Goal: Task Accomplishment & Management: Complete application form

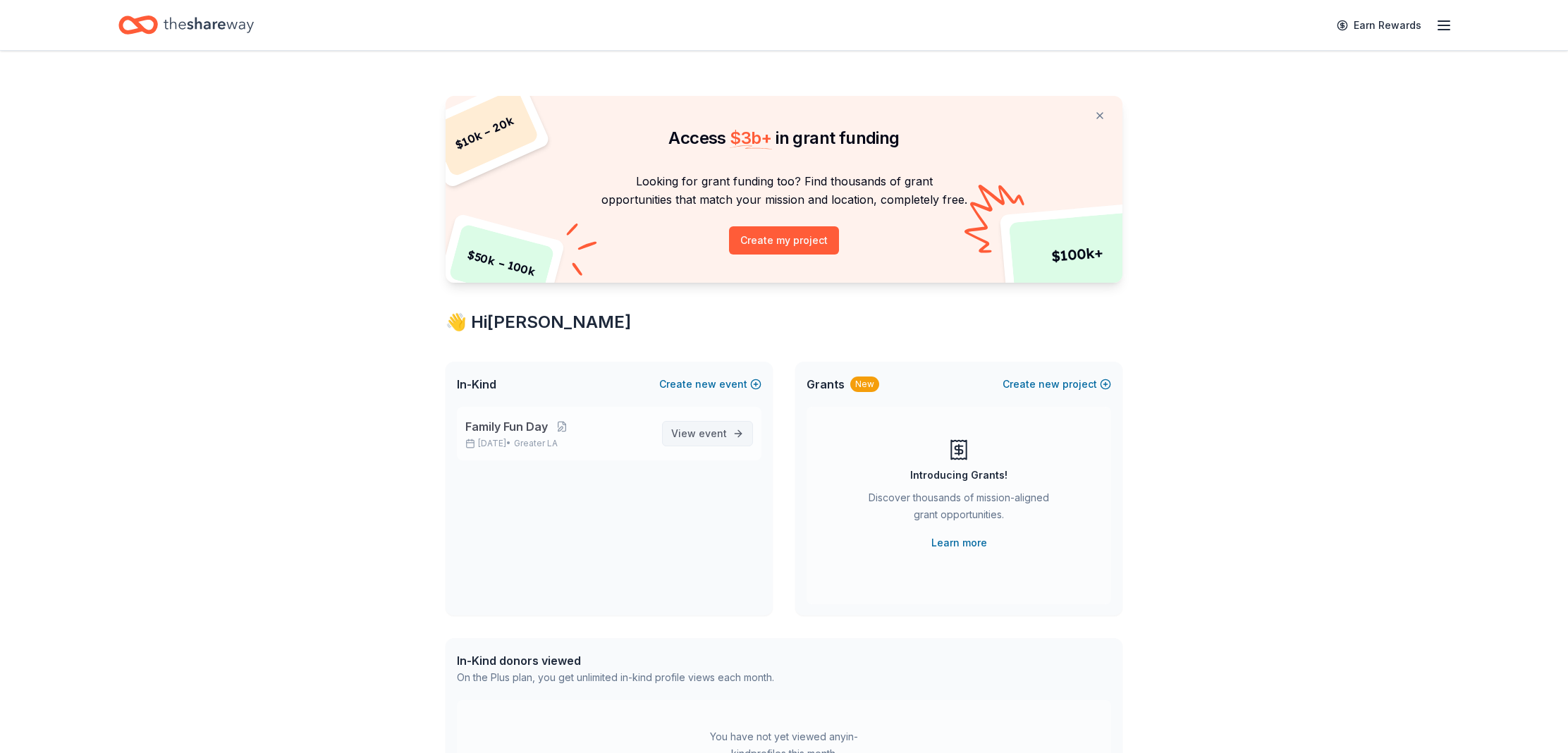
click at [688, 431] on span "View event" at bounding box center [699, 434] width 56 height 17
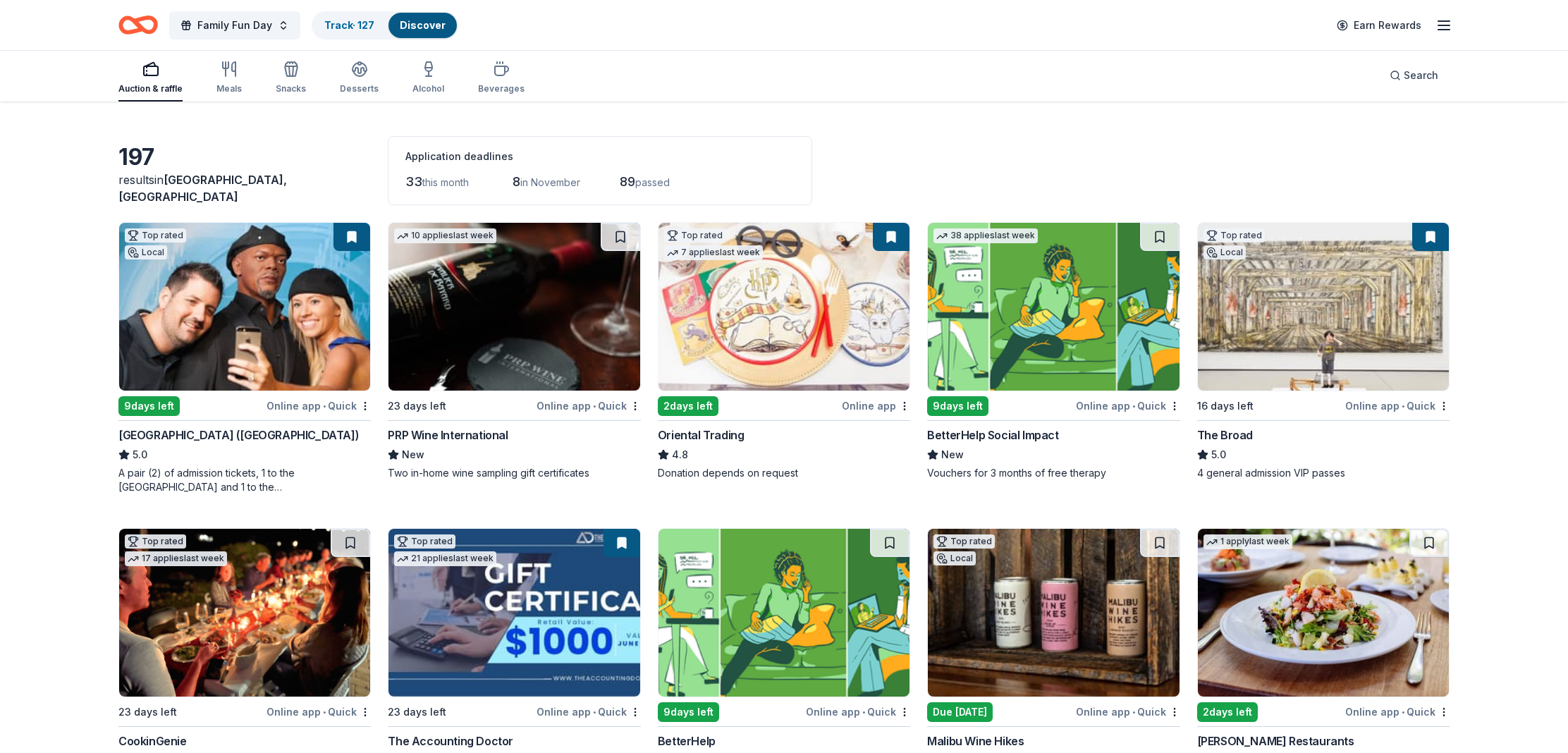
scroll to position [40, 0]
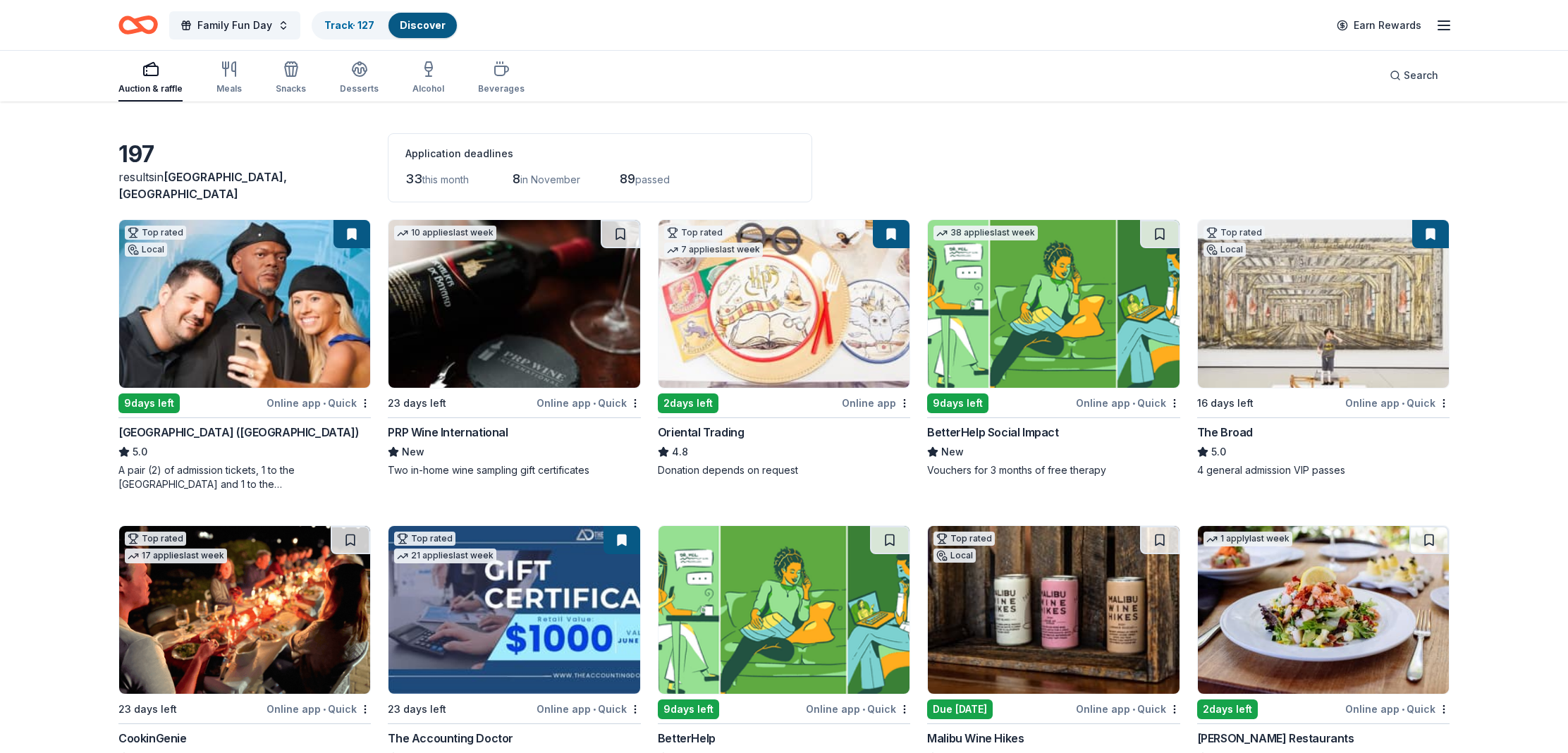
click at [211, 430] on div "[GEOGRAPHIC_DATA] ([GEOGRAPHIC_DATA])" at bounding box center [238, 432] width 240 height 17
click at [692, 428] on div "Oriental Trading" at bounding box center [701, 432] width 87 height 17
click at [1235, 436] on div "The Broad" at bounding box center [1224, 432] width 56 height 17
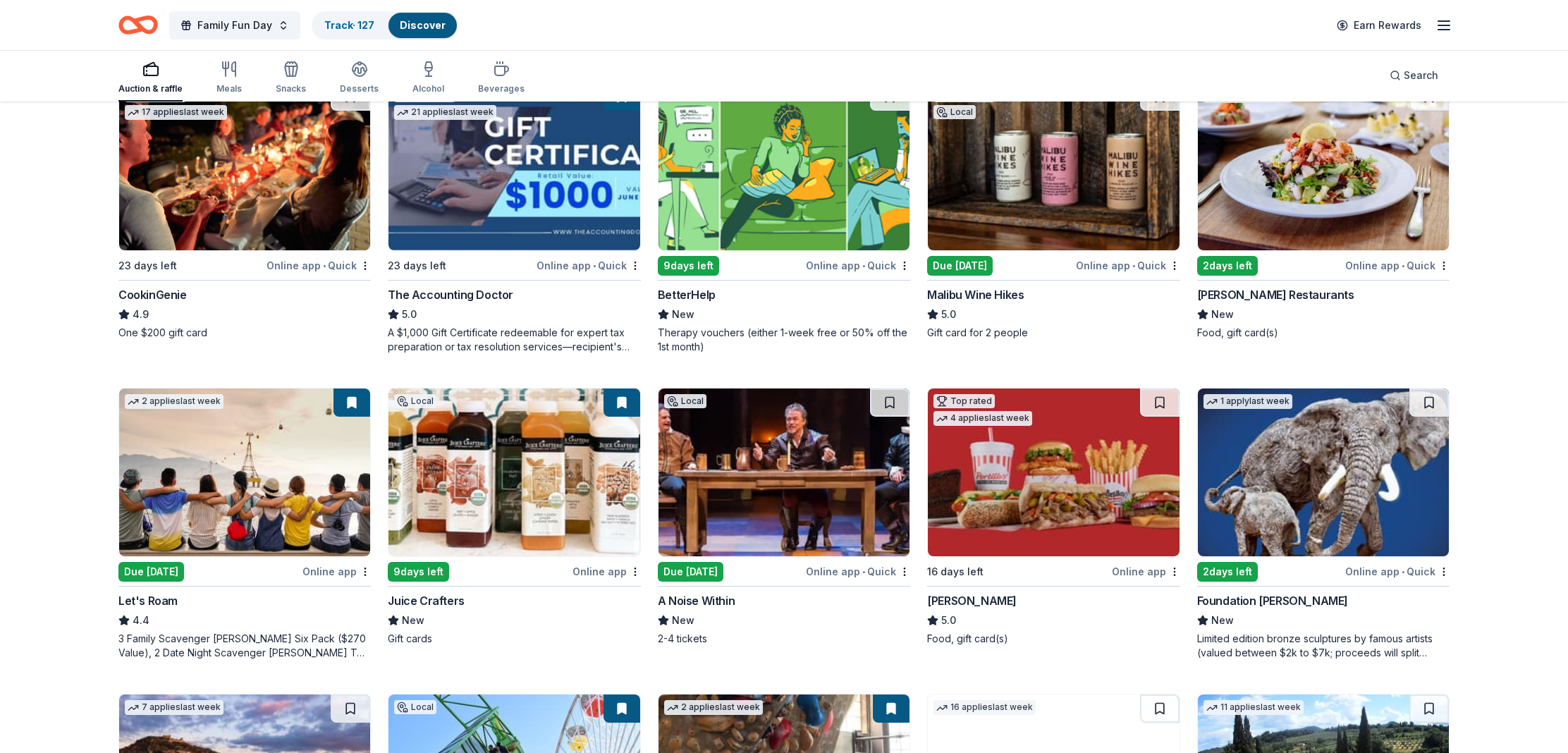
scroll to position [593, 0]
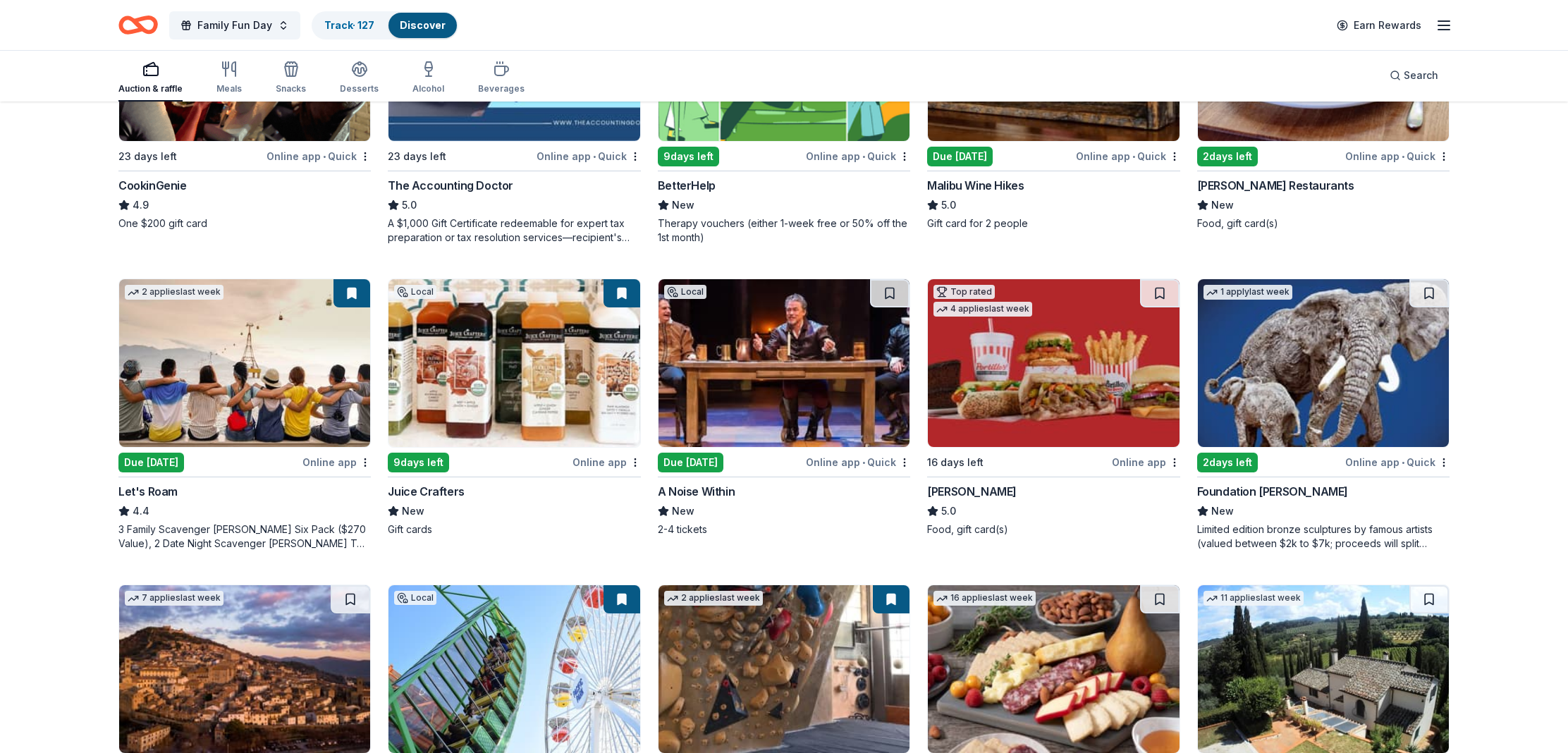
click at [160, 487] on div "Let's Roam" at bounding box center [148, 492] width 59 height 17
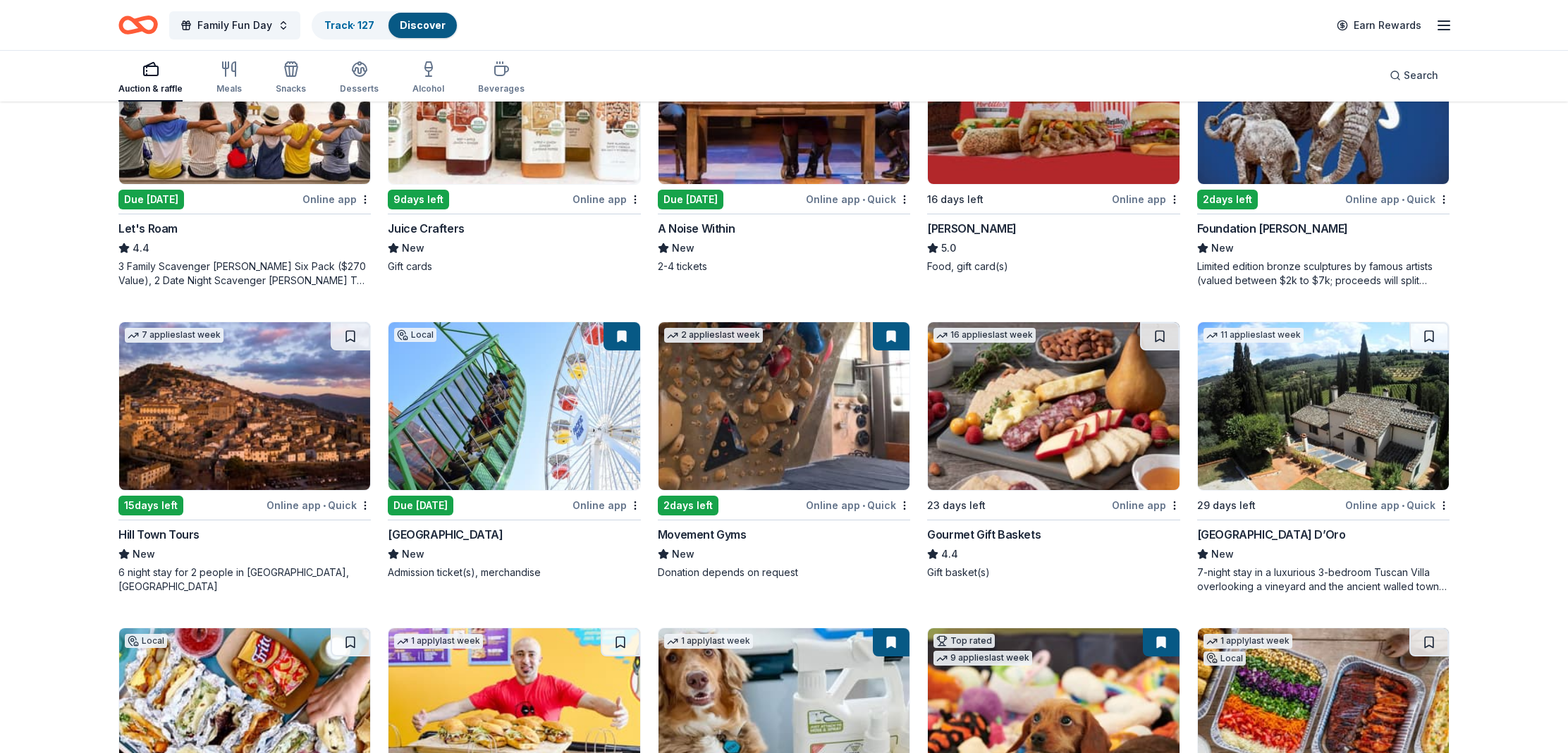
scroll to position [906, 0]
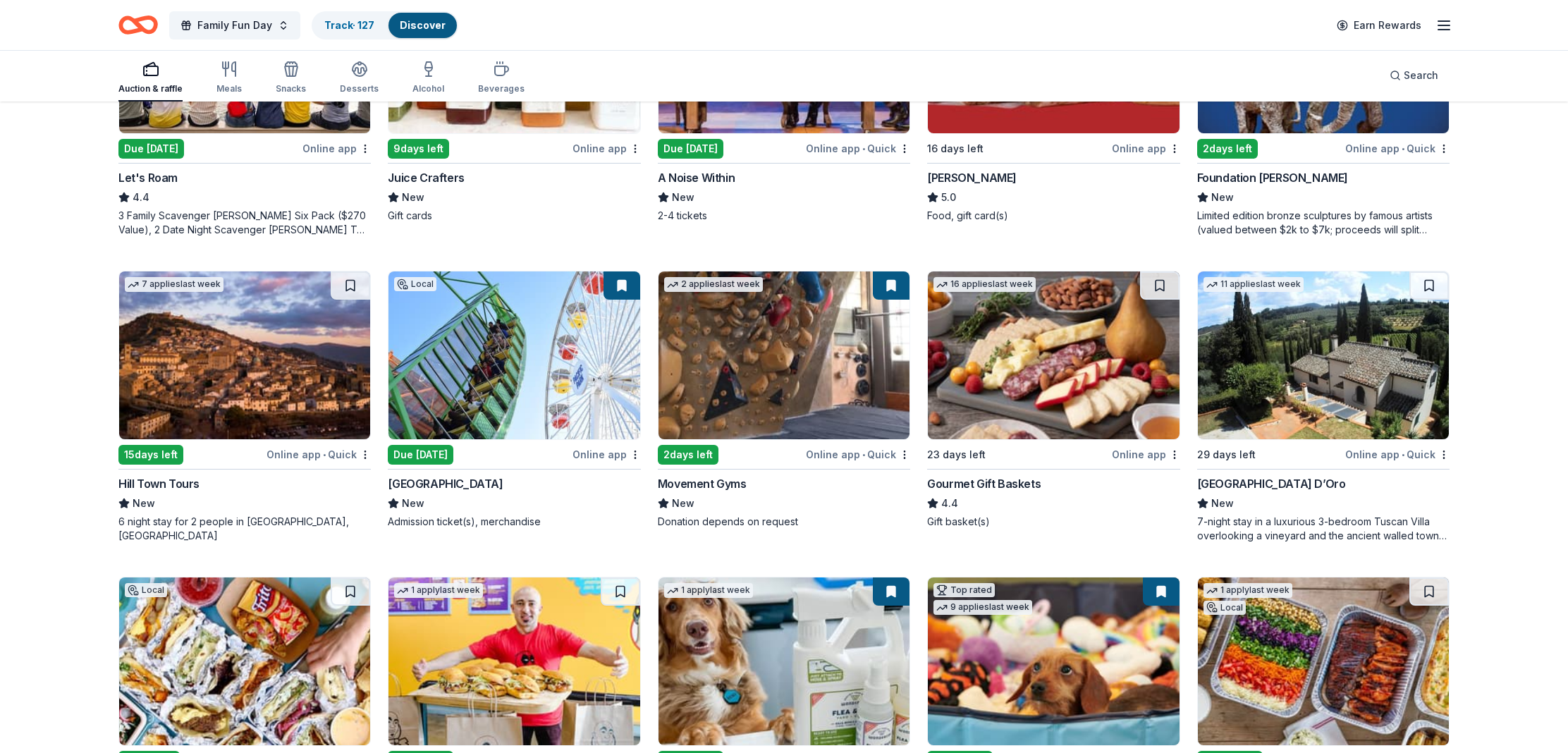
click at [416, 487] on div "Pacific Park" at bounding box center [445, 484] width 115 height 17
click at [712, 477] on div "Movement Gyms" at bounding box center [701, 484] width 88 height 17
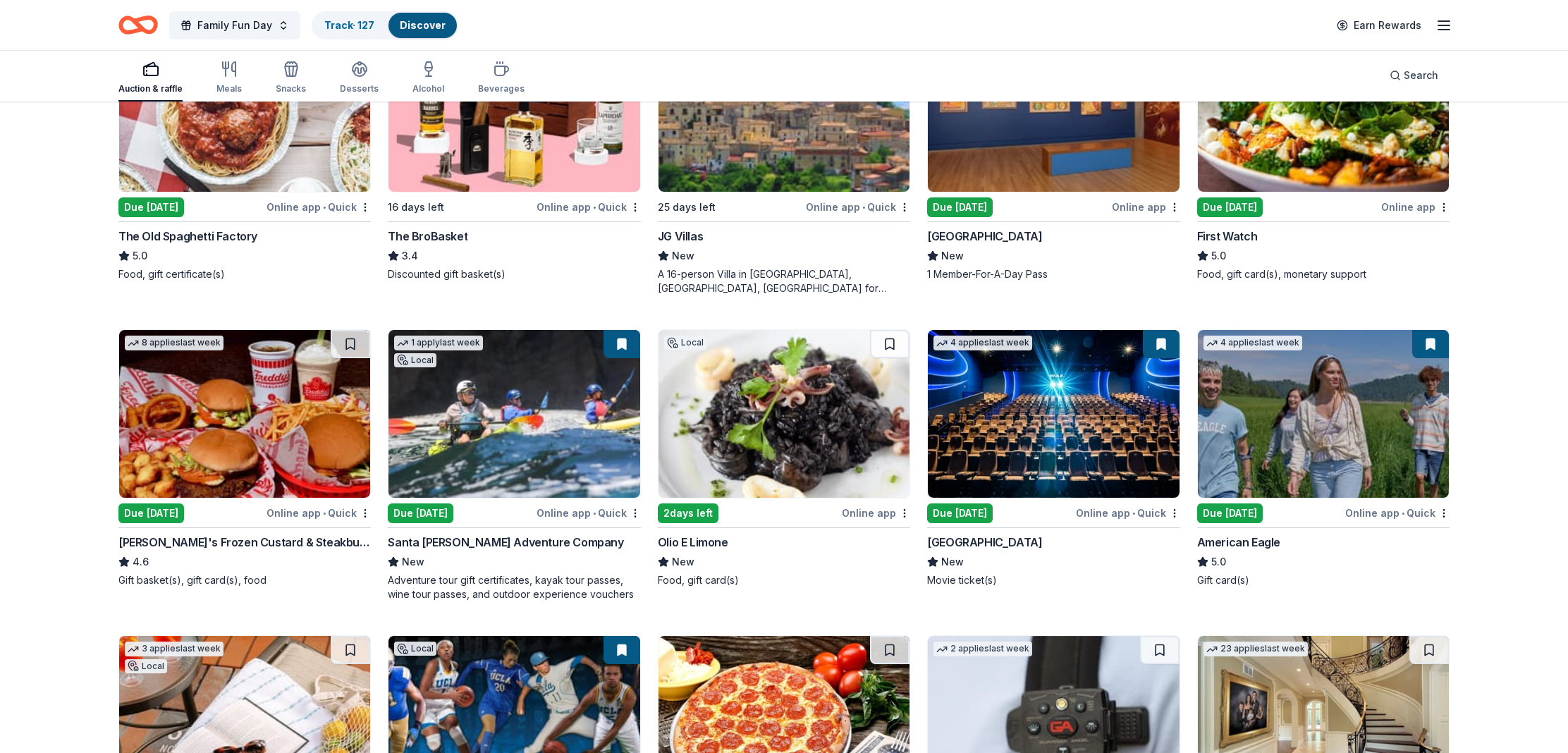
scroll to position [1753, 0]
click at [492, 546] on div "Santa Barbara Adventure Company" at bounding box center [505, 542] width 236 height 17
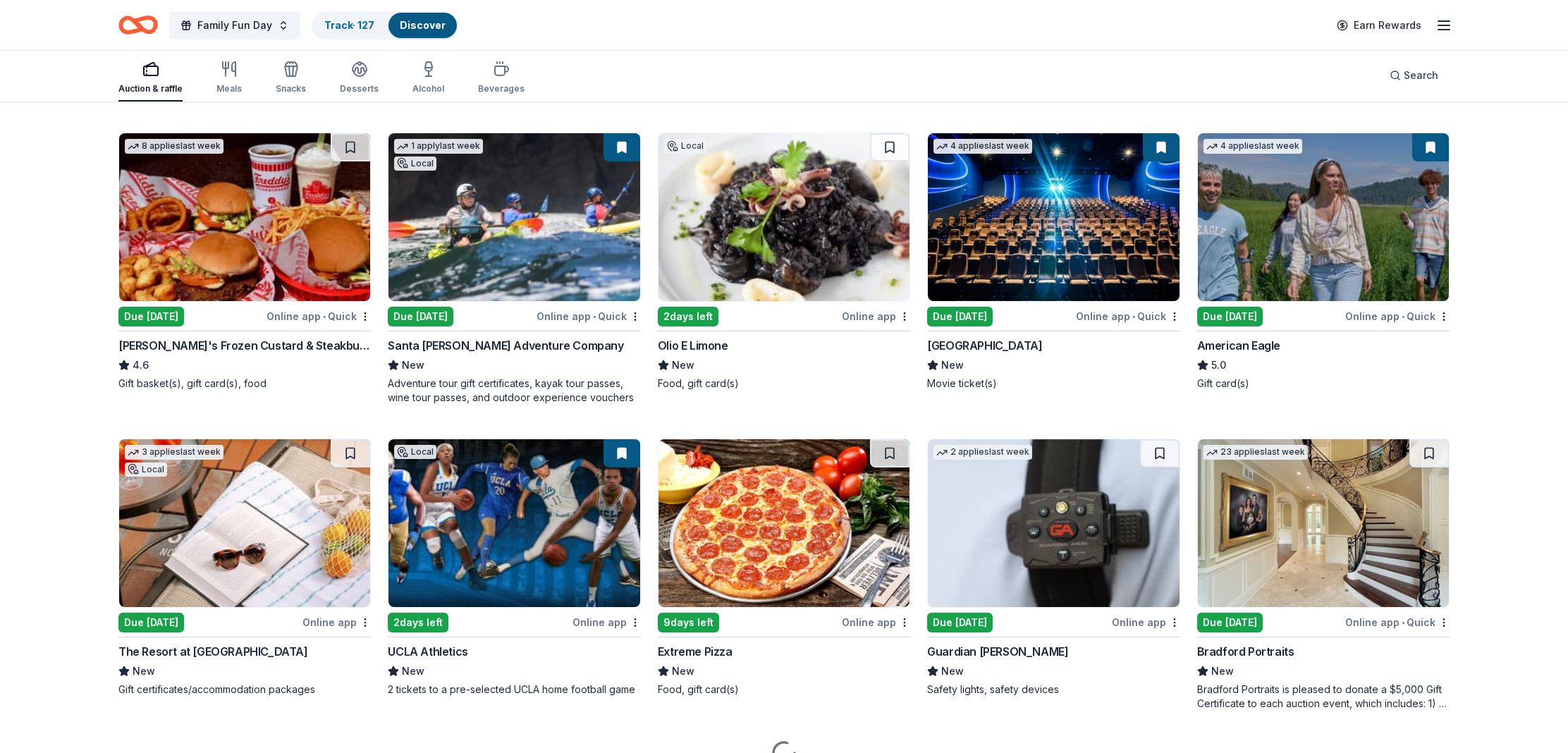
scroll to position [2019, 0]
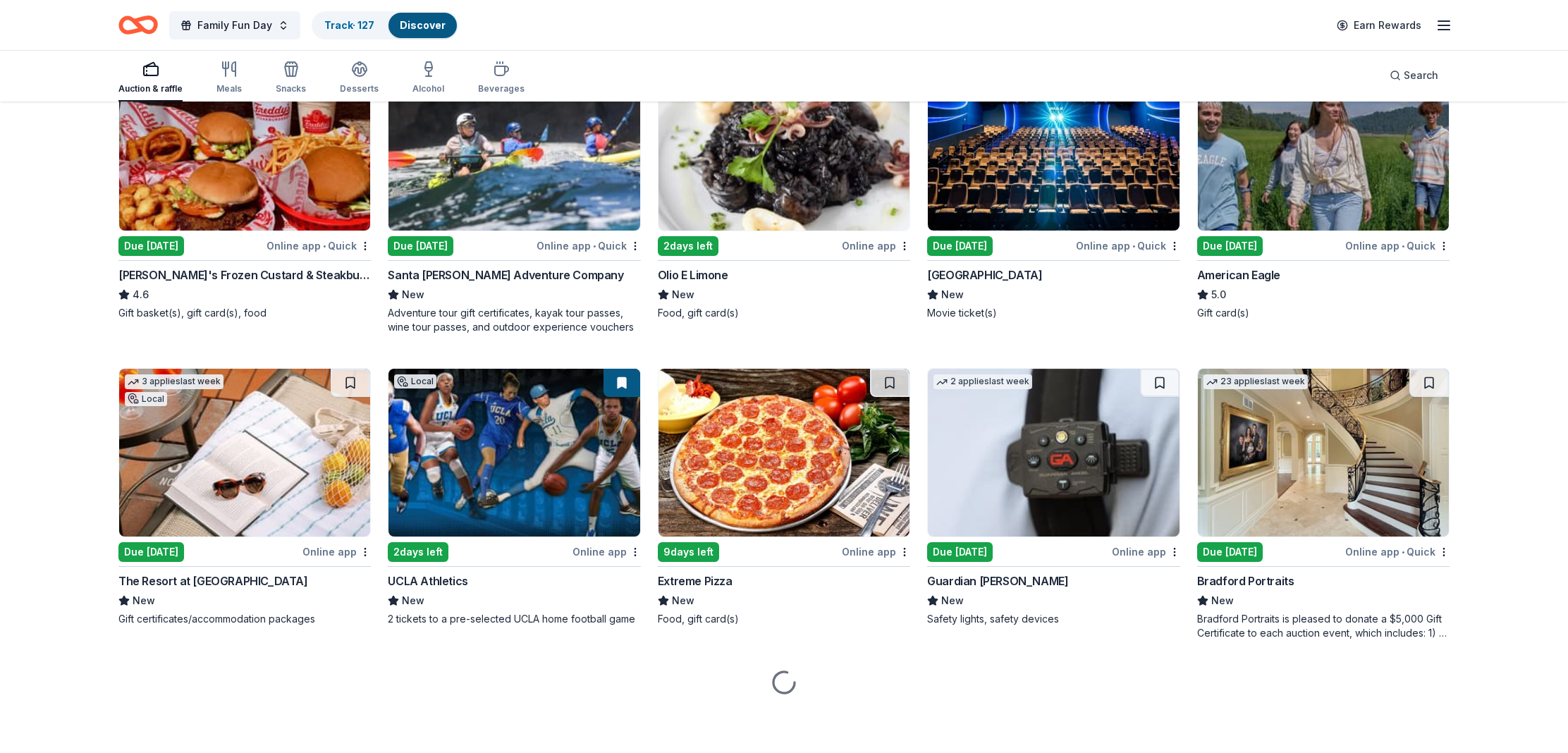
click at [221, 583] on div "The Resort at [GEOGRAPHIC_DATA]" at bounding box center [213, 581] width 189 height 17
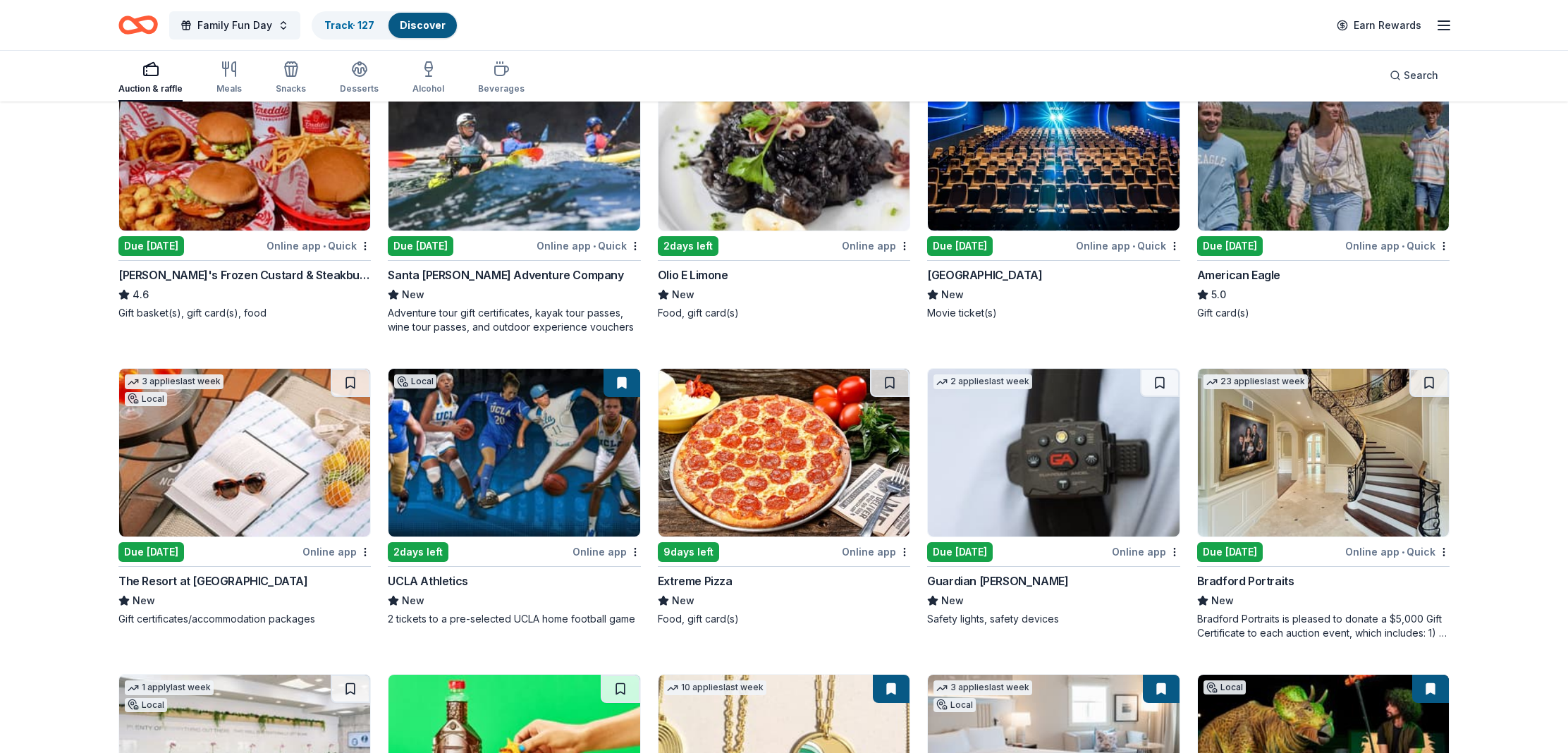
click at [456, 576] on div "UCLA Athletics" at bounding box center [427, 581] width 80 height 17
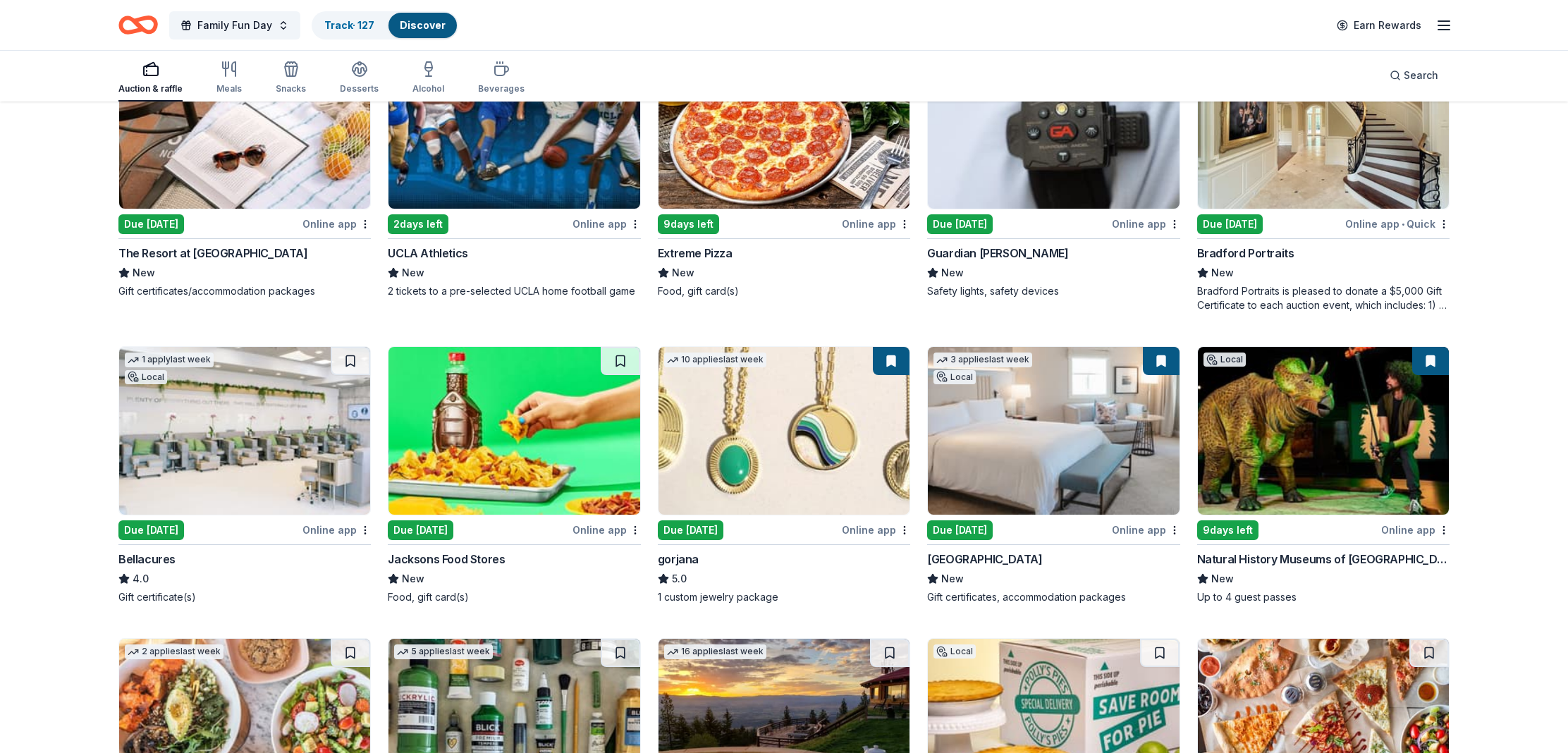
scroll to position [2358, 0]
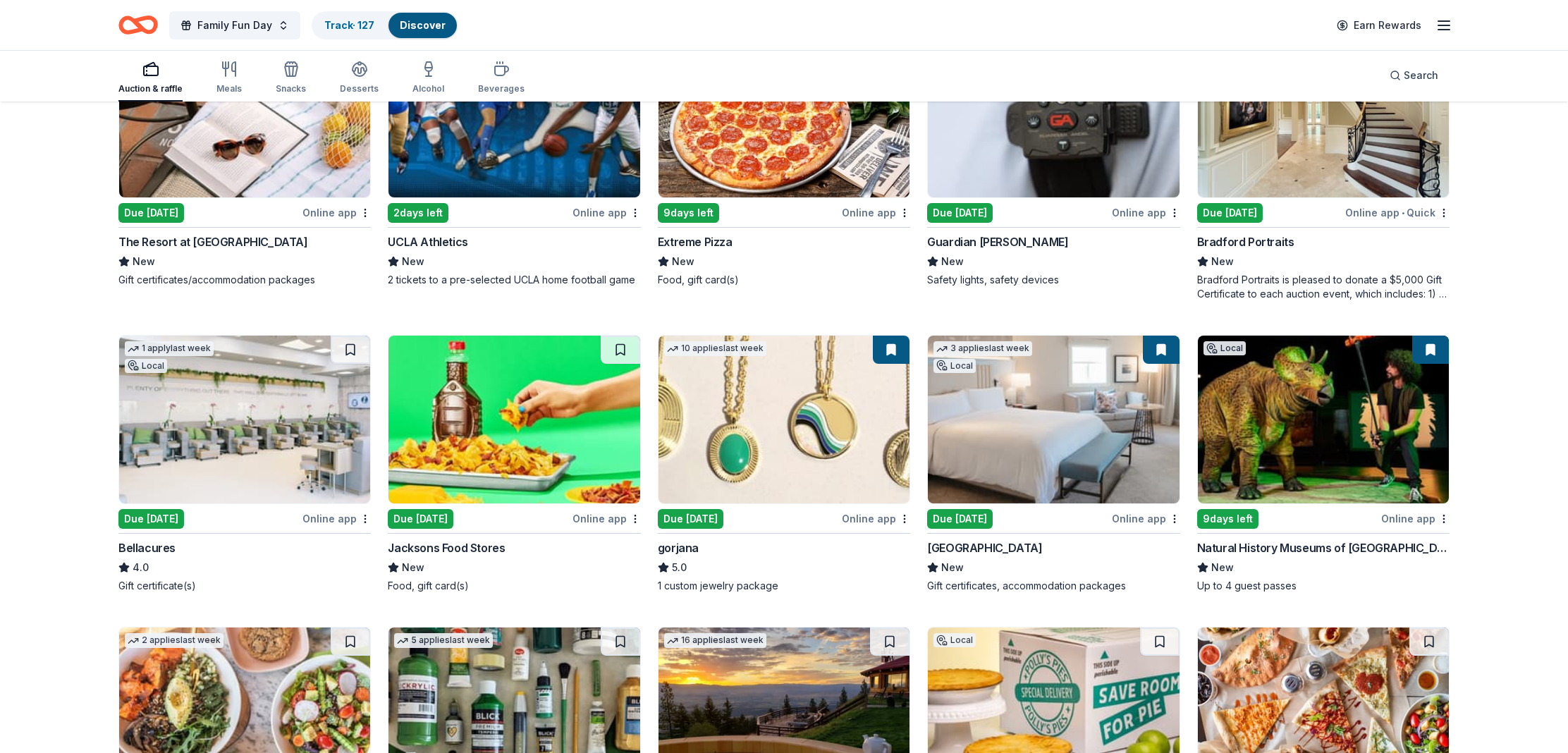
click at [137, 552] on div "Bellacures" at bounding box center [146, 548] width 57 height 17
click at [672, 549] on div "gorjana" at bounding box center [678, 548] width 41 height 17
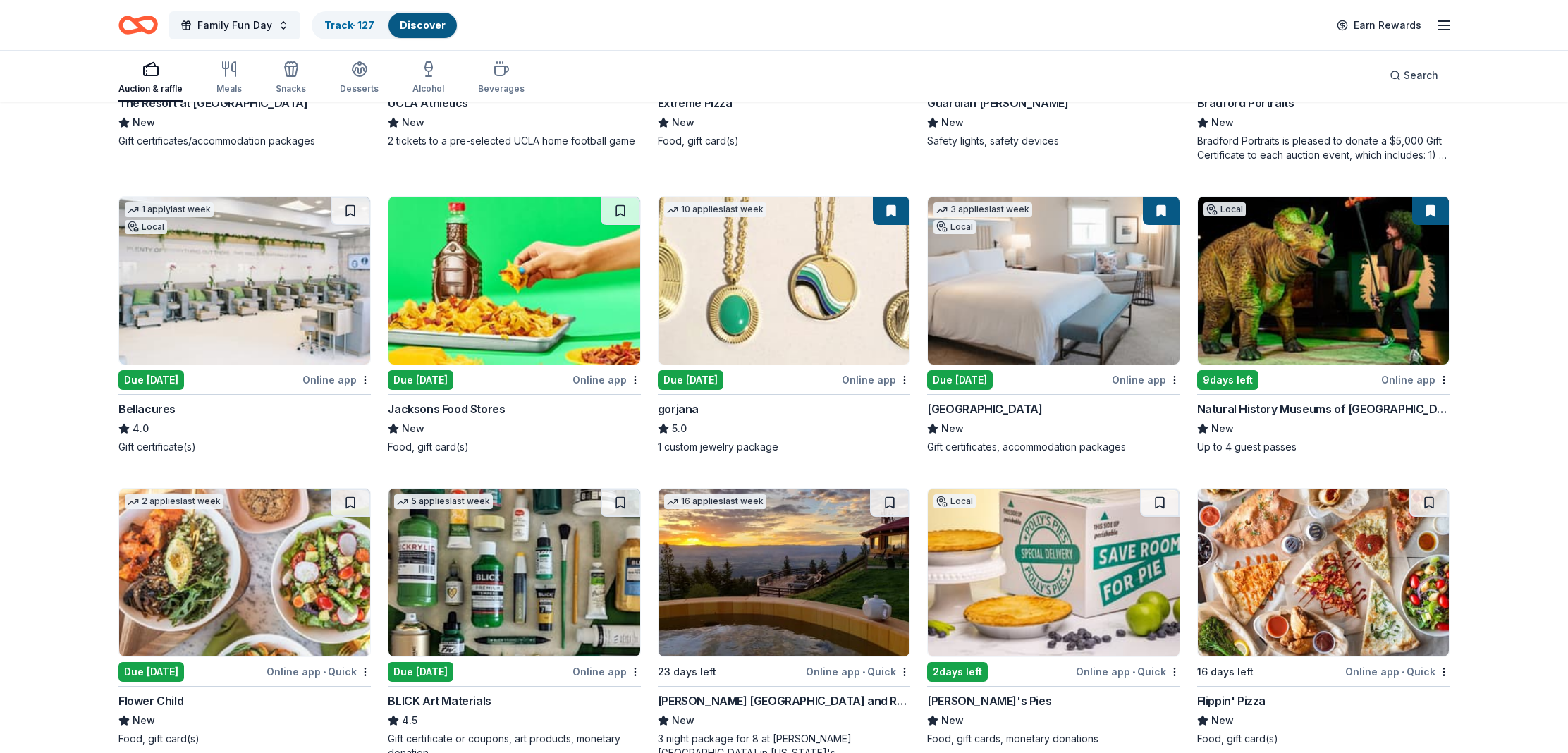
scroll to position [2519, 0]
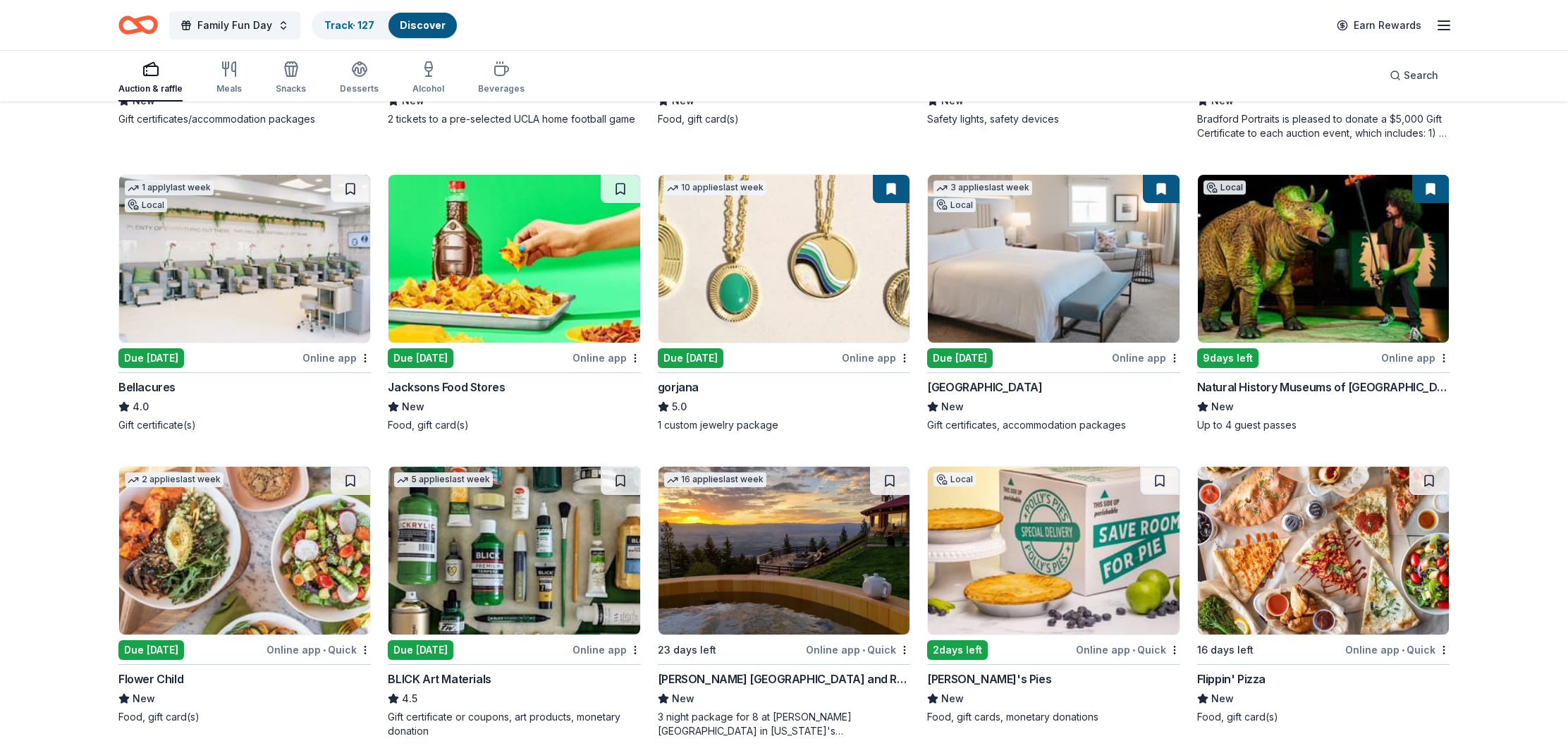
click at [1287, 387] on div "Natural History Museums of Los Angeles County" at bounding box center [1323, 387] width 252 height 17
click at [1042, 387] on div "Waldorf Astoria Monarch Beach Resort & Club" at bounding box center [984, 387] width 115 height 17
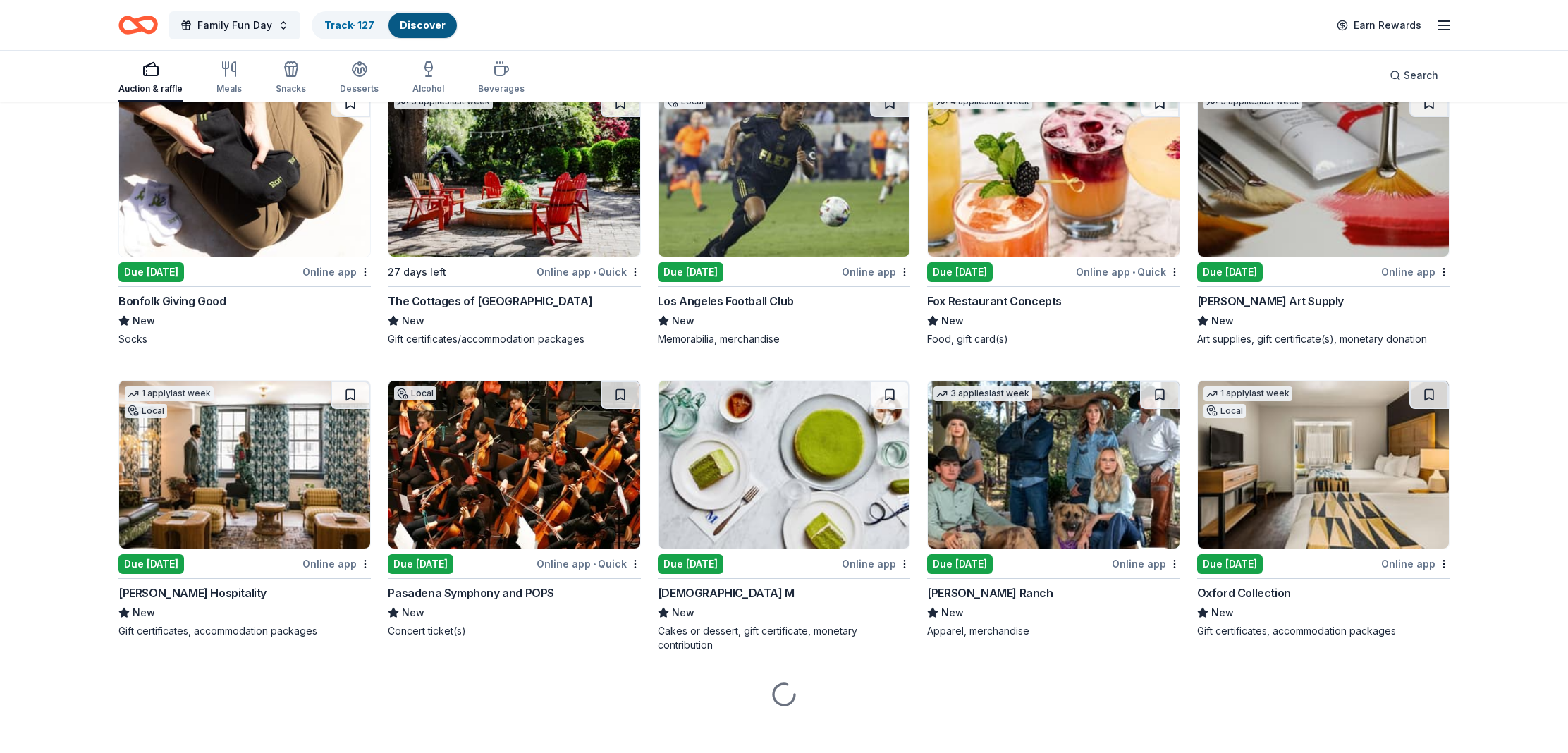
scroll to position [3215, 0]
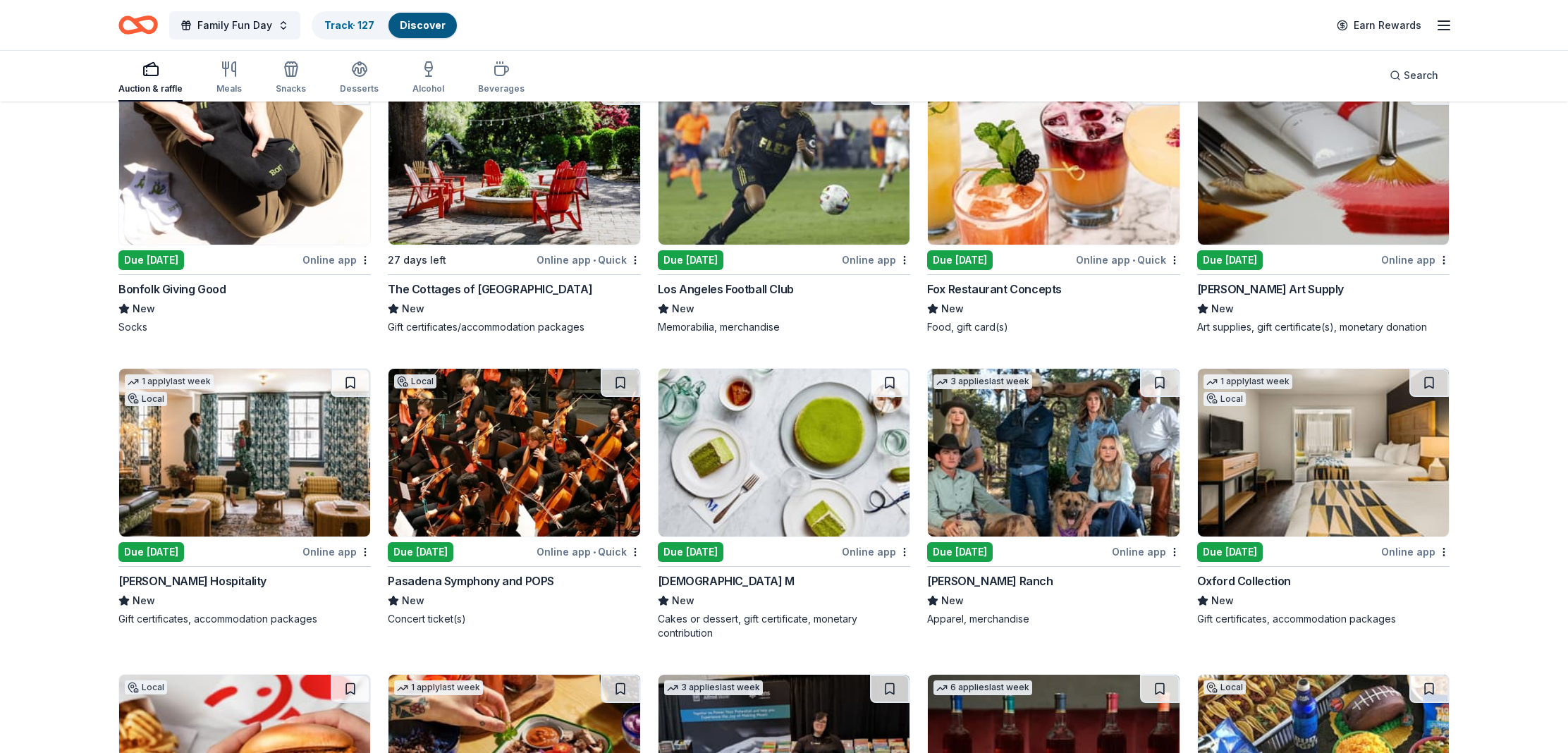
click at [186, 580] on div "Oliver Hospitality" at bounding box center [192, 581] width 148 height 17
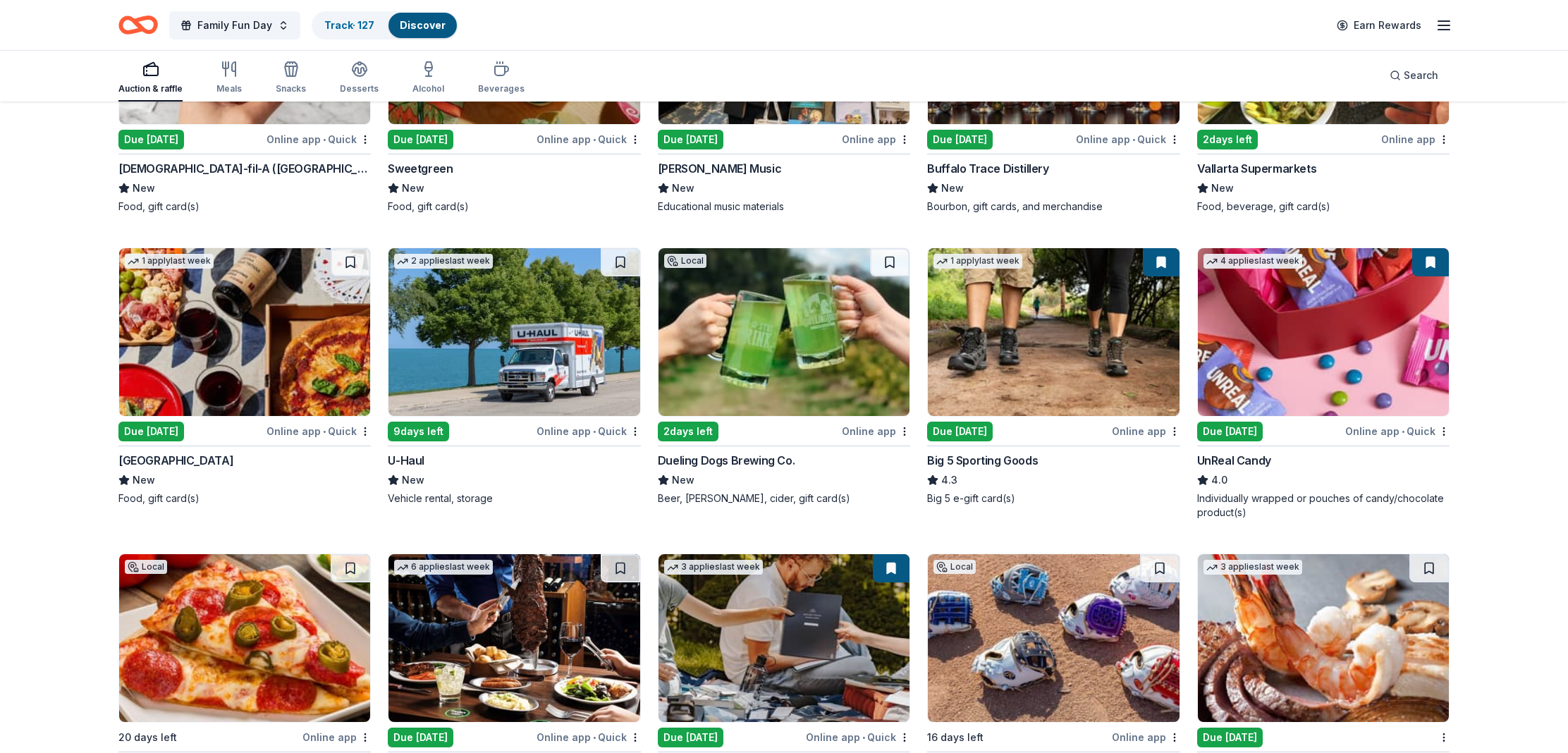
scroll to position [3936, 0]
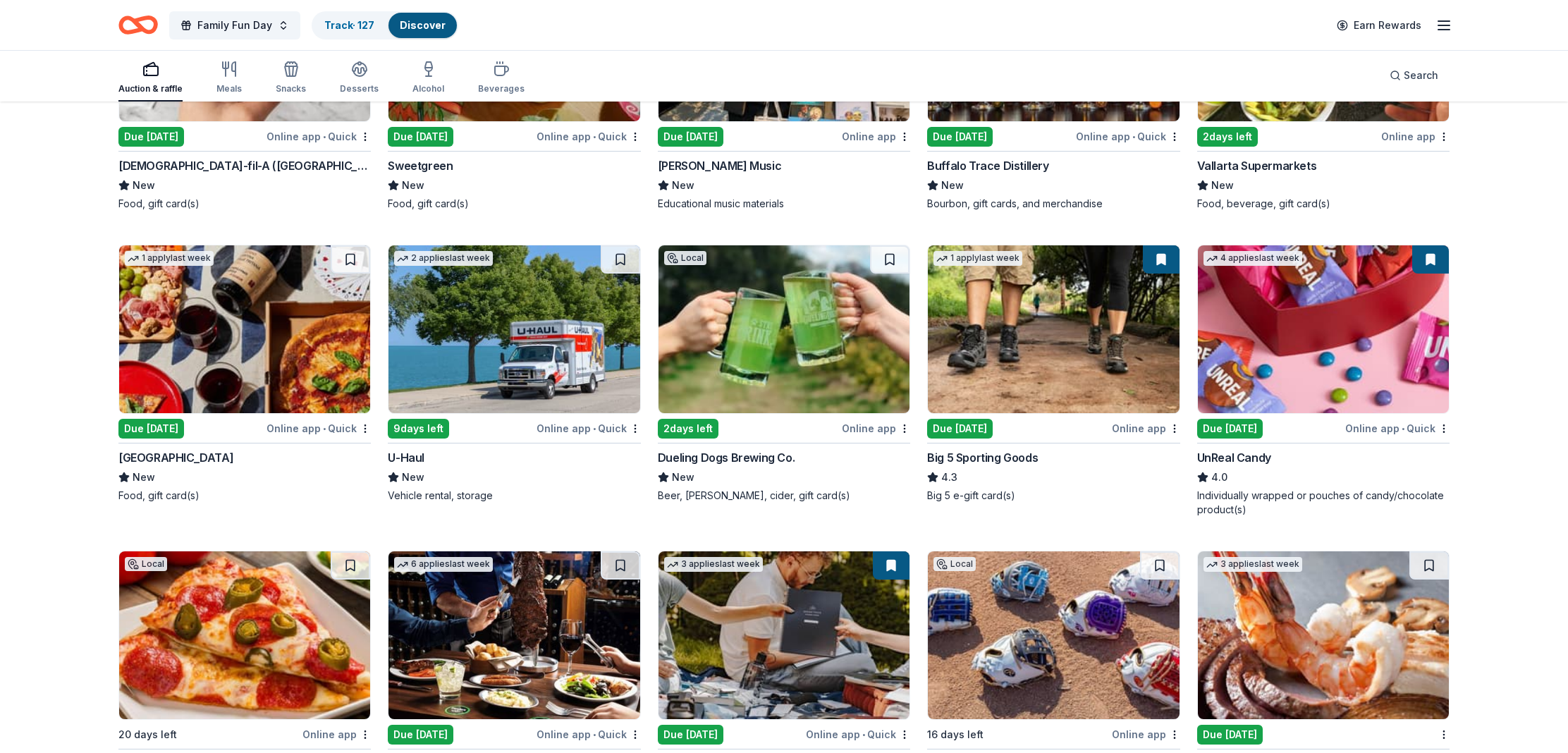
click at [988, 449] on div "Big 5 Sporting Goods" at bounding box center [982, 458] width 110 height 17
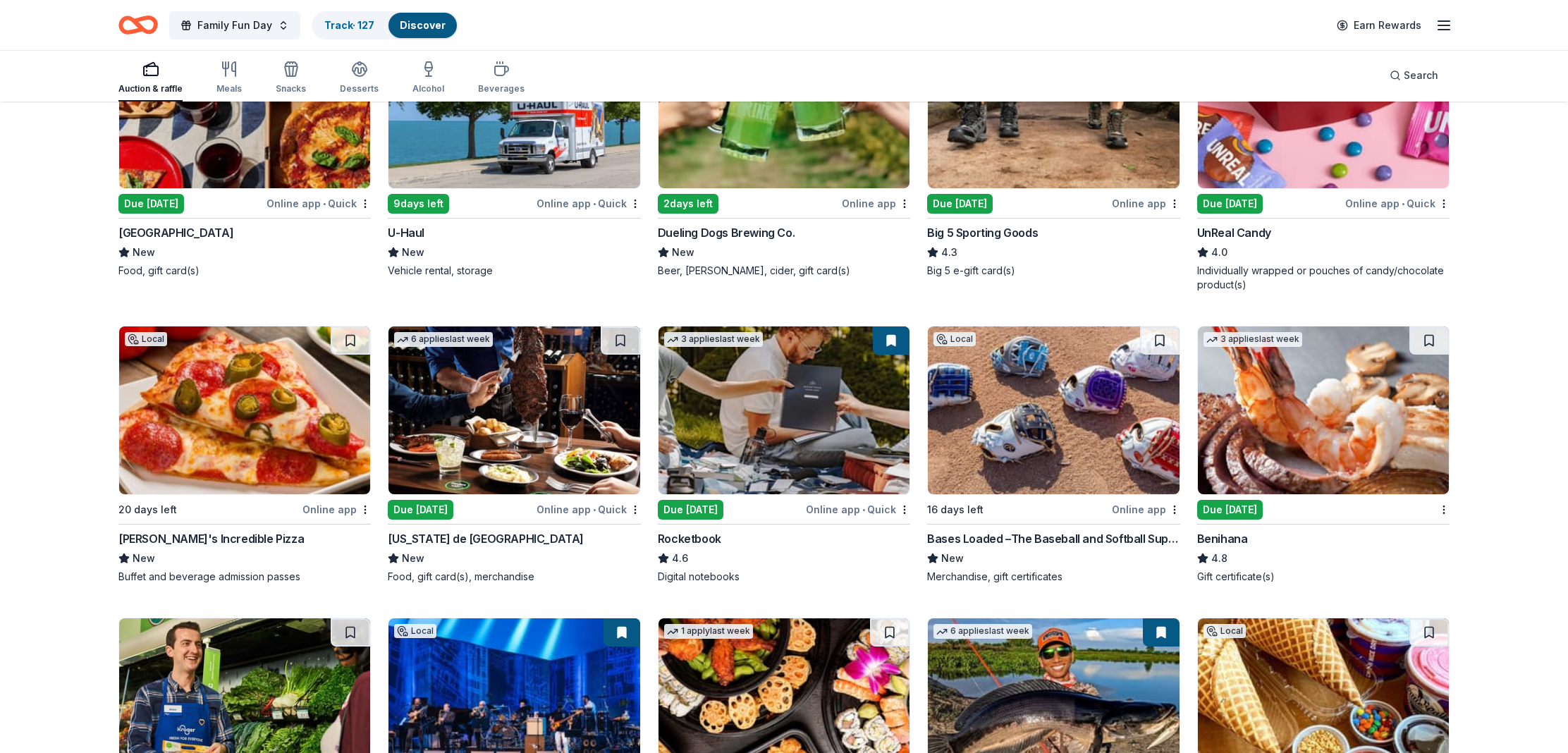
scroll to position [4173, 0]
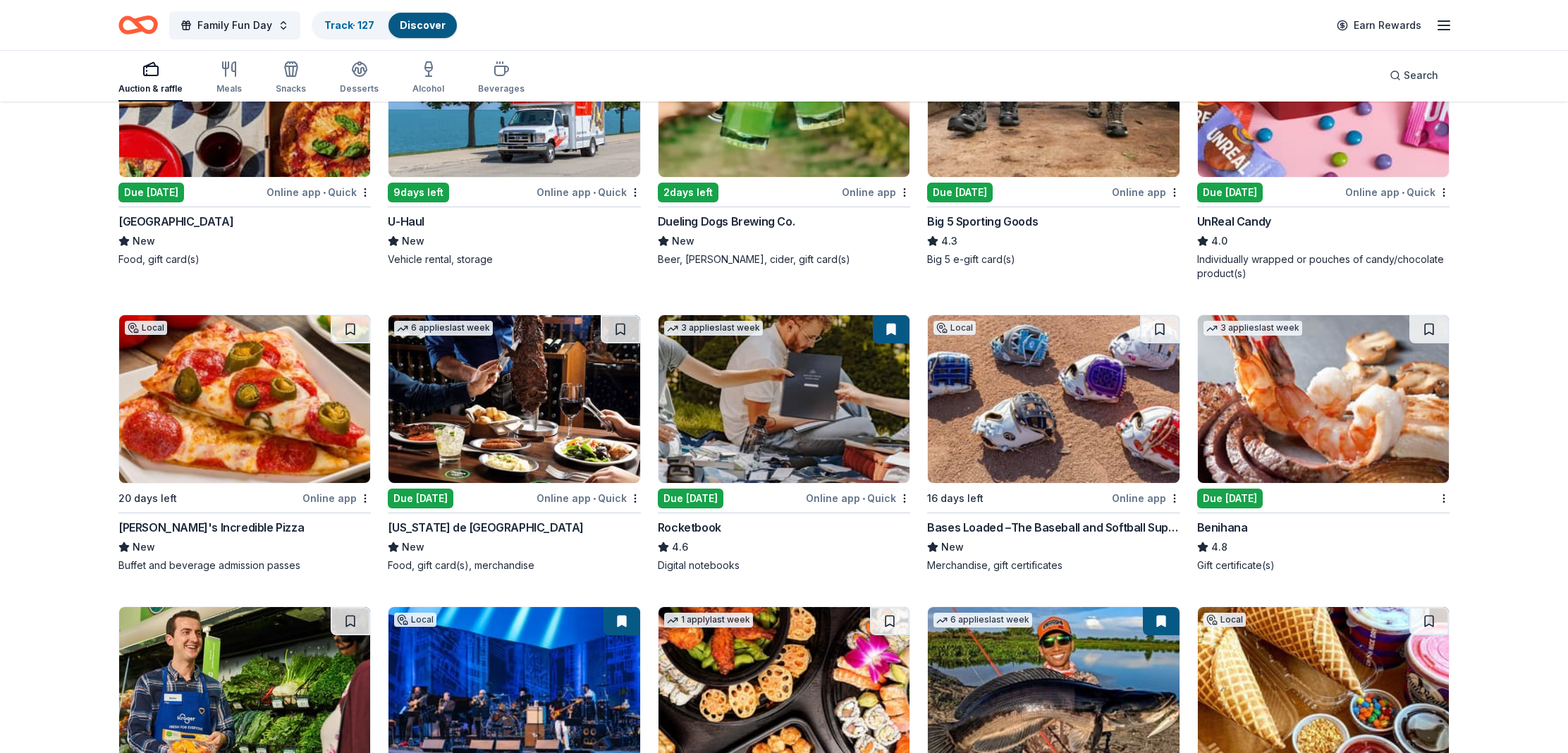
click at [717, 531] on div "Rocketbook" at bounding box center [689, 528] width 63 height 17
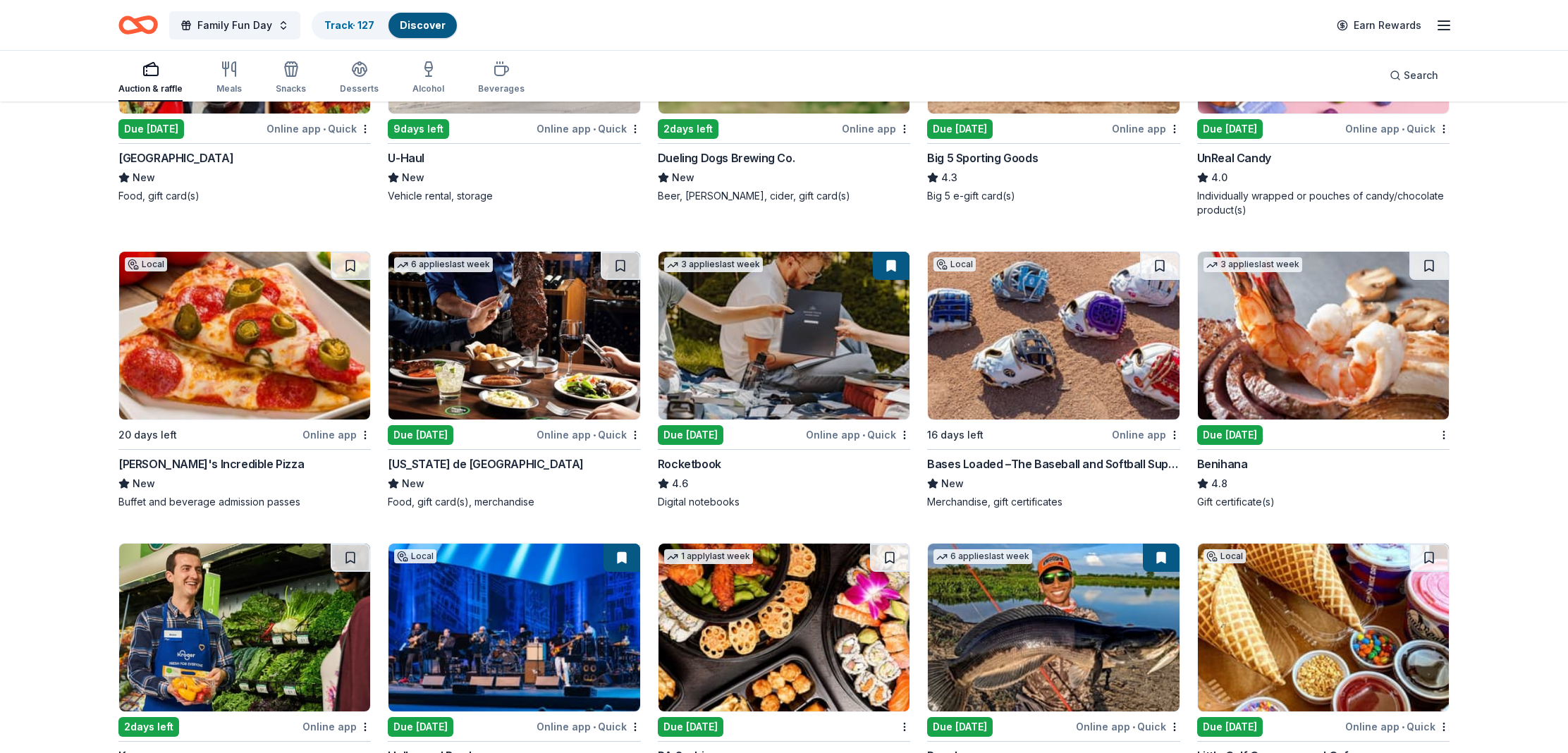
scroll to position [4237, 0]
click at [1051, 462] on div "Bases Loaded –The Baseball and Softball Superstore" at bounding box center [1053, 463] width 252 height 17
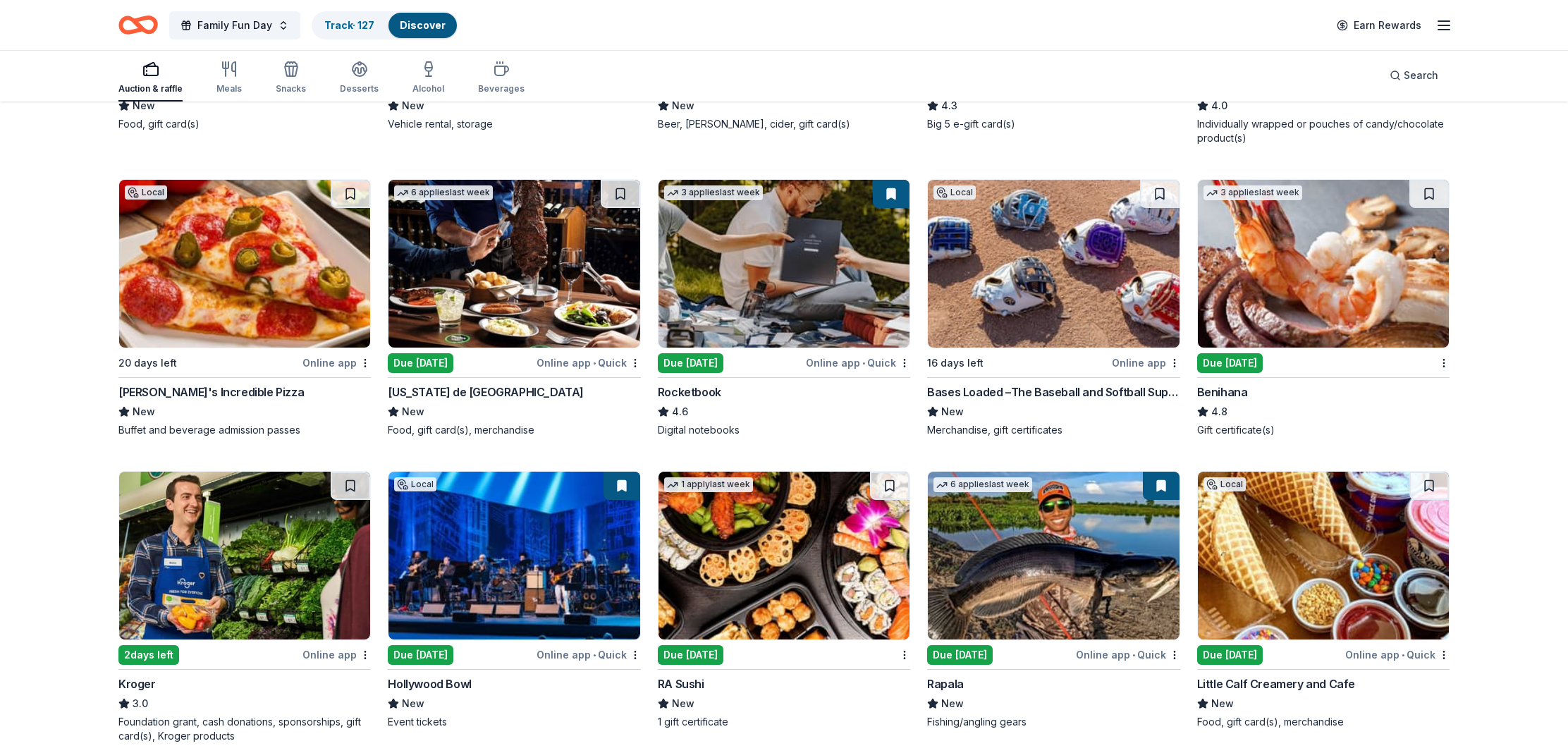
scroll to position [4411, 0]
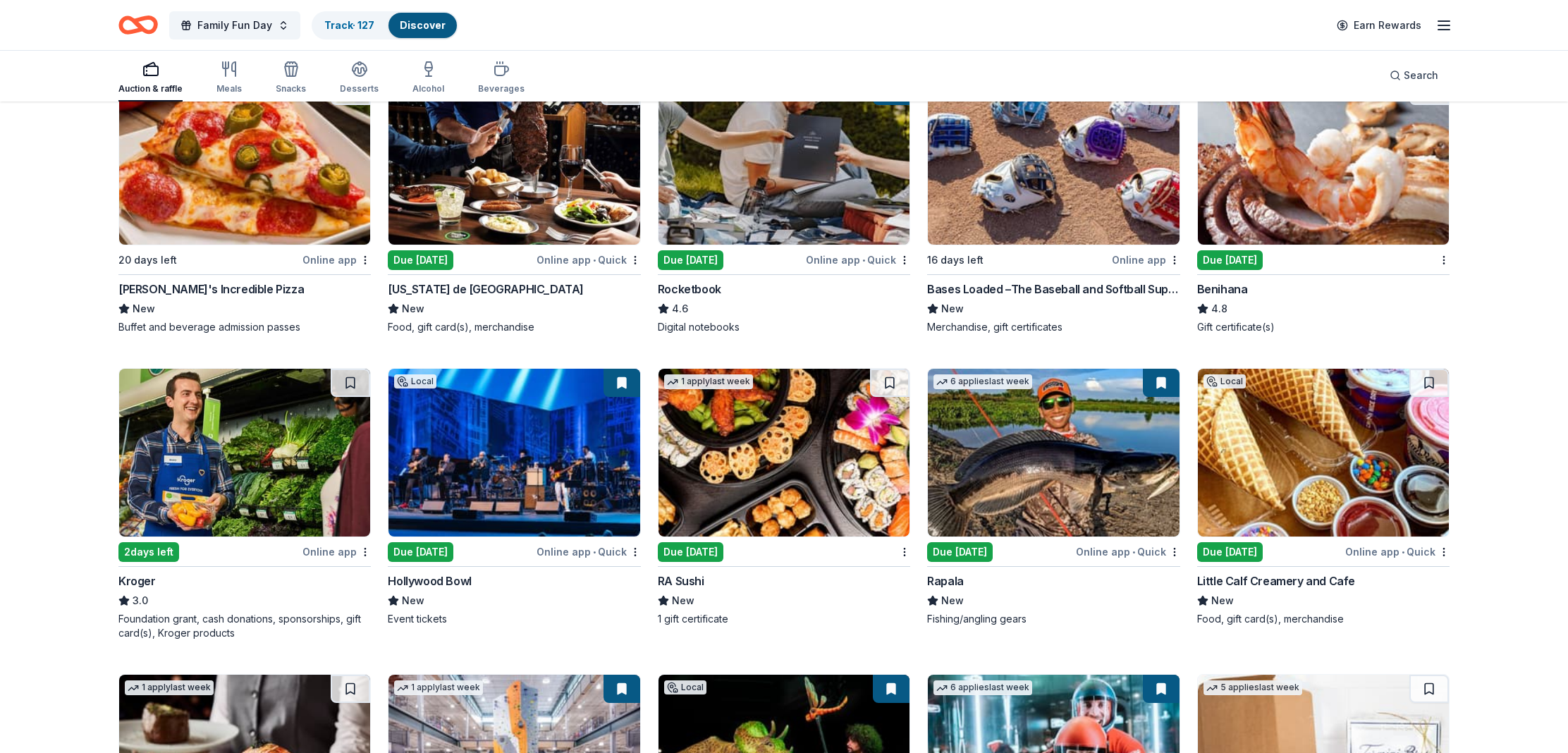
click at [438, 583] on div "Hollywood Bowl" at bounding box center [429, 581] width 83 height 17
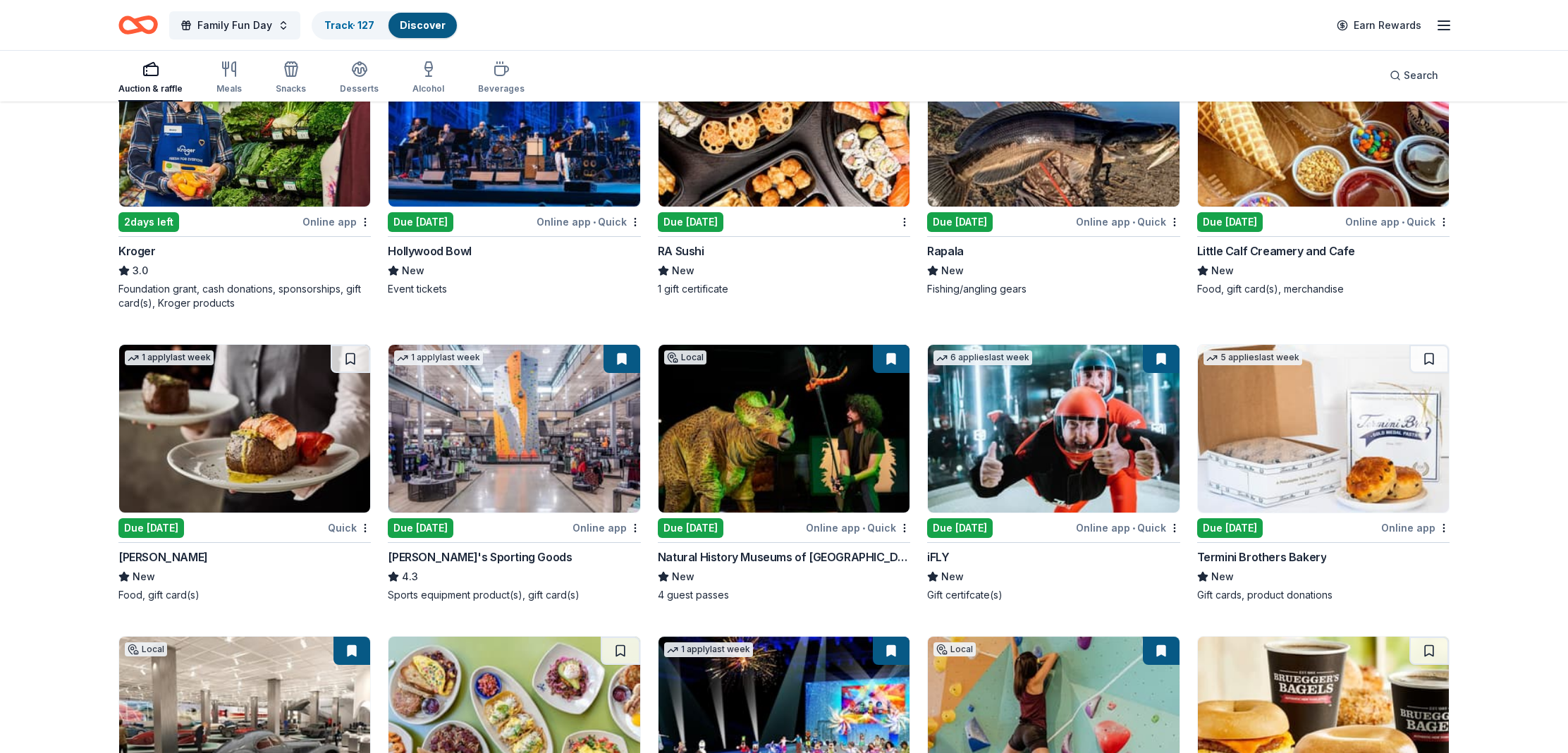
scroll to position [4745, 0]
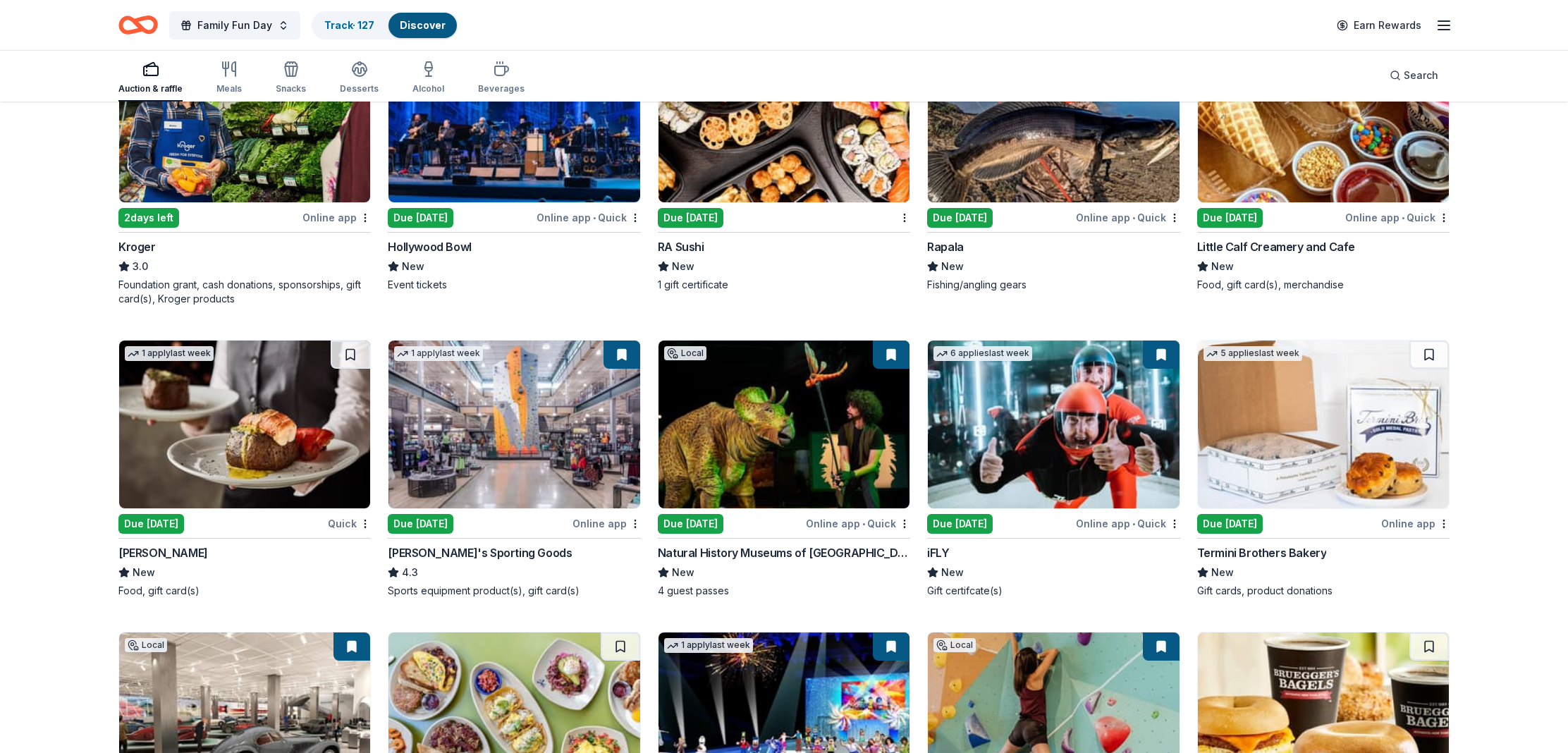
click at [462, 556] on div "Dick's Sporting Goods" at bounding box center [479, 553] width 184 height 17
click at [946, 551] on div "iFLY" at bounding box center [938, 553] width 22 height 17
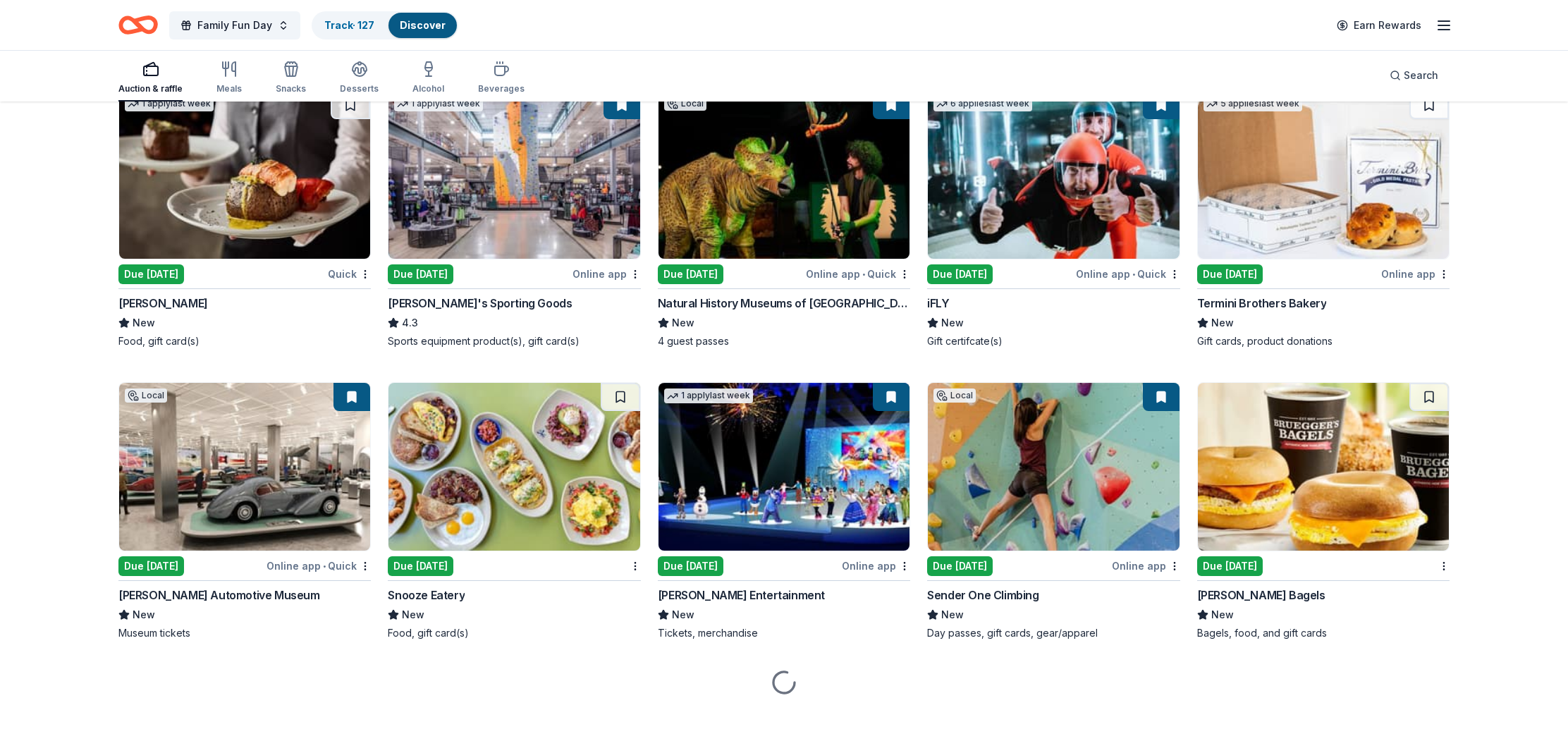
scroll to position [4997, 0]
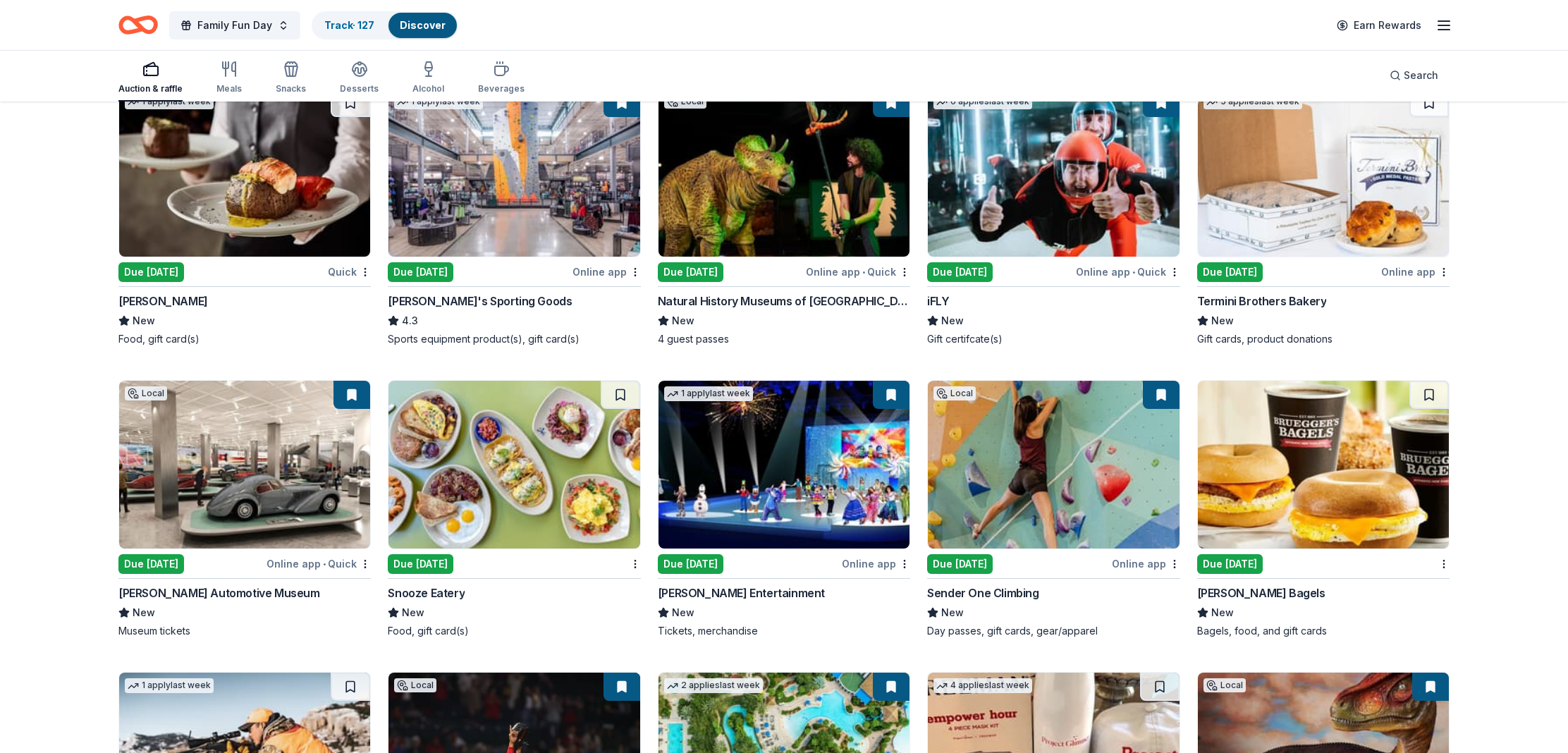
click at [245, 594] on div "[PERSON_NAME] Automotive Museum" at bounding box center [219, 593] width 202 height 17
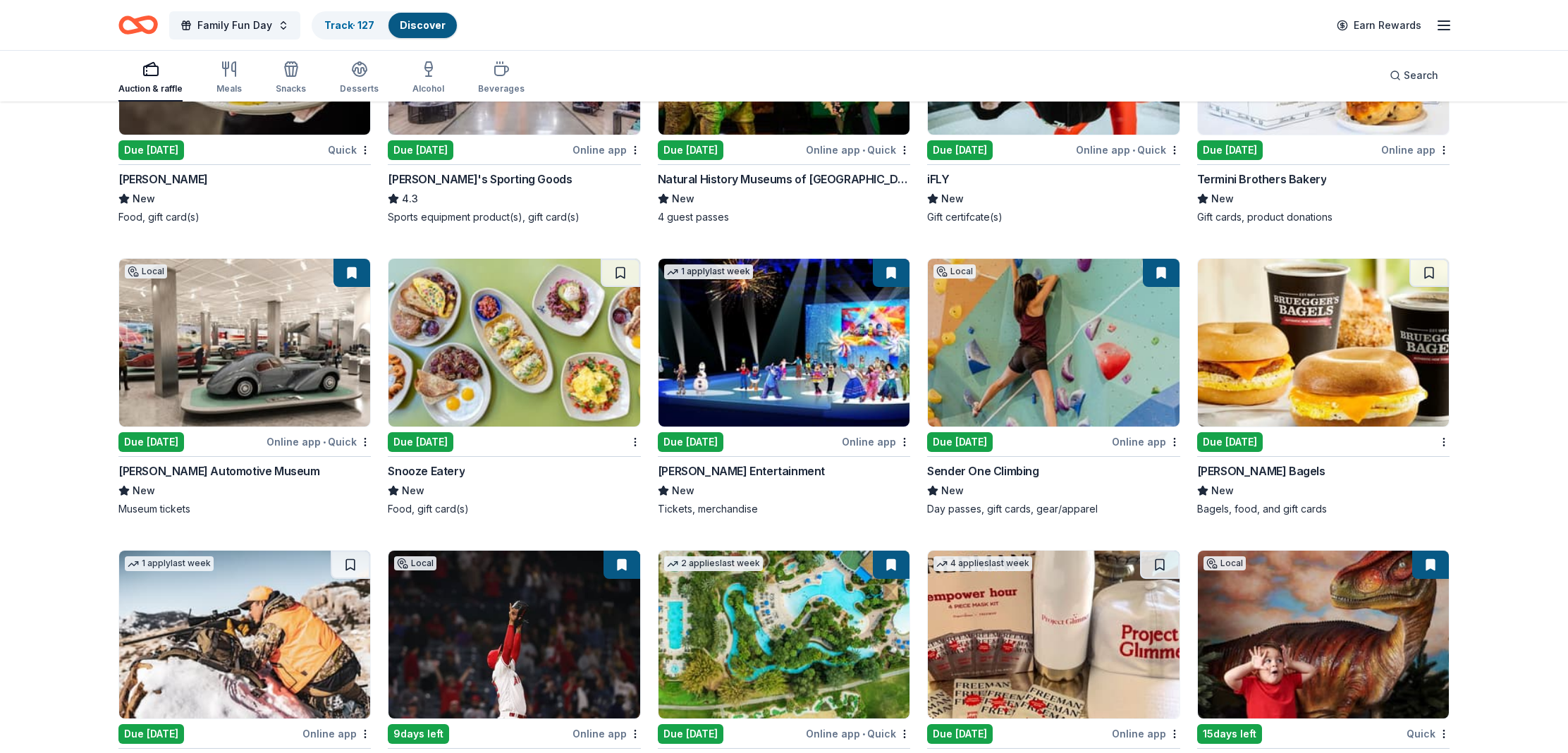
scroll to position [5120, 0]
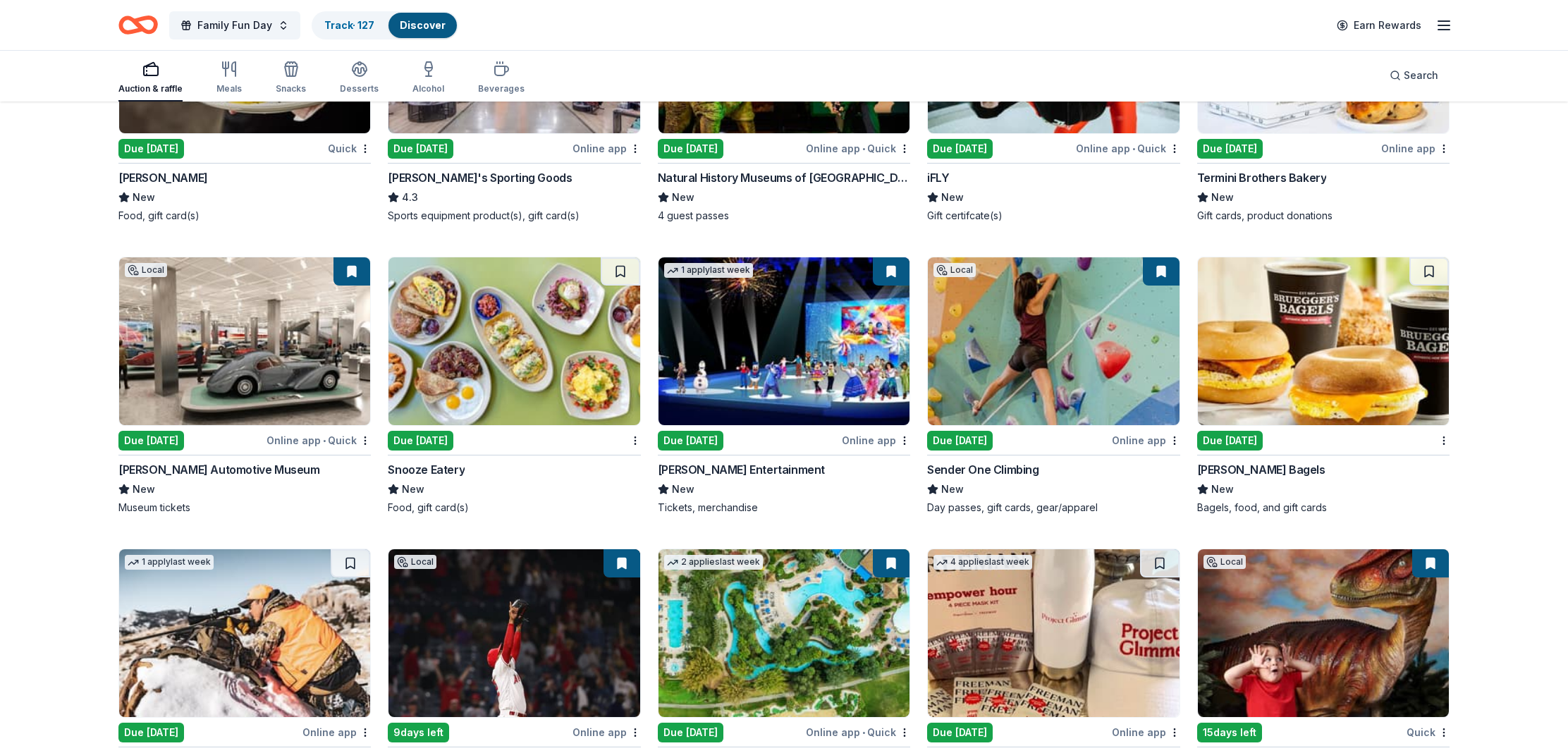
click at [1013, 470] on div "Sender One Climbing" at bounding box center [982, 470] width 111 height 17
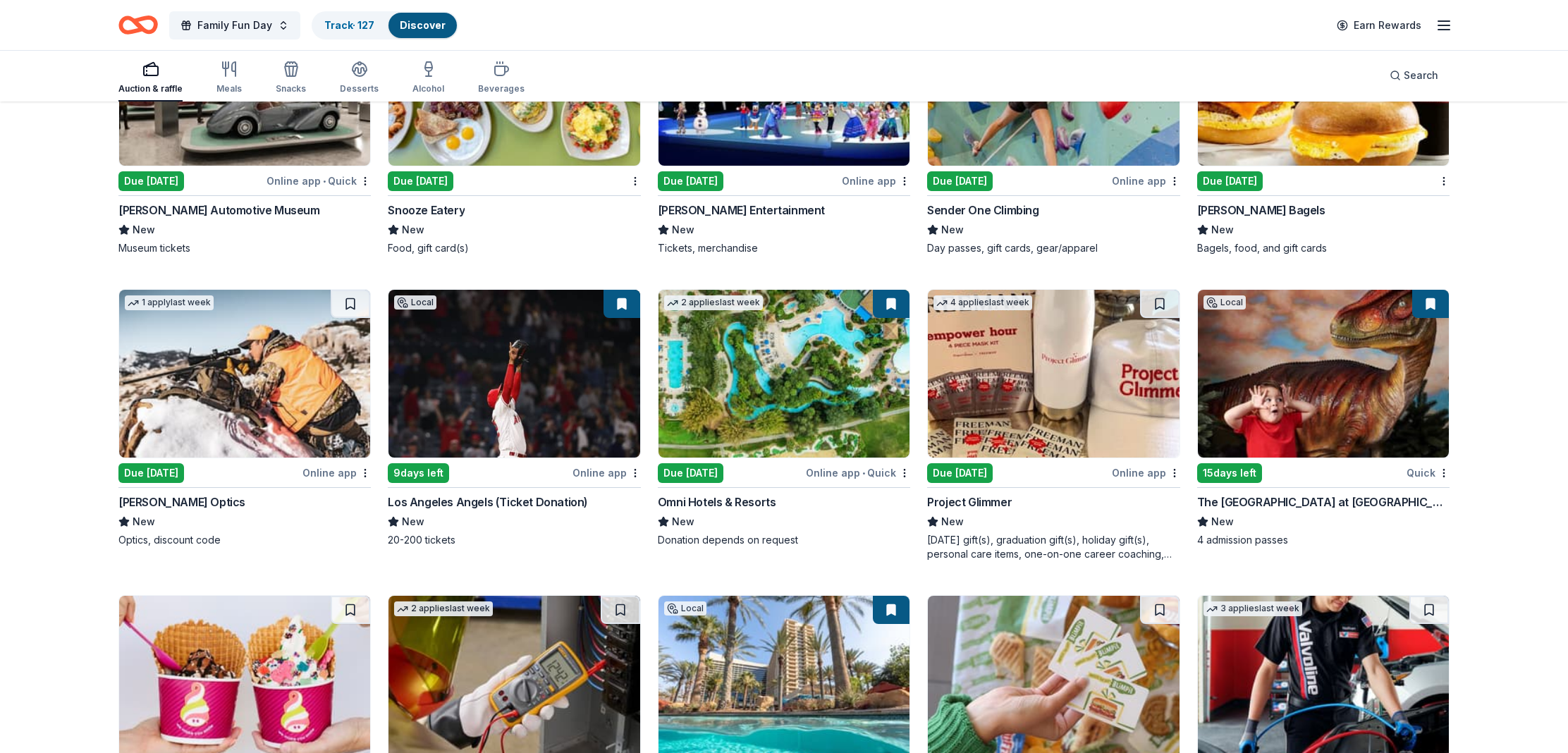
scroll to position [5381, 0]
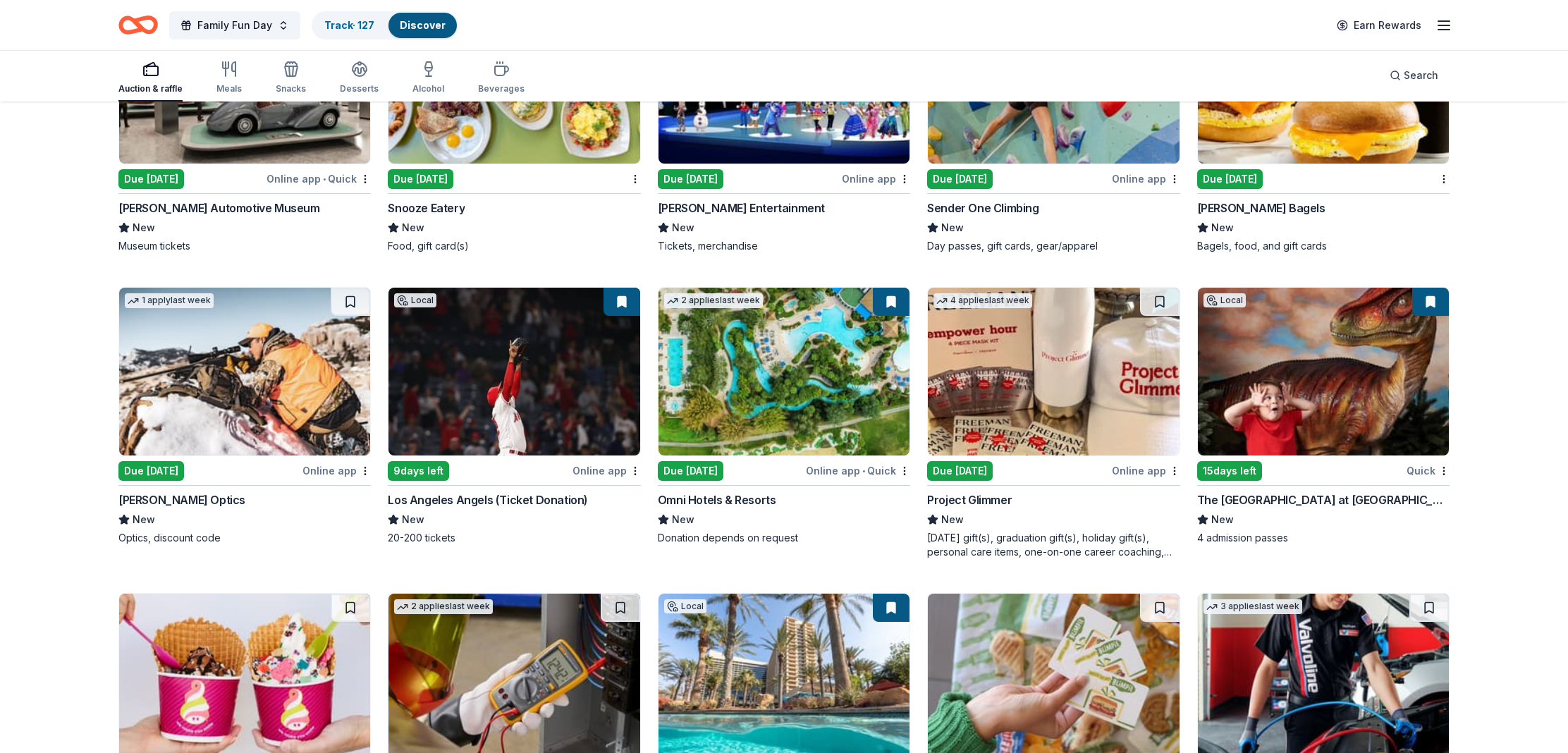
click at [535, 499] on div "Los Angeles Angels (Ticket Donation)" at bounding box center [488, 500] width 200 height 17
click at [752, 501] on div "Omni Hotels & Resorts" at bounding box center [716, 500] width 118 height 17
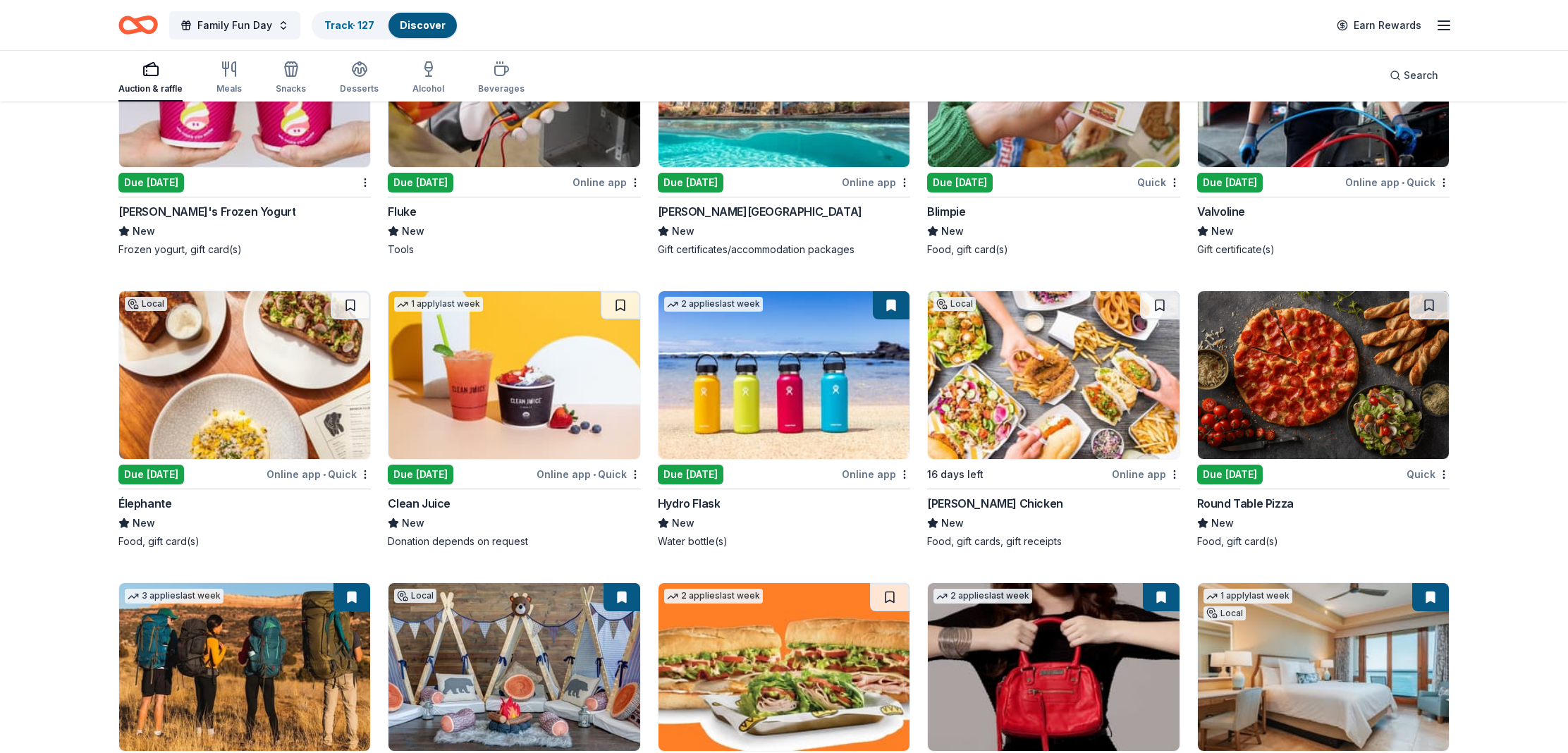
scroll to position [6036, 0]
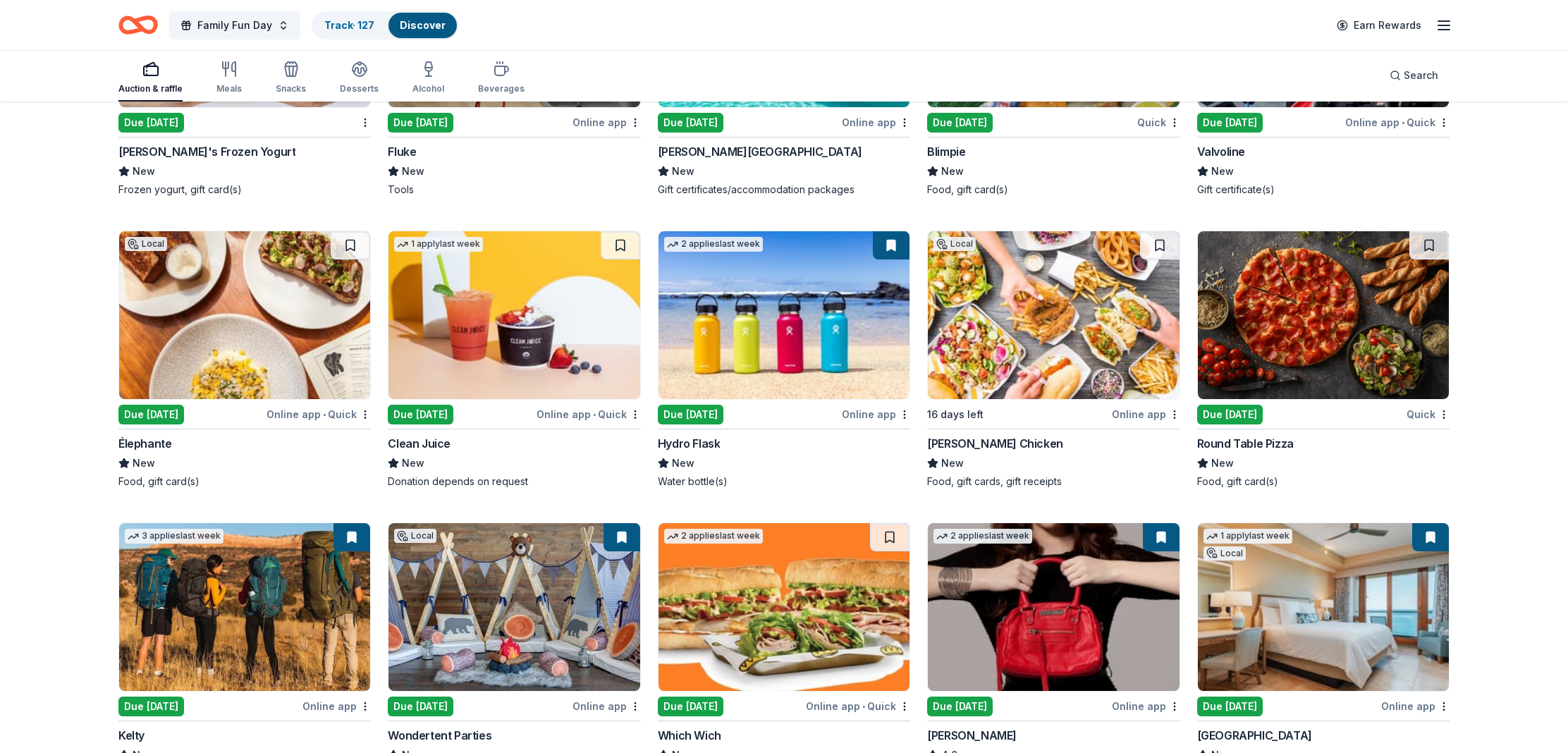
click at [705, 443] on div "Hydro Flask" at bounding box center [689, 444] width 63 height 17
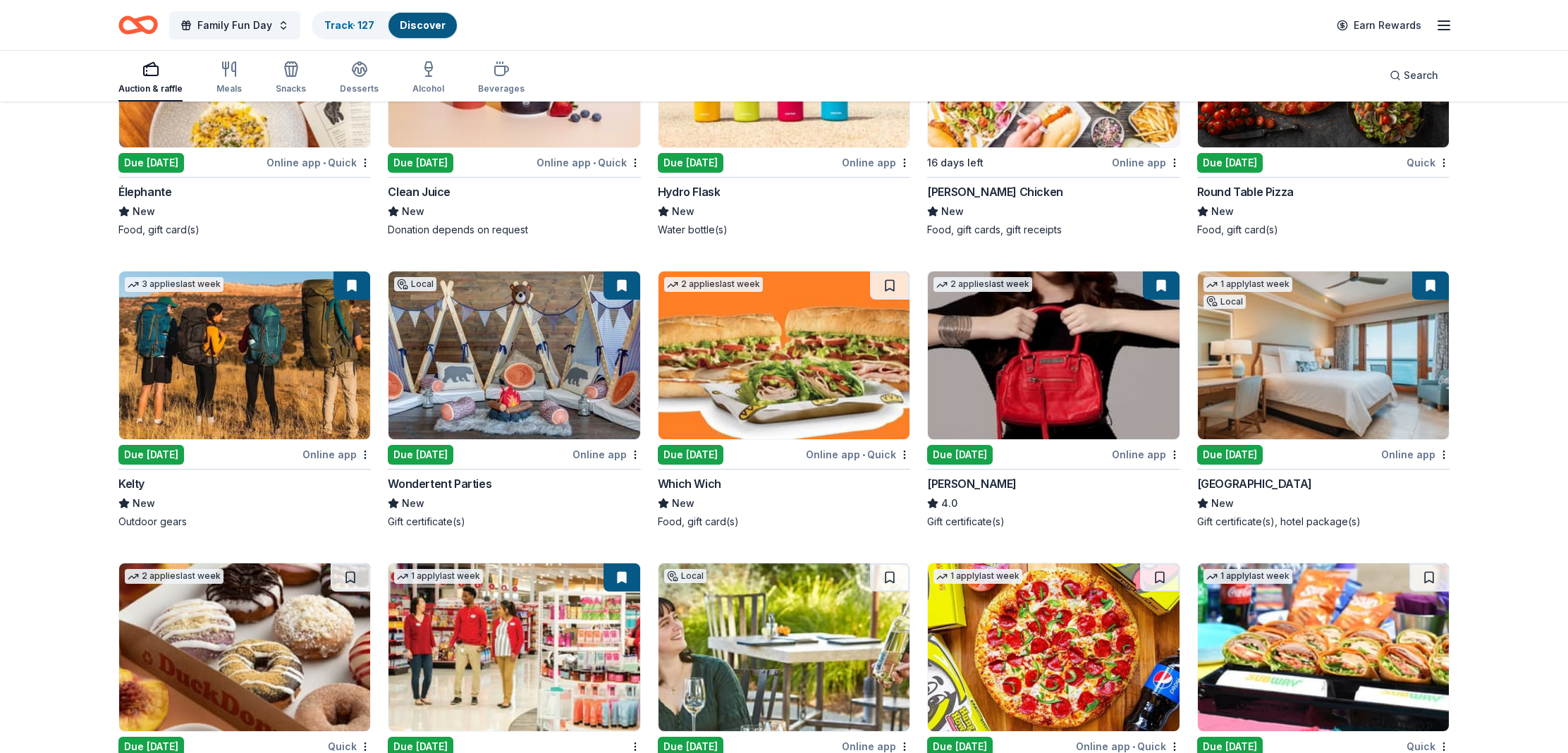
scroll to position [6298, 0]
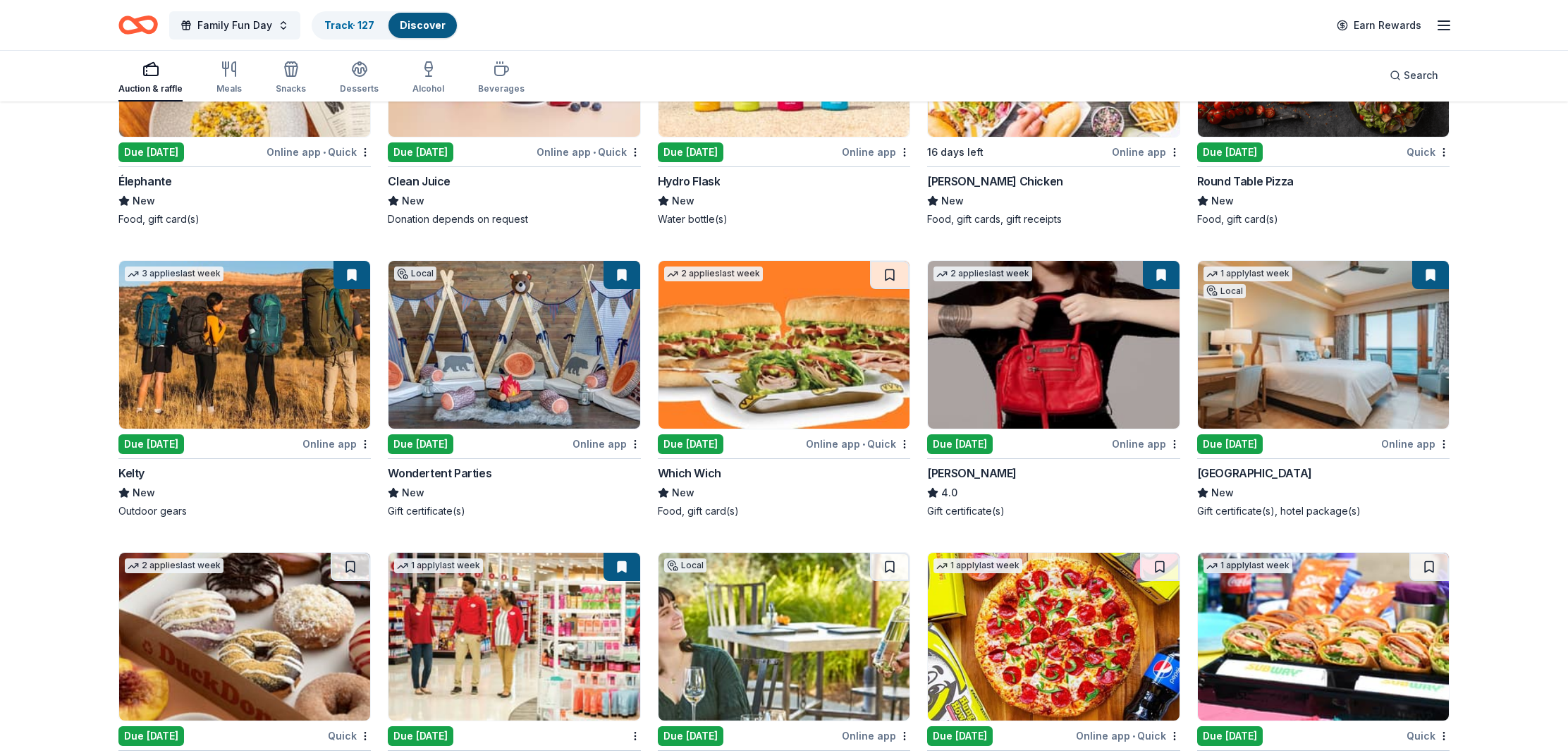
click at [1274, 463] on div "1 apply last week Local Due today Online app Dolphin Bay Resort & Spa New Gift …" at bounding box center [1323, 389] width 252 height 258
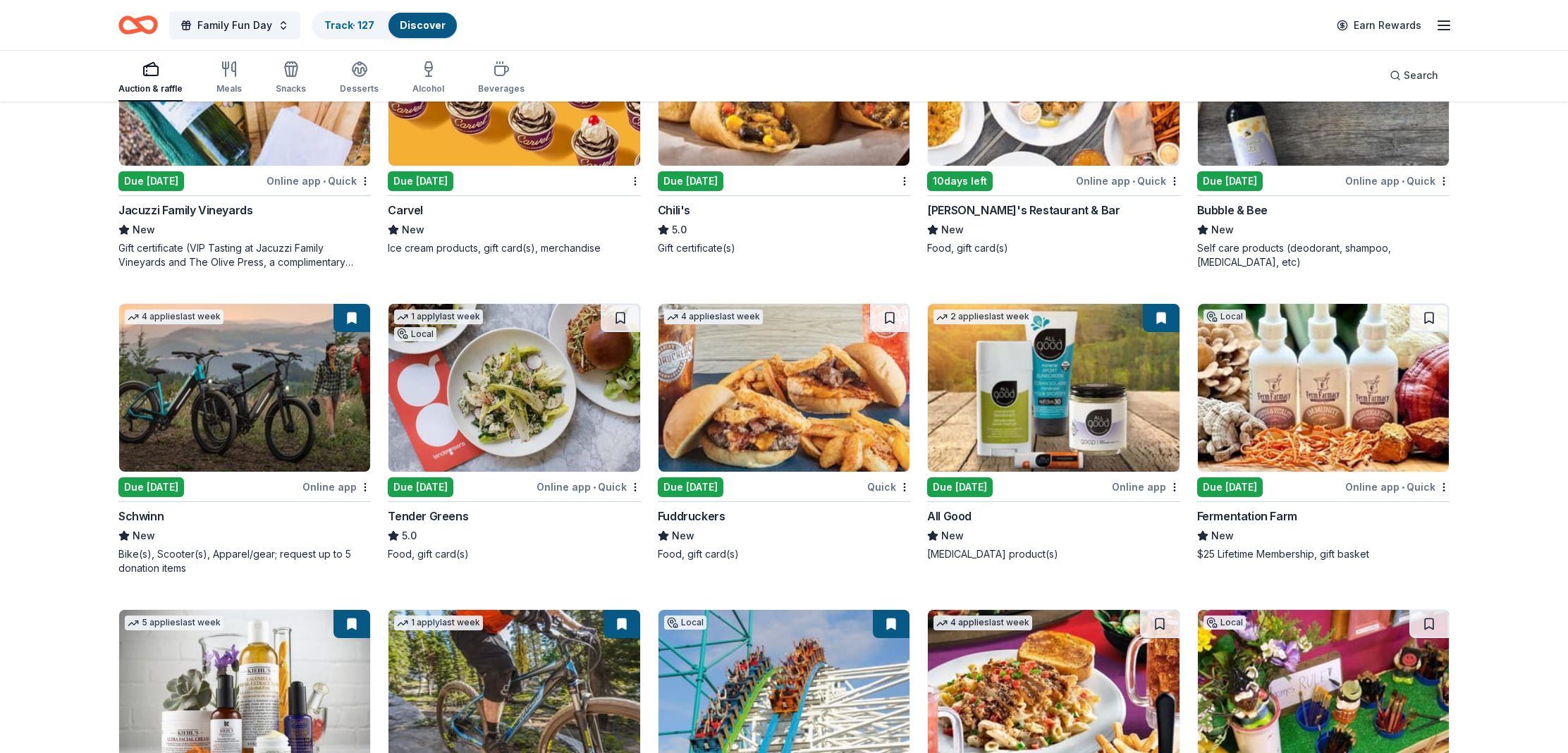
scroll to position [7161, 0]
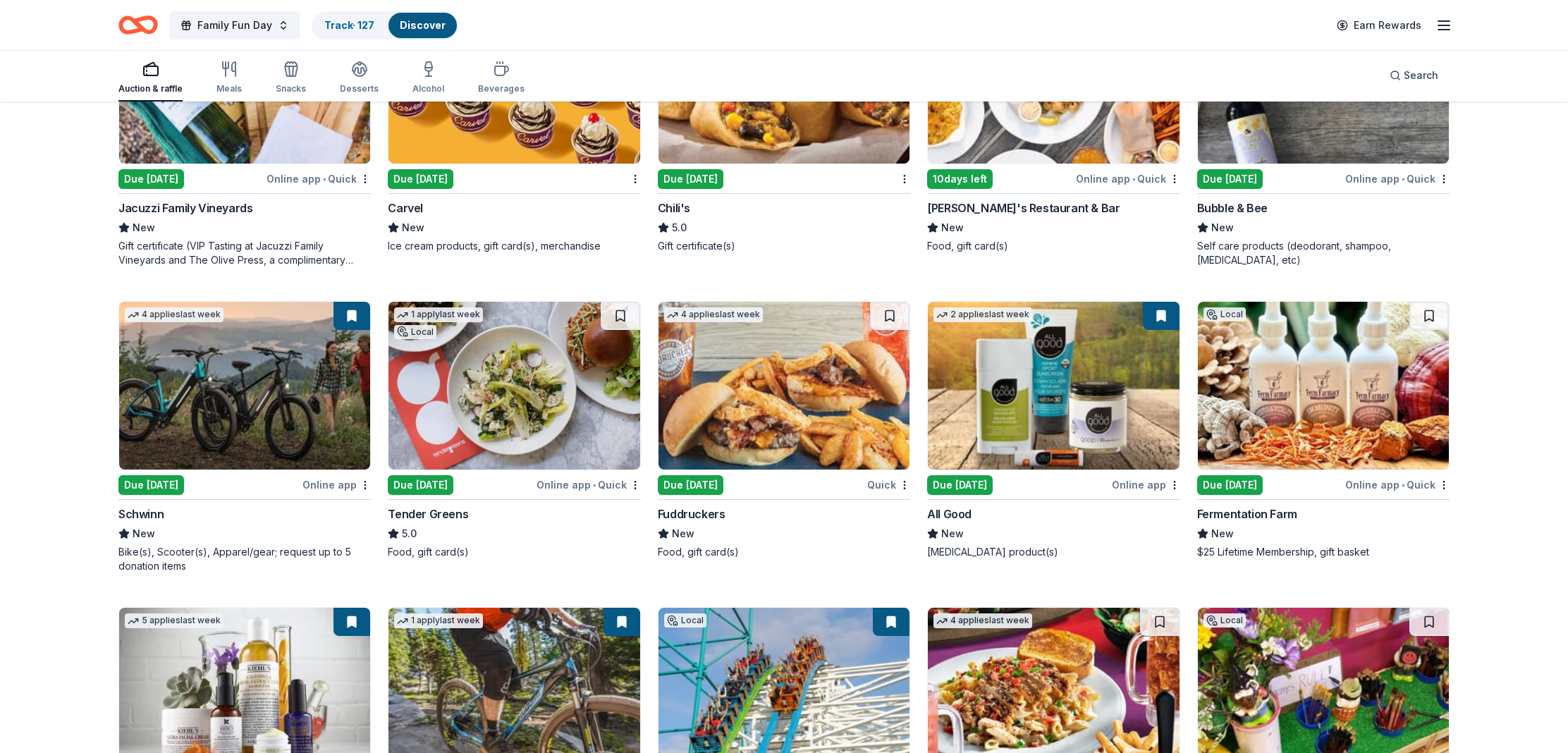
click at [139, 508] on div "Schwinn" at bounding box center [141, 514] width 45 height 17
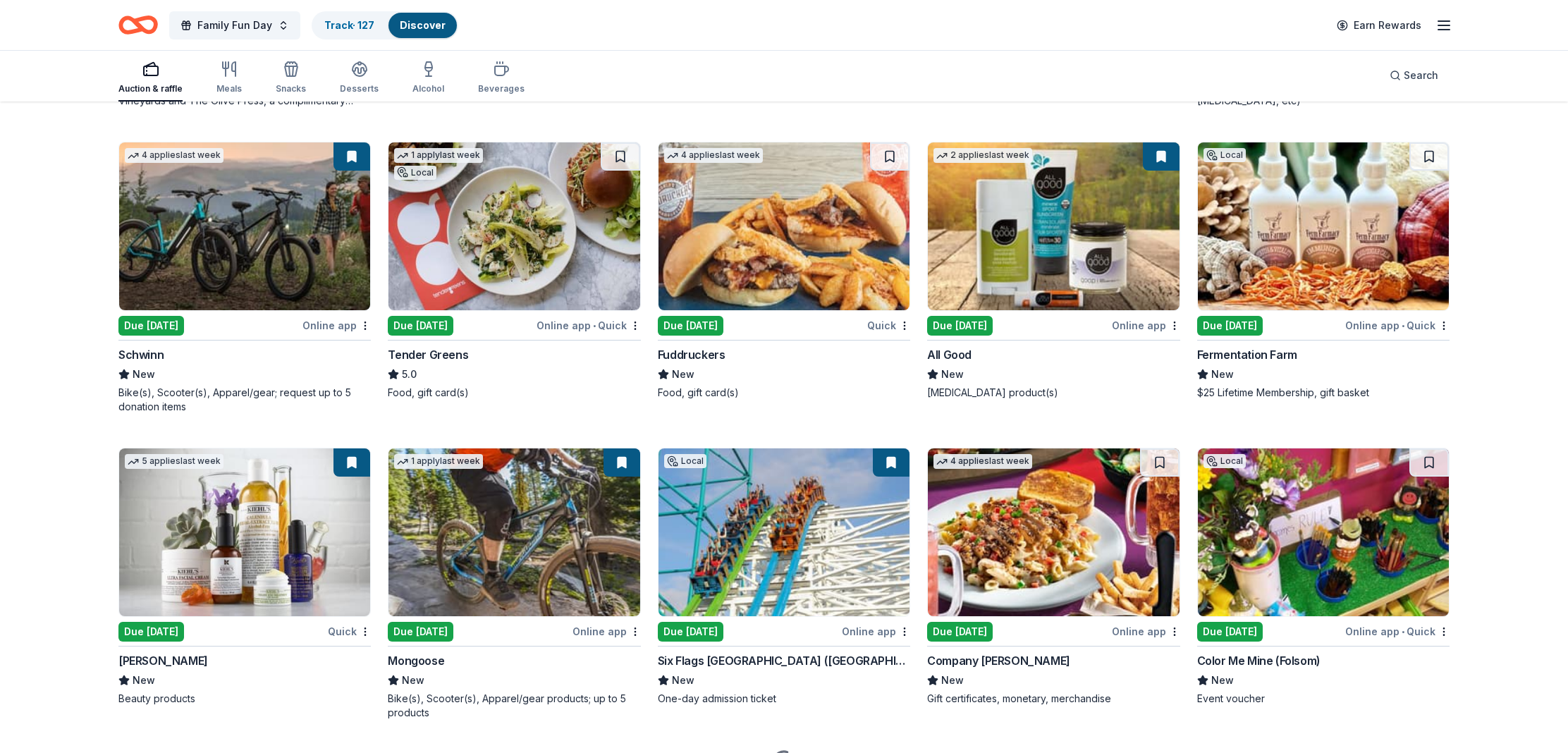
scroll to position [7400, 0]
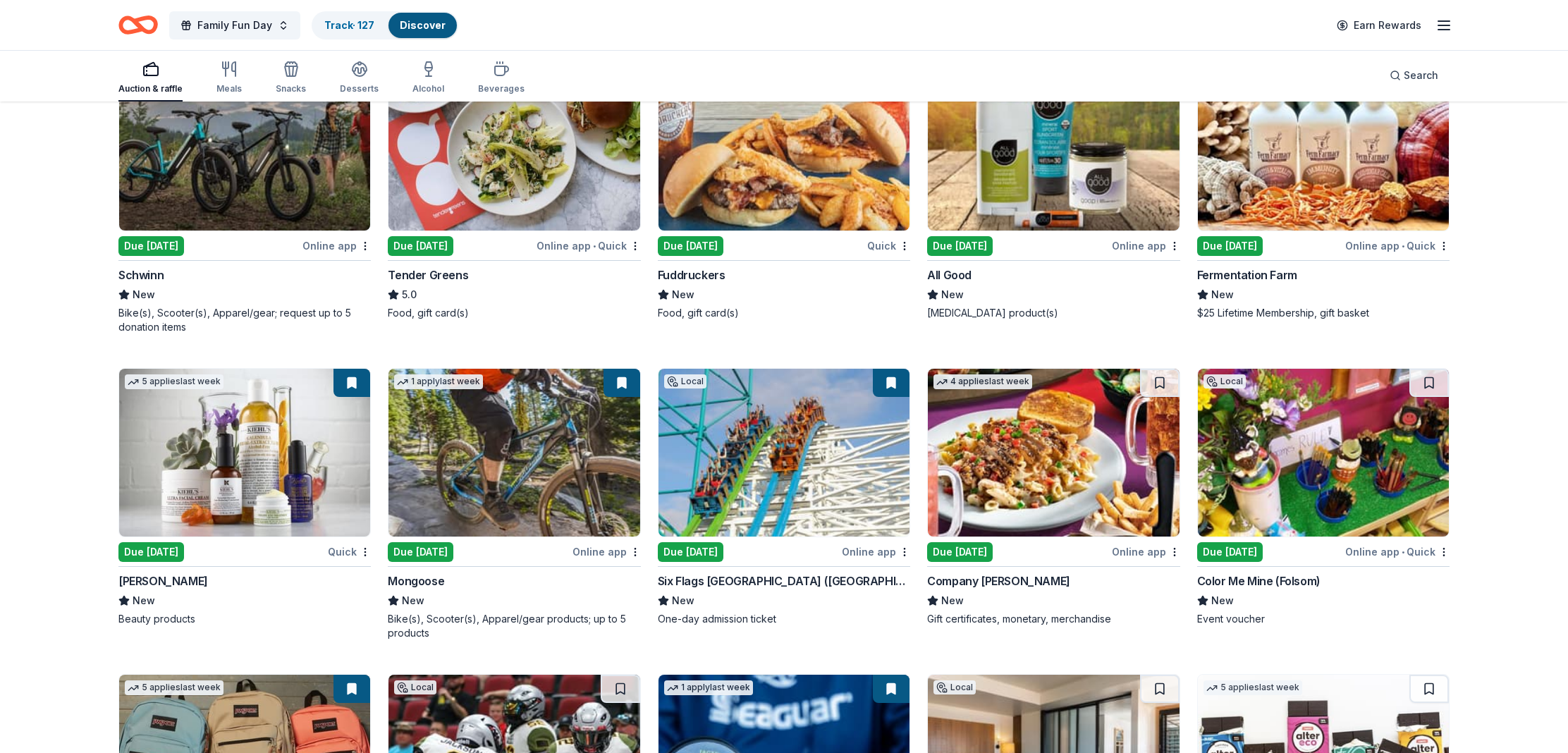
click at [132, 579] on div "Kiehl's" at bounding box center [163, 581] width 89 height 17
click at [429, 578] on div "Mongoose" at bounding box center [416, 581] width 56 height 17
click at [752, 578] on div "Six Flags Magic Mountain (Valencia)" at bounding box center [784, 581] width 252 height 17
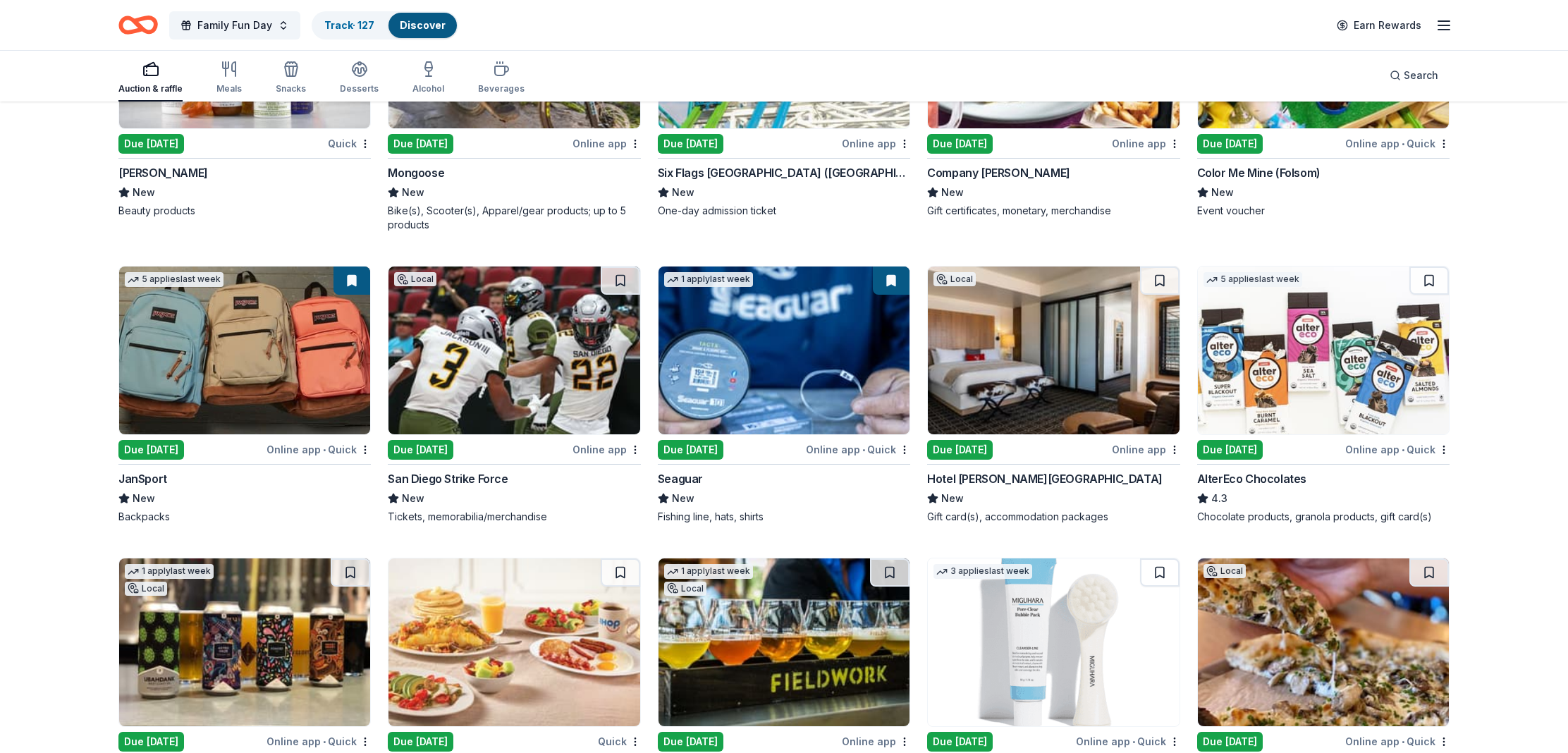
scroll to position [7816, 0]
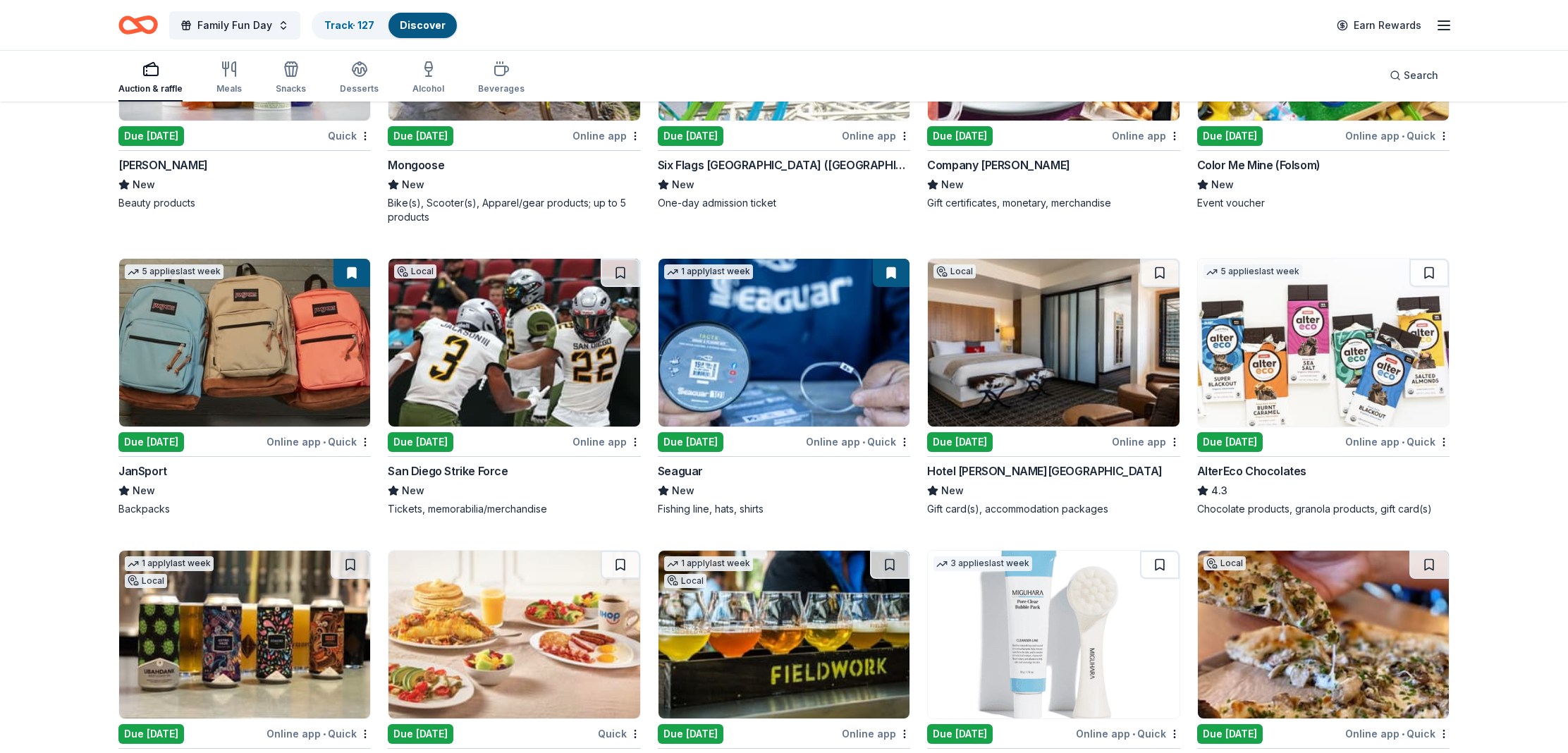
click at [958, 466] on div "Hotel Valencia Santana Row" at bounding box center [1044, 471] width 236 height 17
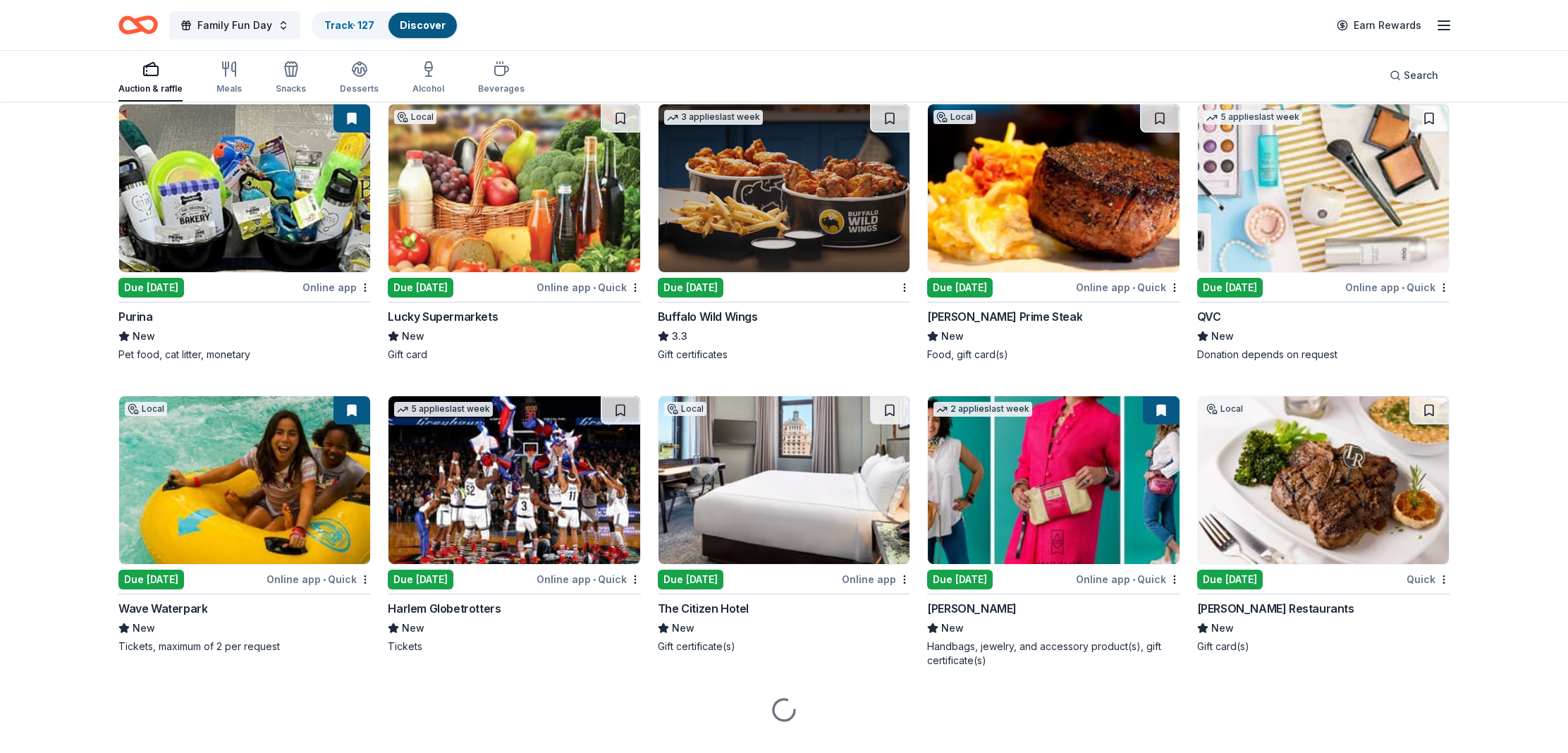
scroll to position [8582, 0]
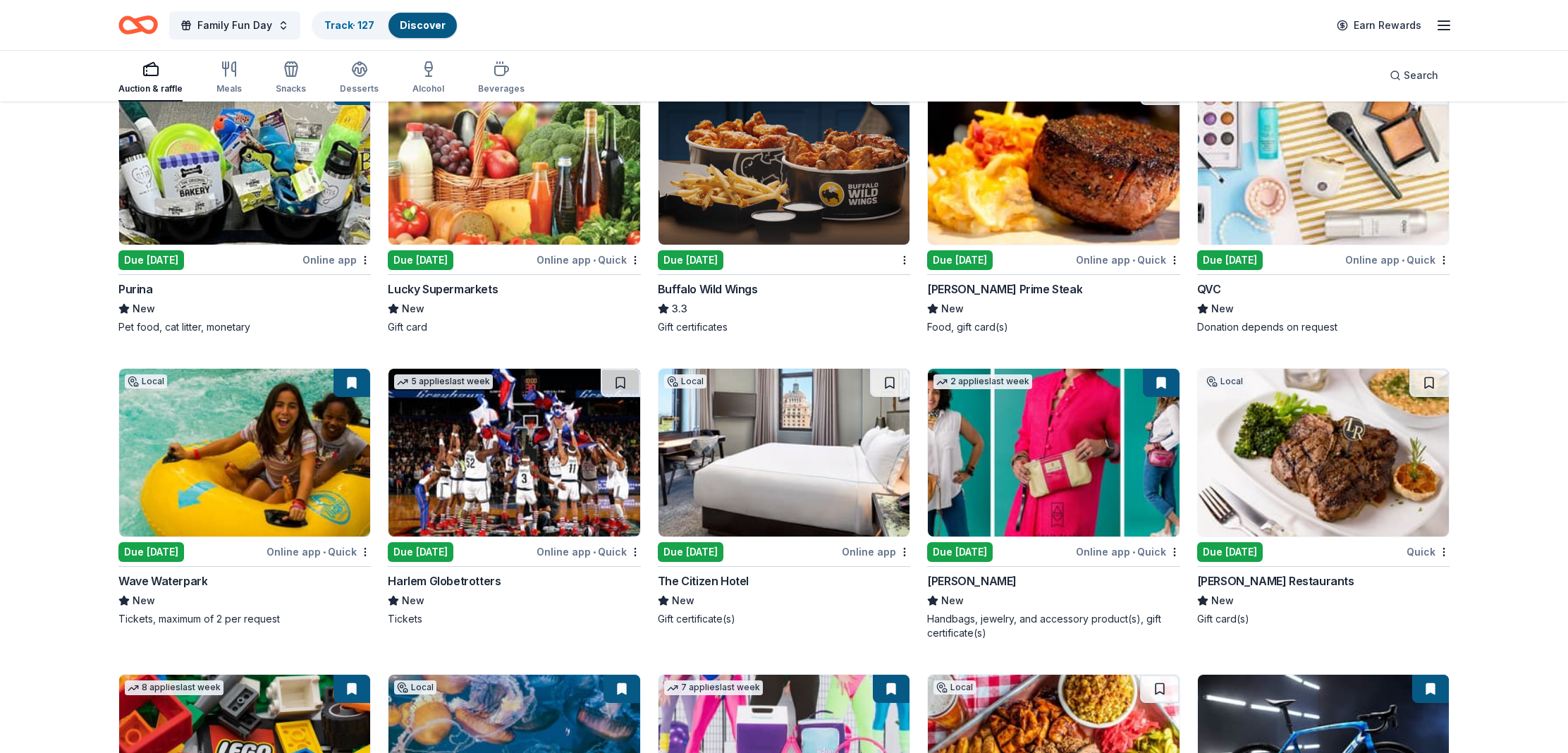
click at [168, 583] on div "Wave Waterpark" at bounding box center [162, 581] width 88 height 17
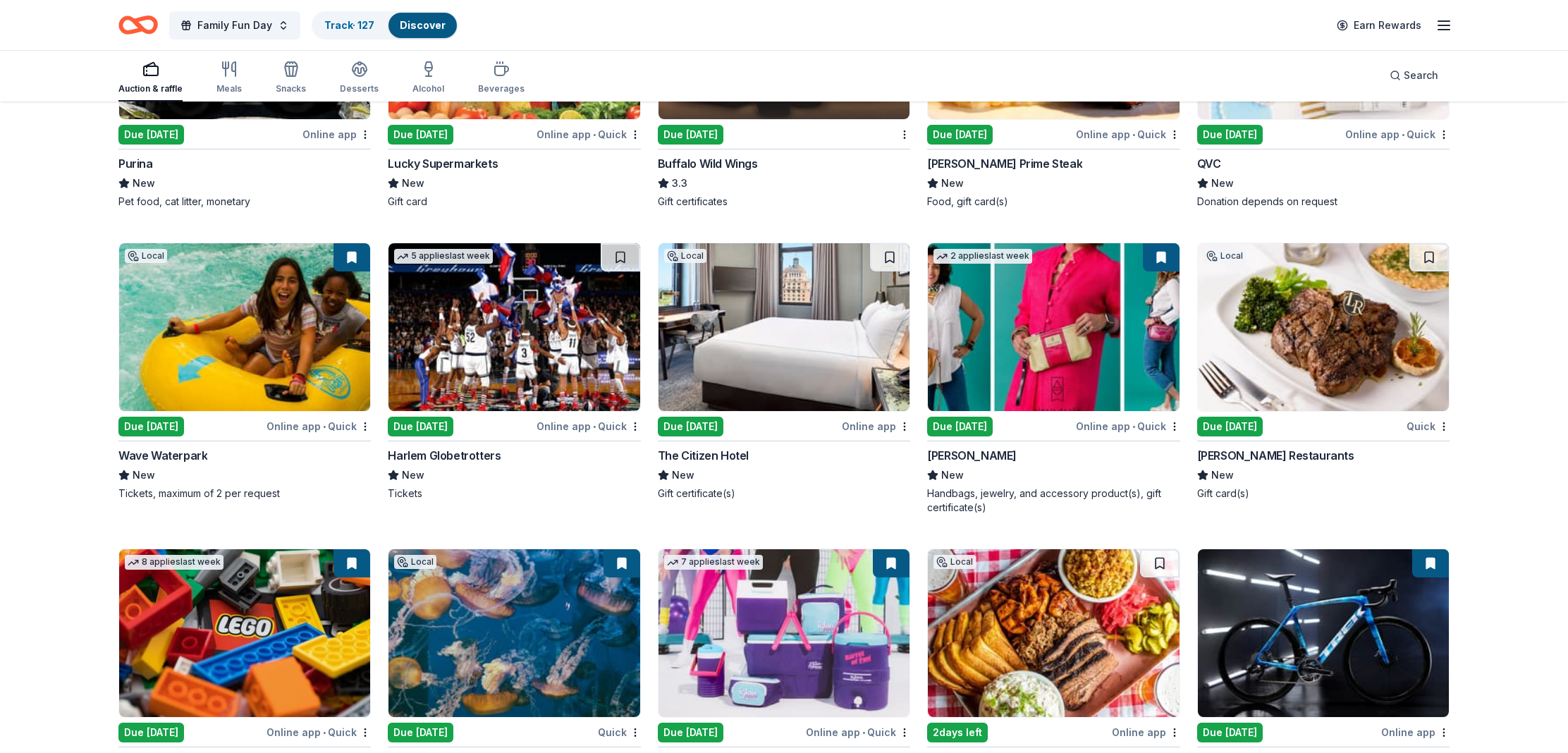
scroll to position [8708, 0]
click at [705, 451] on div "The Citizen Hotel" at bounding box center [703, 455] width 91 height 17
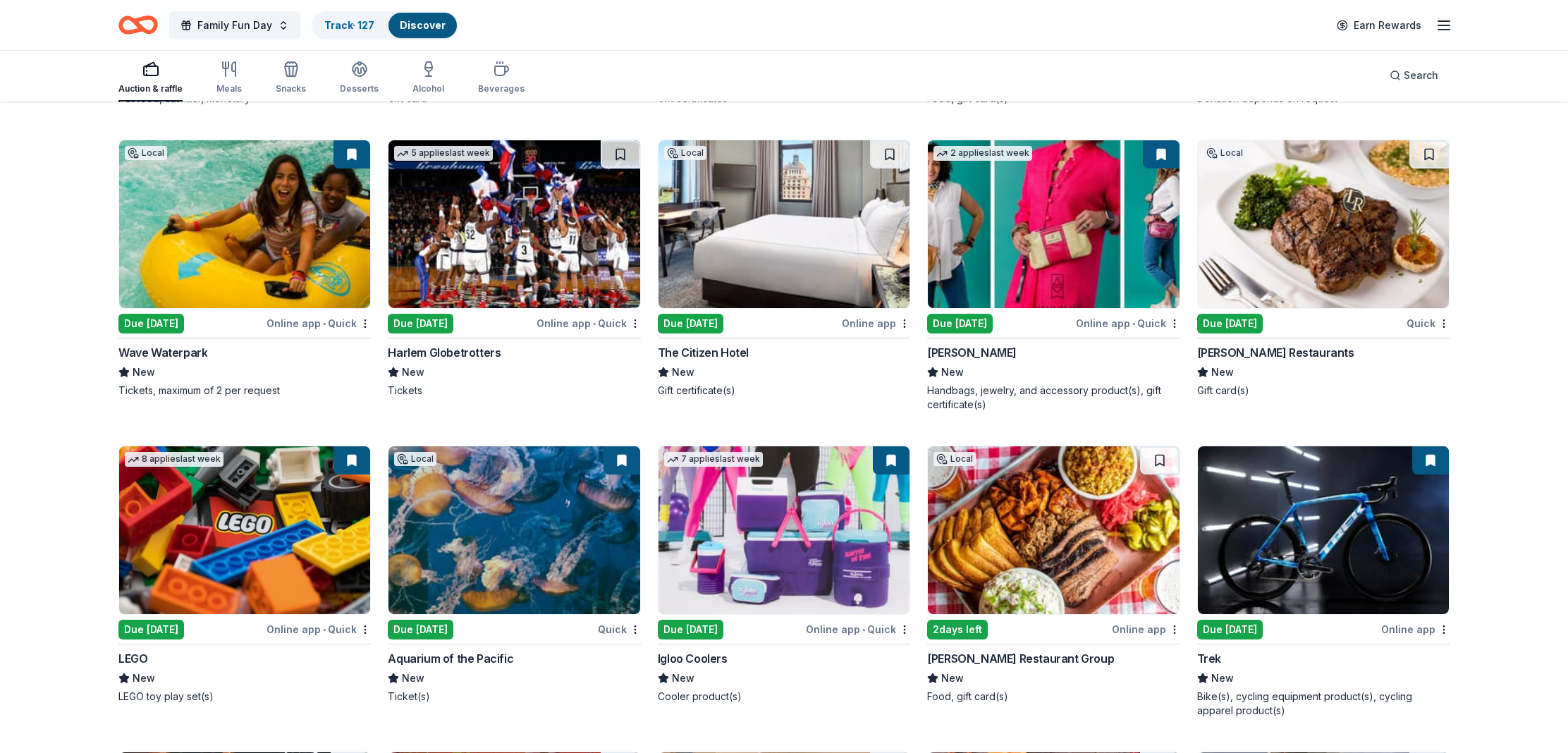
scroll to position [8822, 0]
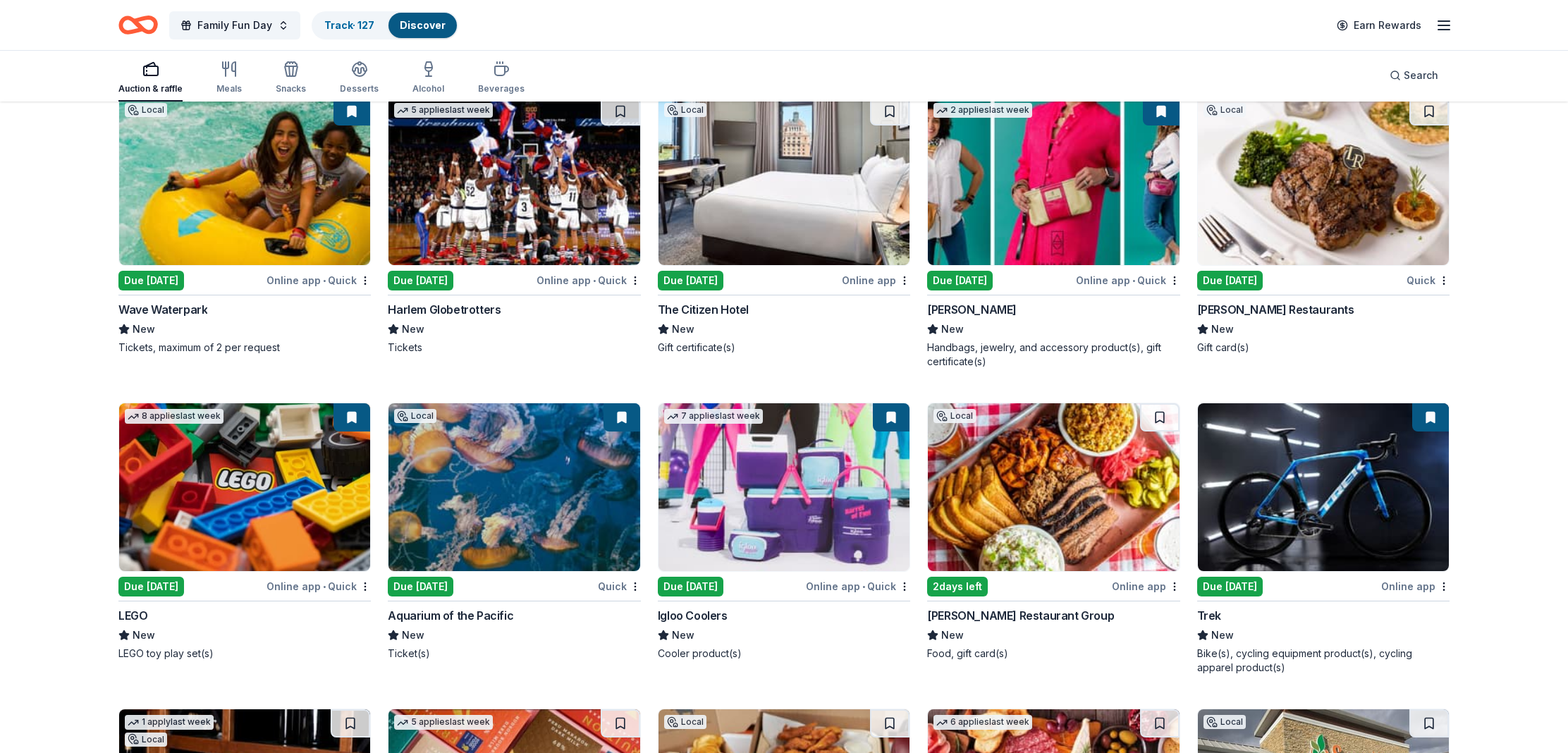
click at [139, 612] on div "LEGO" at bounding box center [132, 616] width 29 height 17
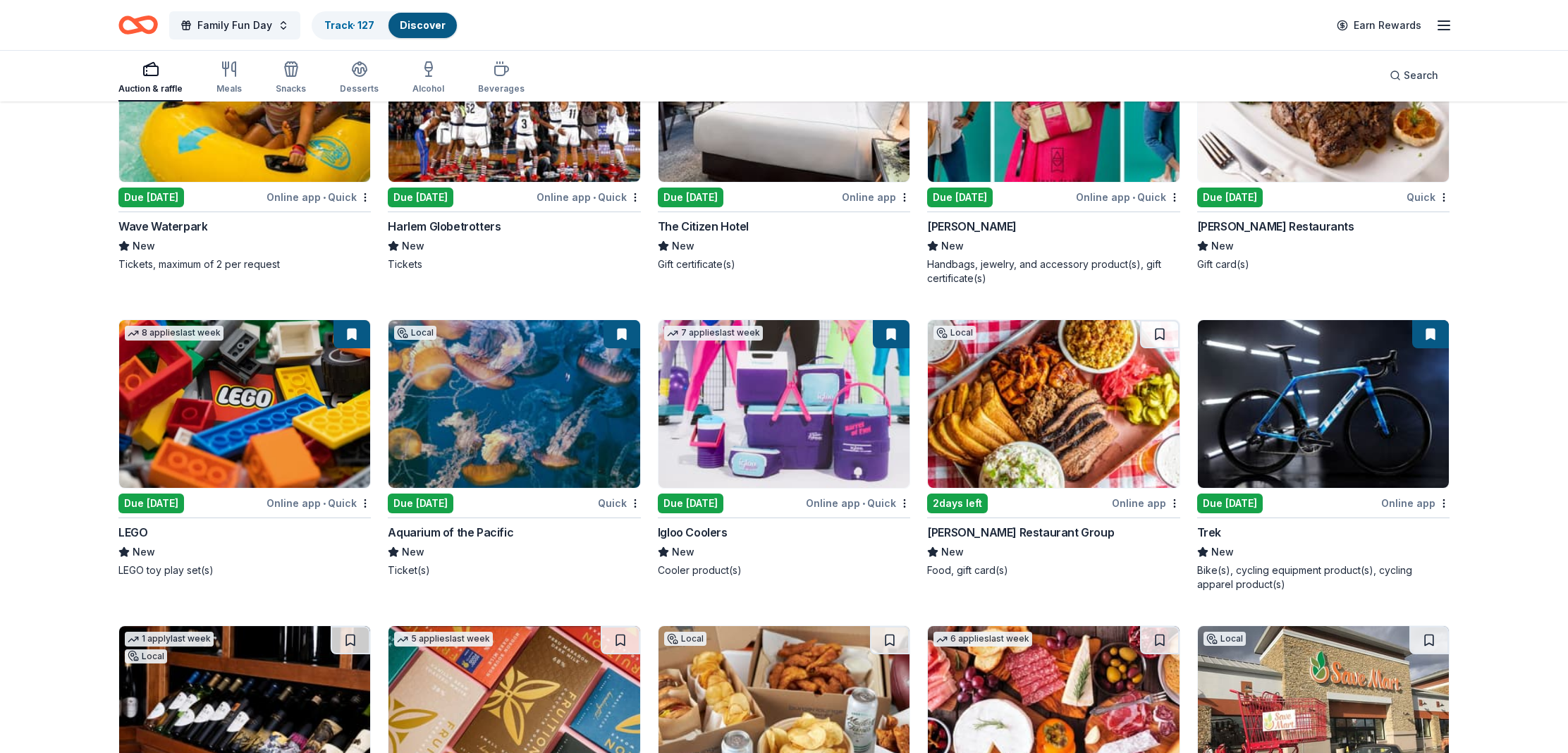
scroll to position [8938, 0]
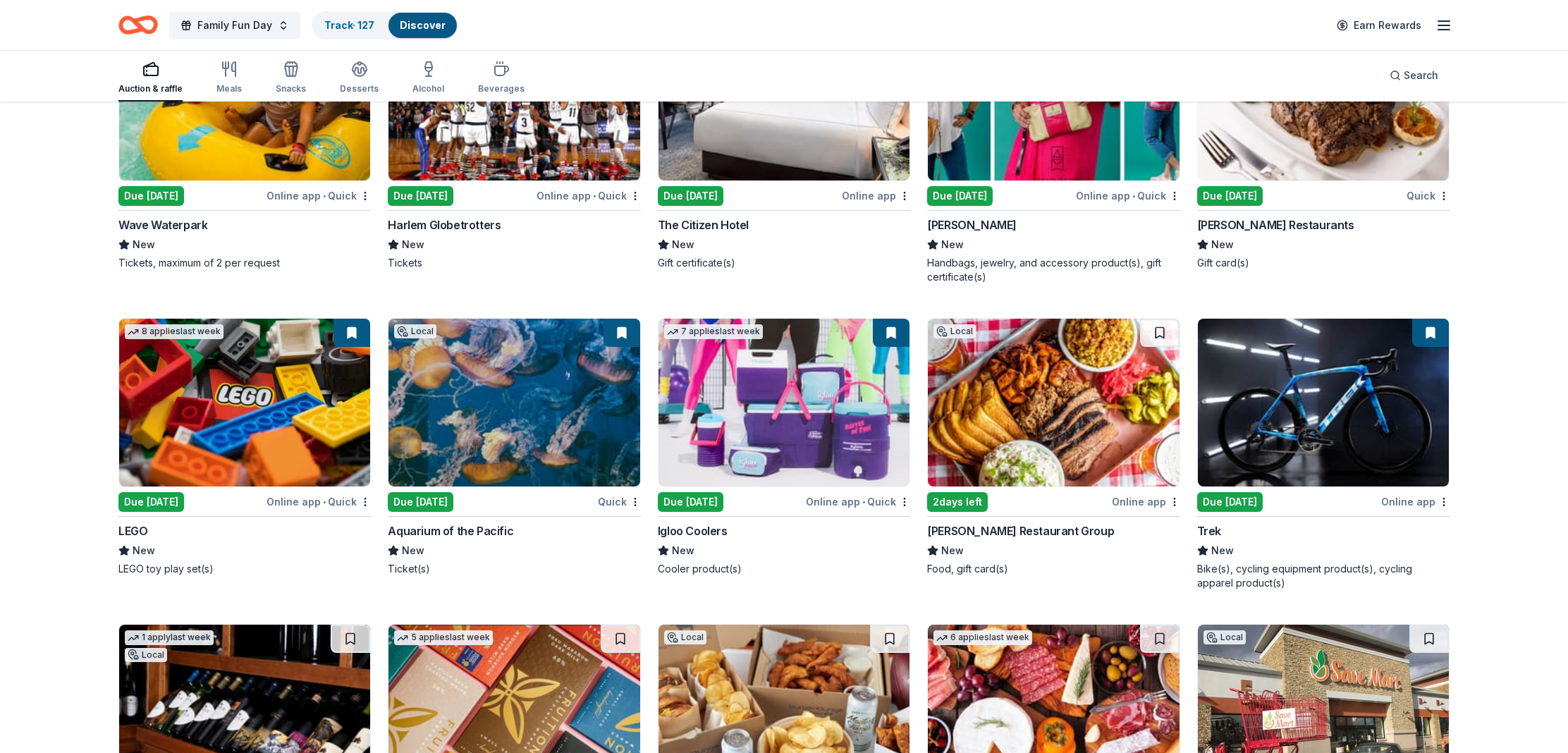
click at [683, 530] on div "Igloo Coolers" at bounding box center [692, 531] width 70 height 17
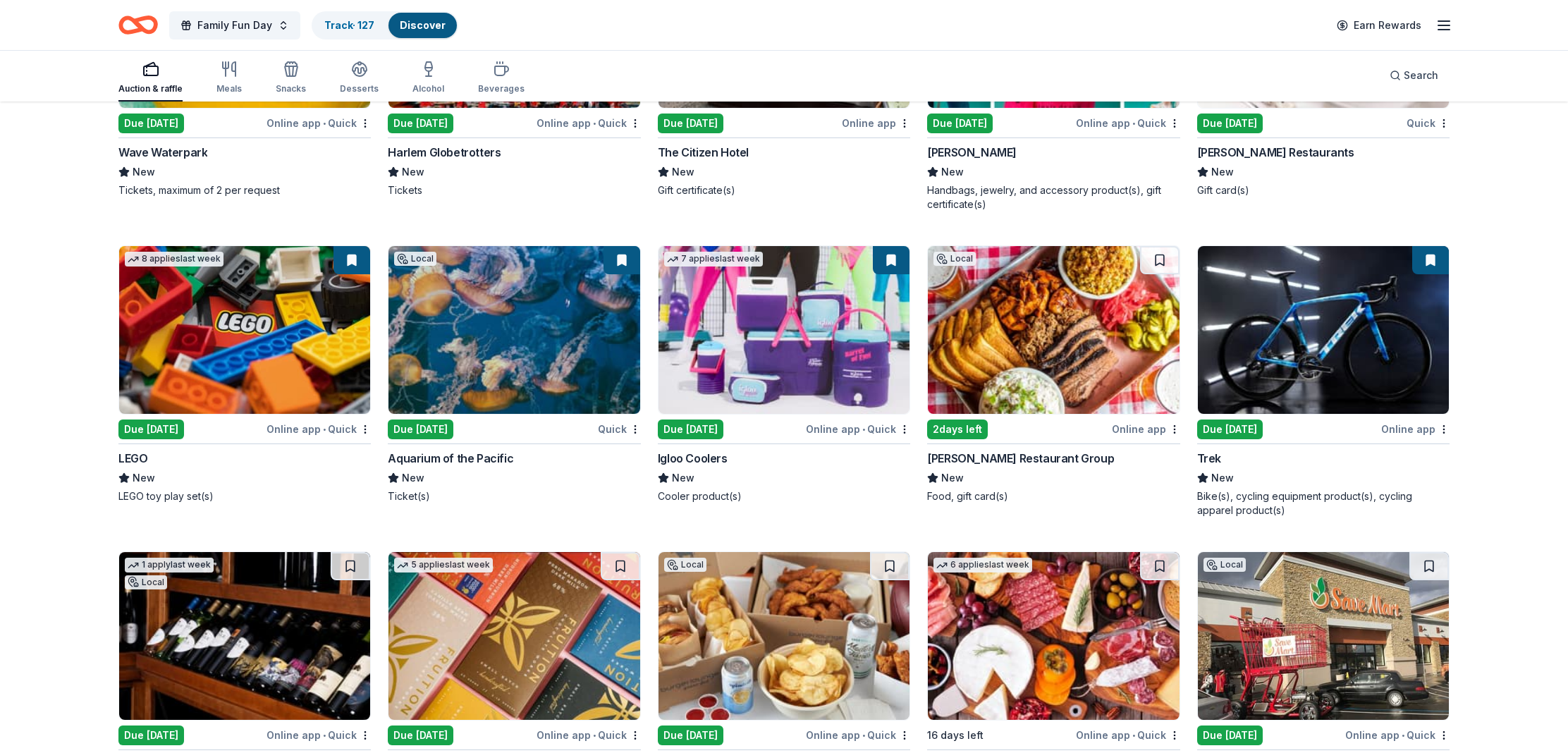
click at [1219, 451] on div "Trek" at bounding box center [1209, 459] width 24 height 17
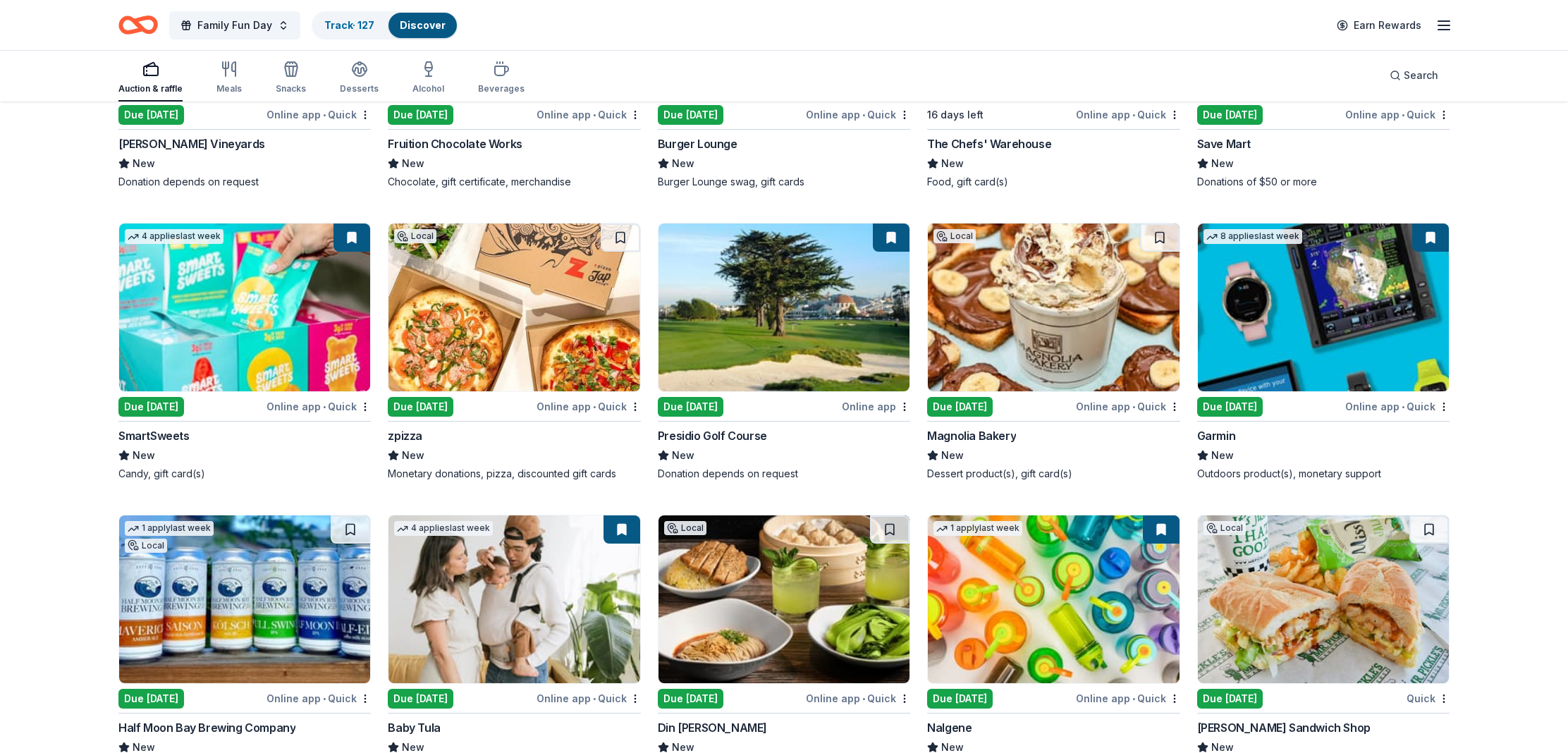
scroll to position [9634, 0]
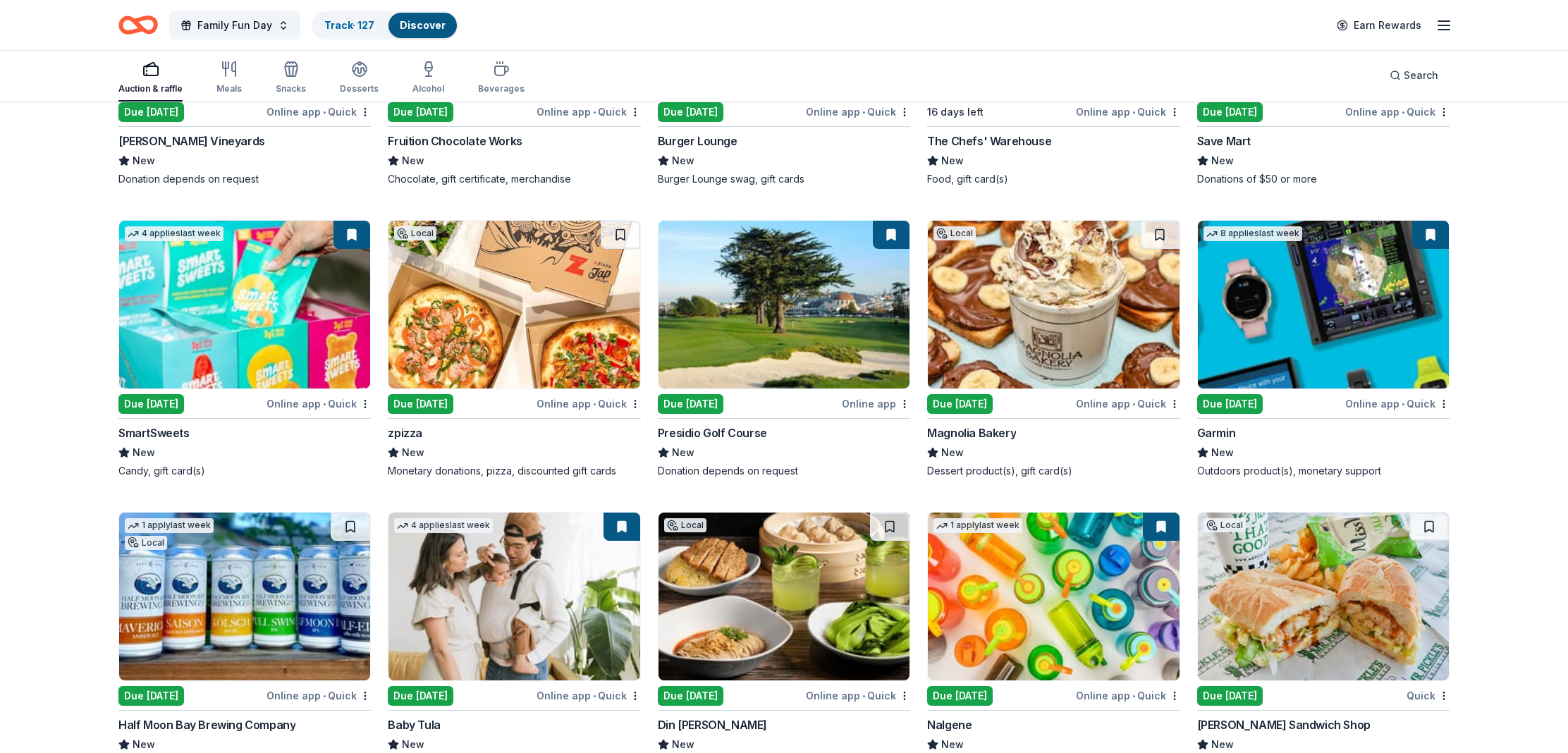
click at [737, 427] on div "Presidio Golf Course" at bounding box center [712, 433] width 110 height 17
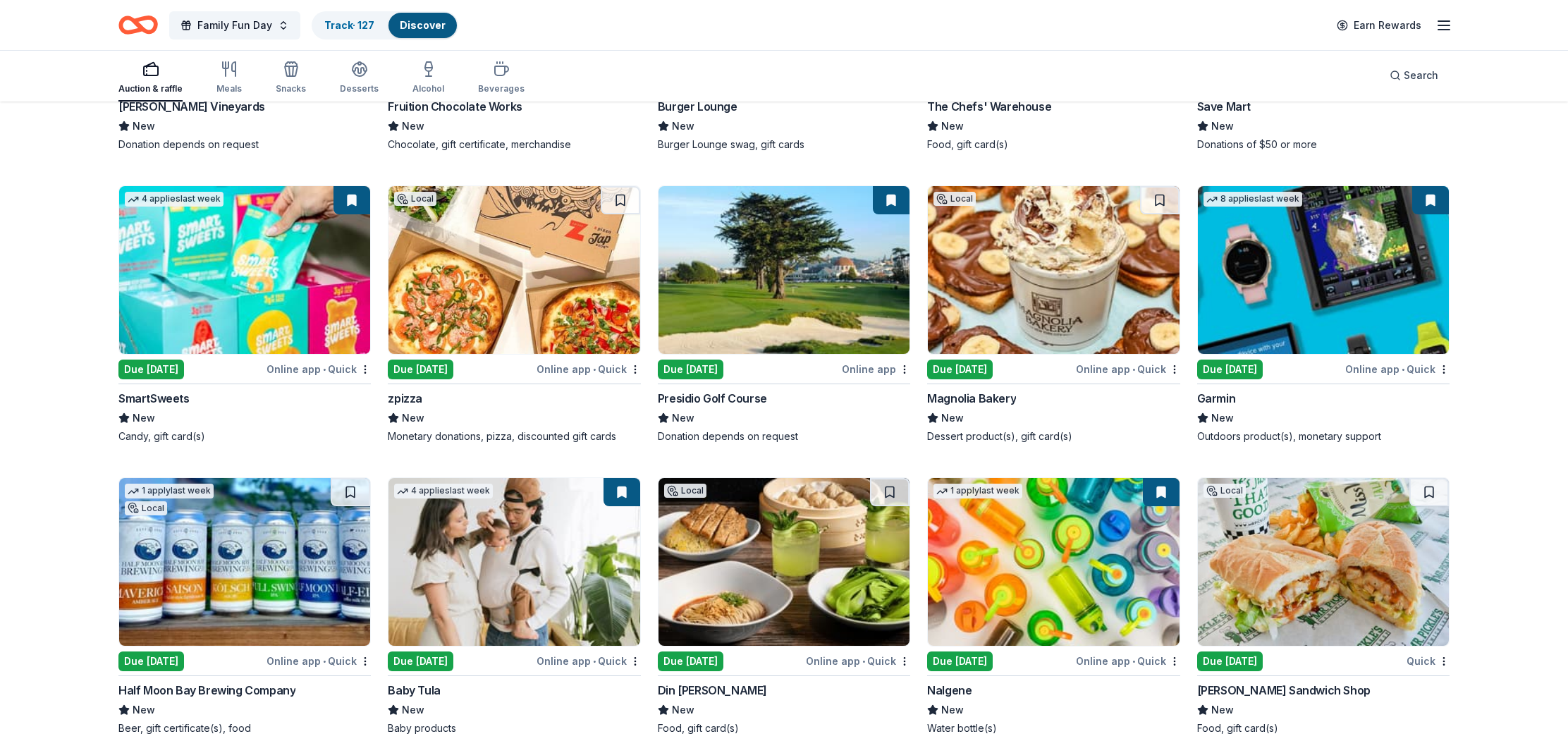
scroll to position [9702, 0]
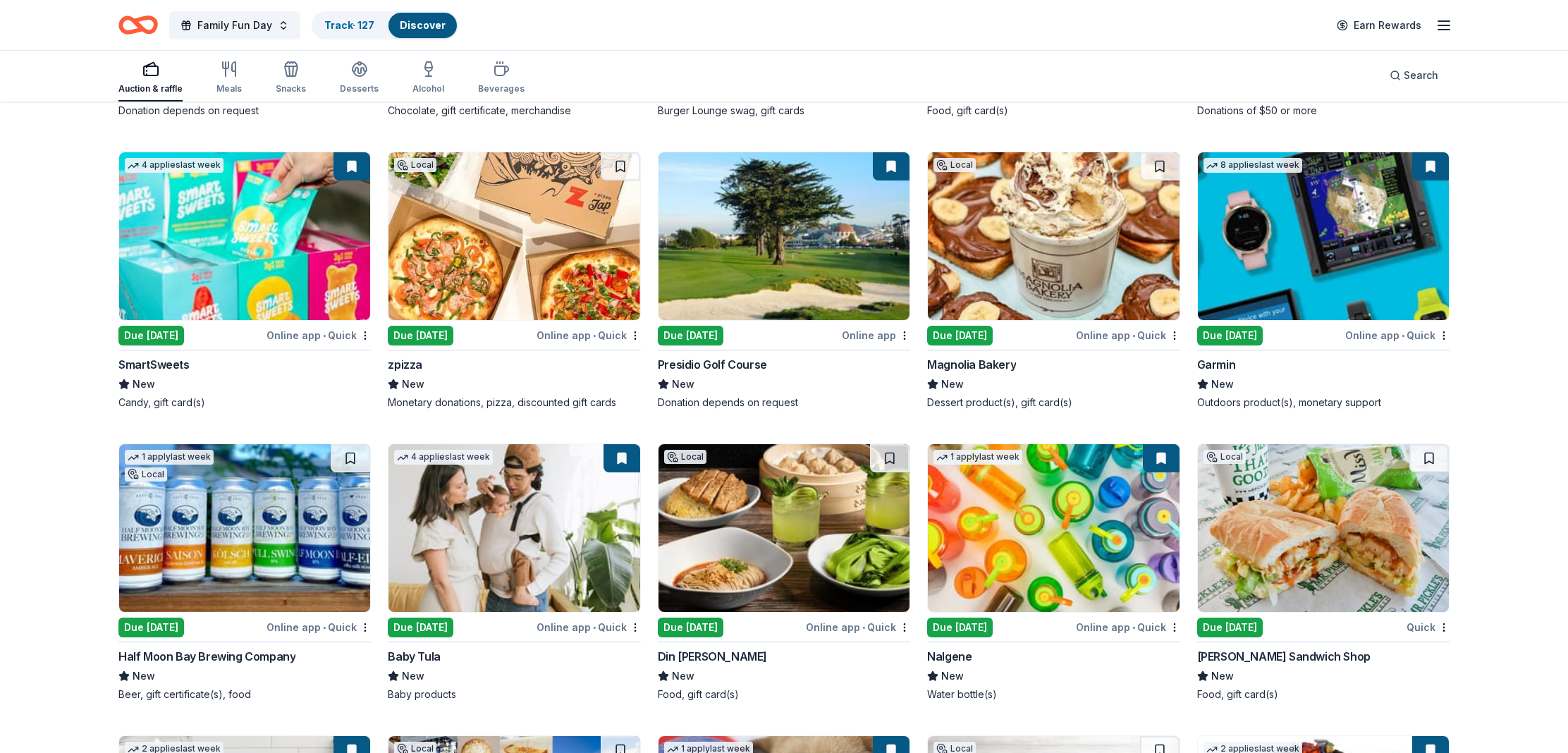
click at [1211, 358] on div "Garmin" at bounding box center [1217, 365] width 39 height 17
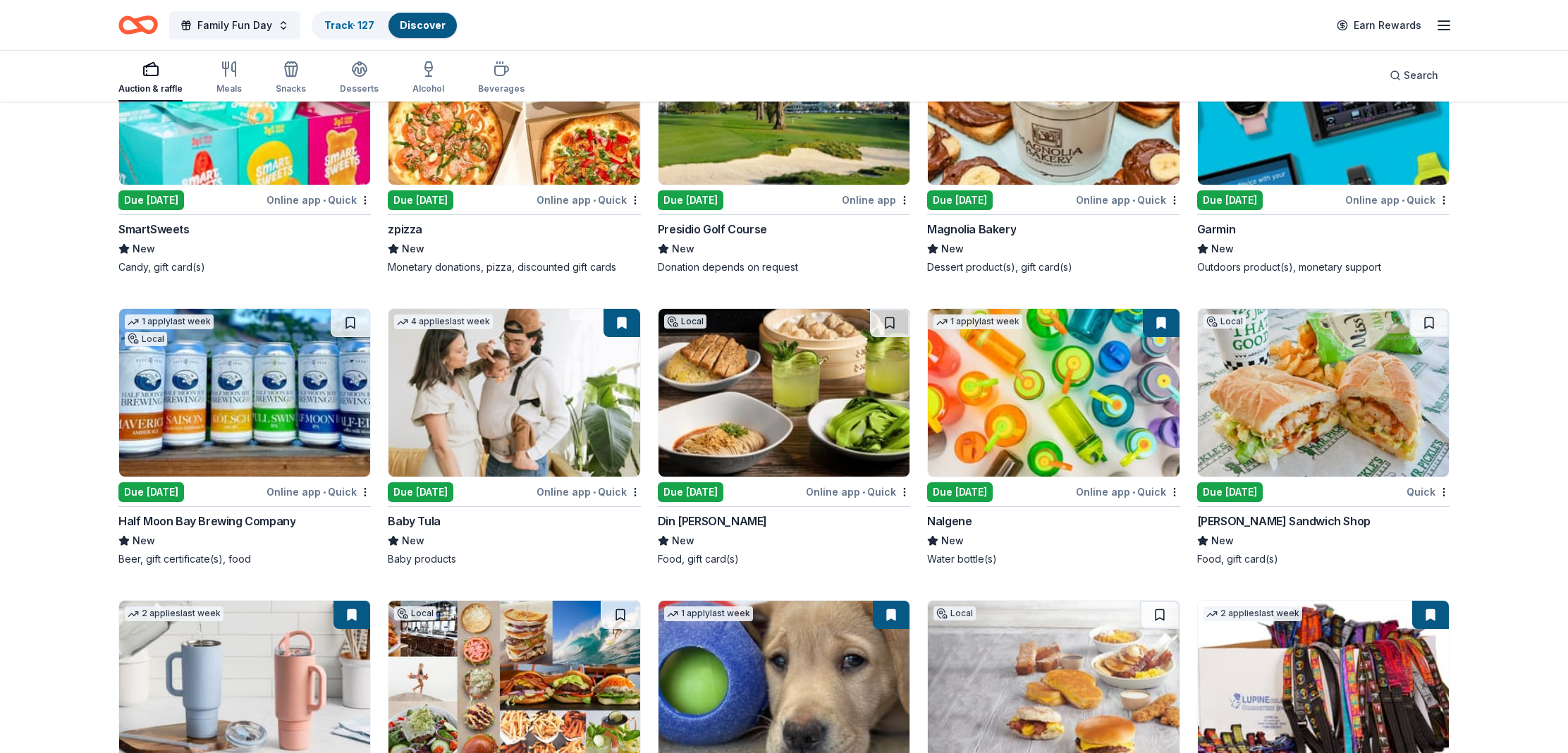
scroll to position [9839, 0]
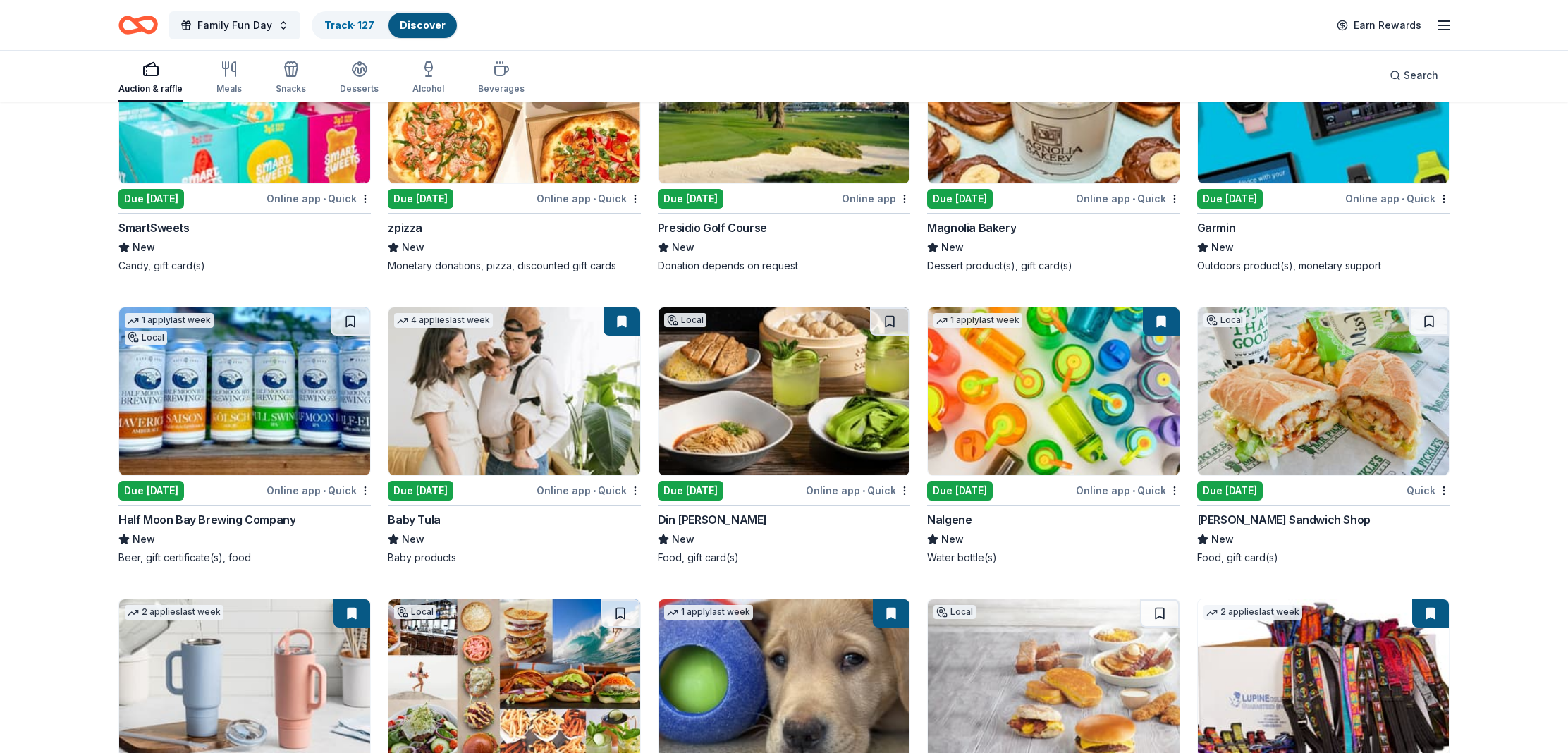
click at [421, 522] on div "Baby Tula" at bounding box center [413, 520] width 52 height 17
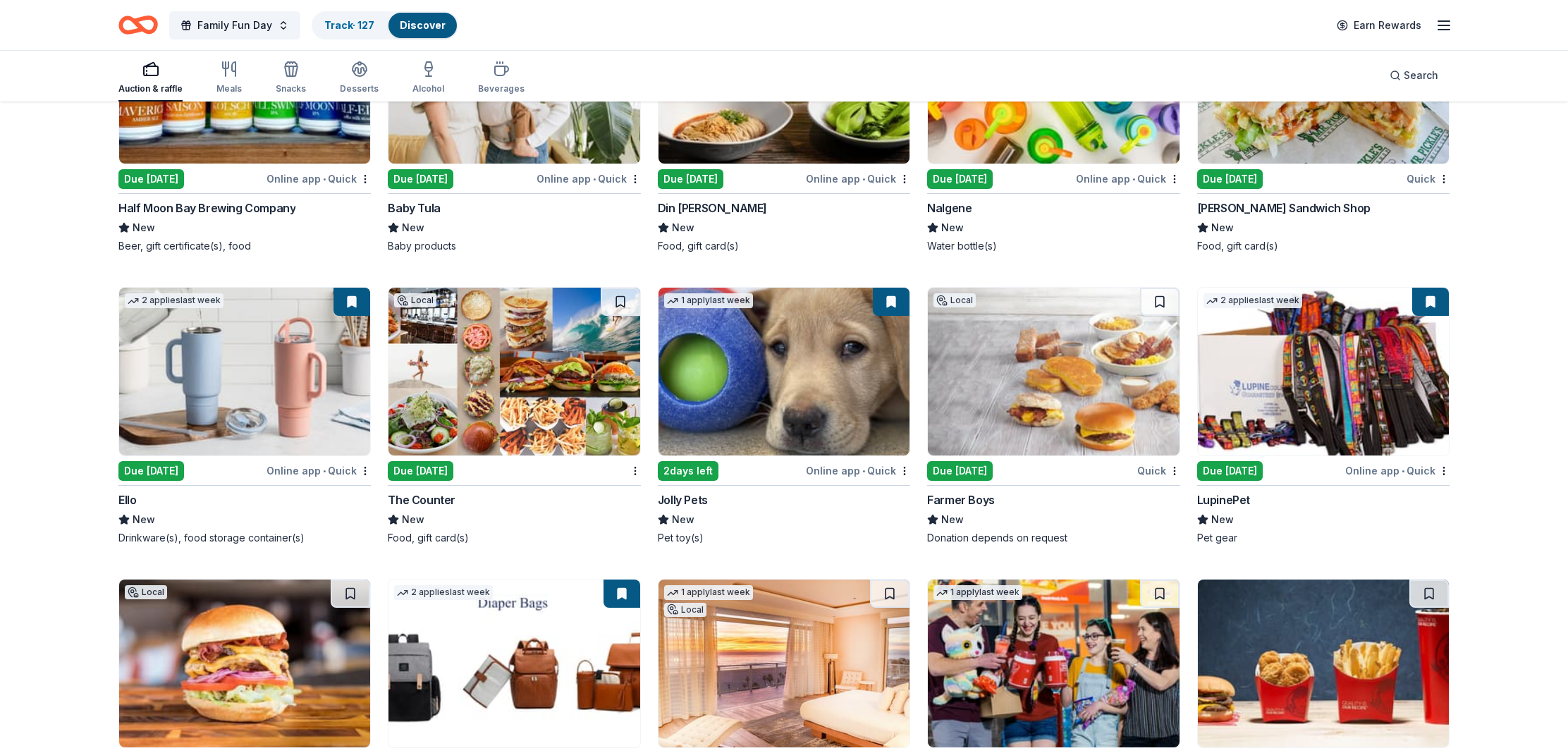
scroll to position [10152, 0]
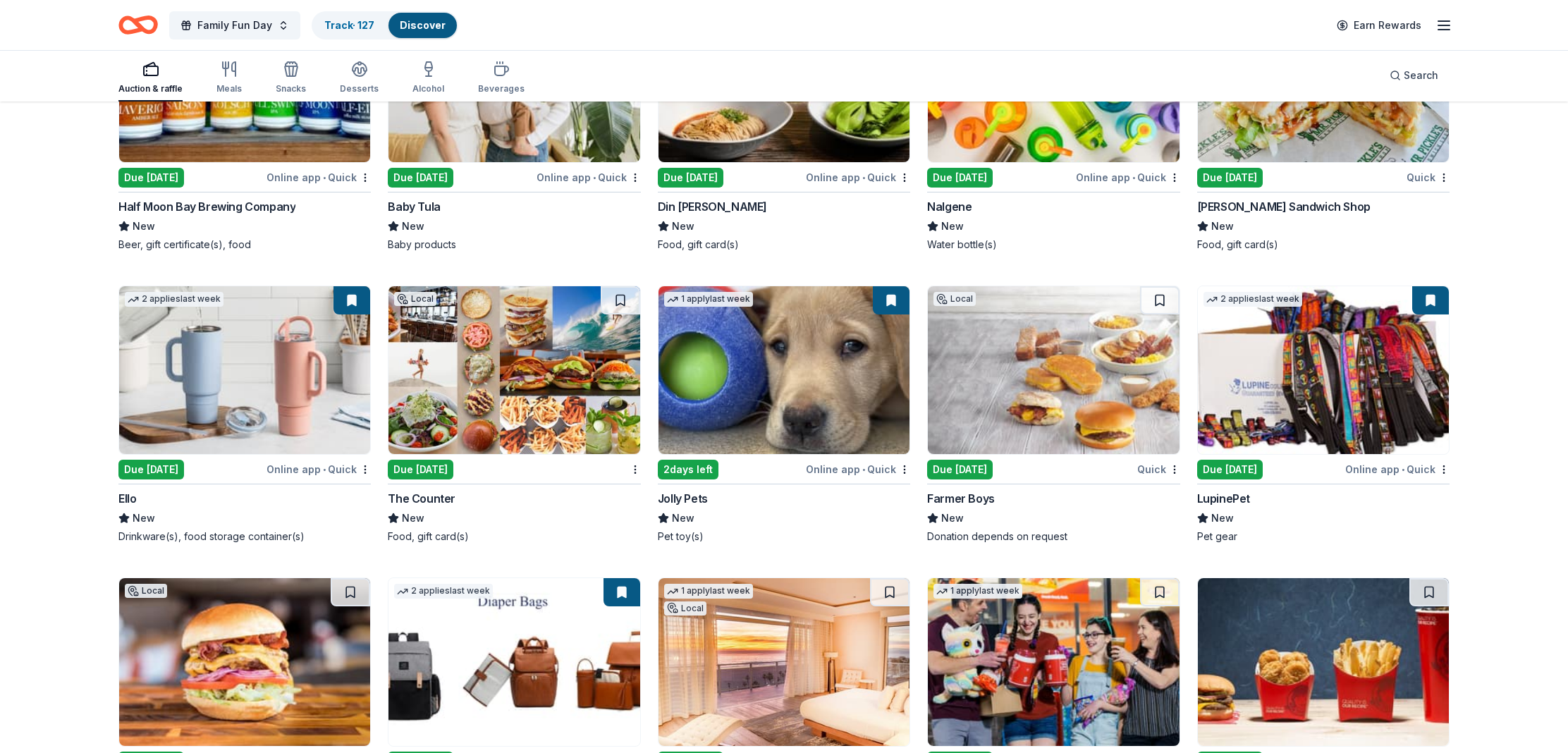
click at [121, 490] on div "Ello" at bounding box center [127, 499] width 18 height 17
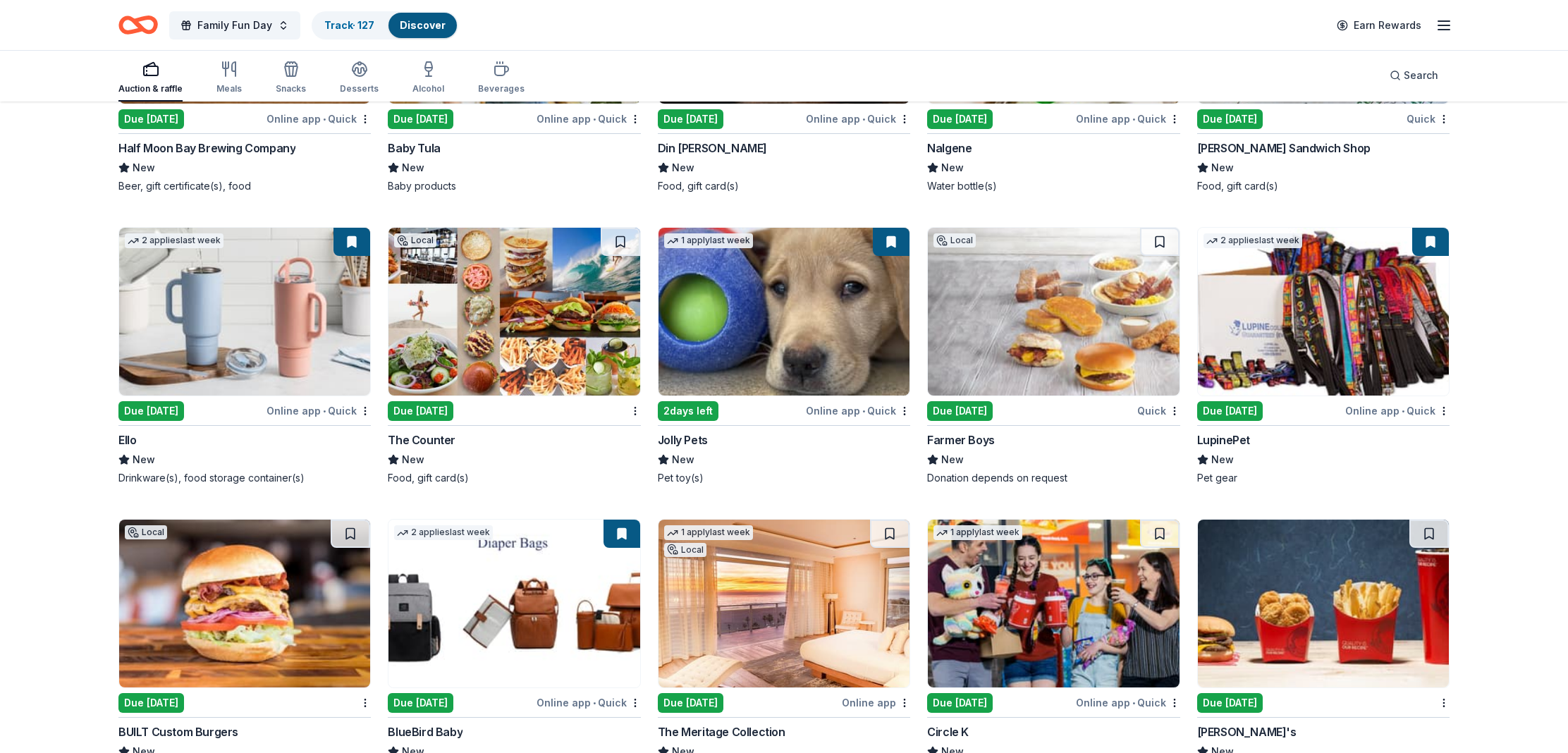
scroll to position [10347, 0]
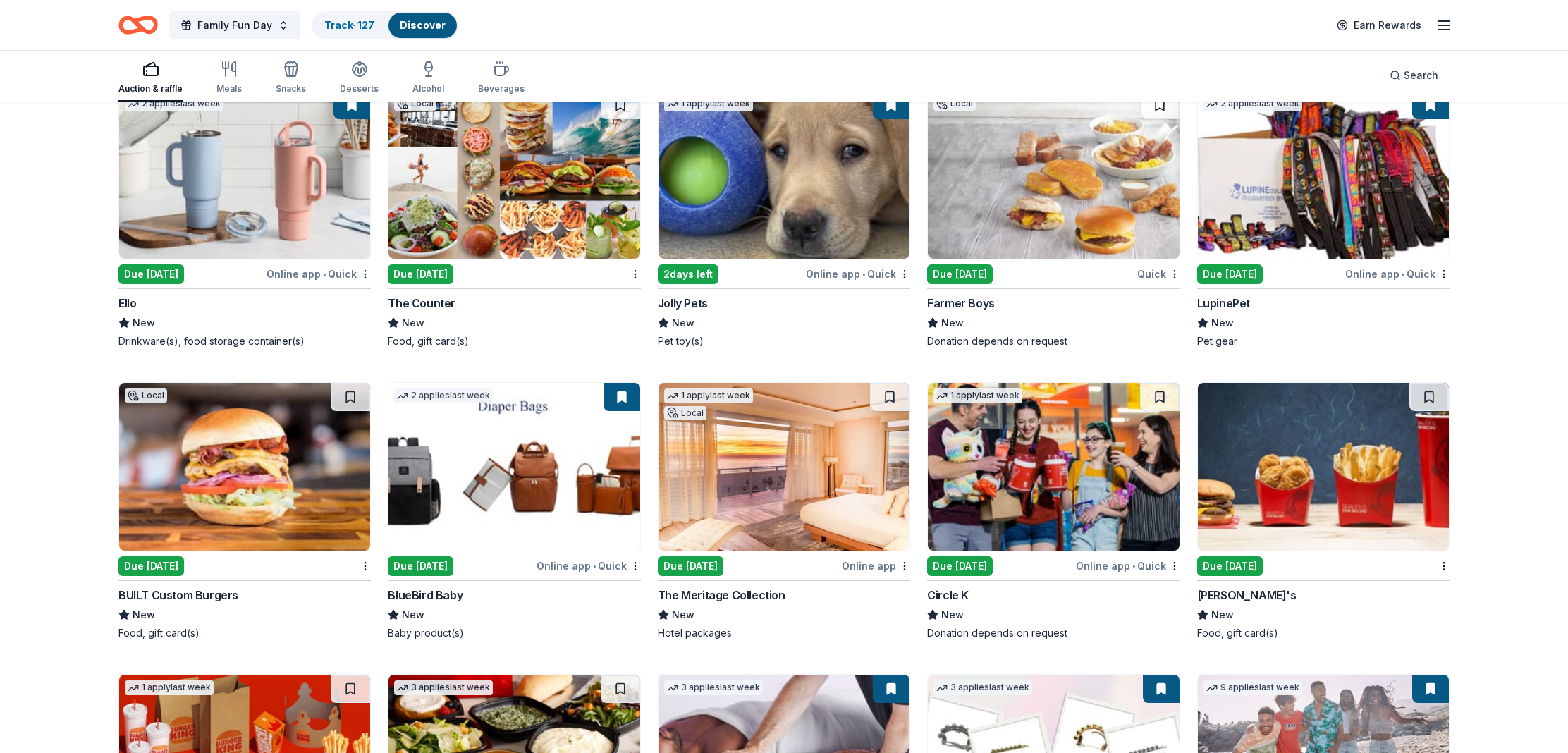
click at [418, 586] on div "BlueBird Baby" at bounding box center [424, 595] width 74 height 17
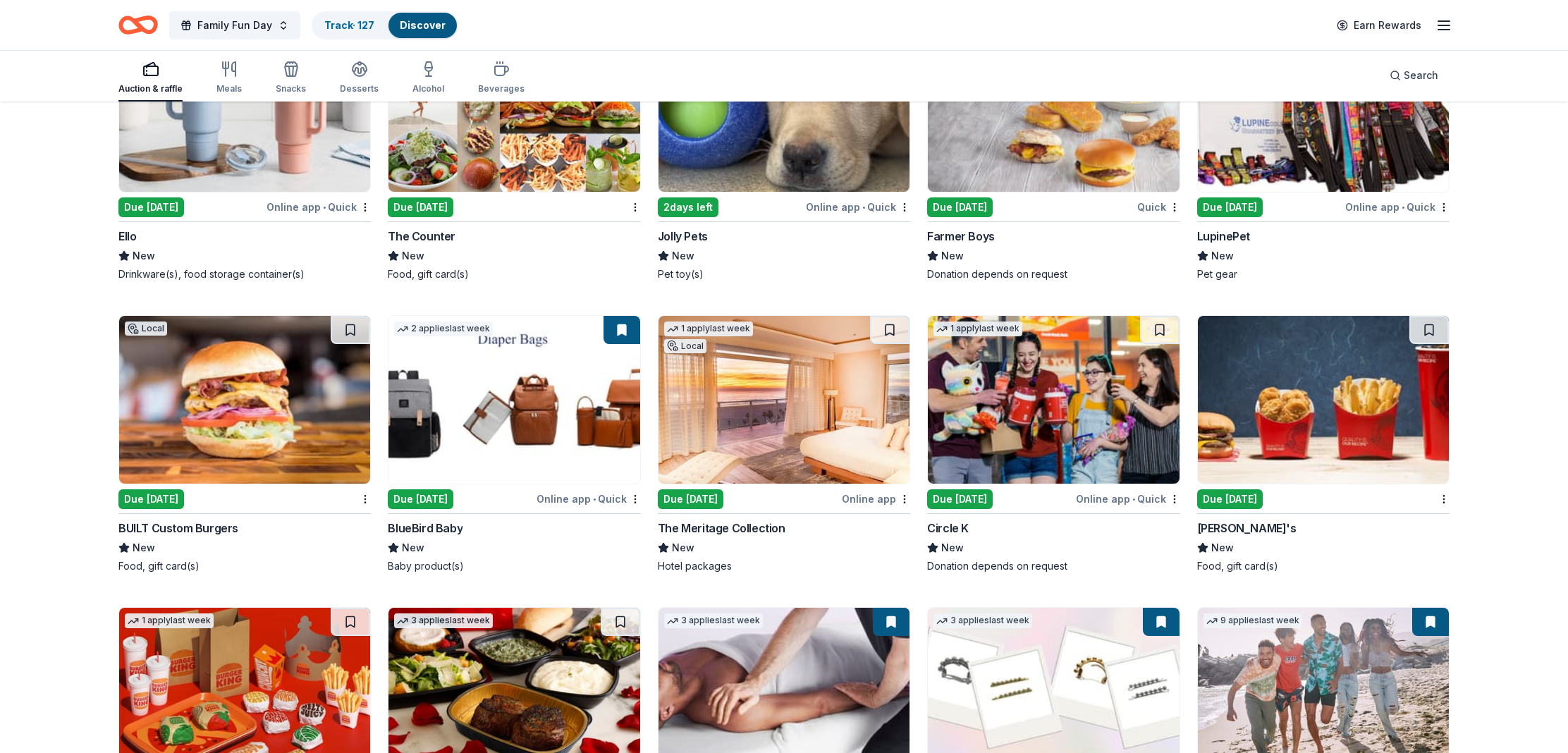
scroll to position [10418, 0]
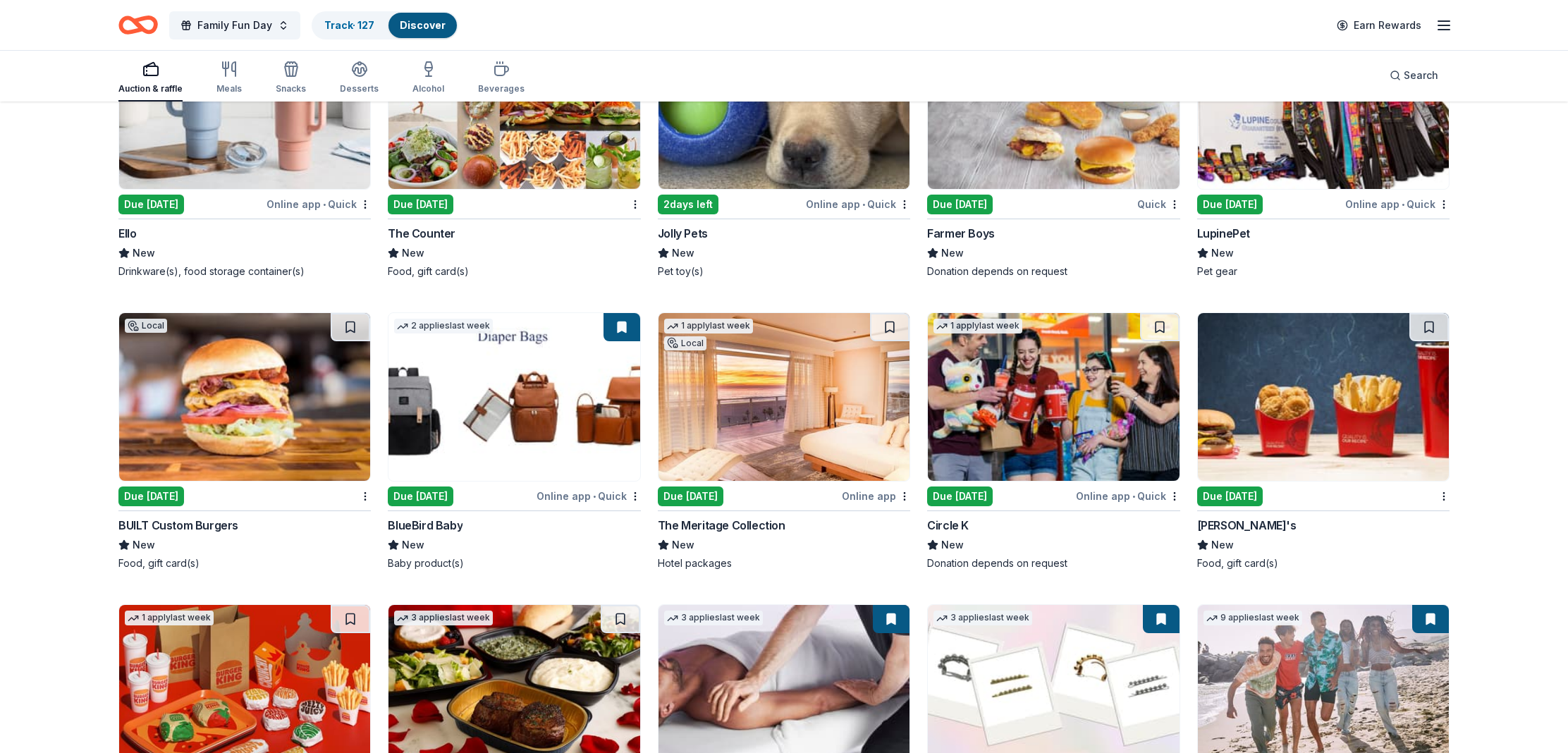
click at [737, 519] on div "The Meritage Collection" at bounding box center [721, 525] width 128 height 17
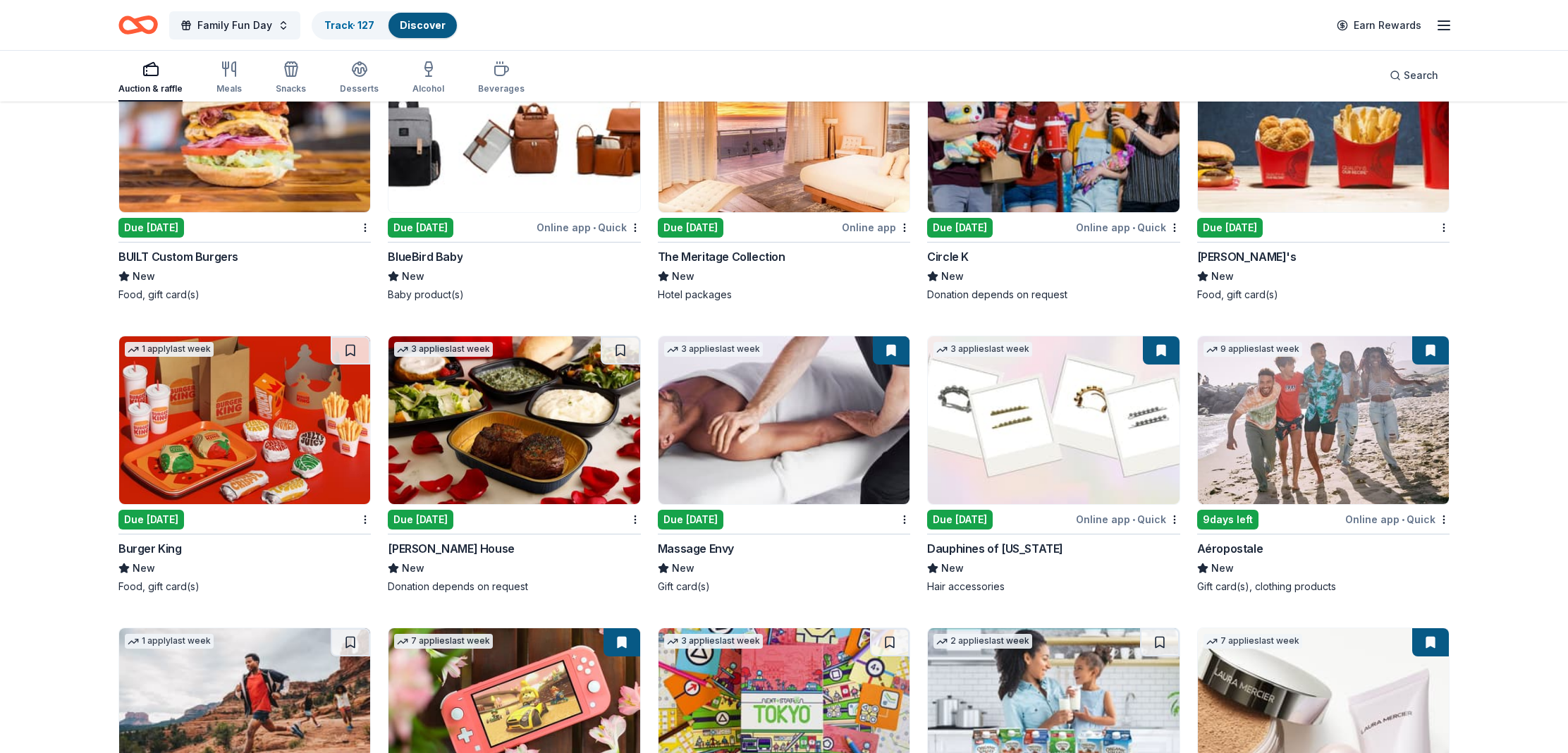
scroll to position [10752, 0]
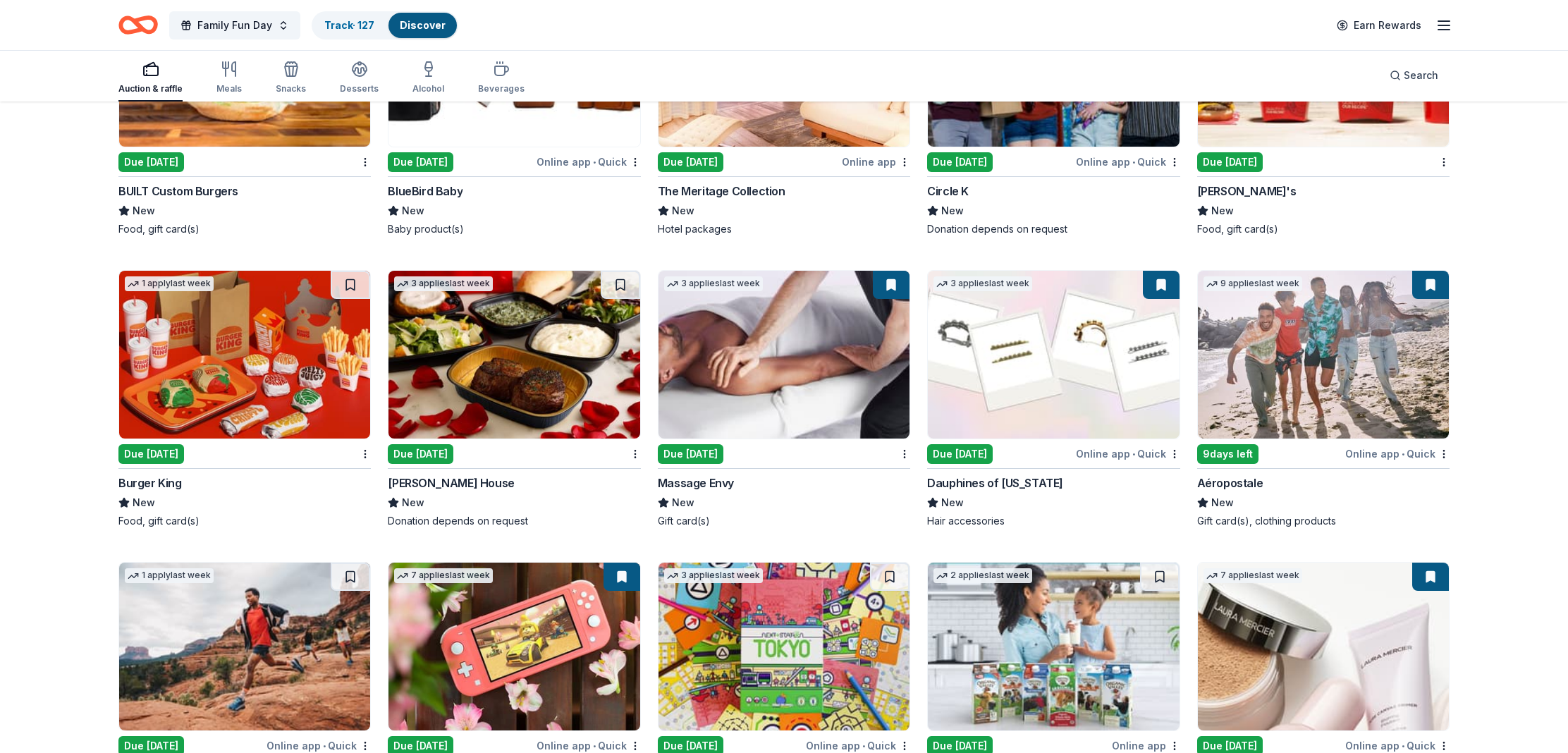
click at [718, 480] on div "Massage Envy" at bounding box center [695, 483] width 76 height 17
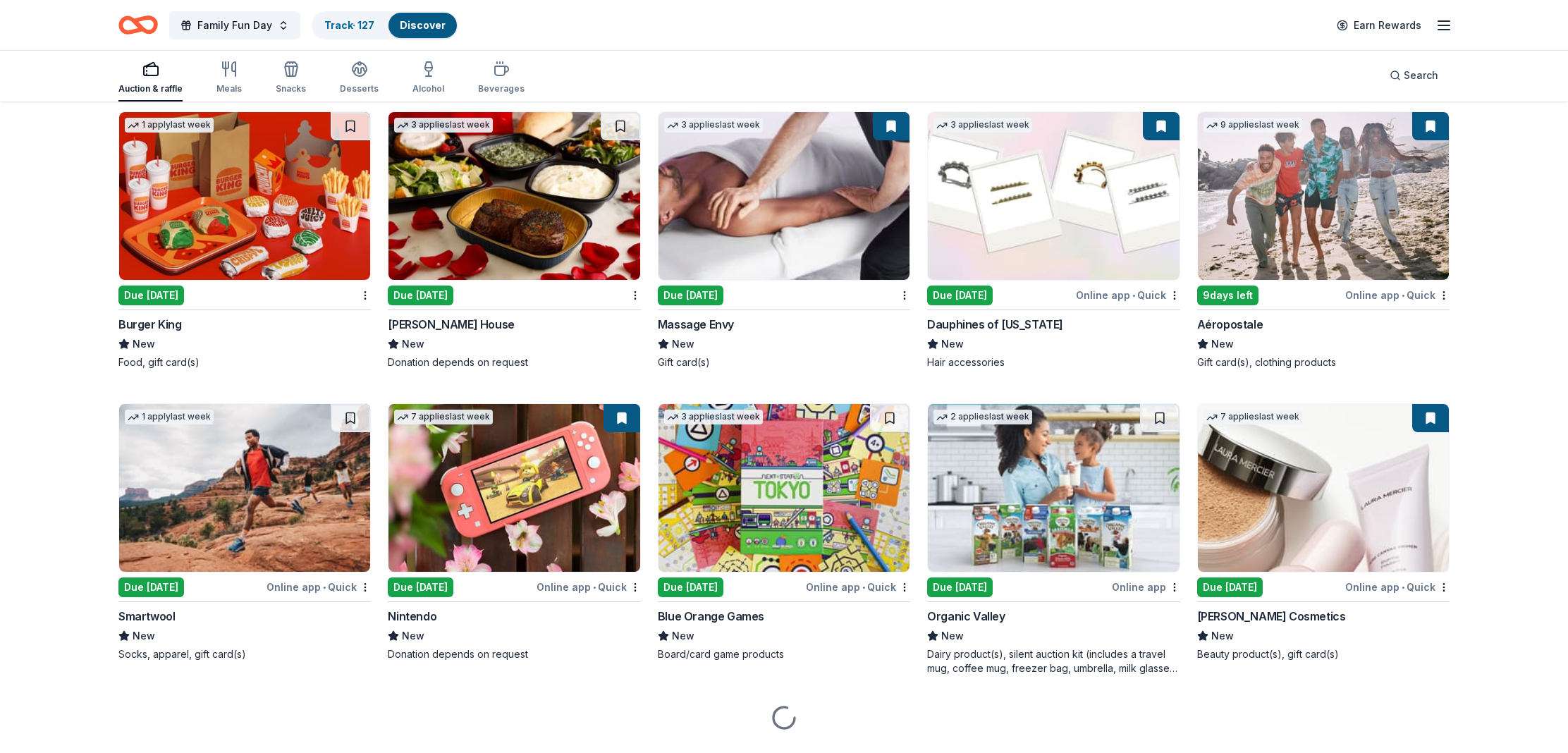
scroll to position [10945, 0]
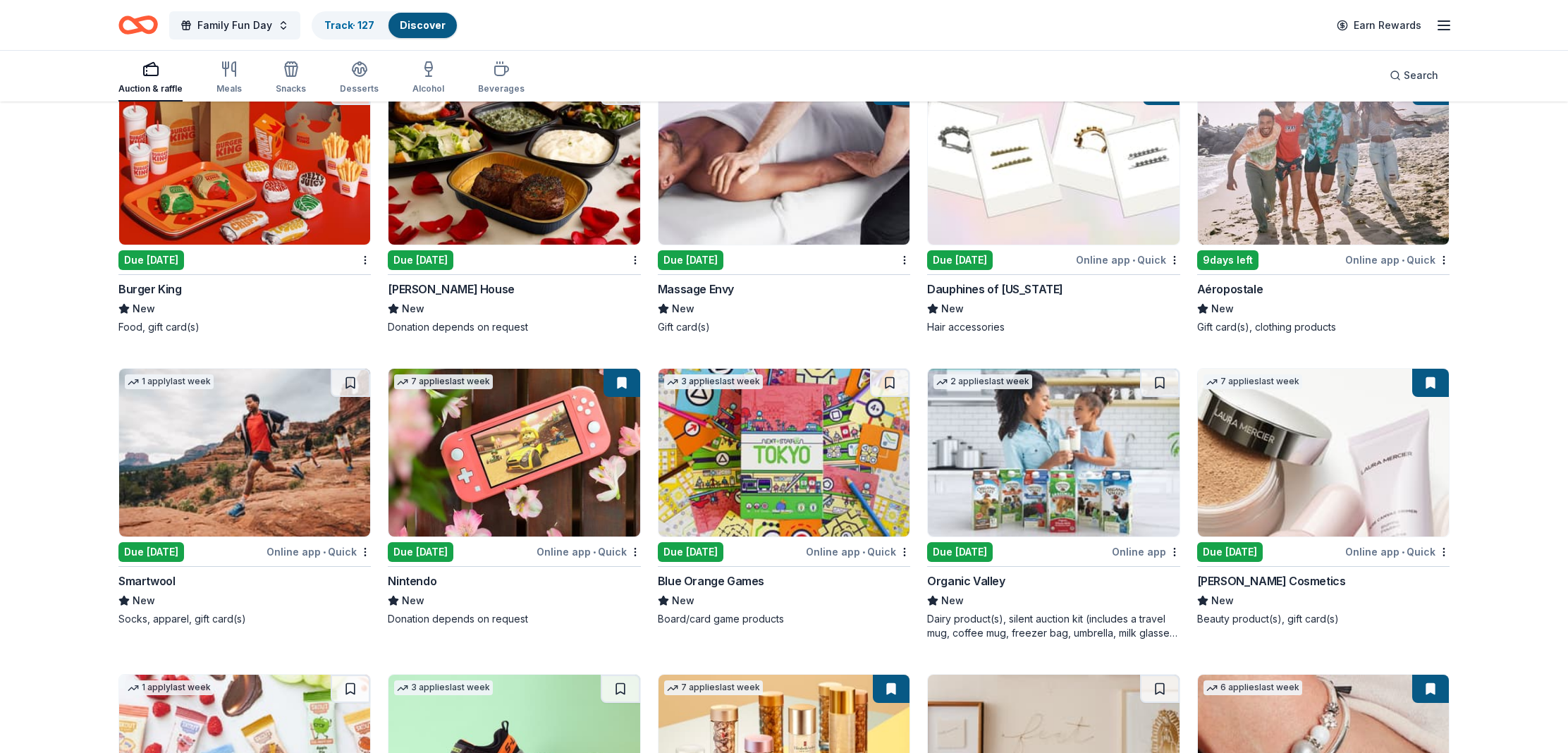
click at [424, 579] on div "Nintendo" at bounding box center [412, 581] width 49 height 17
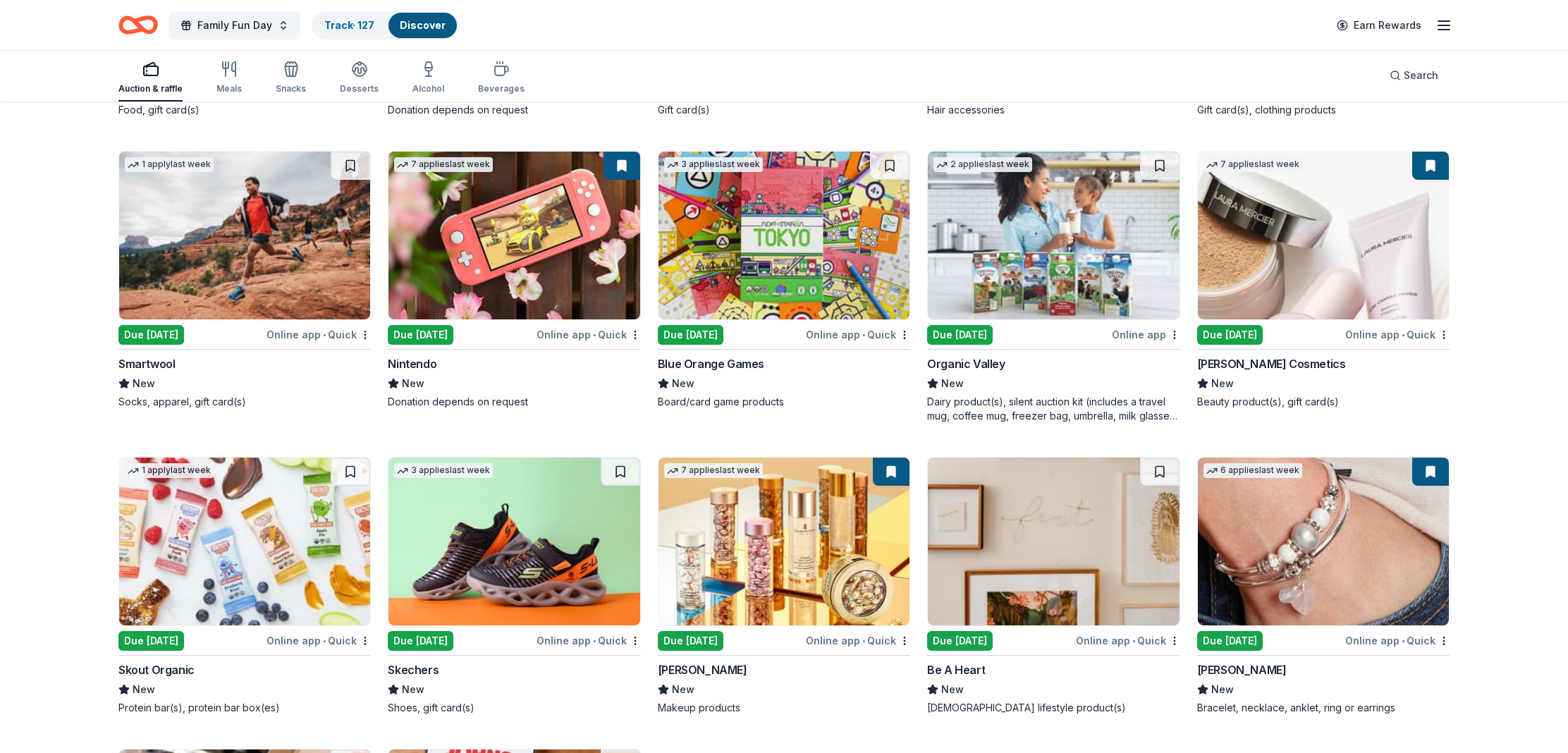
scroll to position [11195, 0]
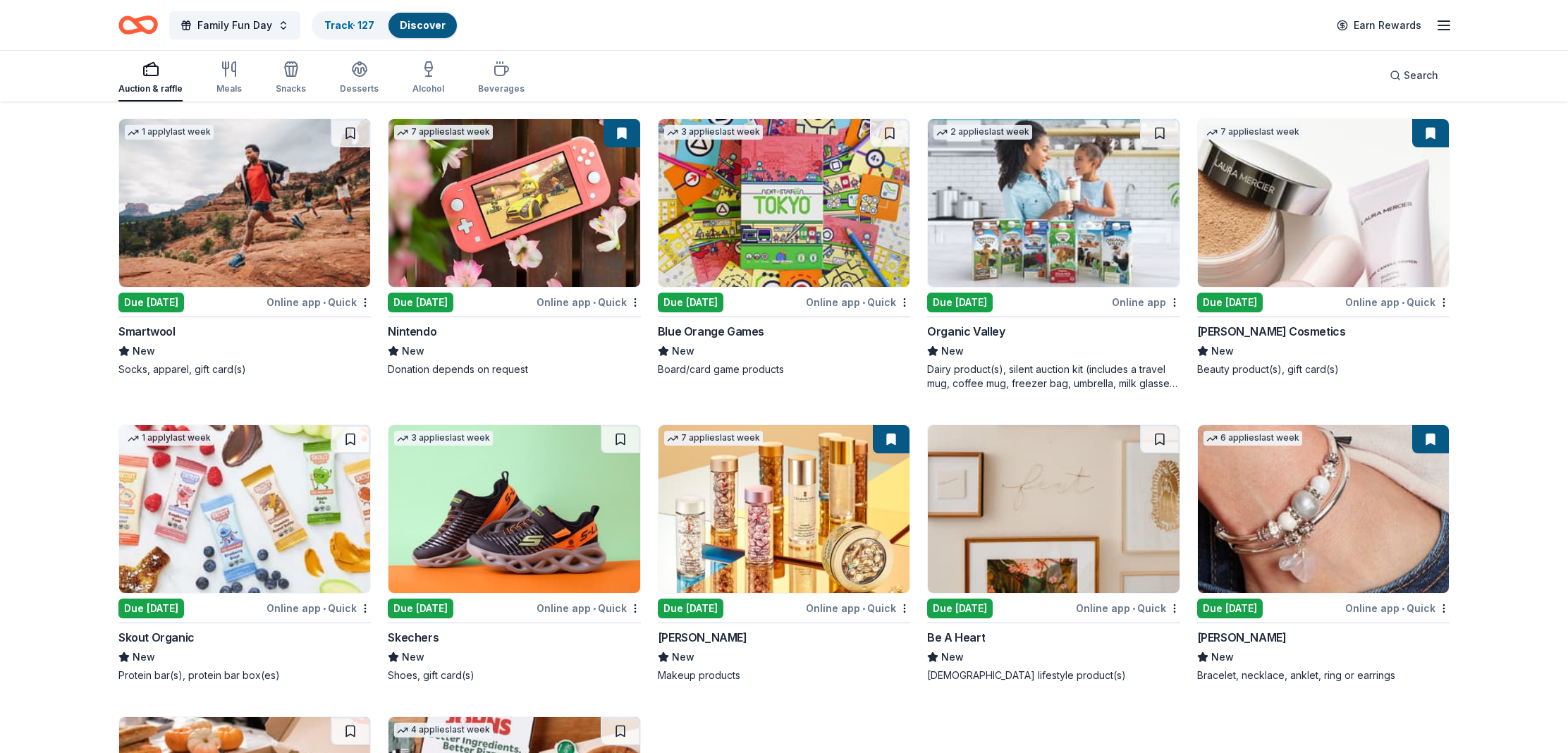
click at [1265, 326] on div "[PERSON_NAME] Cosmetics" at bounding box center [1271, 332] width 149 height 17
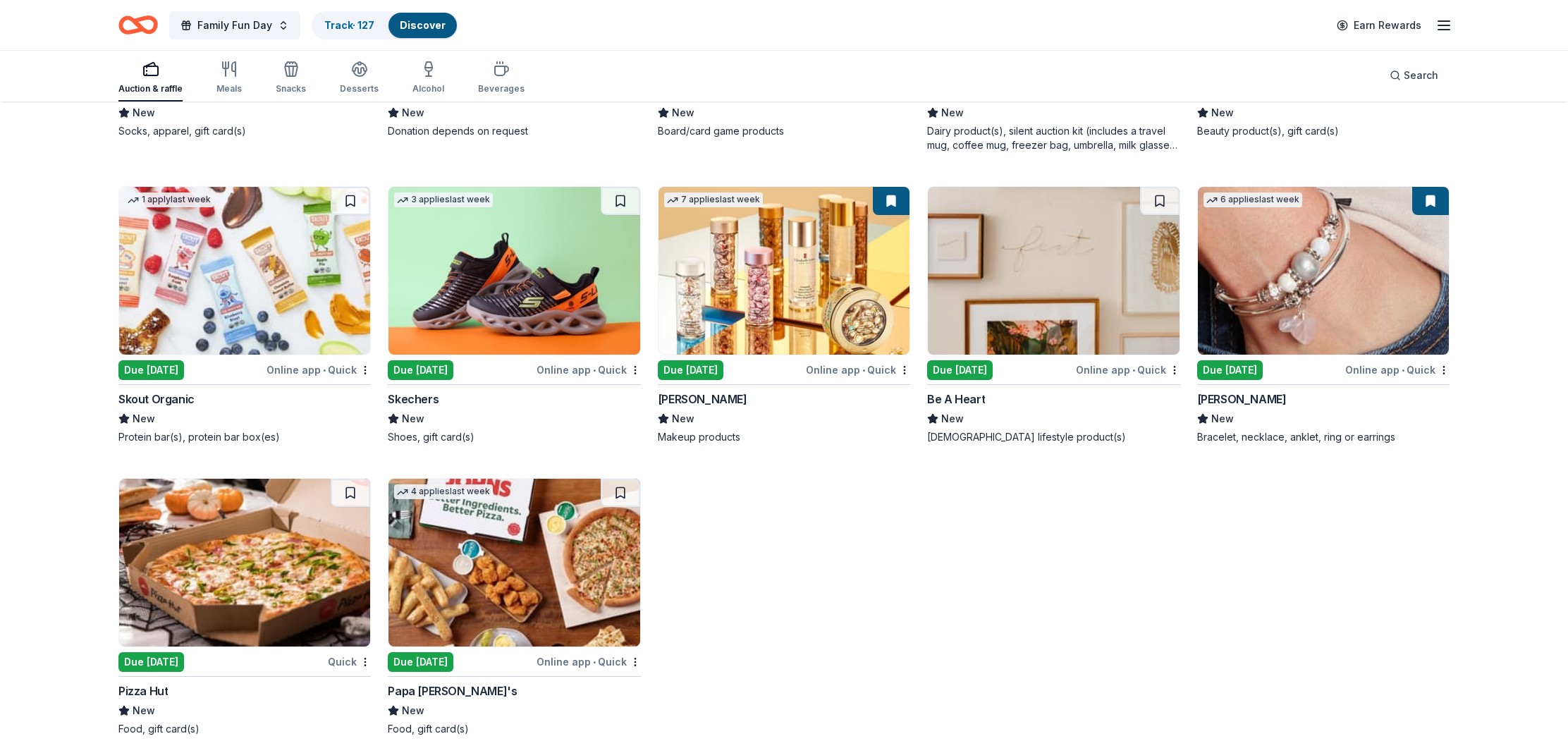
scroll to position [11441, 0]
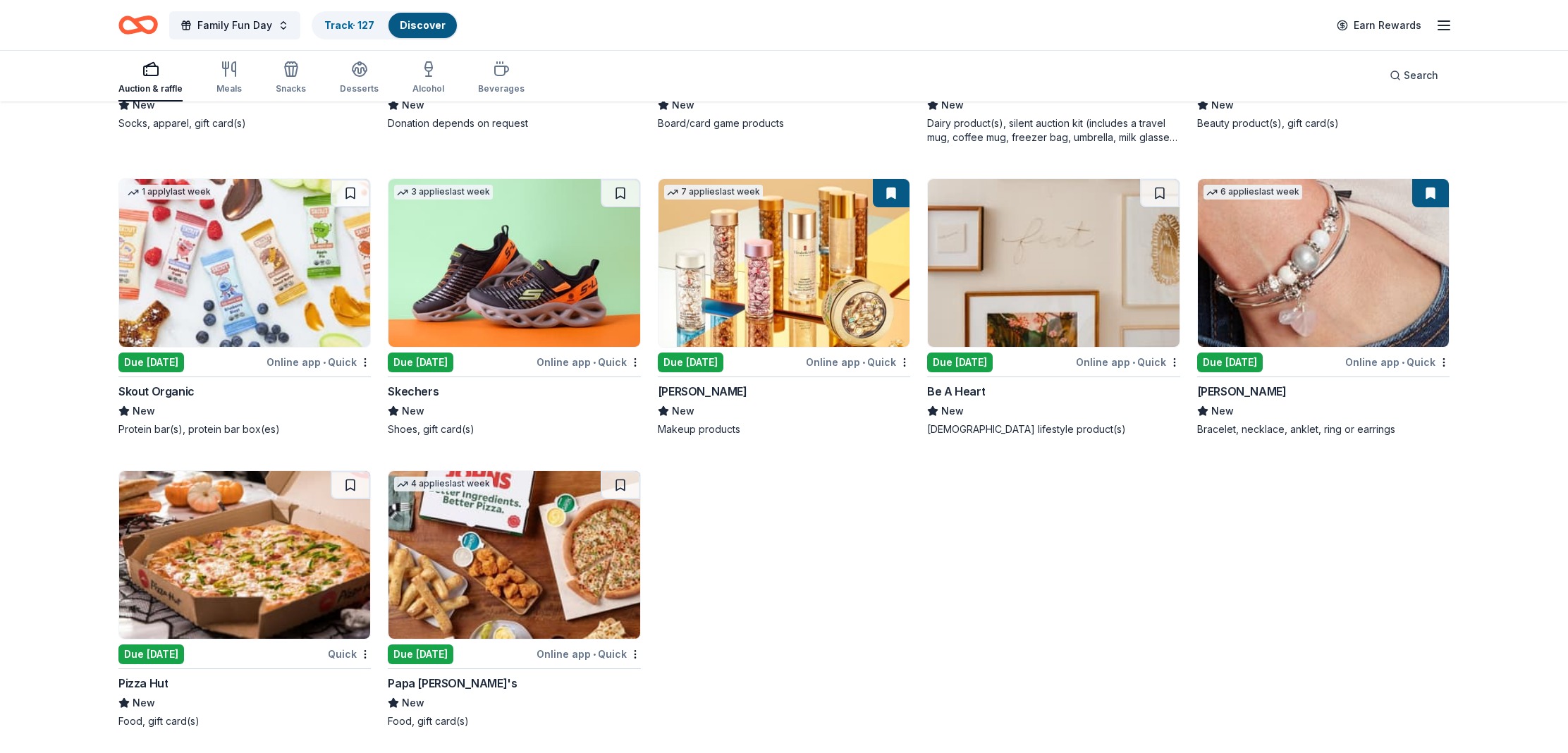
click at [1220, 389] on div "[PERSON_NAME]" at bounding box center [1242, 391] width 89 height 17
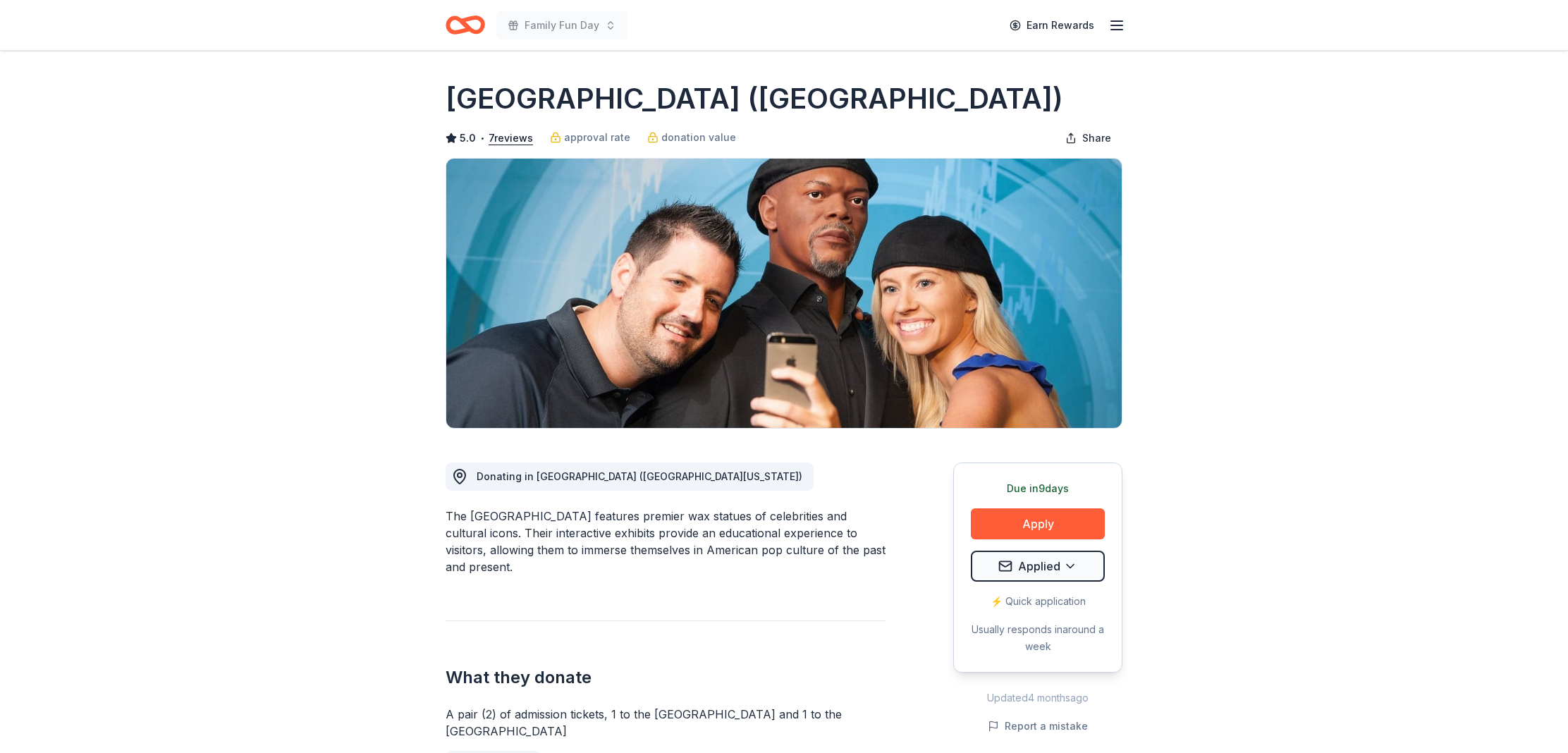
click at [1112, 21] on line "button" at bounding box center [1117, 21] width 11 height 0
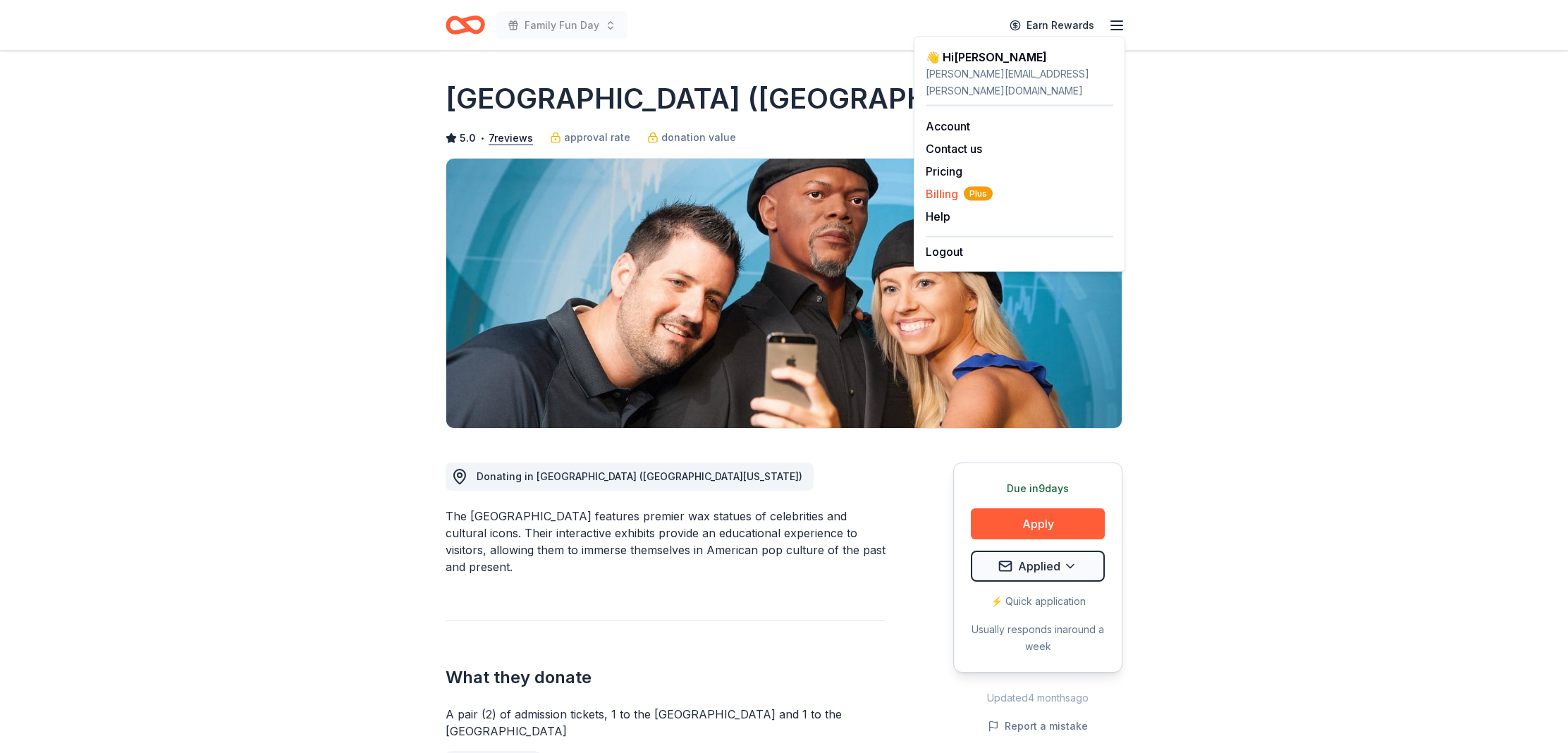
click at [947, 186] on span "Billing Plus" at bounding box center [960, 194] width 67 height 17
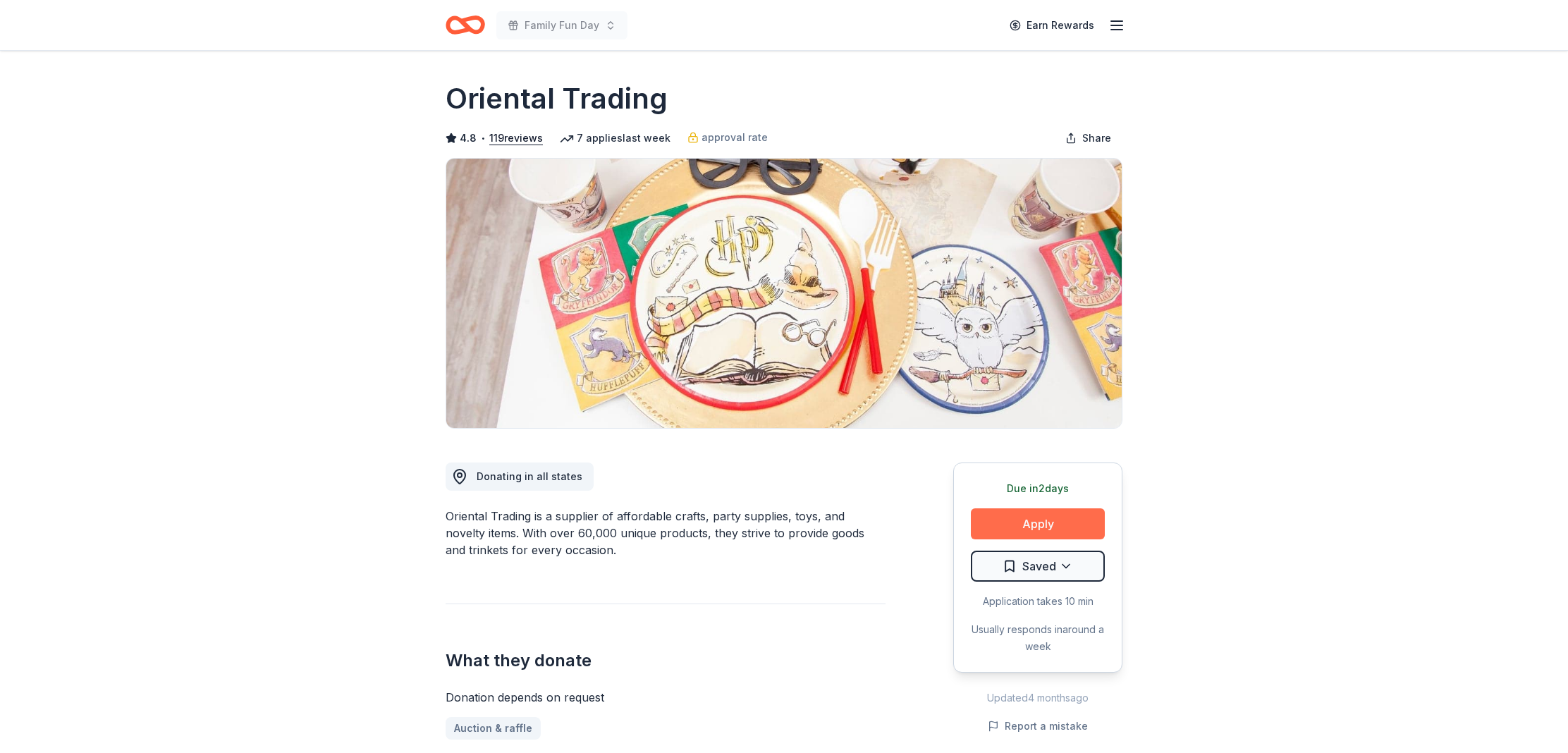
click at [1079, 524] on button "Apply" at bounding box center [1037, 524] width 134 height 31
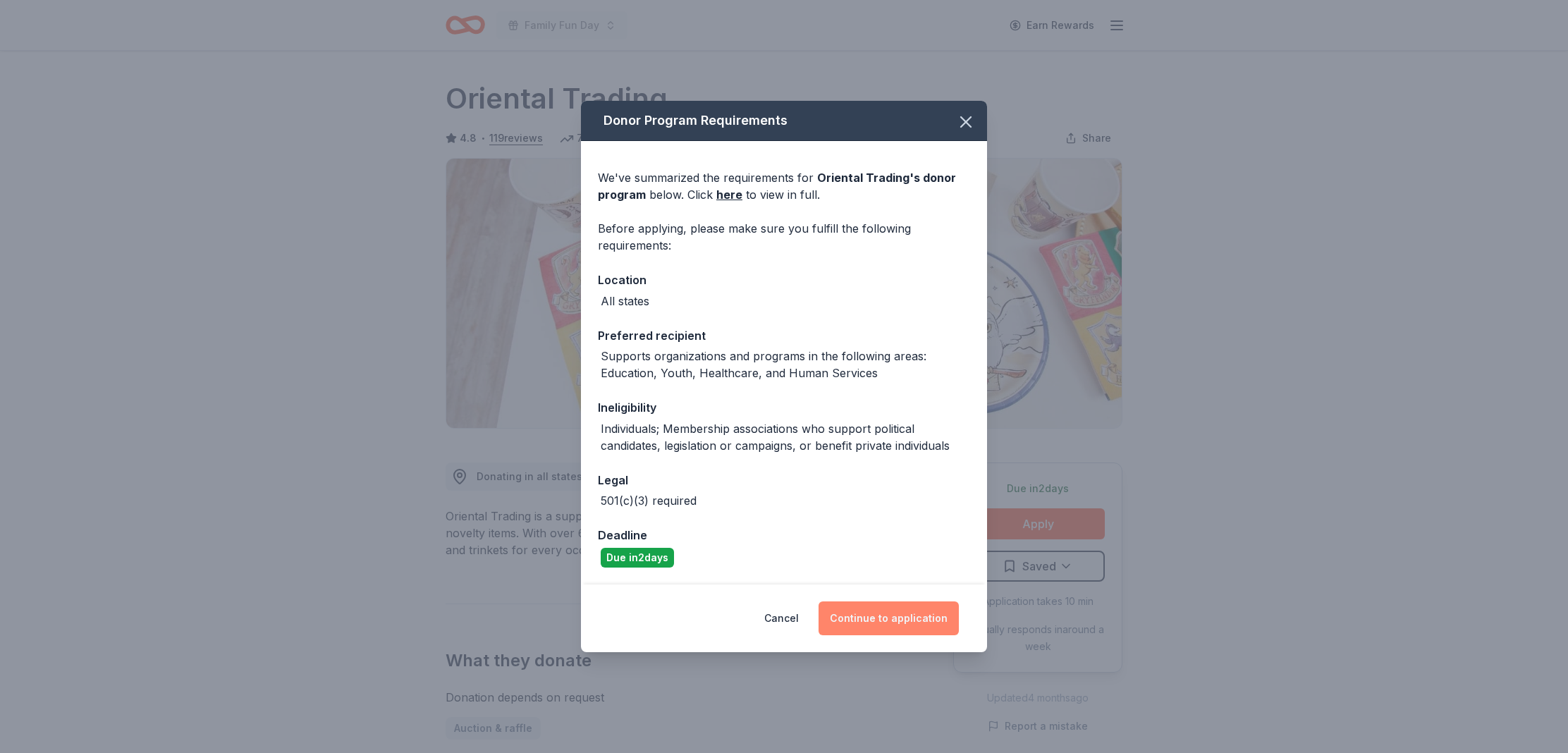
click at [878, 614] on button "Continue to application" at bounding box center [889, 618] width 140 height 34
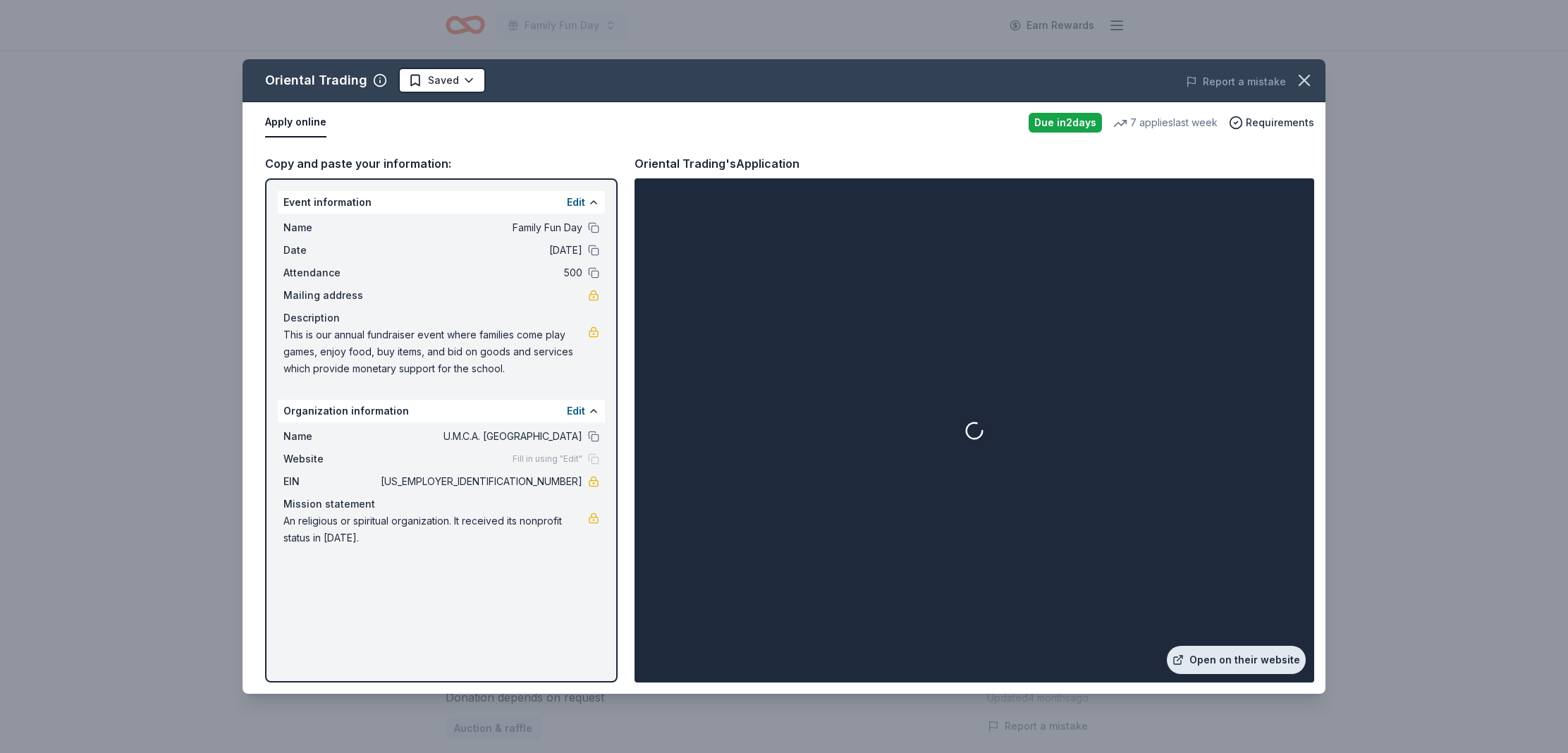
click at [1219, 671] on link "Open on their website" at bounding box center [1236, 660] width 139 height 28
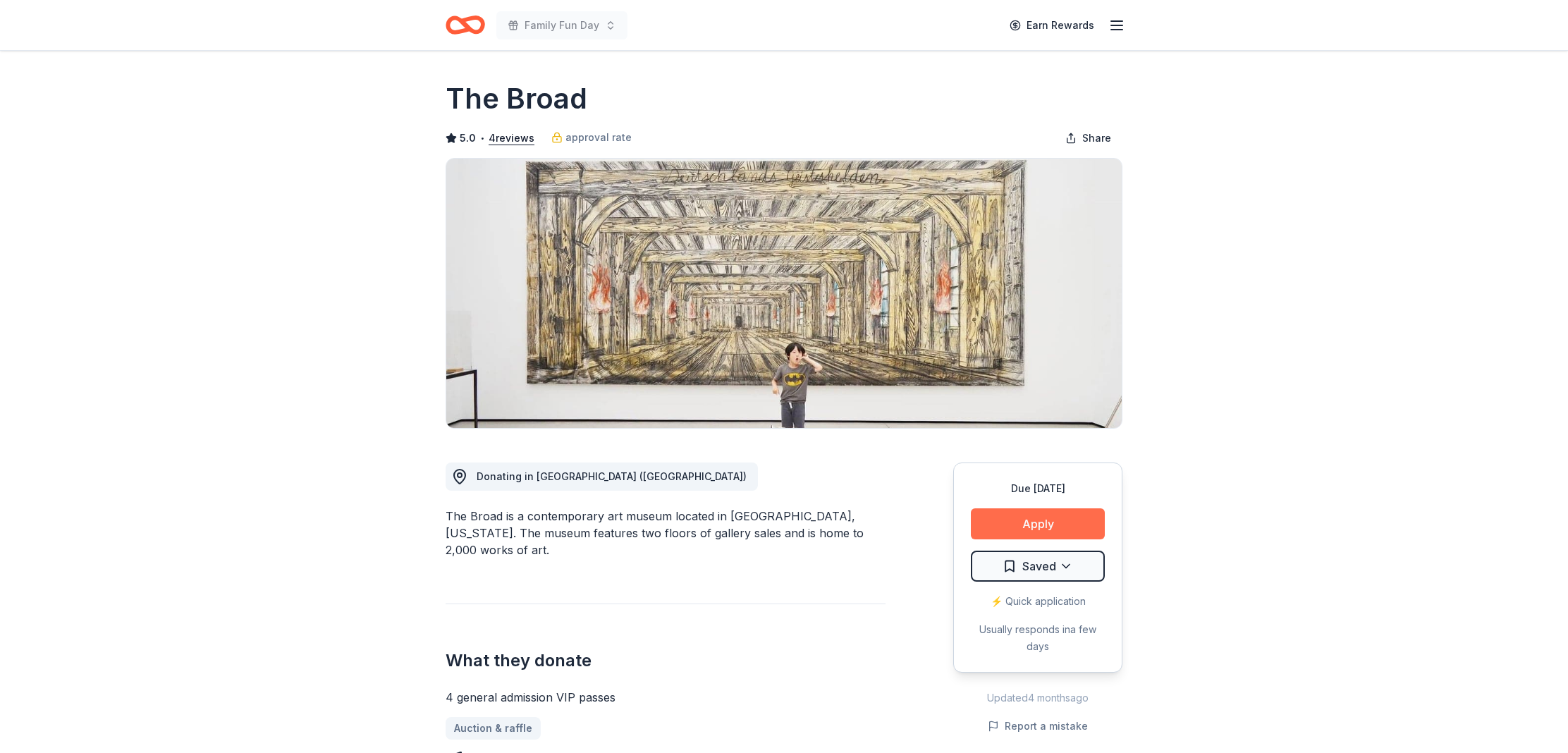
click at [1009, 517] on button "Apply" at bounding box center [1037, 524] width 134 height 31
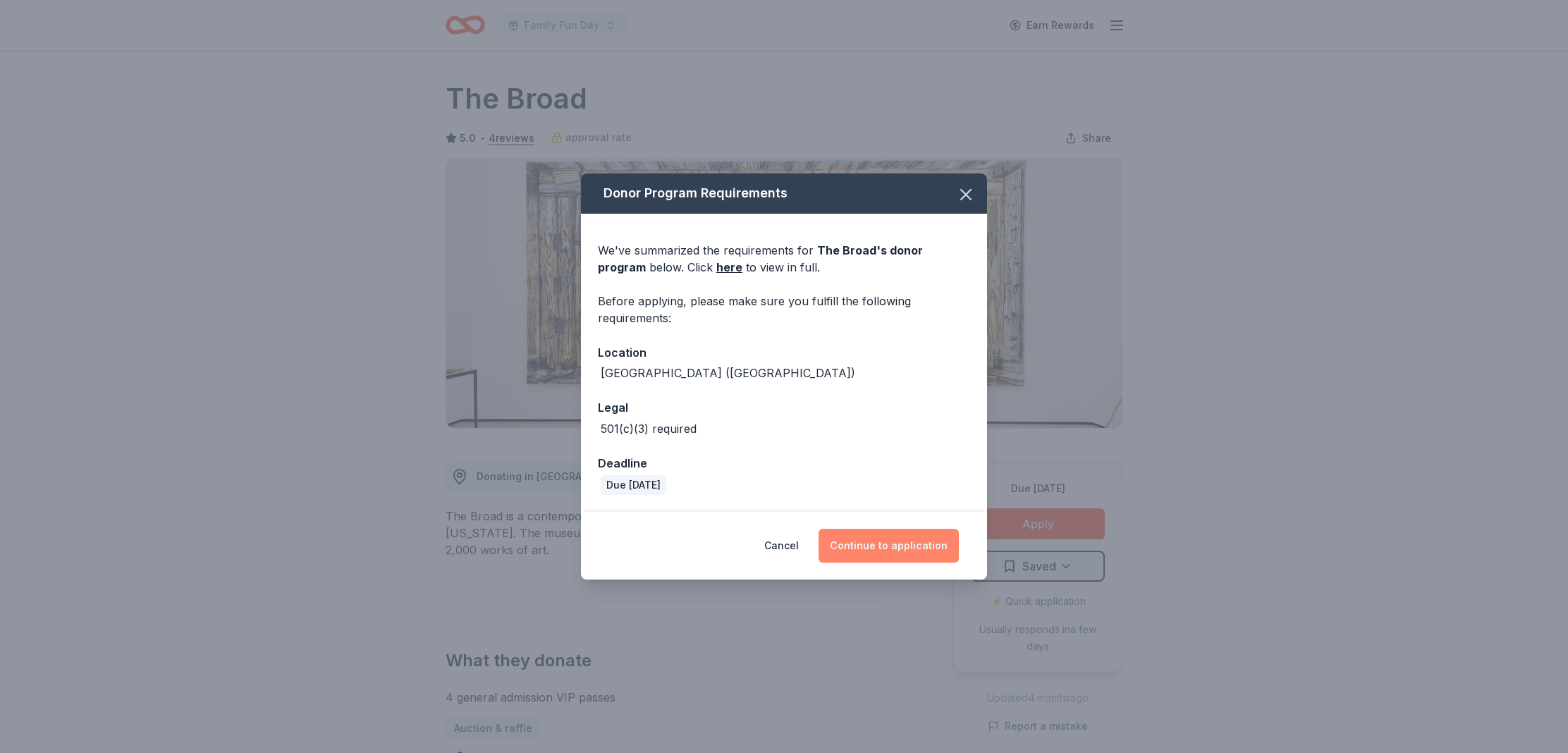
click at [907, 545] on button "Continue to application" at bounding box center [889, 546] width 140 height 34
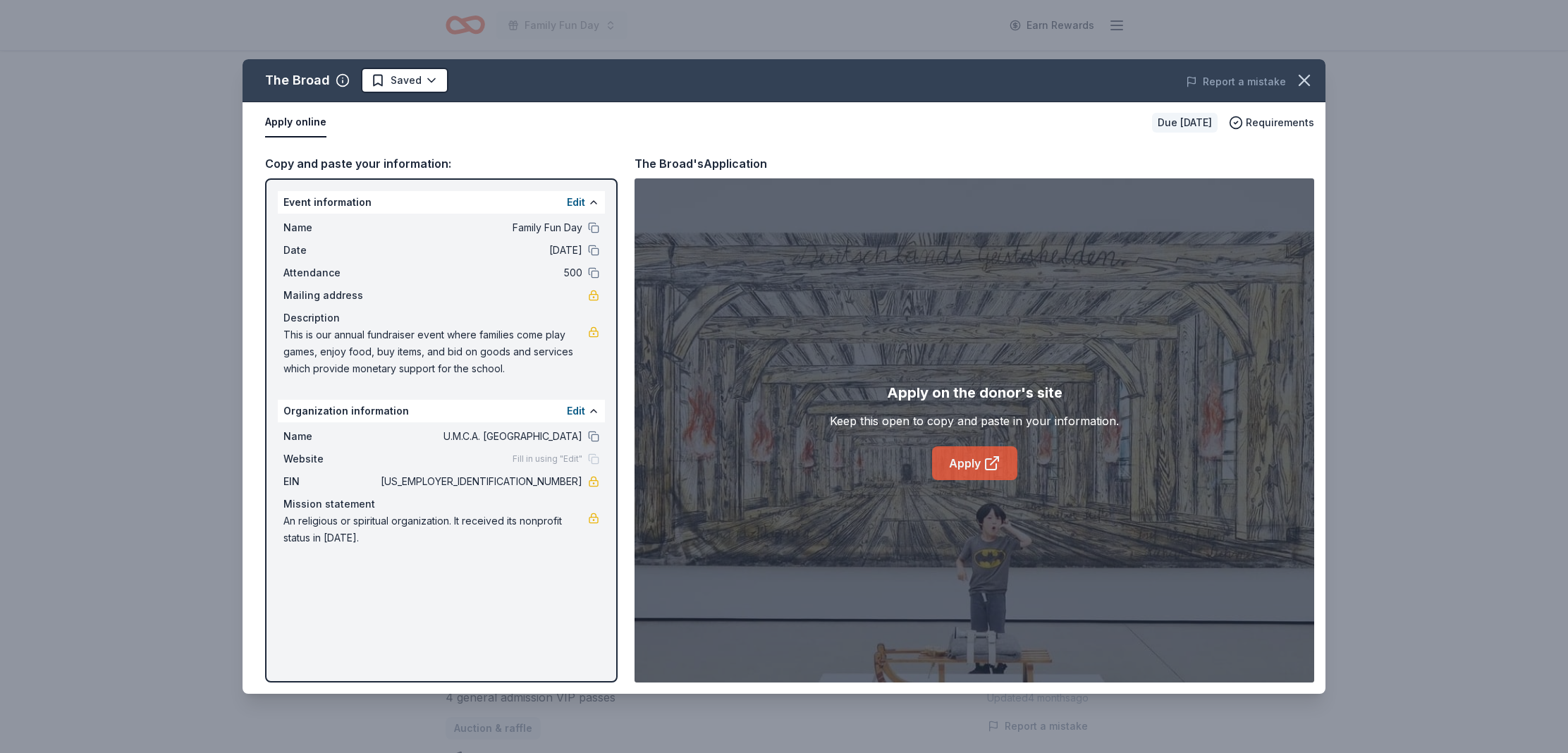
click at [976, 457] on link "Apply" at bounding box center [975, 463] width 85 height 34
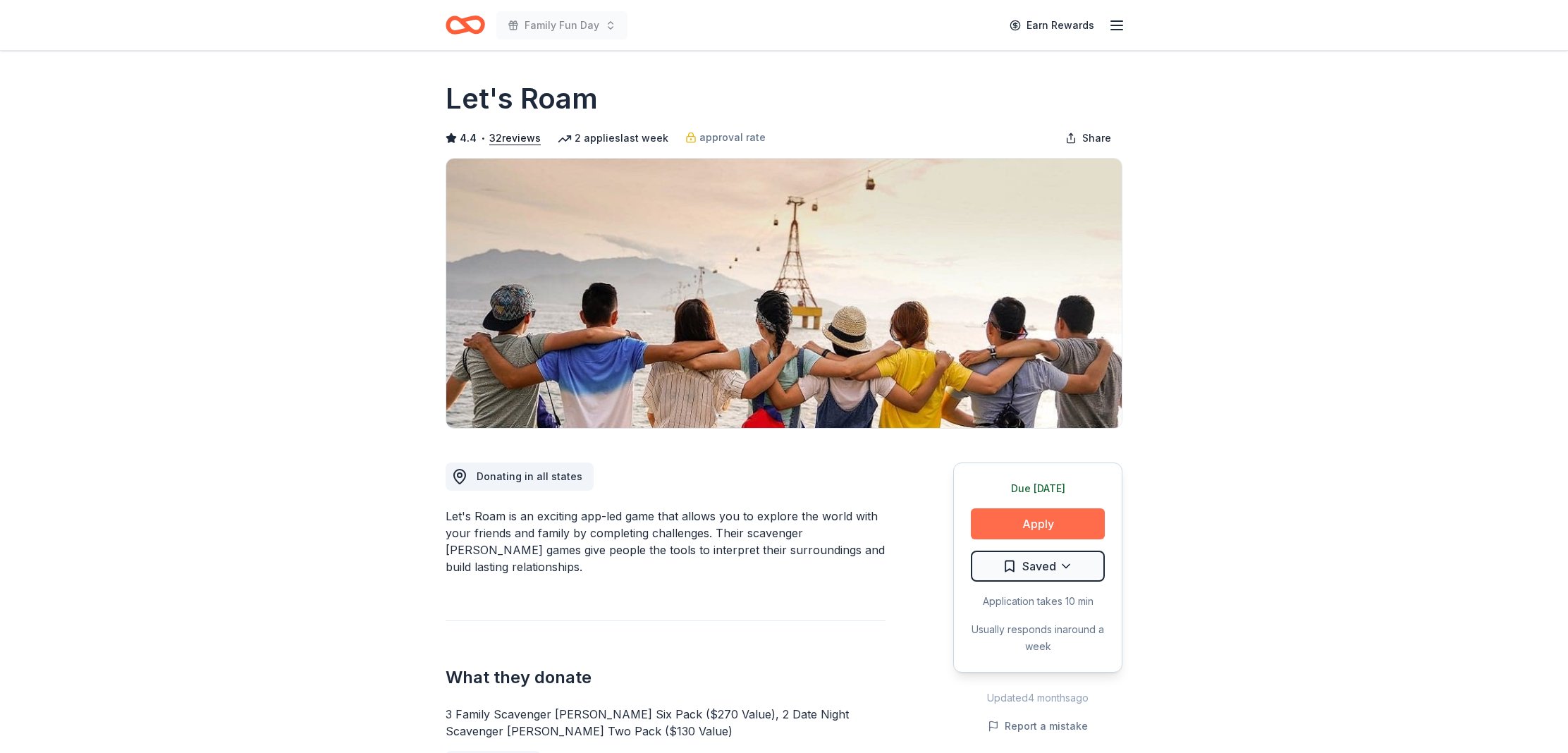
click at [1025, 510] on button "Apply" at bounding box center [1037, 524] width 134 height 31
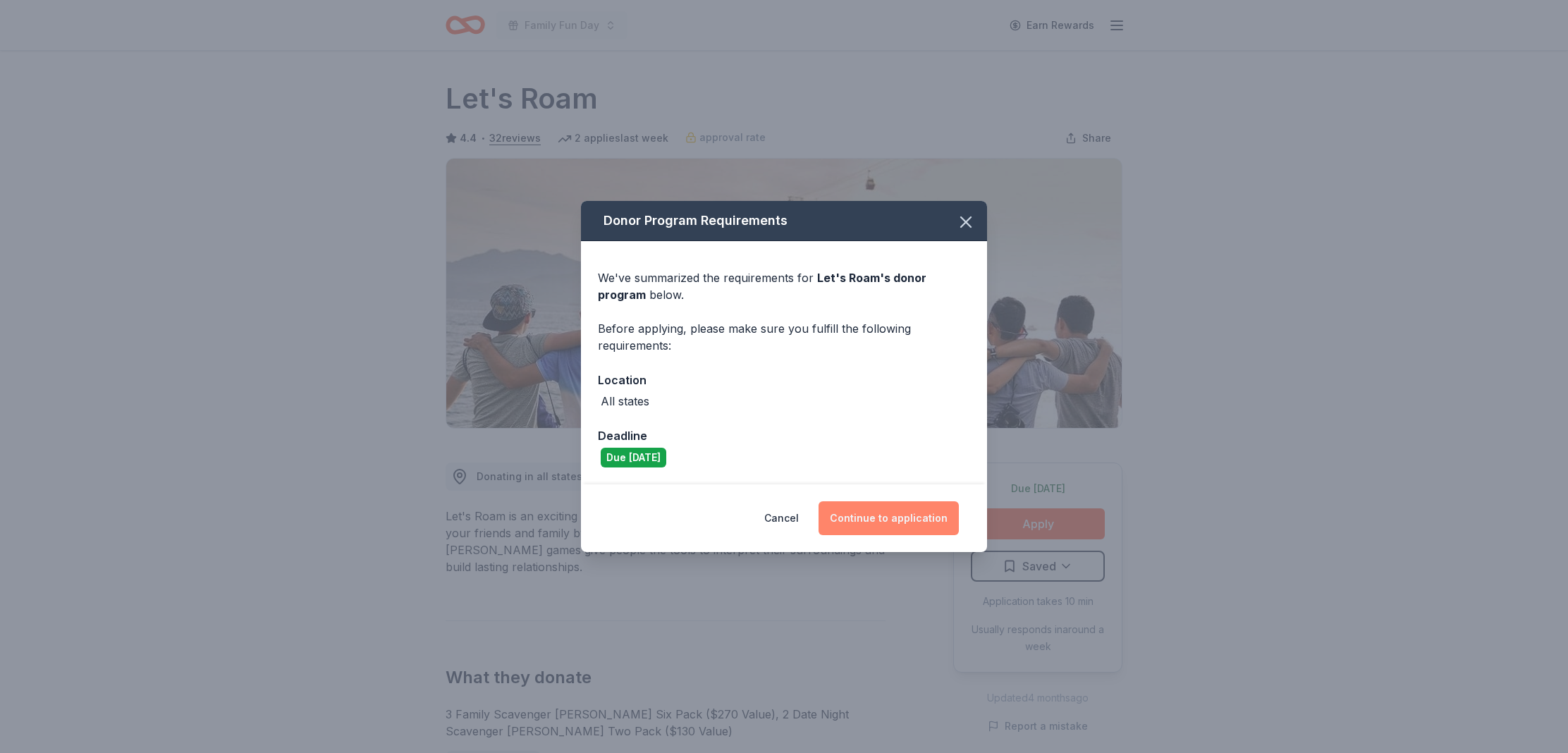
click at [889, 525] on button "Continue to application" at bounding box center [889, 517] width 140 height 34
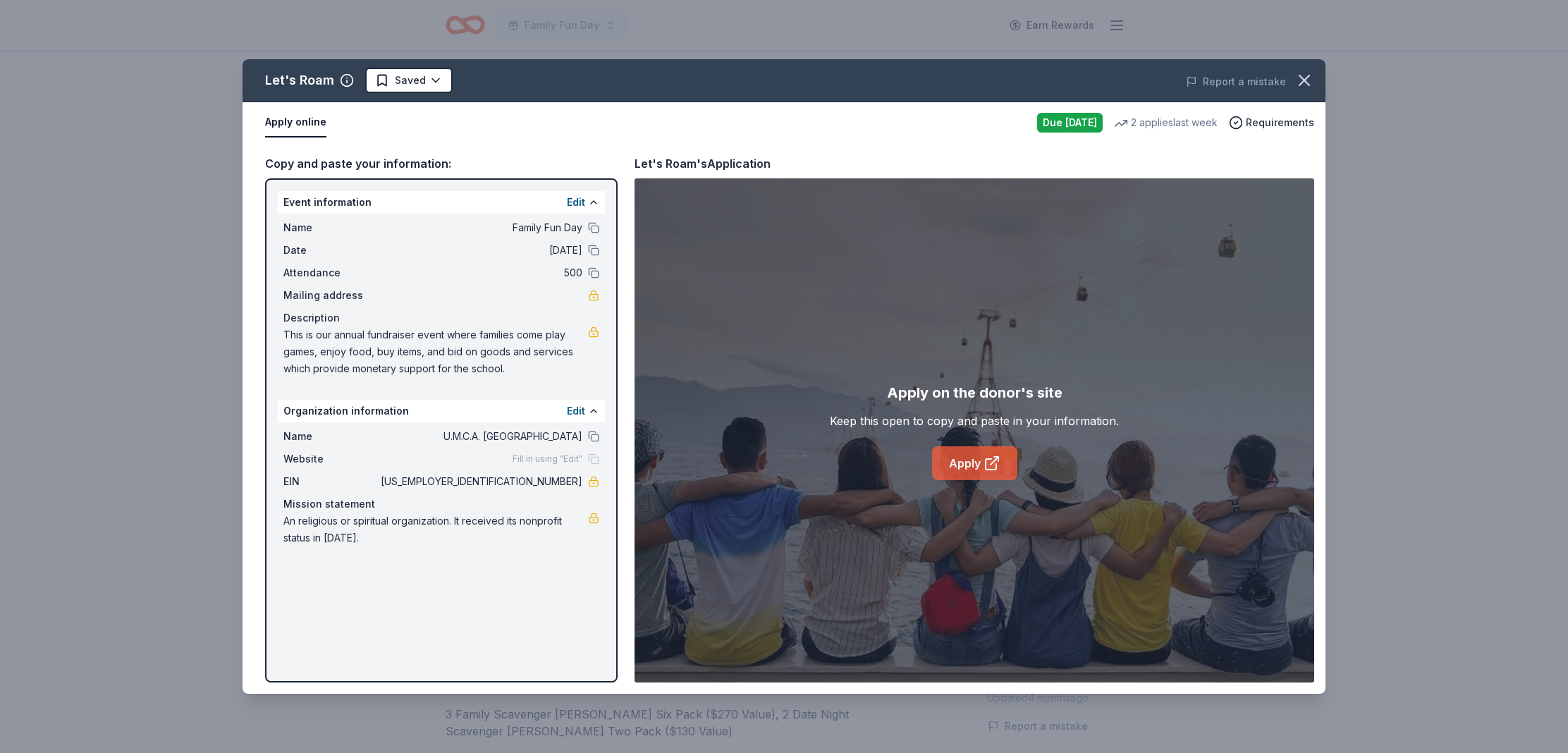
click at [978, 459] on link "Apply" at bounding box center [975, 463] width 85 height 34
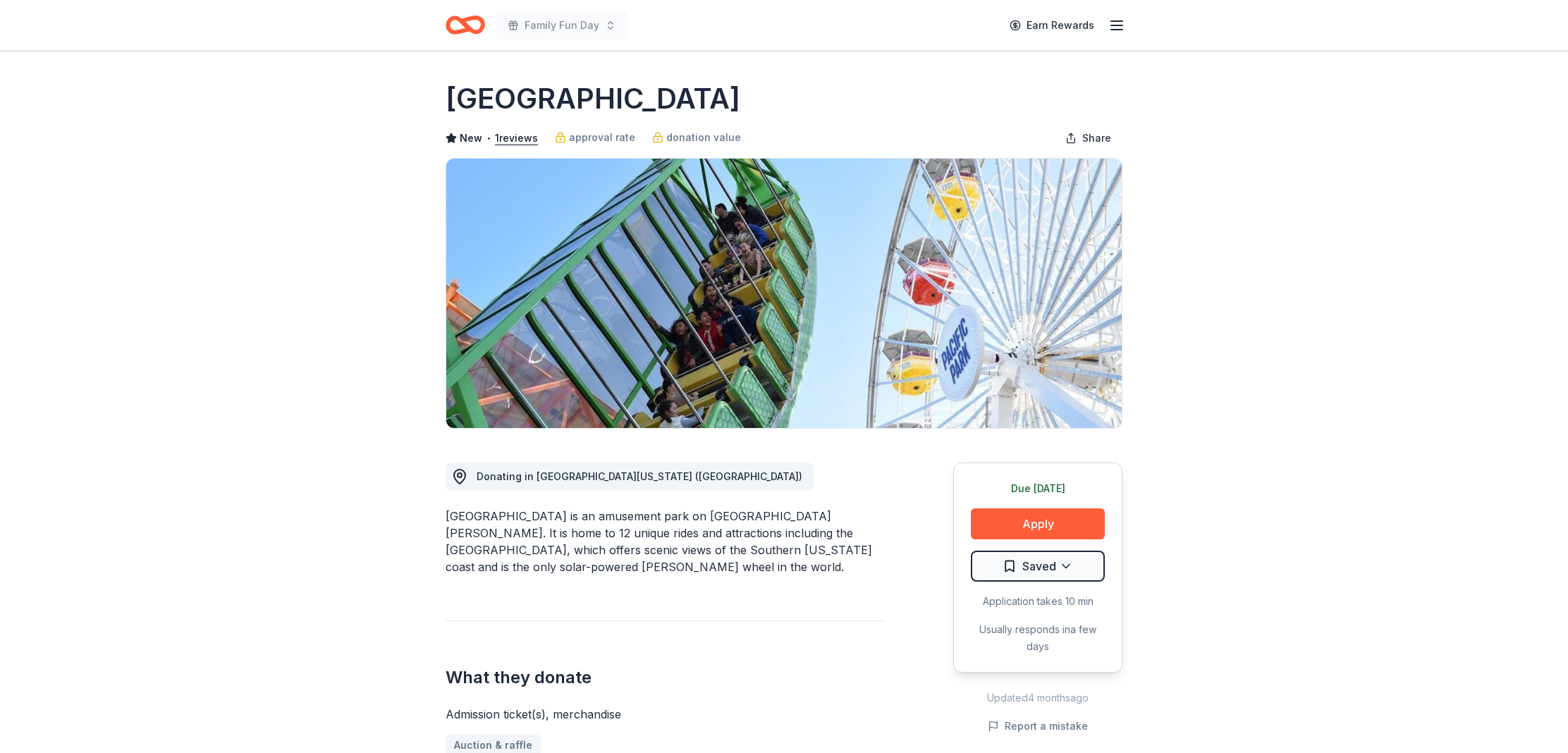
scroll to position [27, 0]
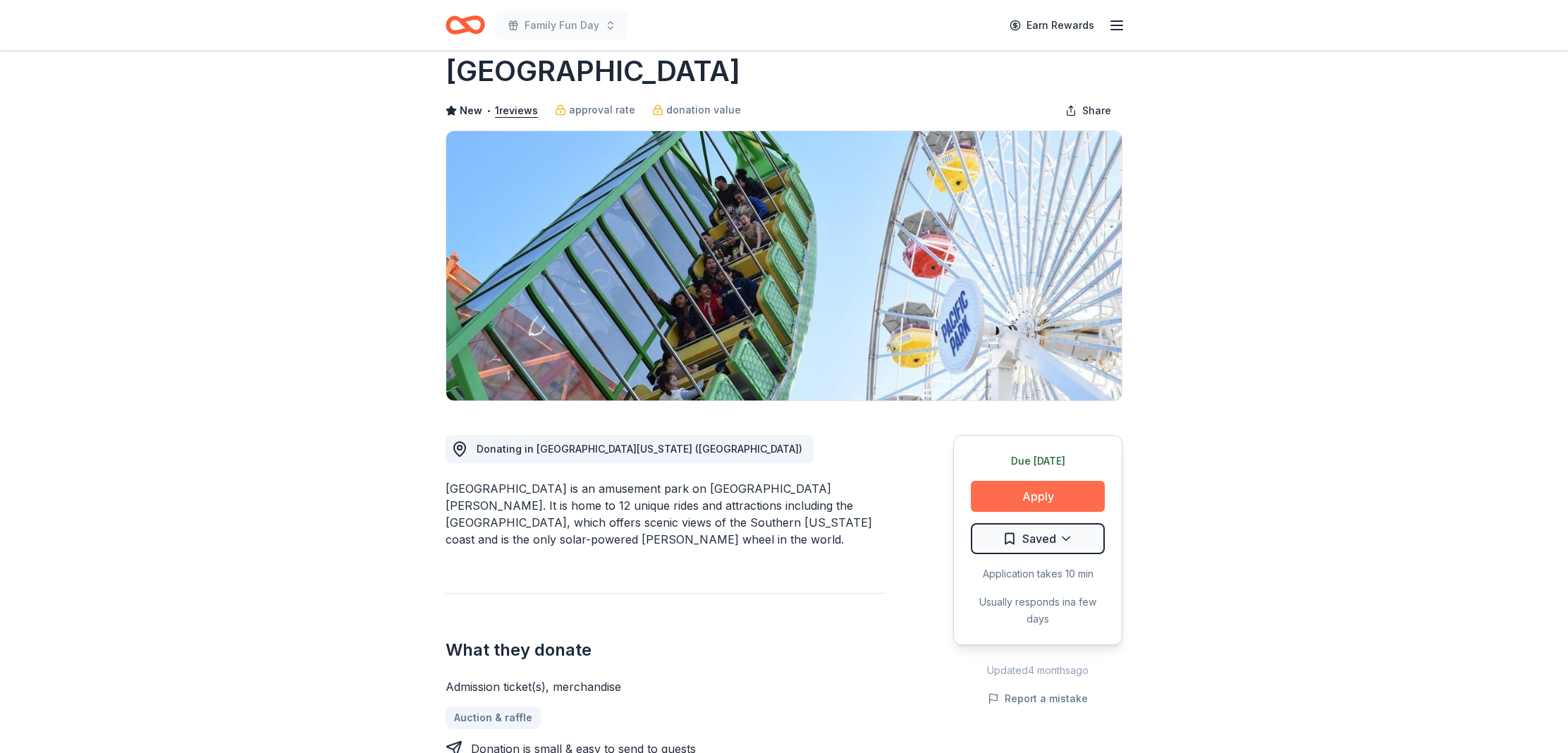
click at [1056, 504] on button "Apply" at bounding box center [1037, 496] width 134 height 31
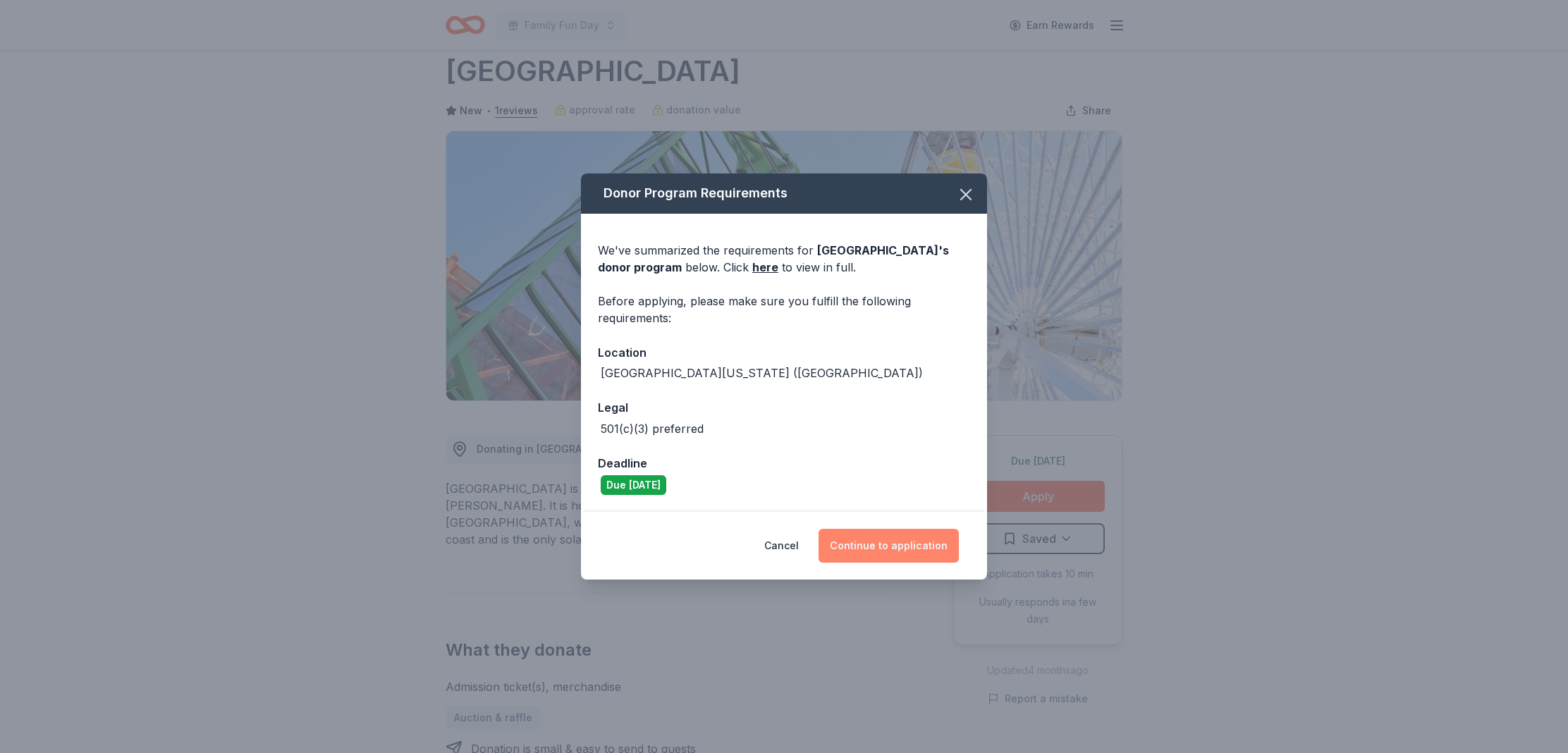
click at [899, 550] on button "Continue to application" at bounding box center [889, 546] width 140 height 34
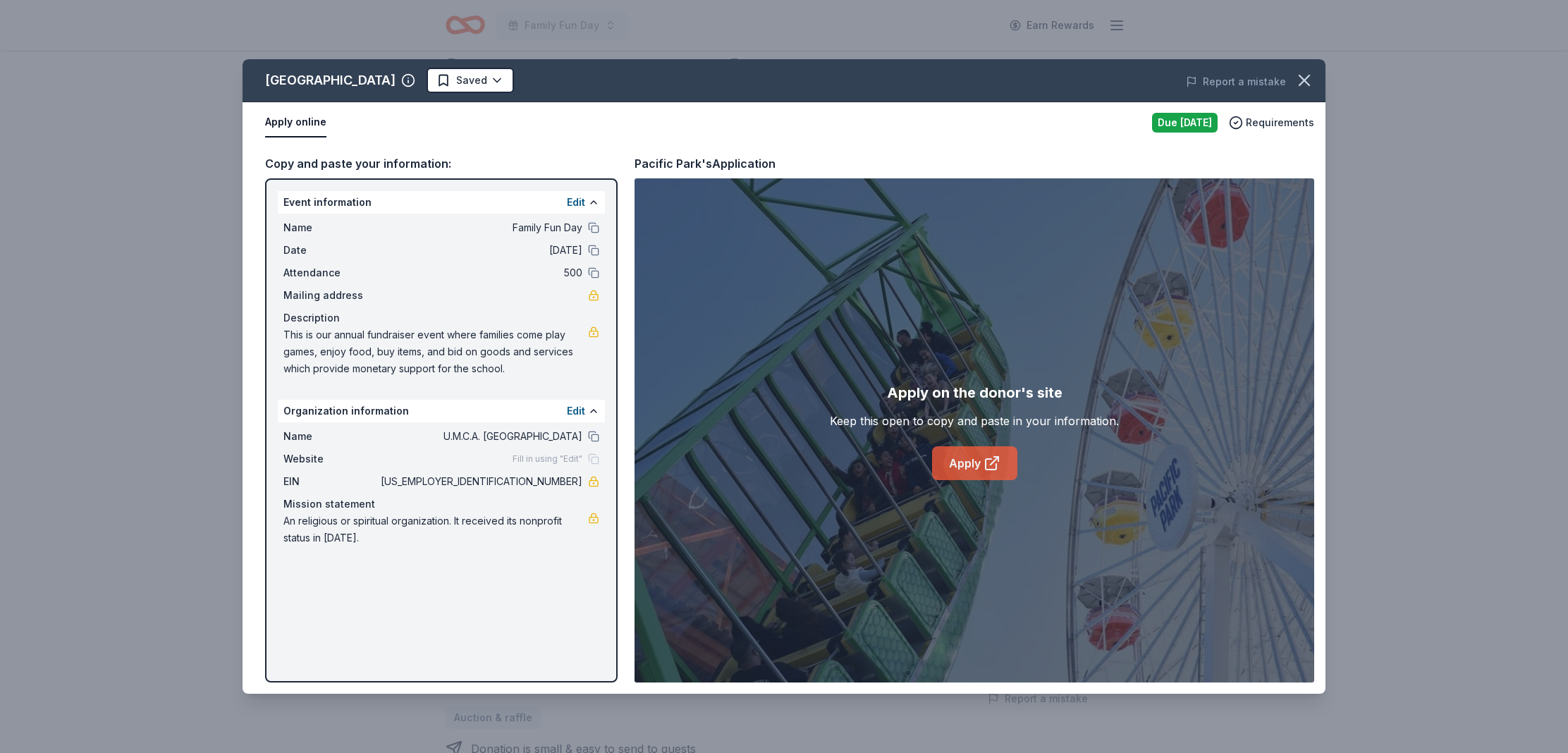
click at [1012, 459] on link "Apply" at bounding box center [975, 463] width 85 height 34
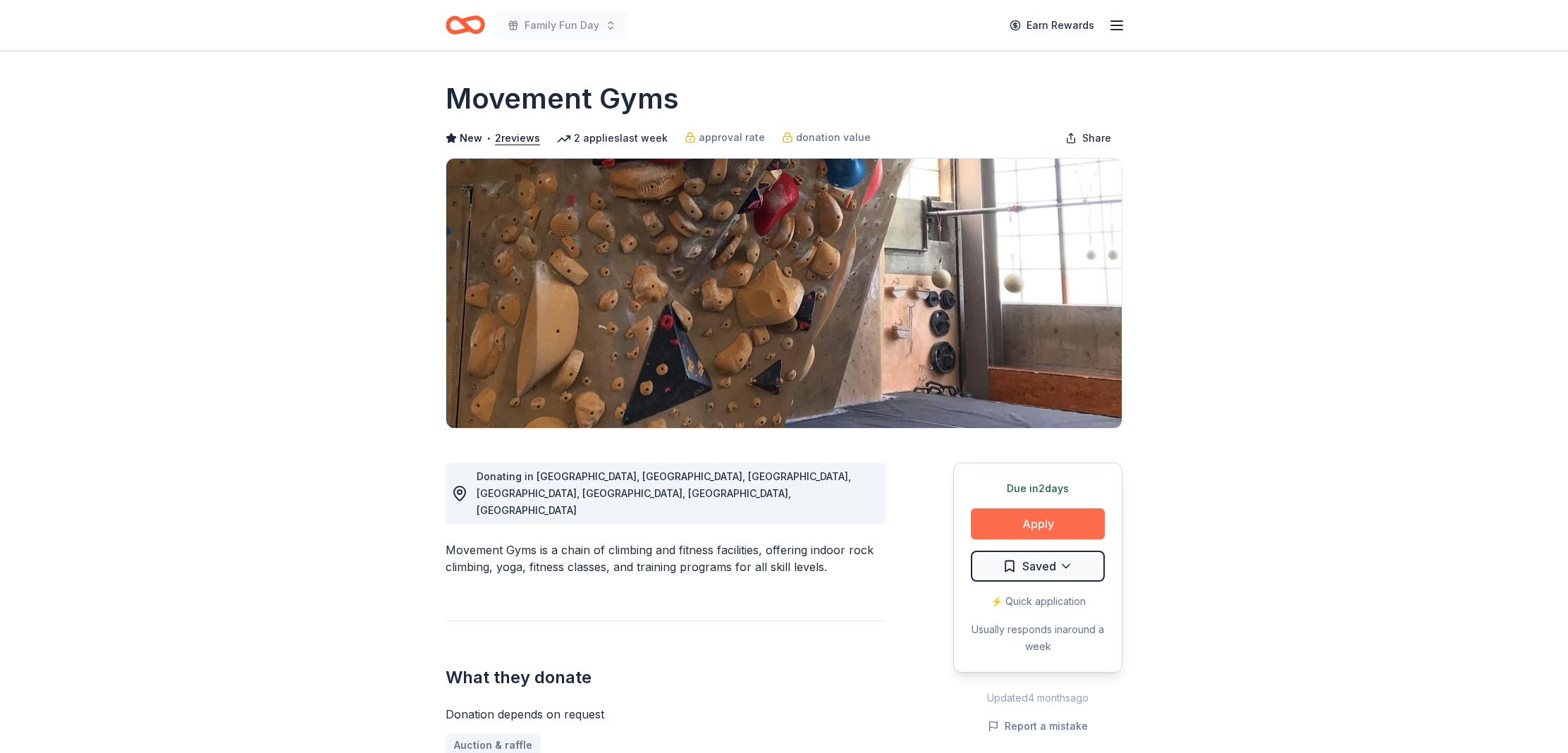
click at [1016, 525] on button "Apply" at bounding box center [1037, 524] width 134 height 31
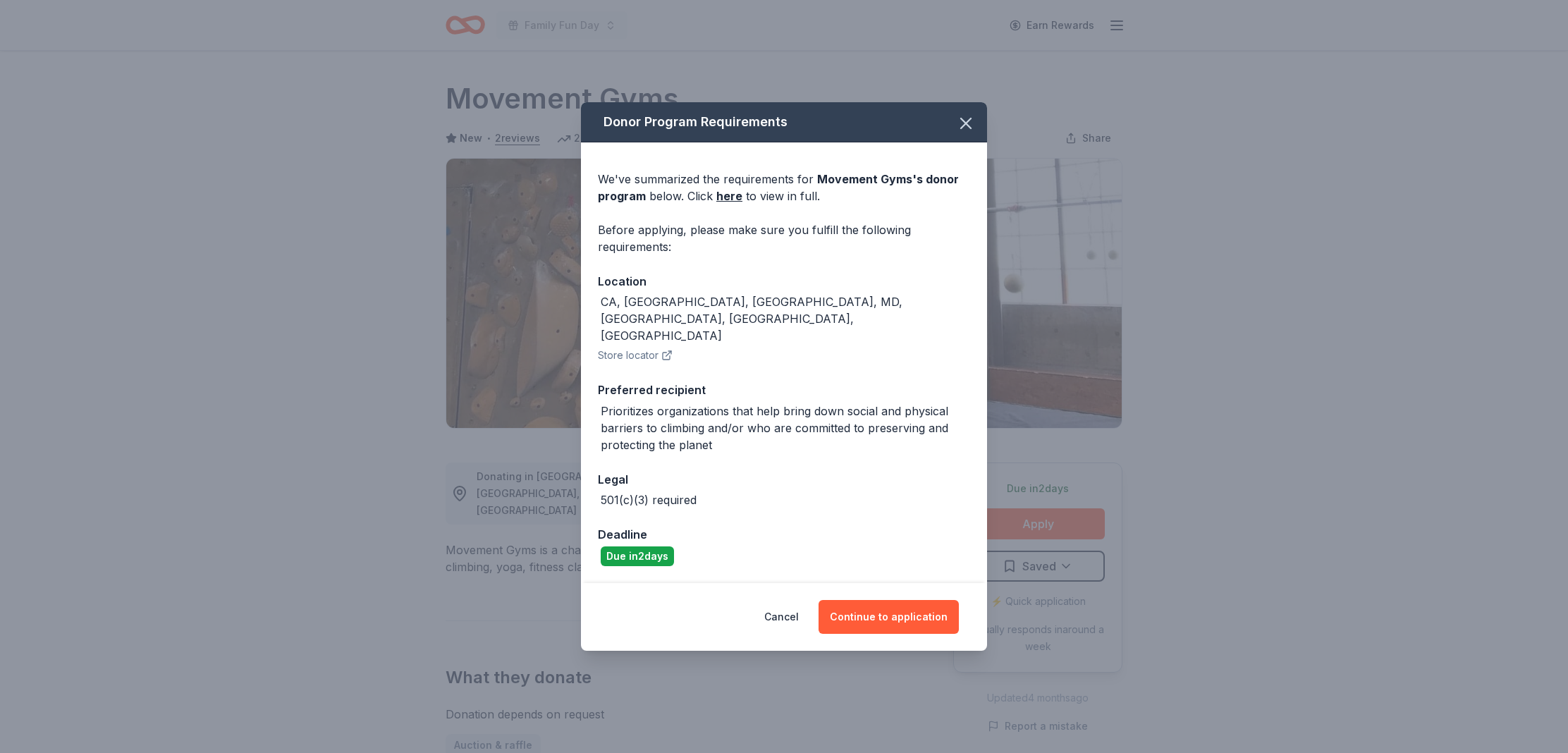
click at [664, 350] on icon "button" at bounding box center [667, 355] width 11 height 11
click at [869, 600] on button "Continue to application" at bounding box center [889, 617] width 140 height 34
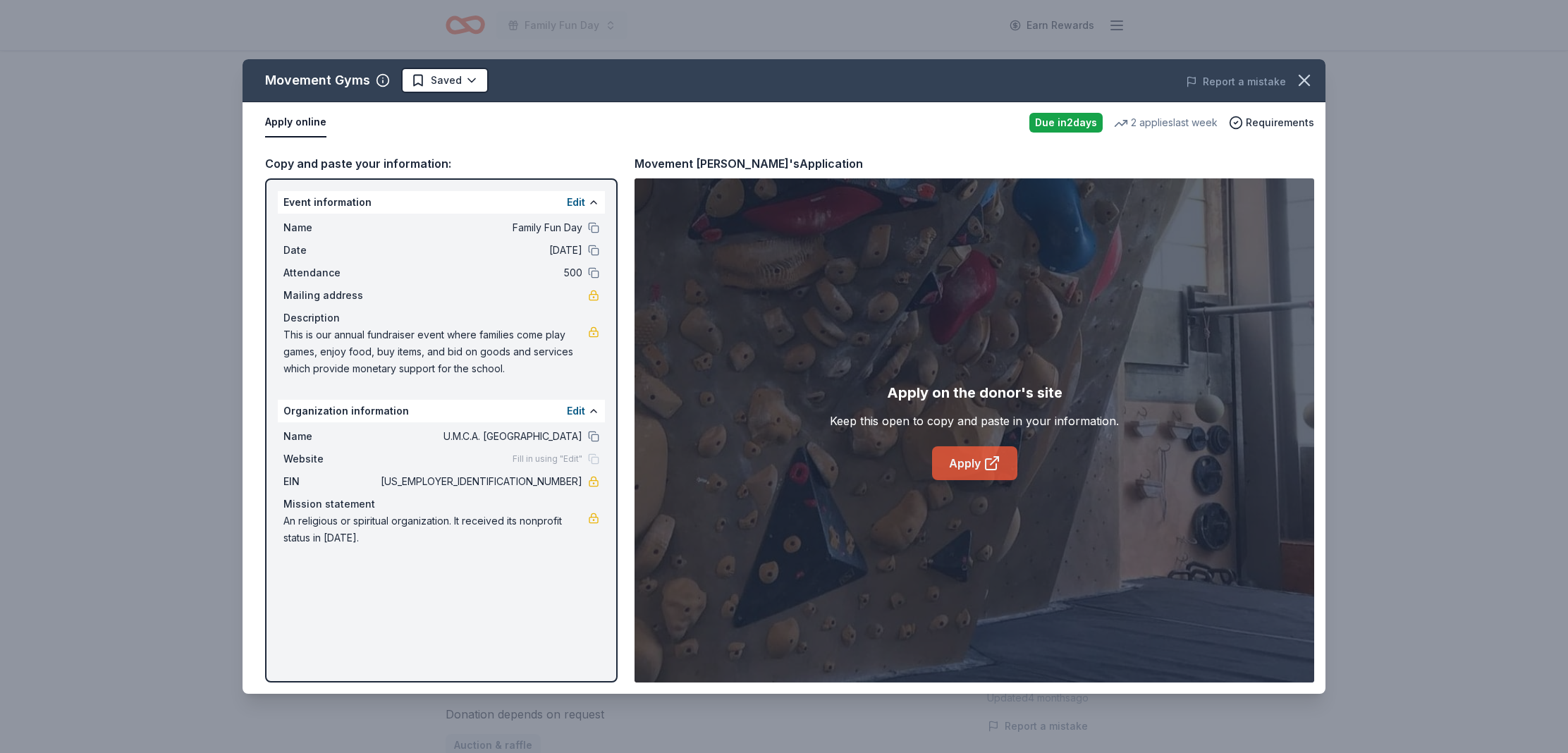
click at [992, 458] on icon at bounding box center [993, 463] width 17 height 17
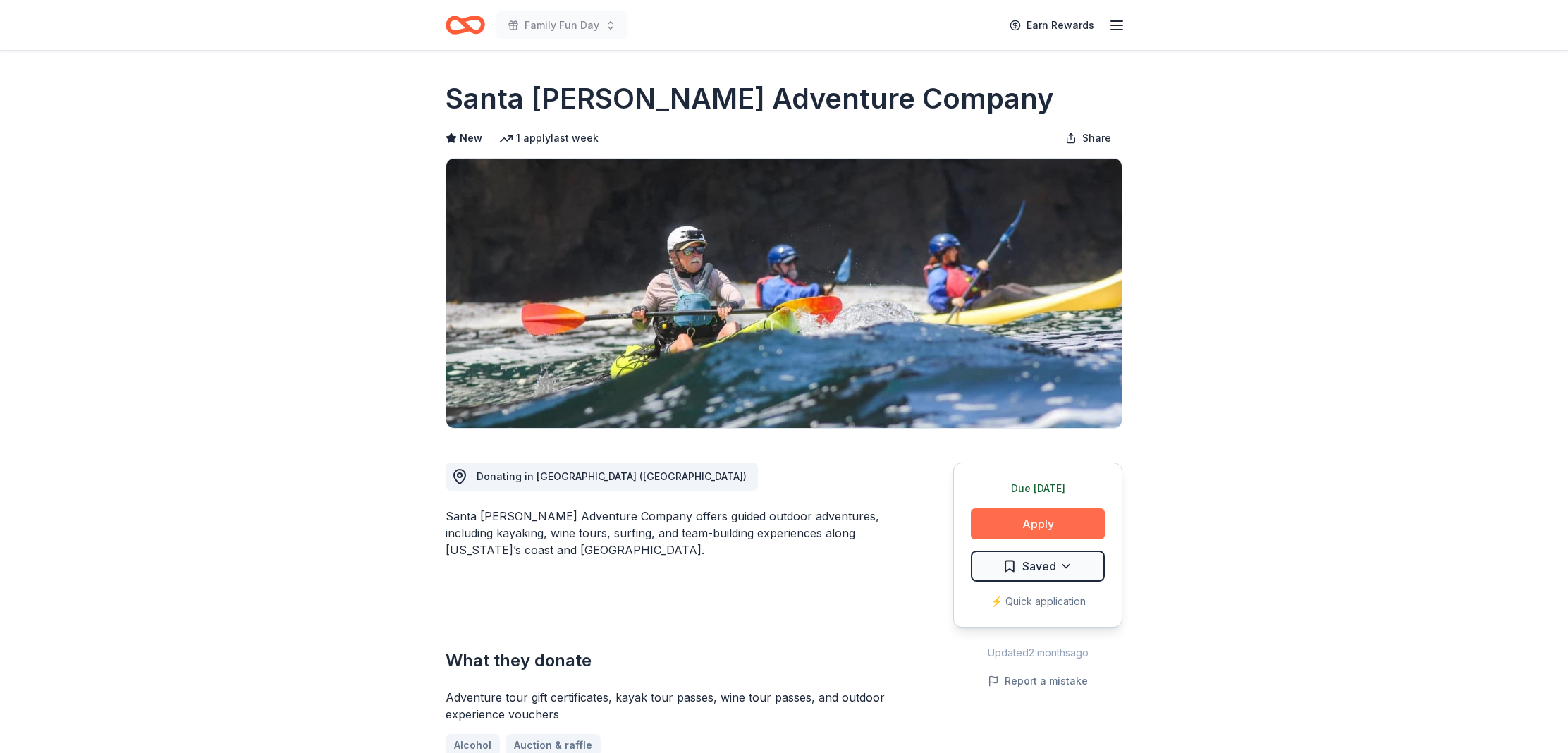
click at [1039, 536] on button "Apply" at bounding box center [1037, 524] width 134 height 31
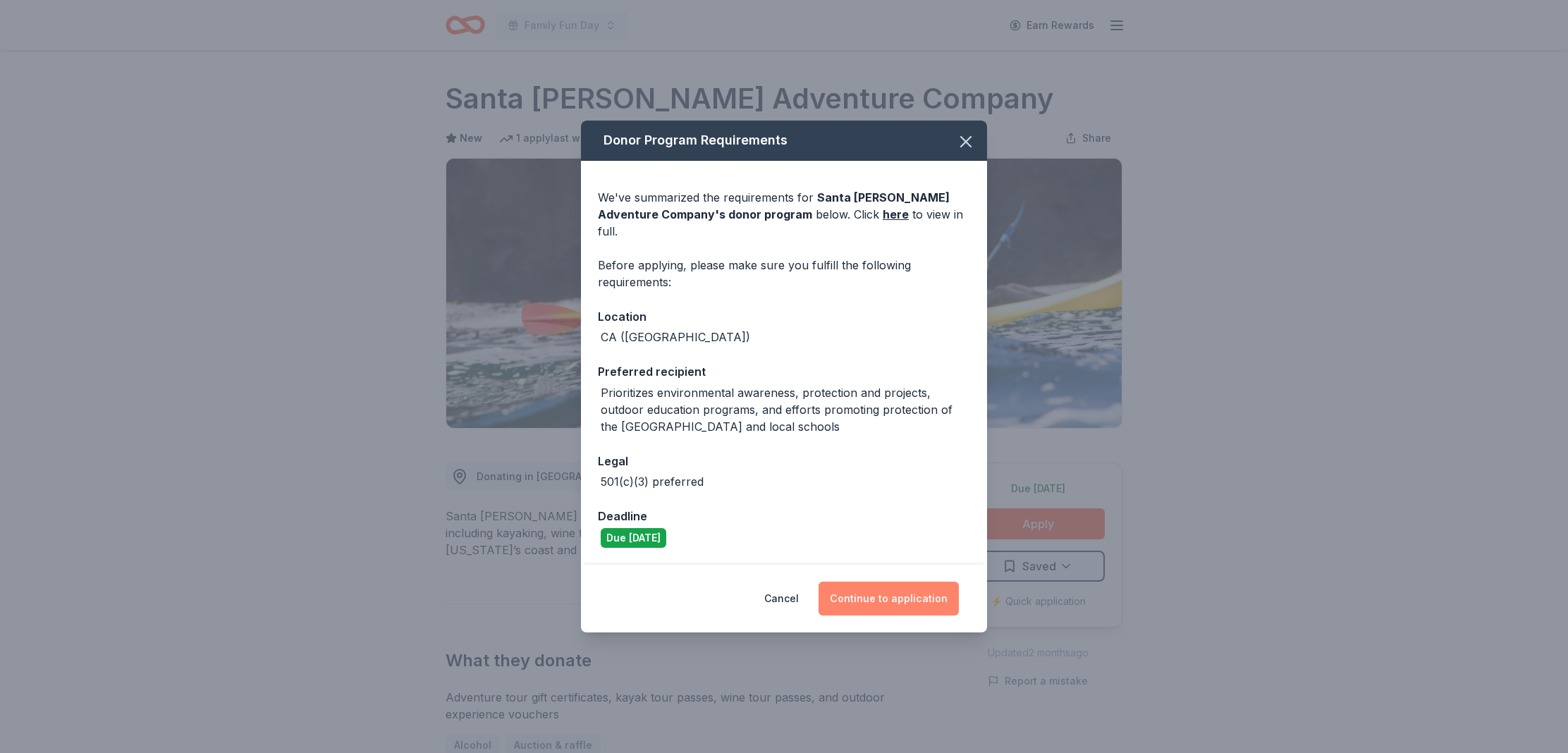
click at [878, 586] on button "Continue to application" at bounding box center [889, 598] width 140 height 34
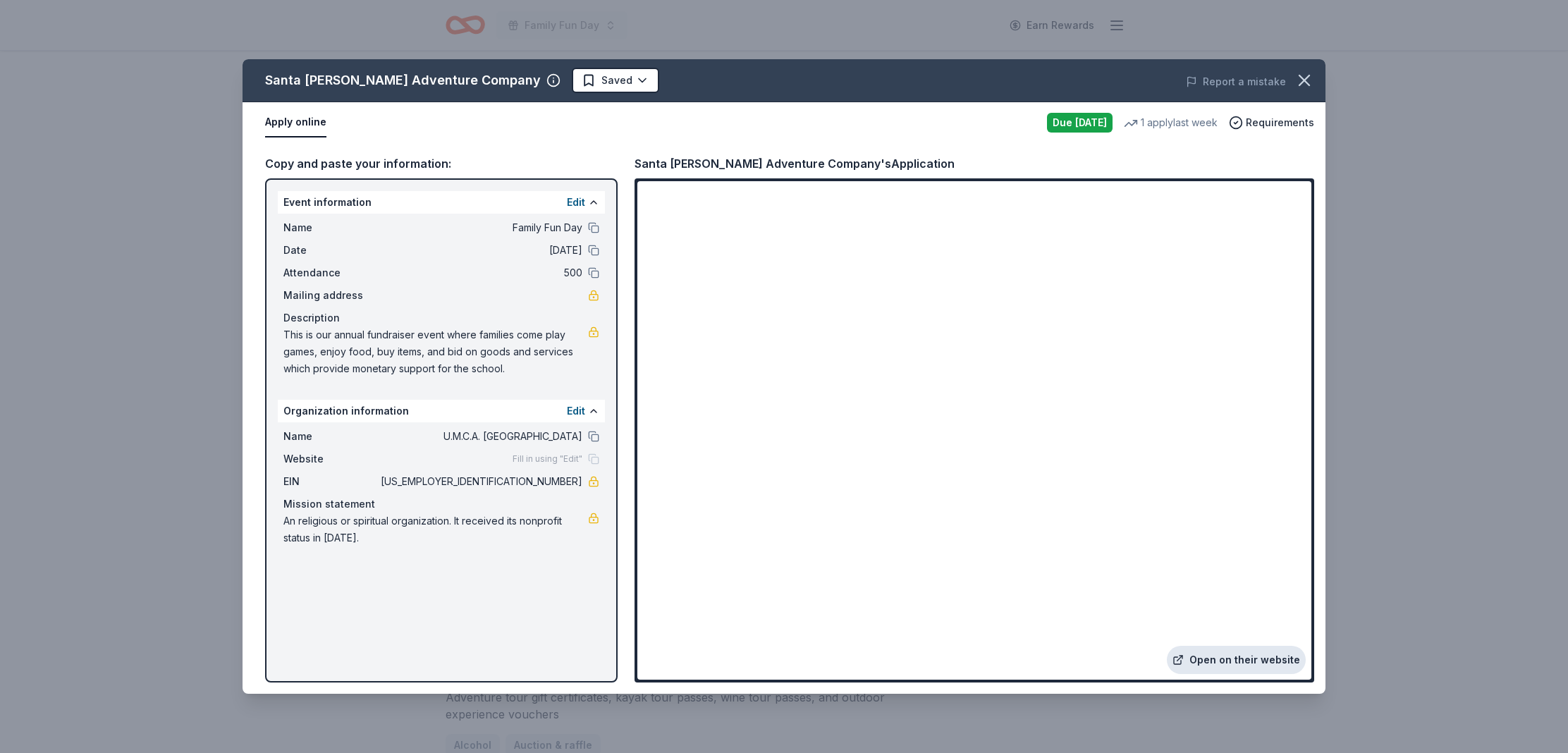
click at [1201, 662] on link "Open on their website" at bounding box center [1236, 660] width 139 height 28
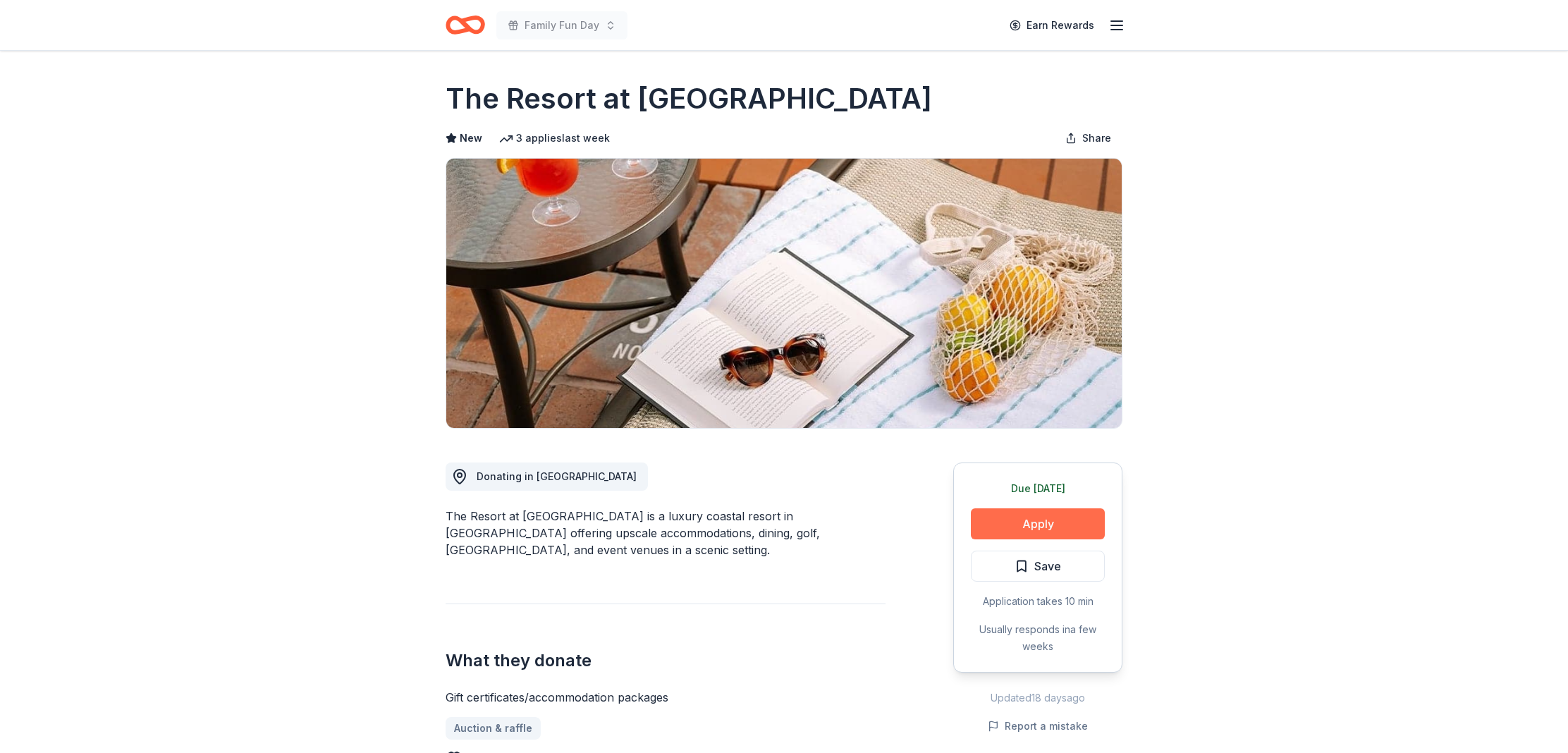
click button "Apply"
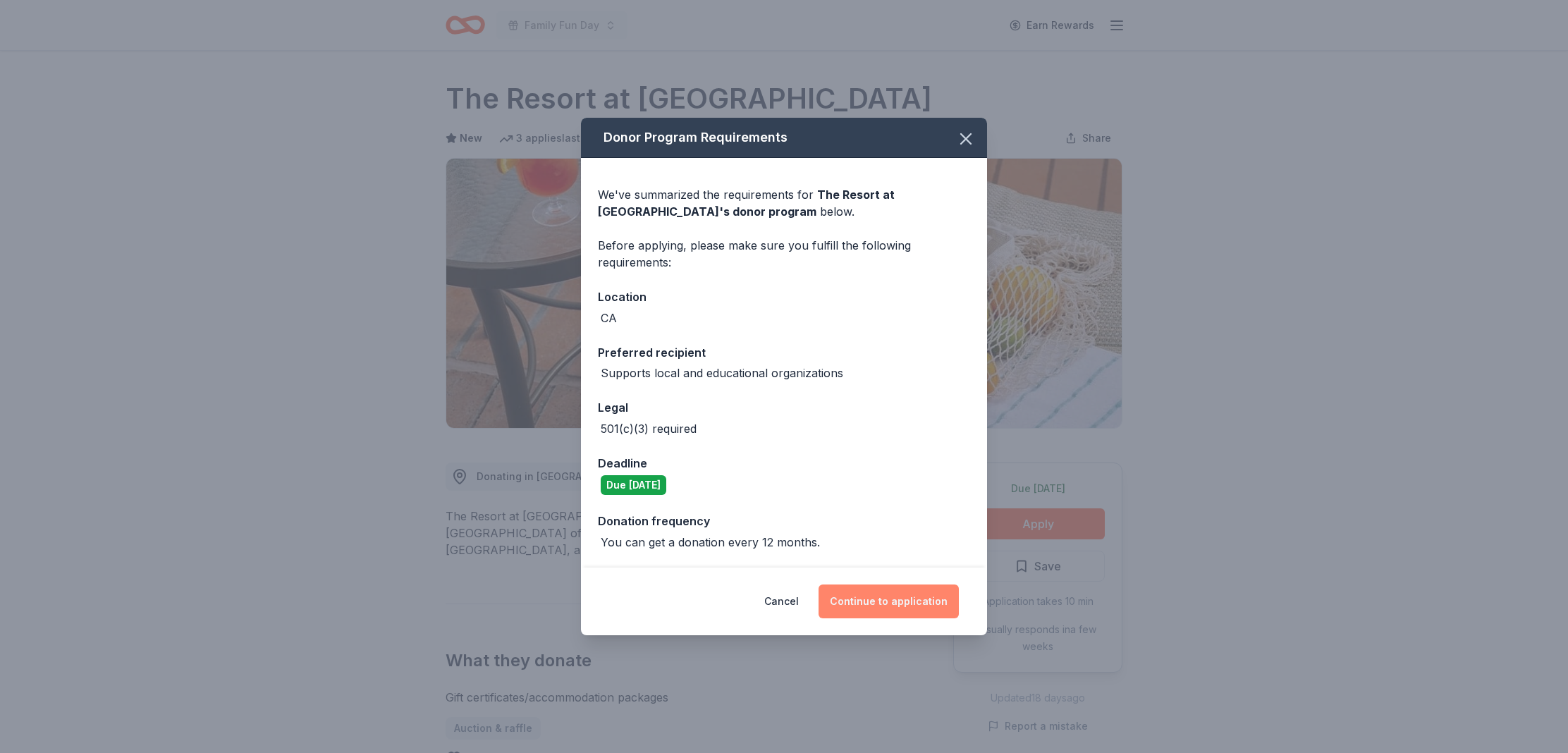
click button "Continue to application"
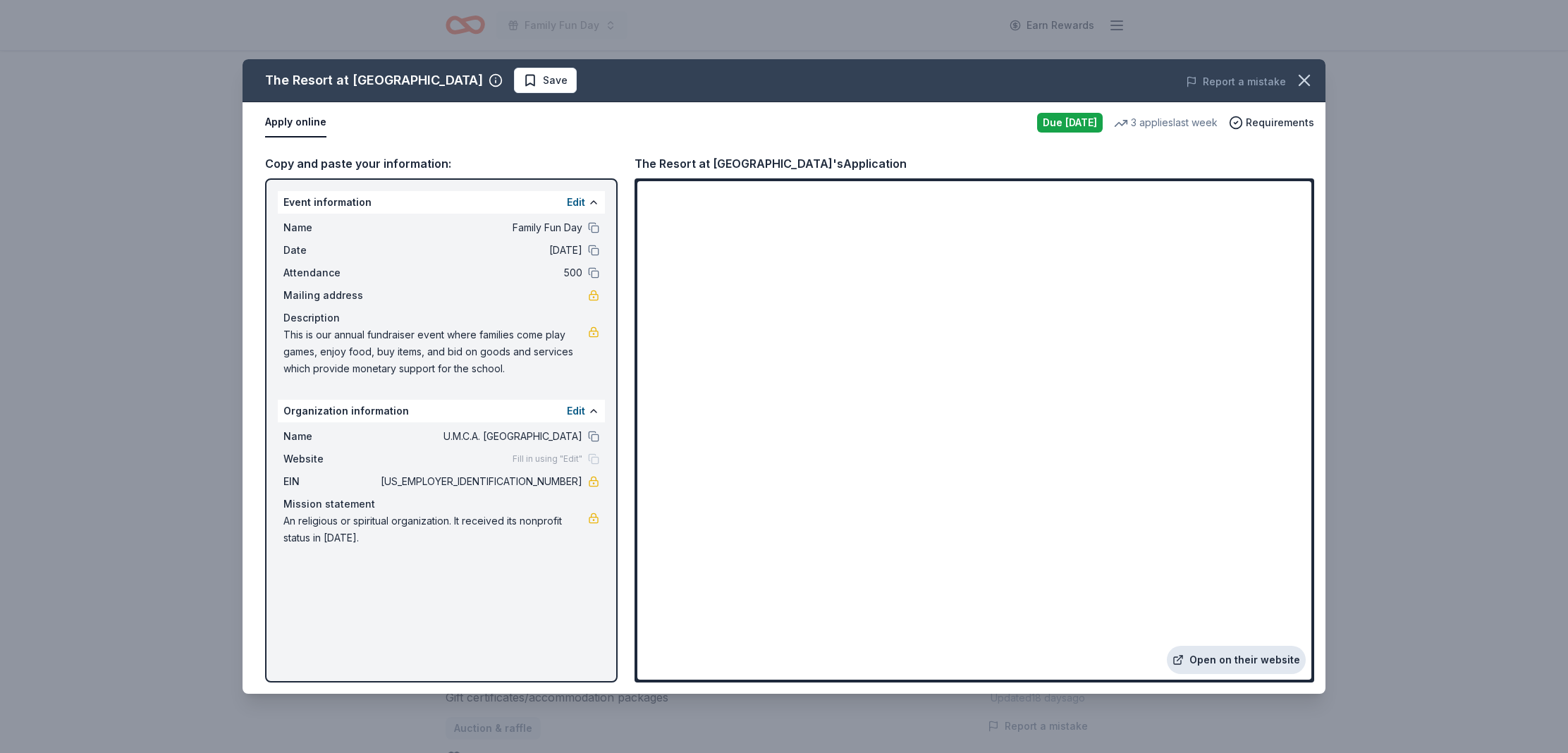
click link "Open on their website"
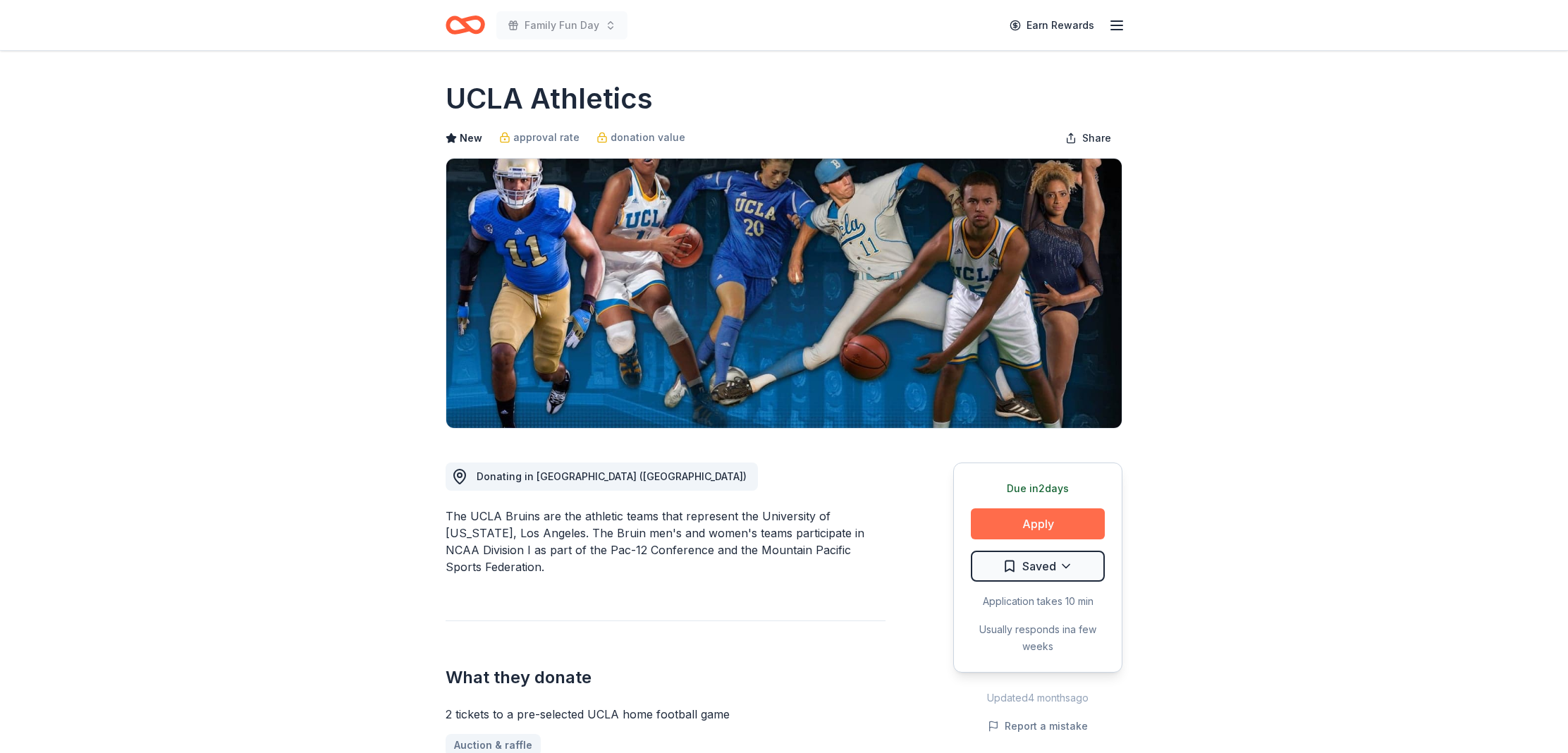
click at [1019, 515] on button "Apply" at bounding box center [1037, 524] width 134 height 31
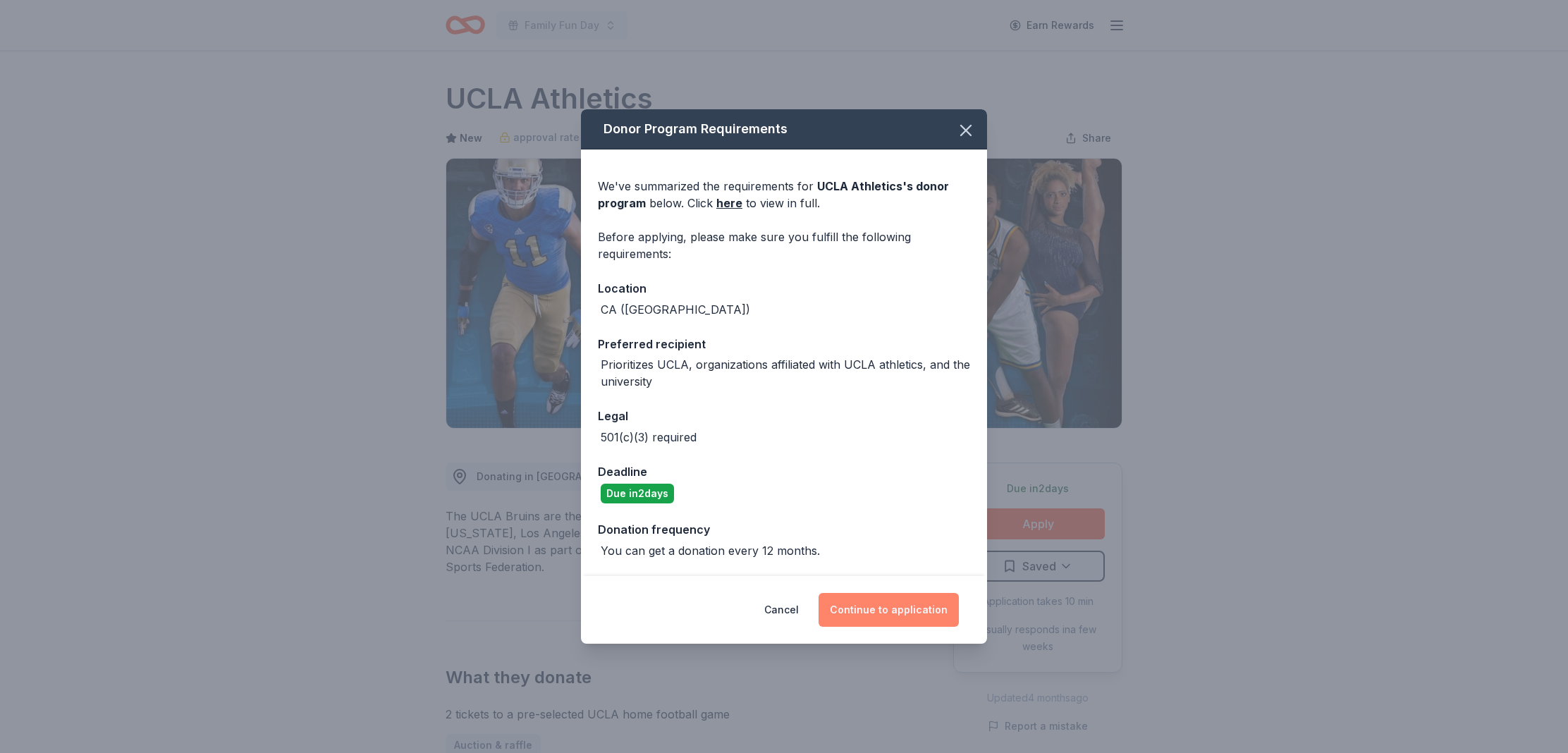
click at [890, 610] on button "Continue to application" at bounding box center [889, 610] width 140 height 34
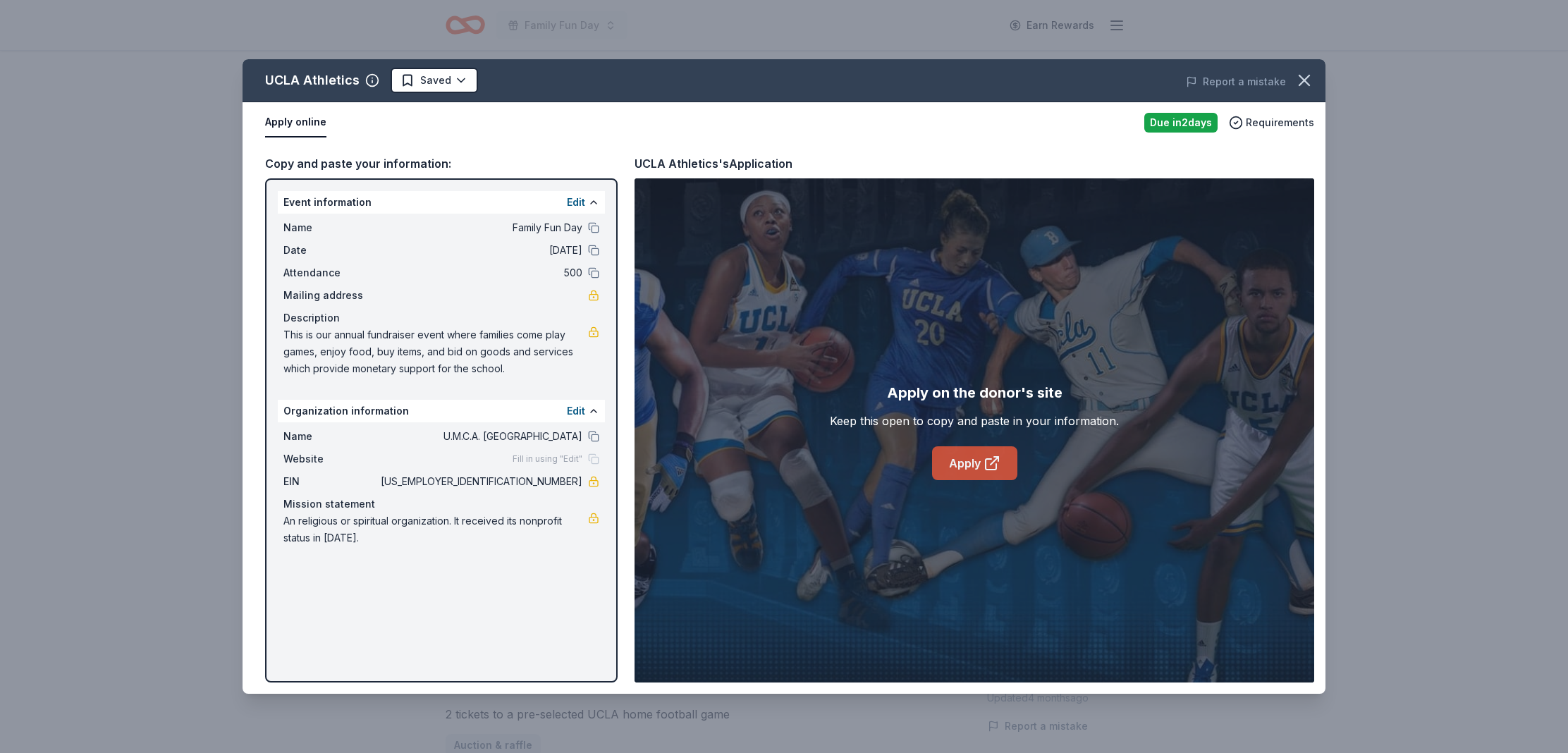
click at [956, 473] on link "Apply" at bounding box center [975, 463] width 85 height 34
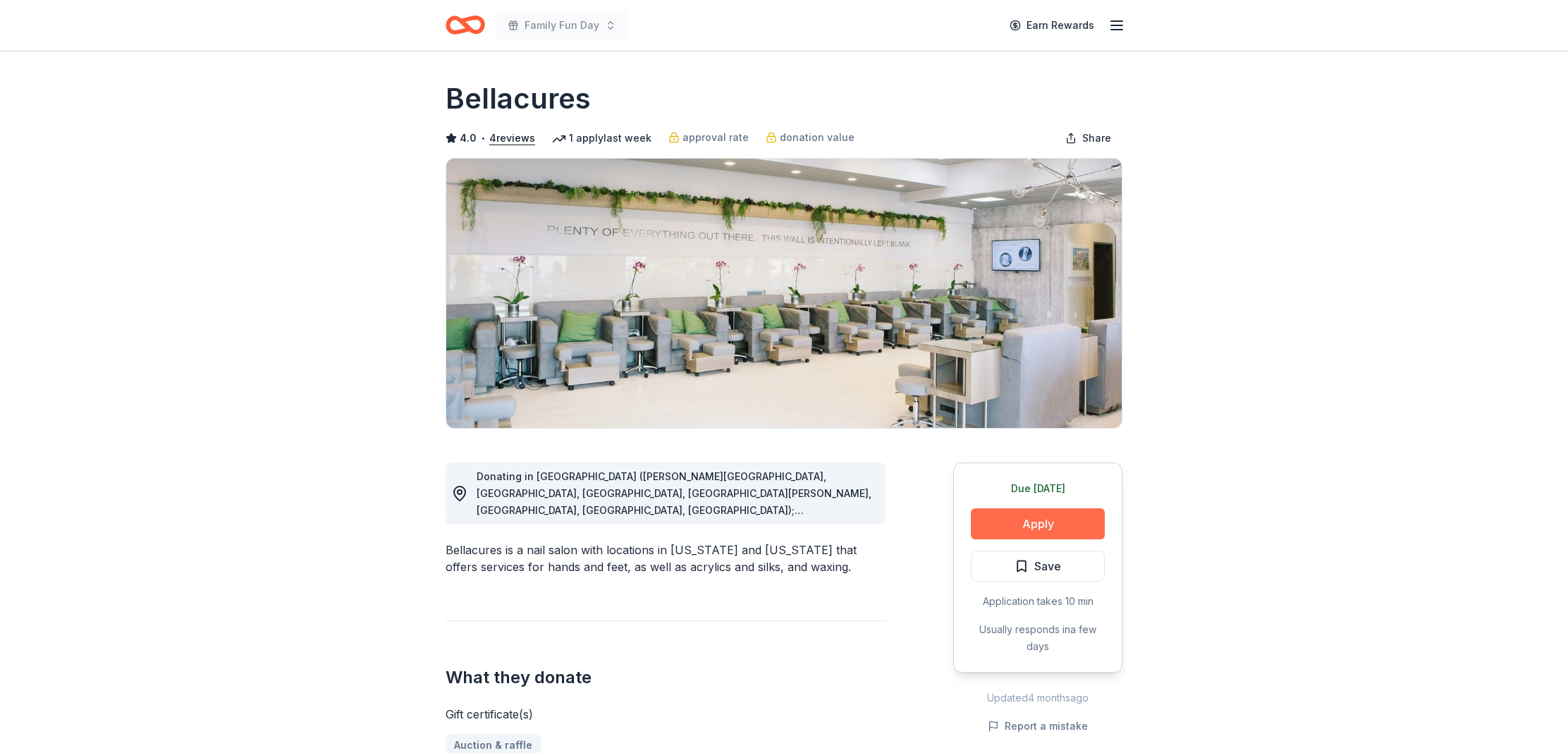
click at [1008, 517] on button "Apply" at bounding box center [1037, 524] width 134 height 31
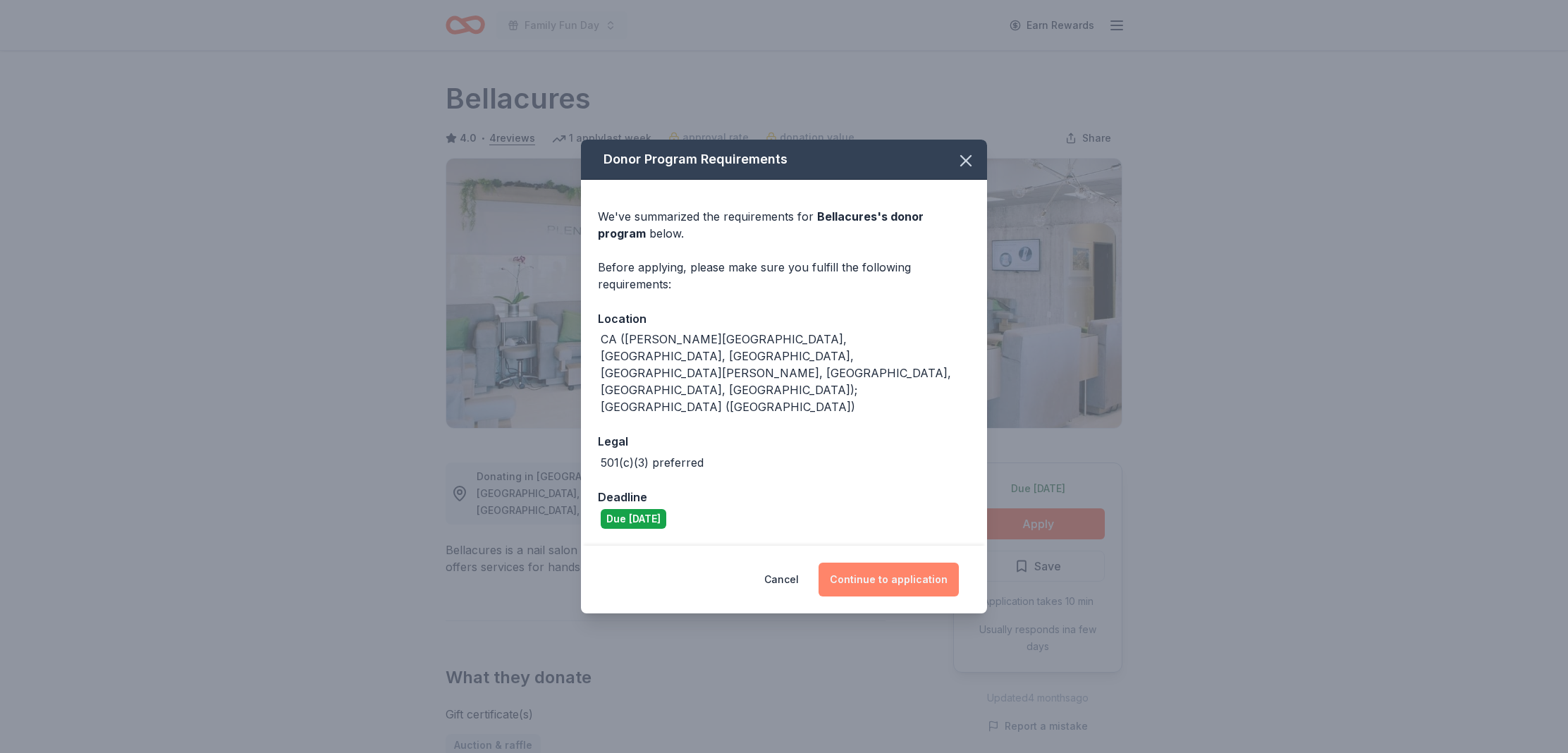
click at [863, 563] on button "Continue to application" at bounding box center [889, 579] width 140 height 34
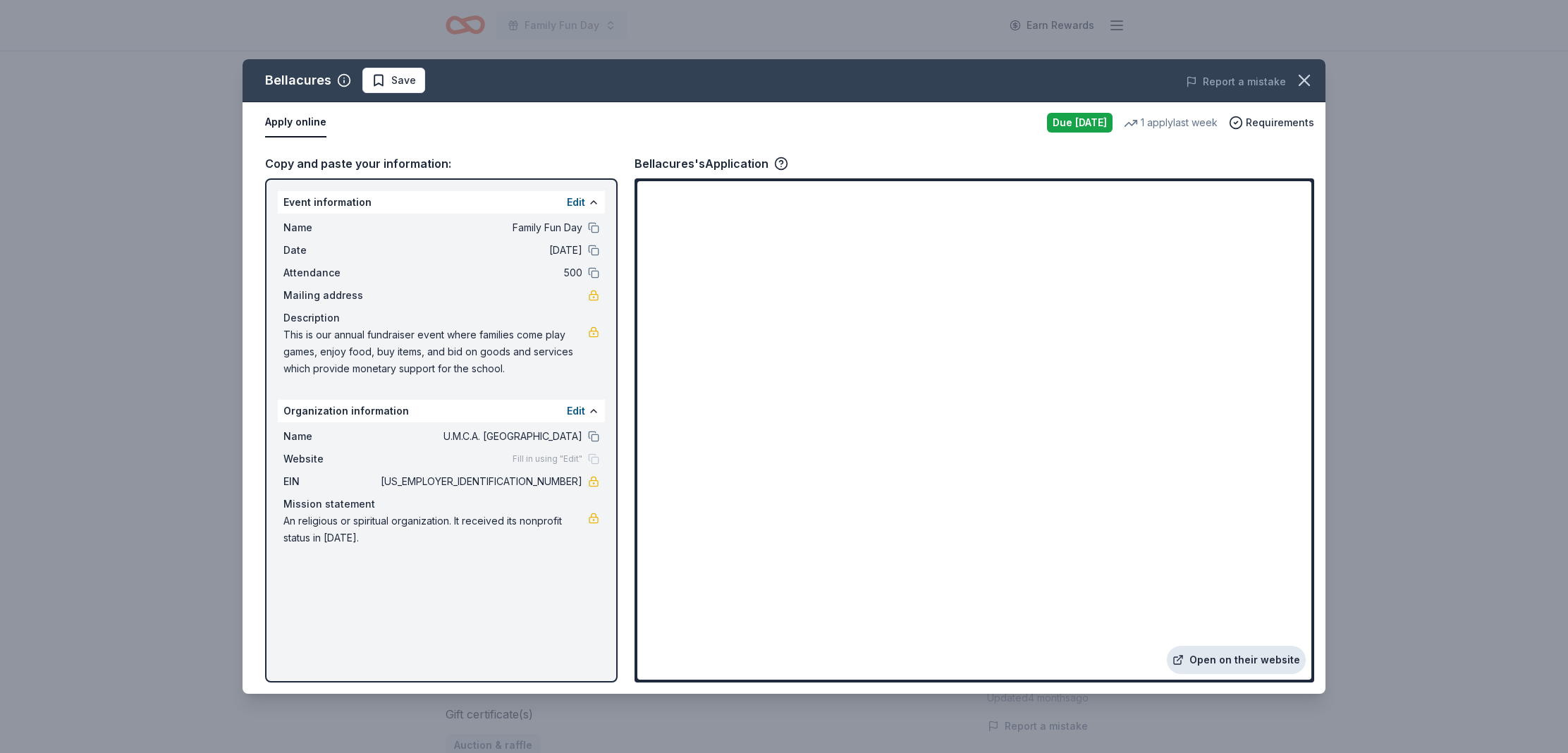
click at [1267, 659] on link "Open on their website" at bounding box center [1236, 660] width 139 height 28
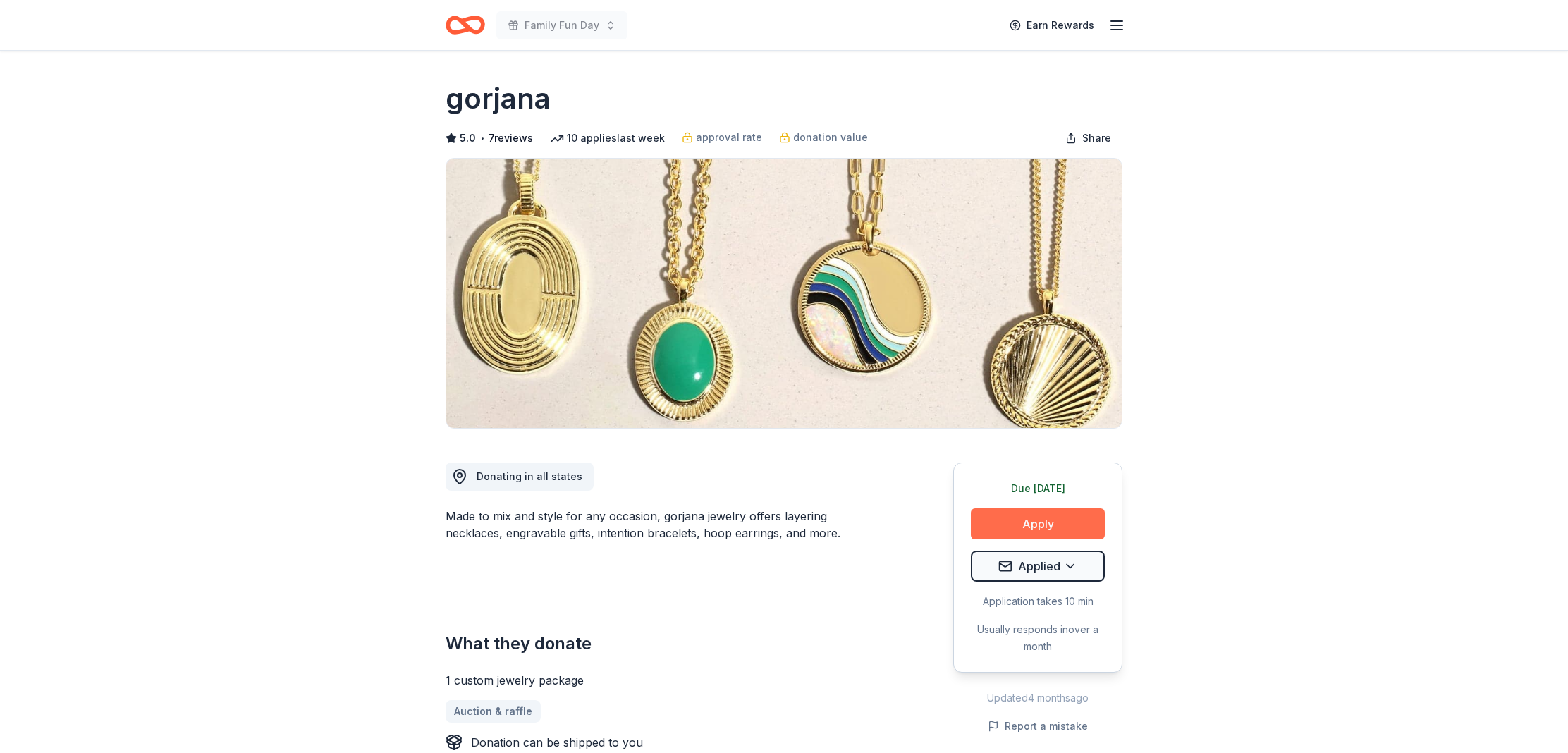
click at [1051, 530] on button "Apply" at bounding box center [1037, 524] width 134 height 31
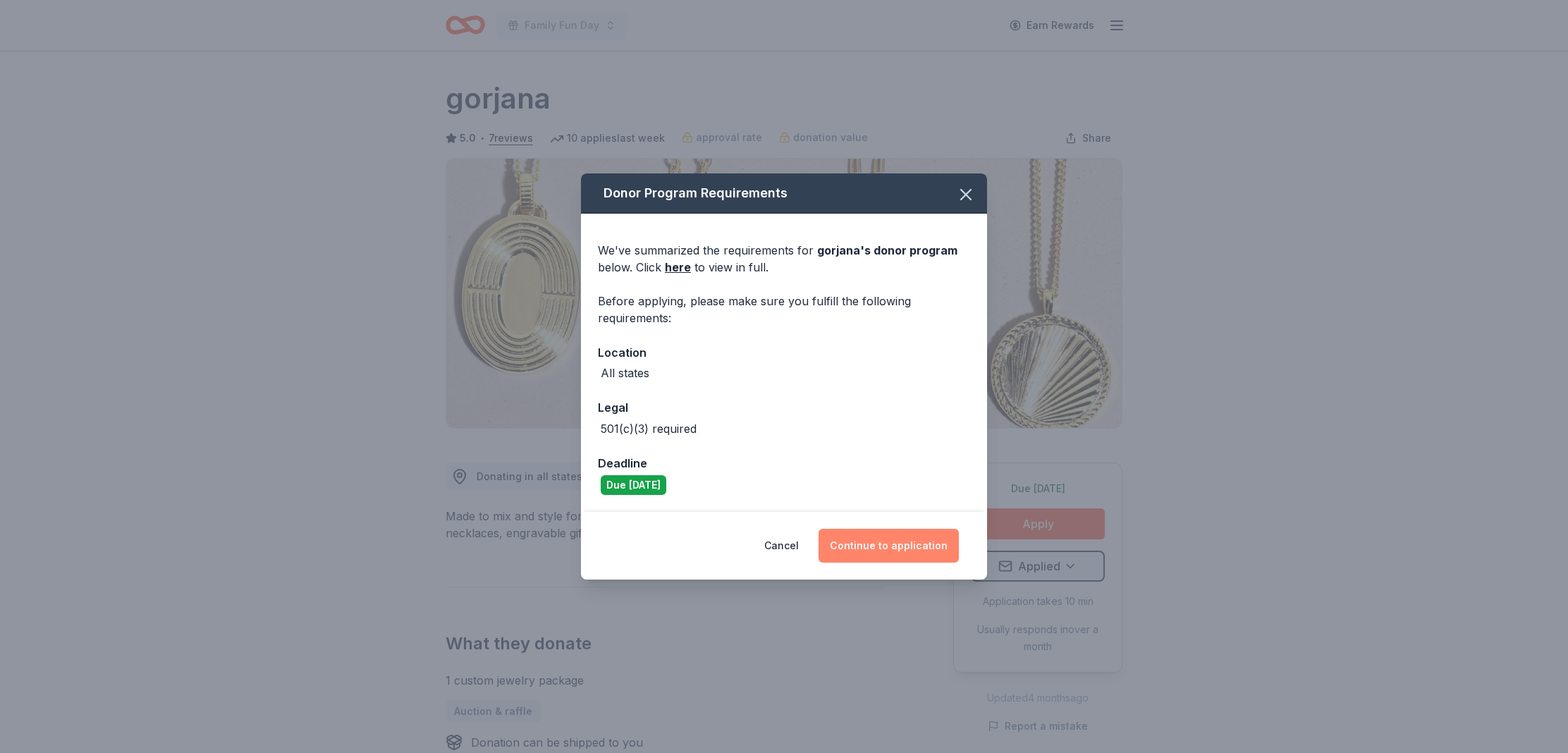
click at [904, 542] on button "Continue to application" at bounding box center [889, 546] width 140 height 34
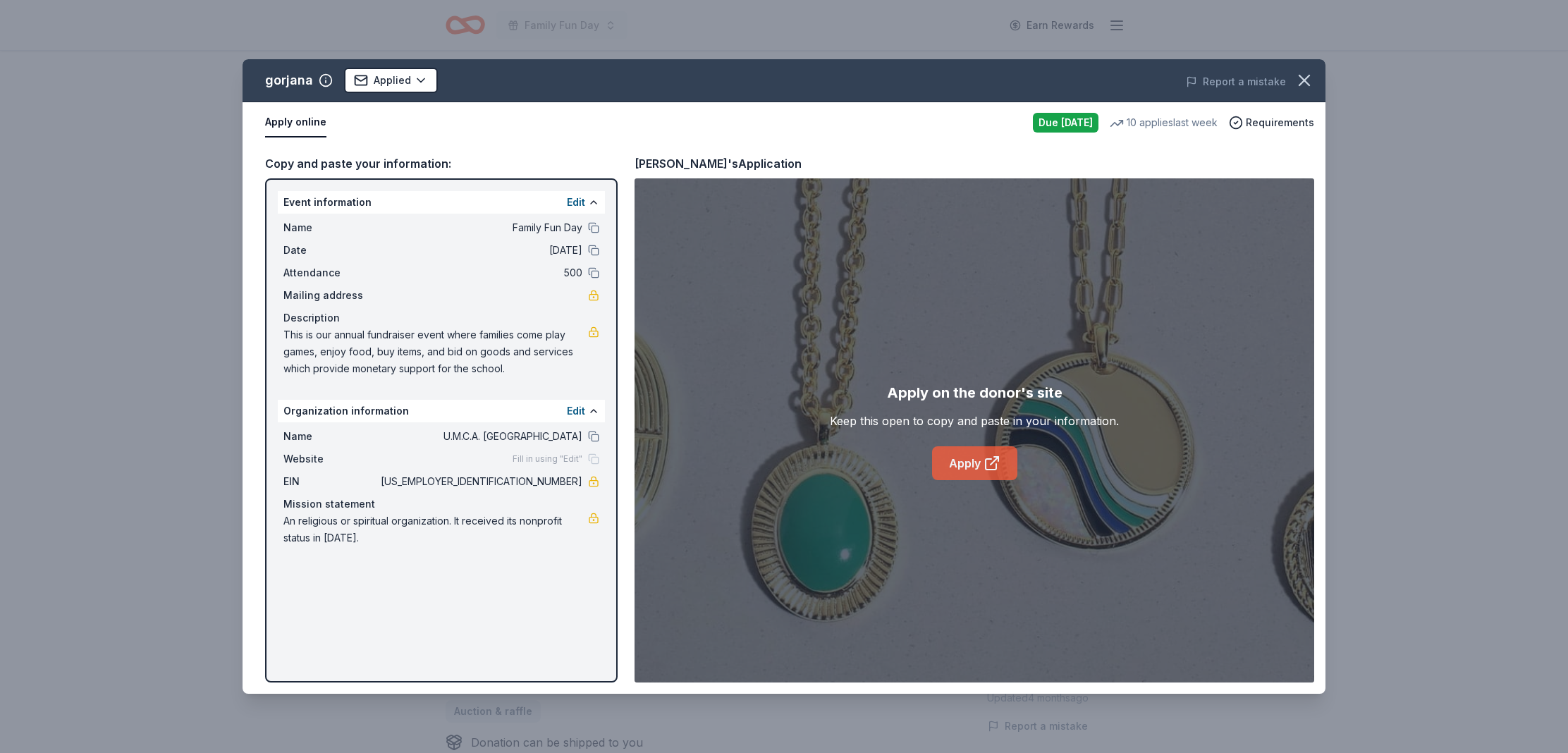
click at [947, 478] on link "Apply" at bounding box center [975, 463] width 85 height 34
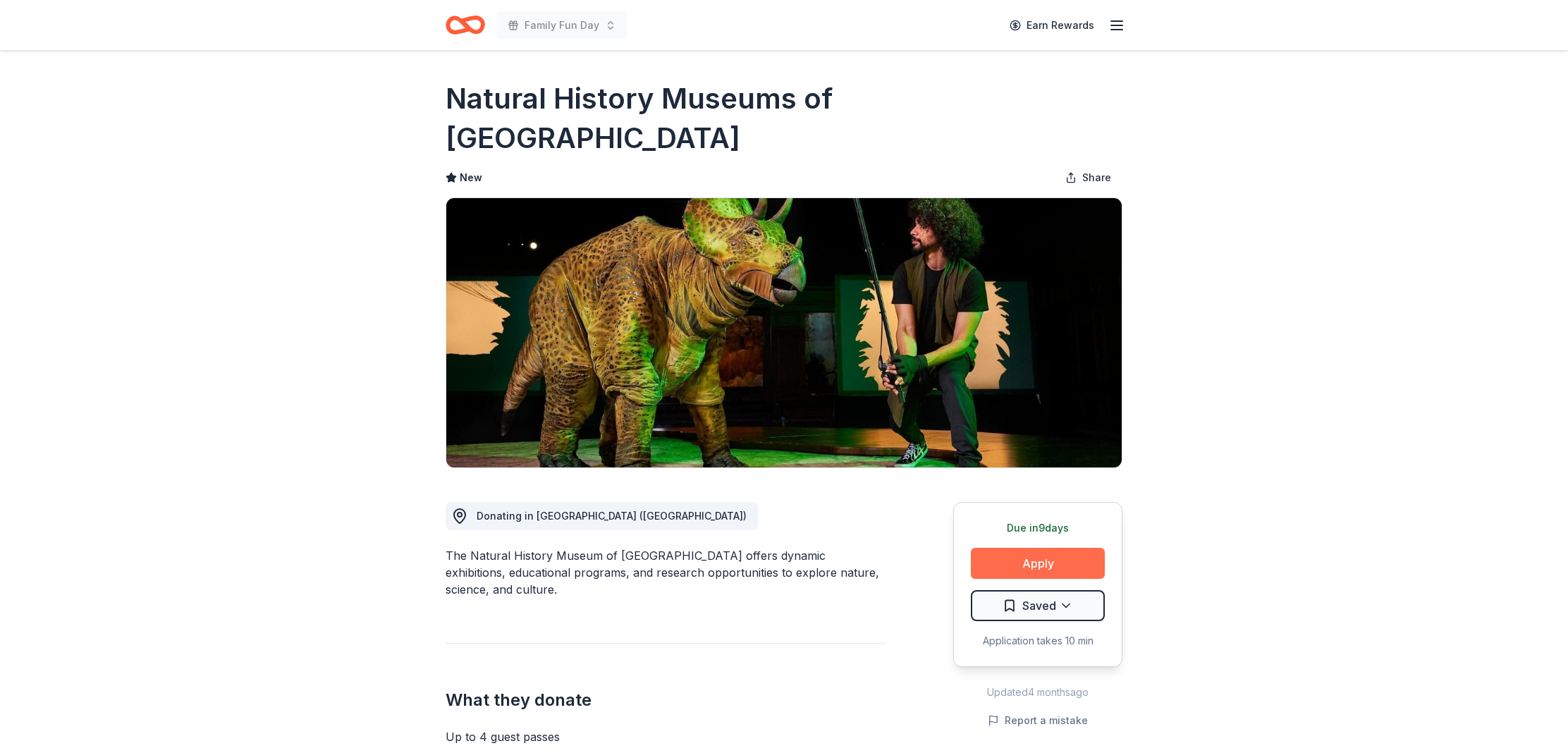
click at [1019, 548] on button "Apply" at bounding box center [1037, 564] width 134 height 31
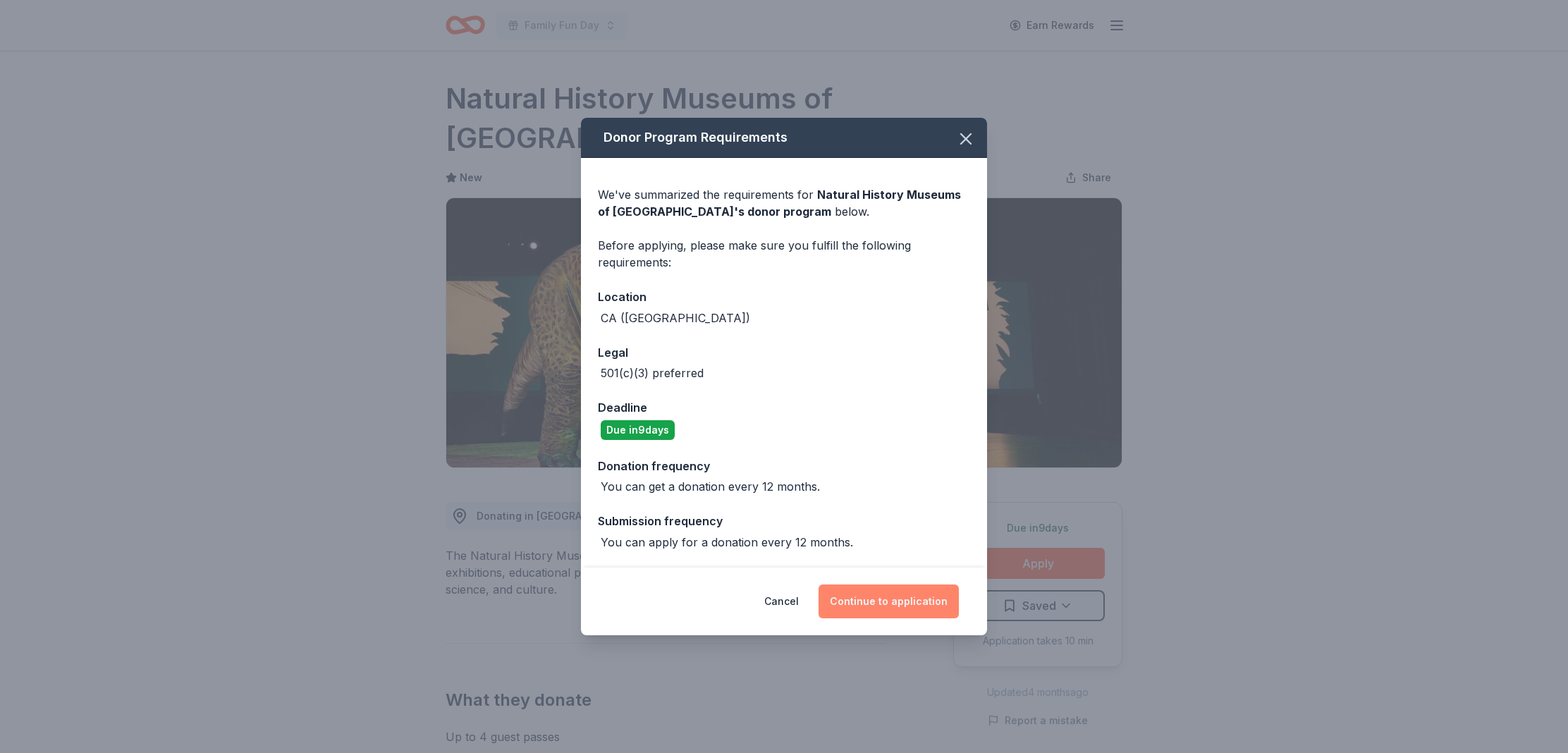
click at [906, 594] on button "Continue to application" at bounding box center [889, 601] width 140 height 34
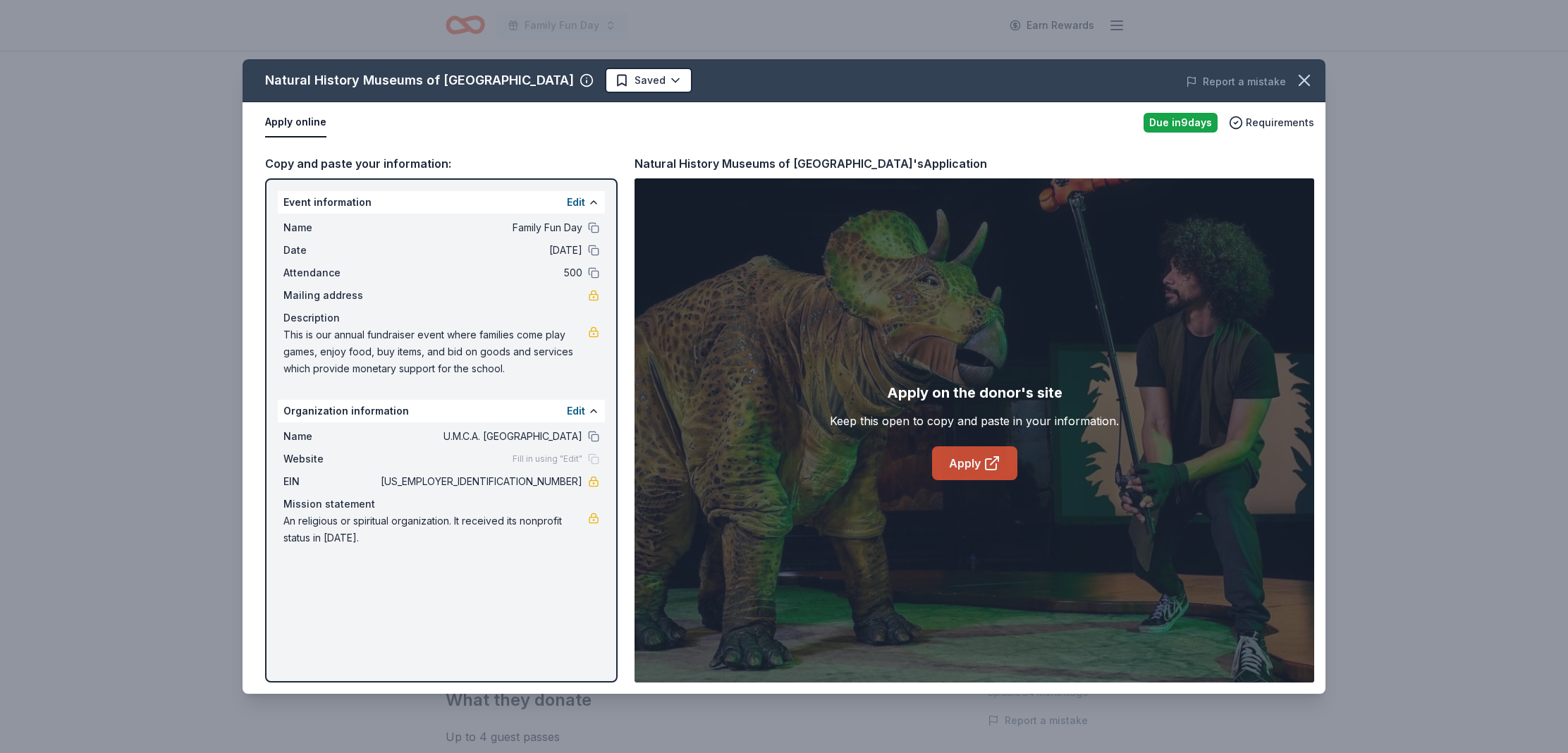
click at [1008, 463] on link "Apply" at bounding box center [975, 463] width 85 height 34
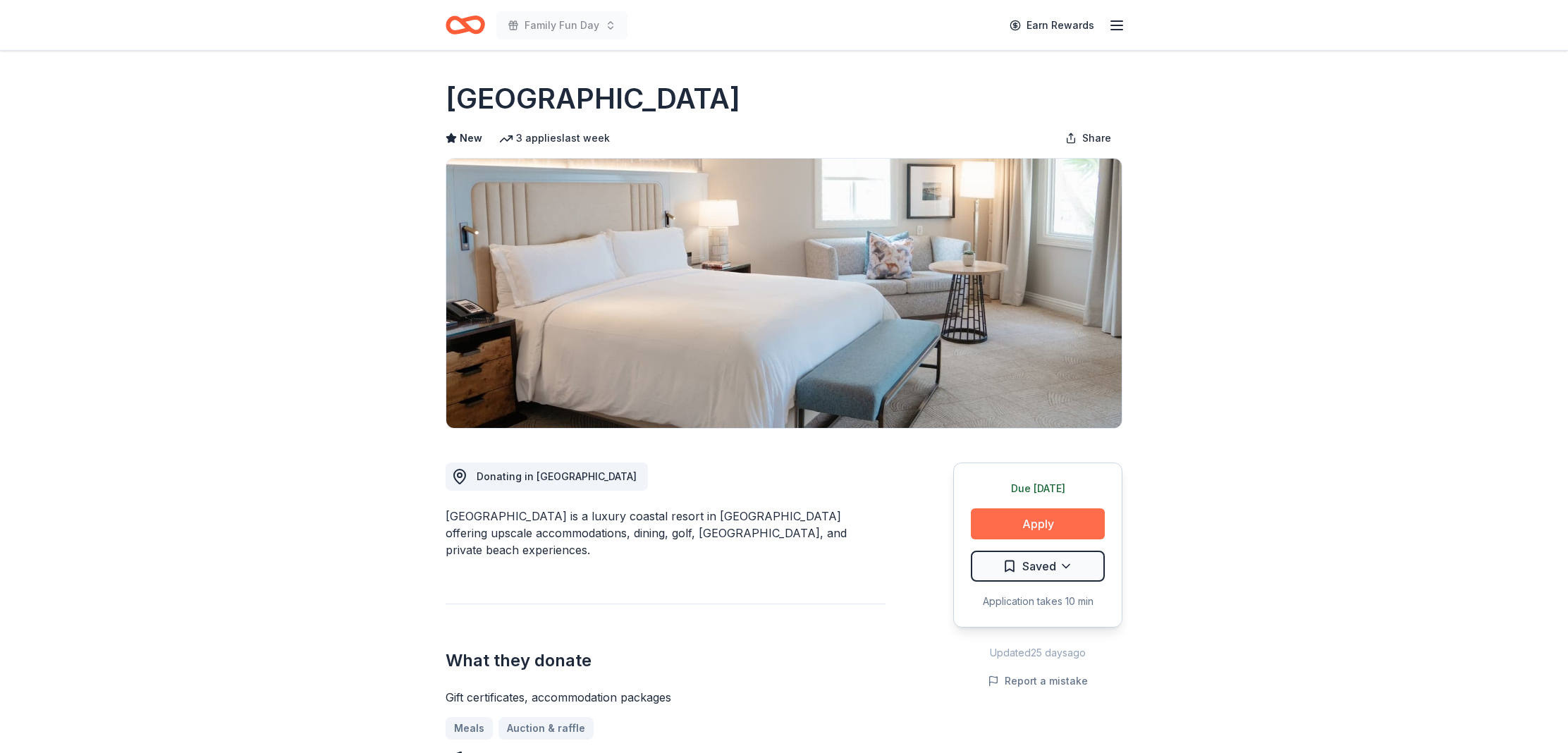
click at [1021, 527] on button "Apply" at bounding box center [1037, 524] width 134 height 31
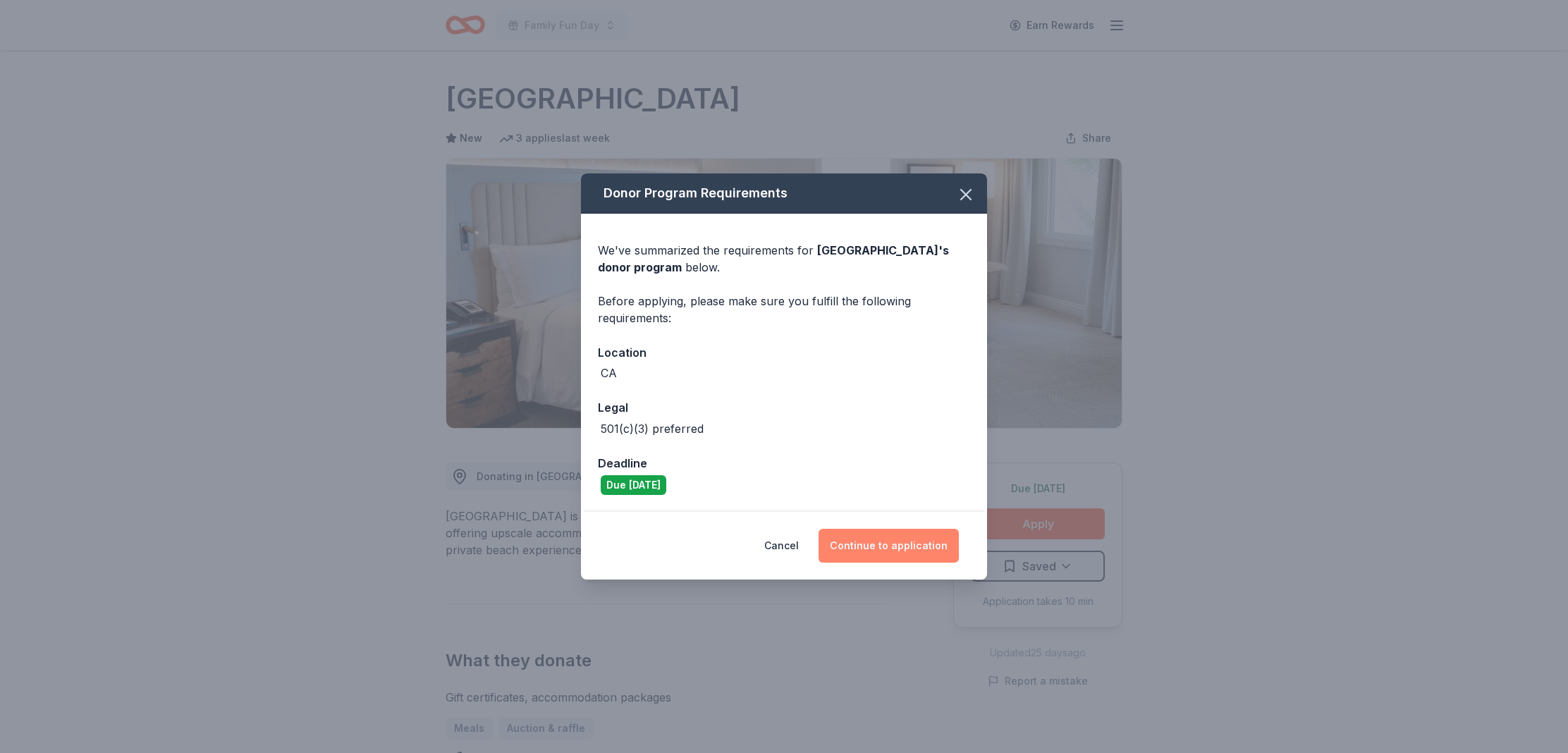
click at [877, 550] on button "Continue to application" at bounding box center [889, 546] width 140 height 34
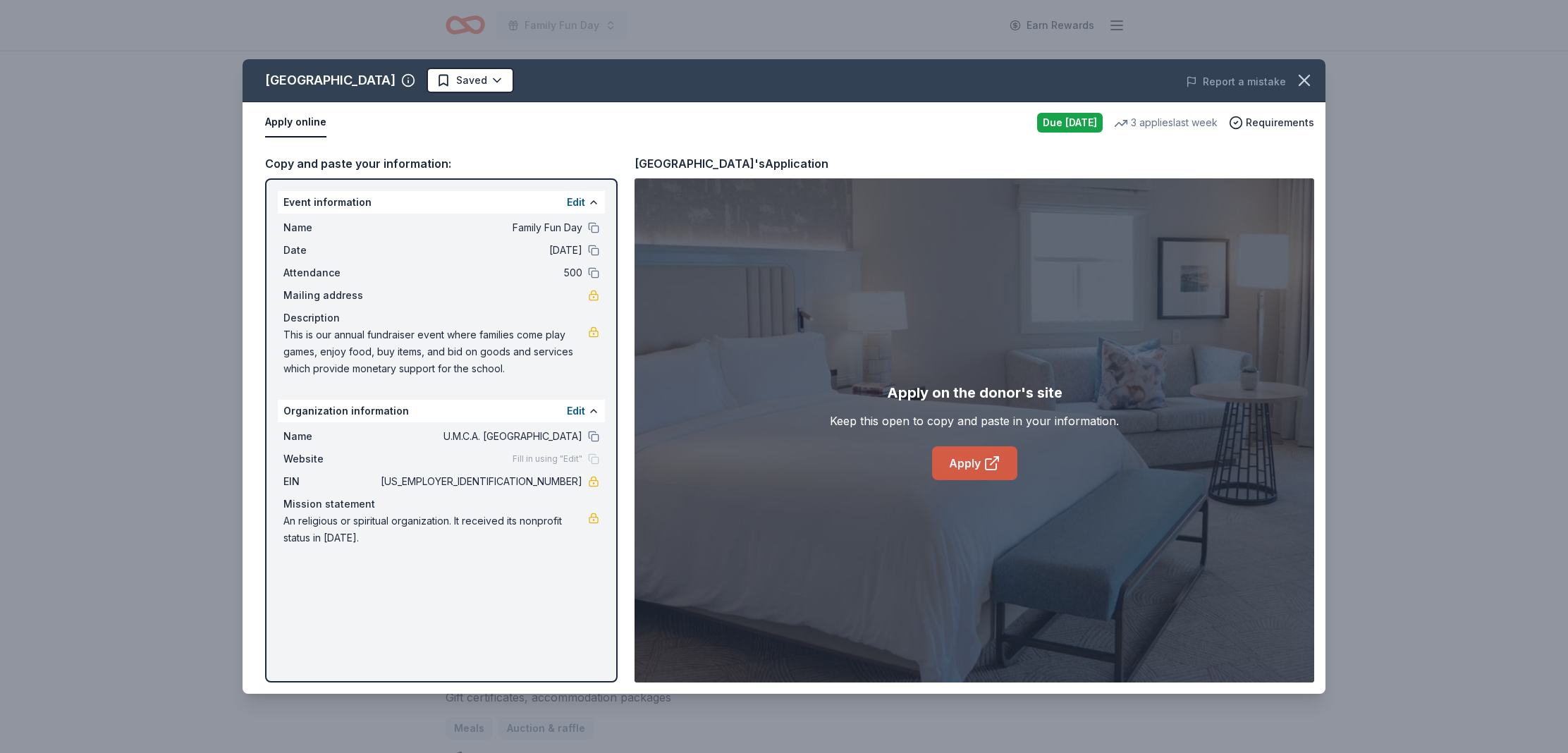
click at [950, 455] on link "Apply" at bounding box center [975, 463] width 85 height 34
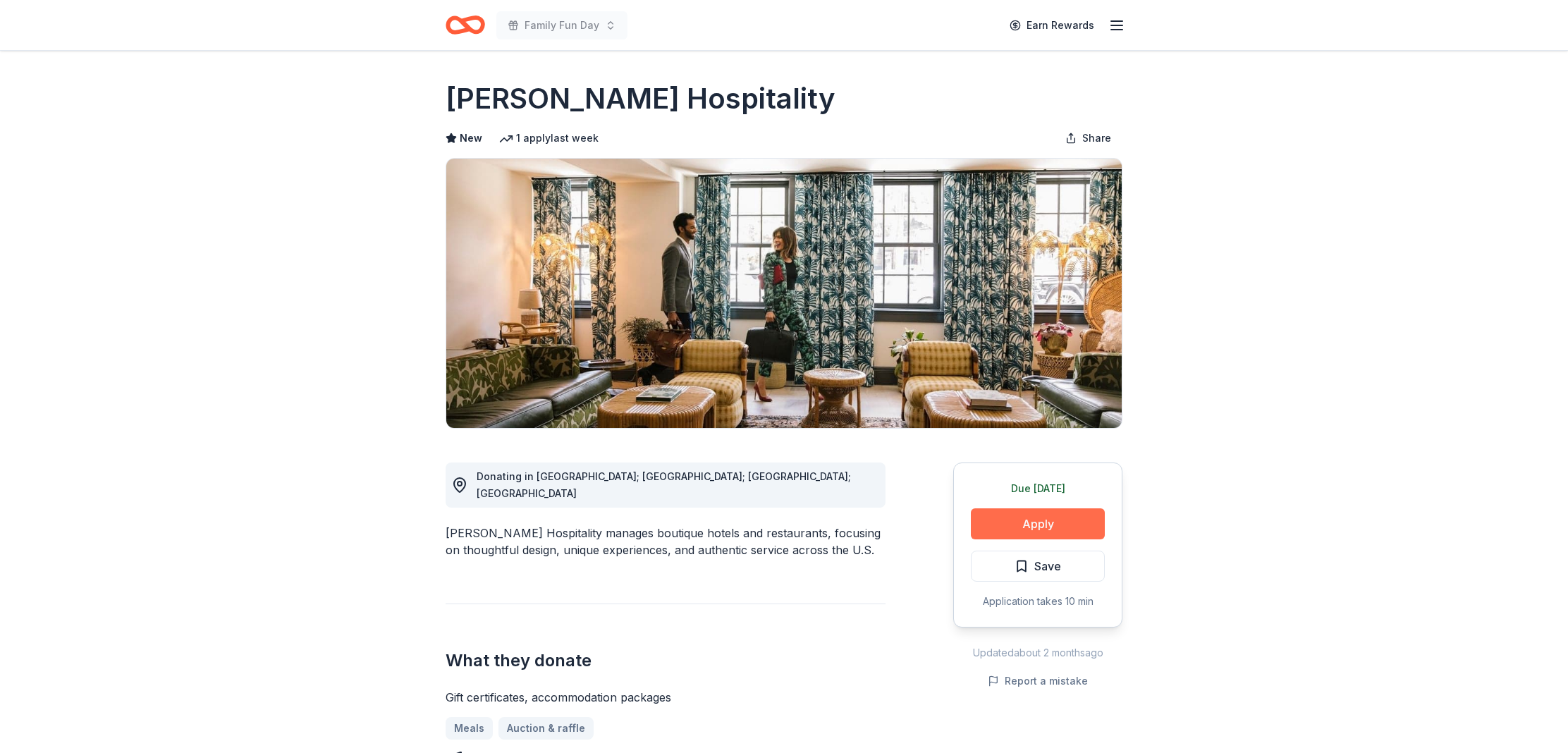
click at [1029, 528] on button "Apply" at bounding box center [1037, 524] width 134 height 31
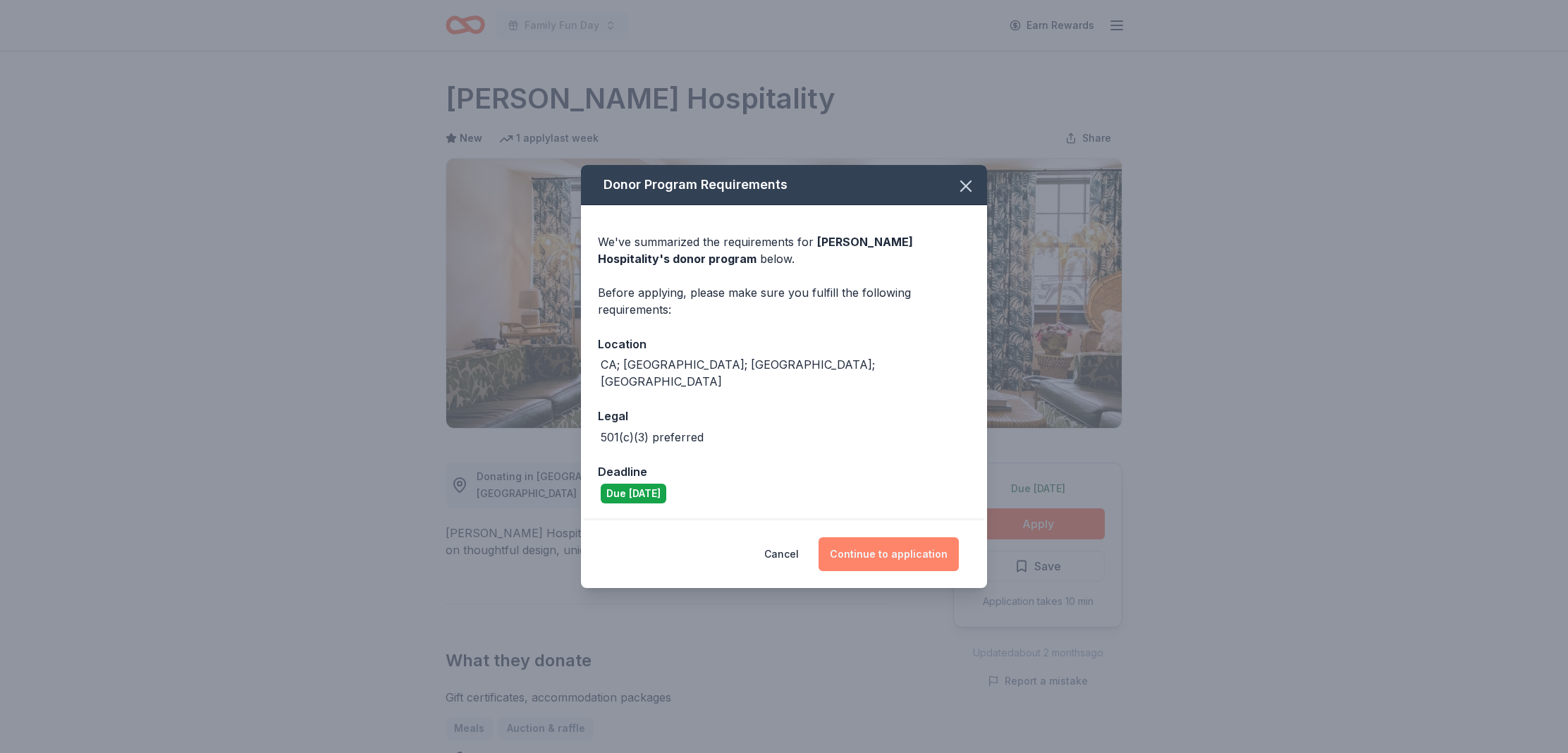
click at [886, 544] on button "Continue to application" at bounding box center [889, 553] width 140 height 34
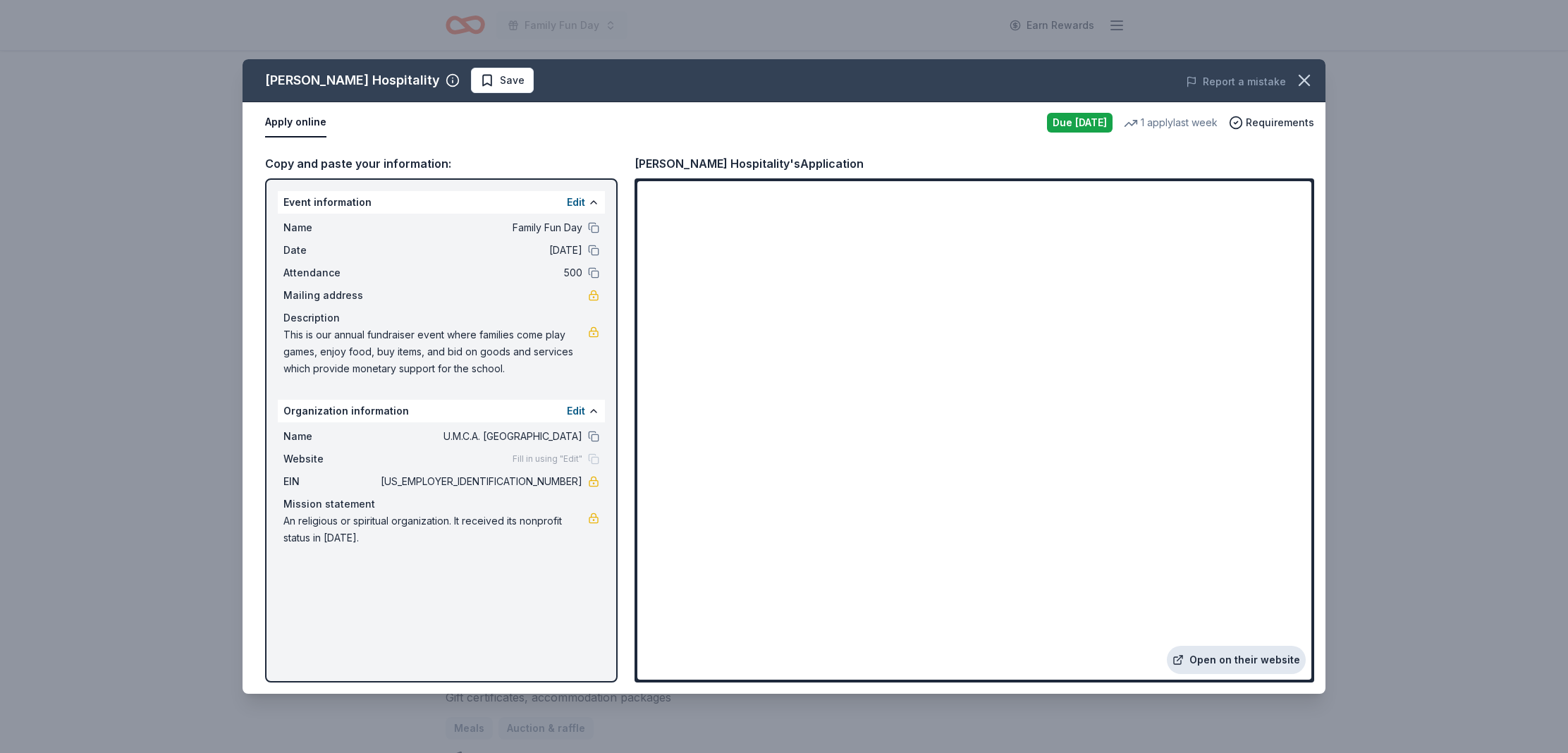
click at [1258, 664] on link "Open on their website" at bounding box center [1236, 660] width 139 height 28
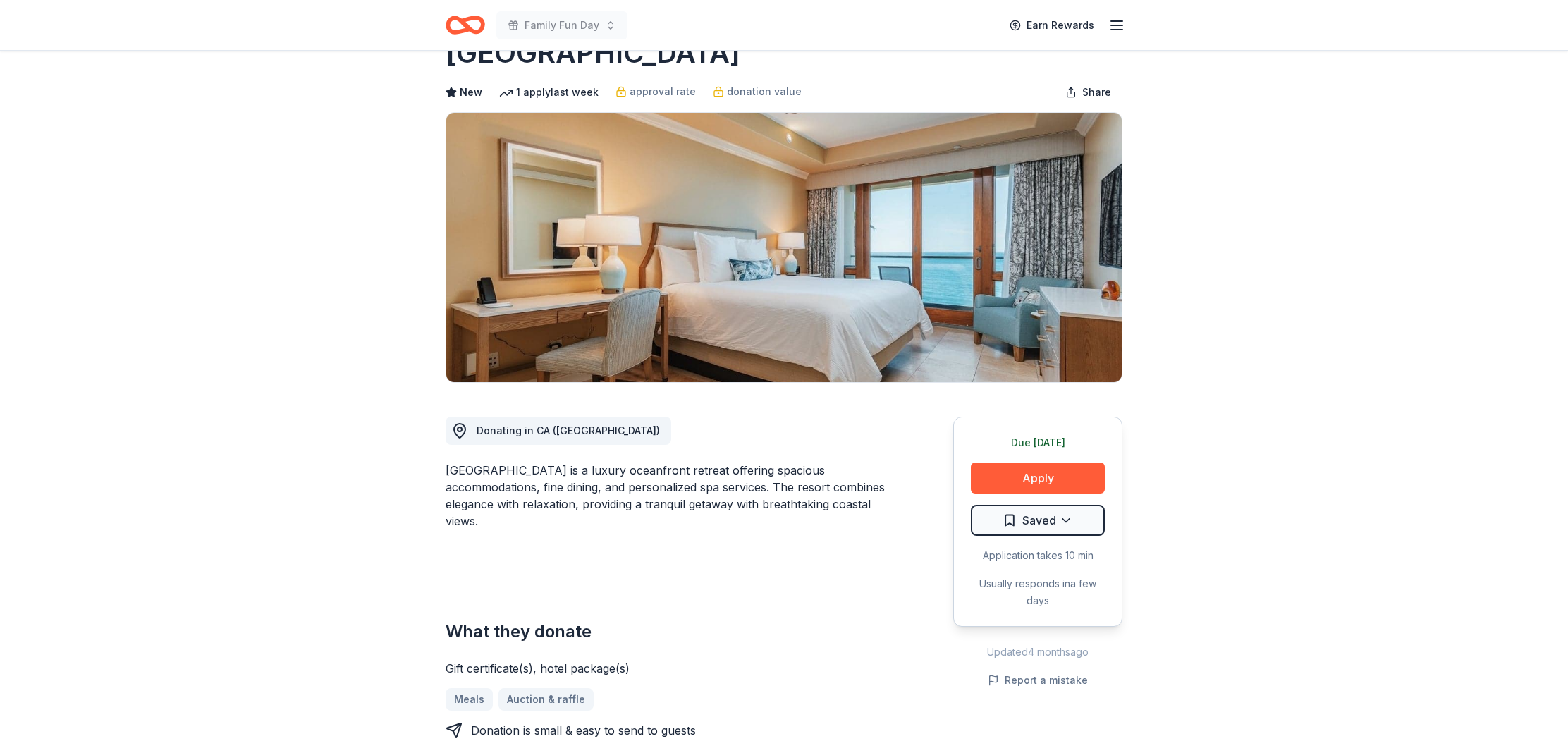
scroll to position [5, 0]
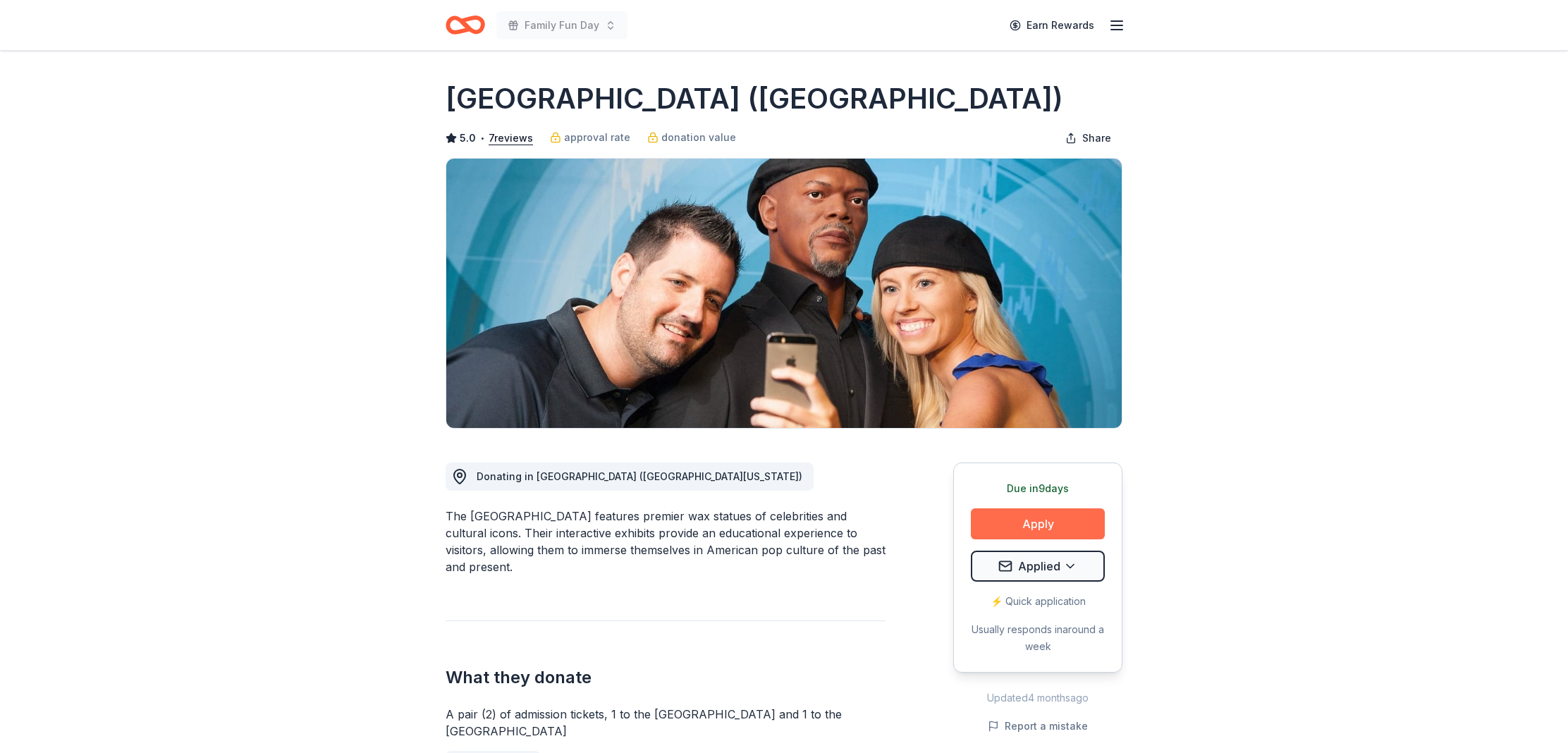
click at [1021, 529] on button "Apply" at bounding box center [1037, 524] width 134 height 31
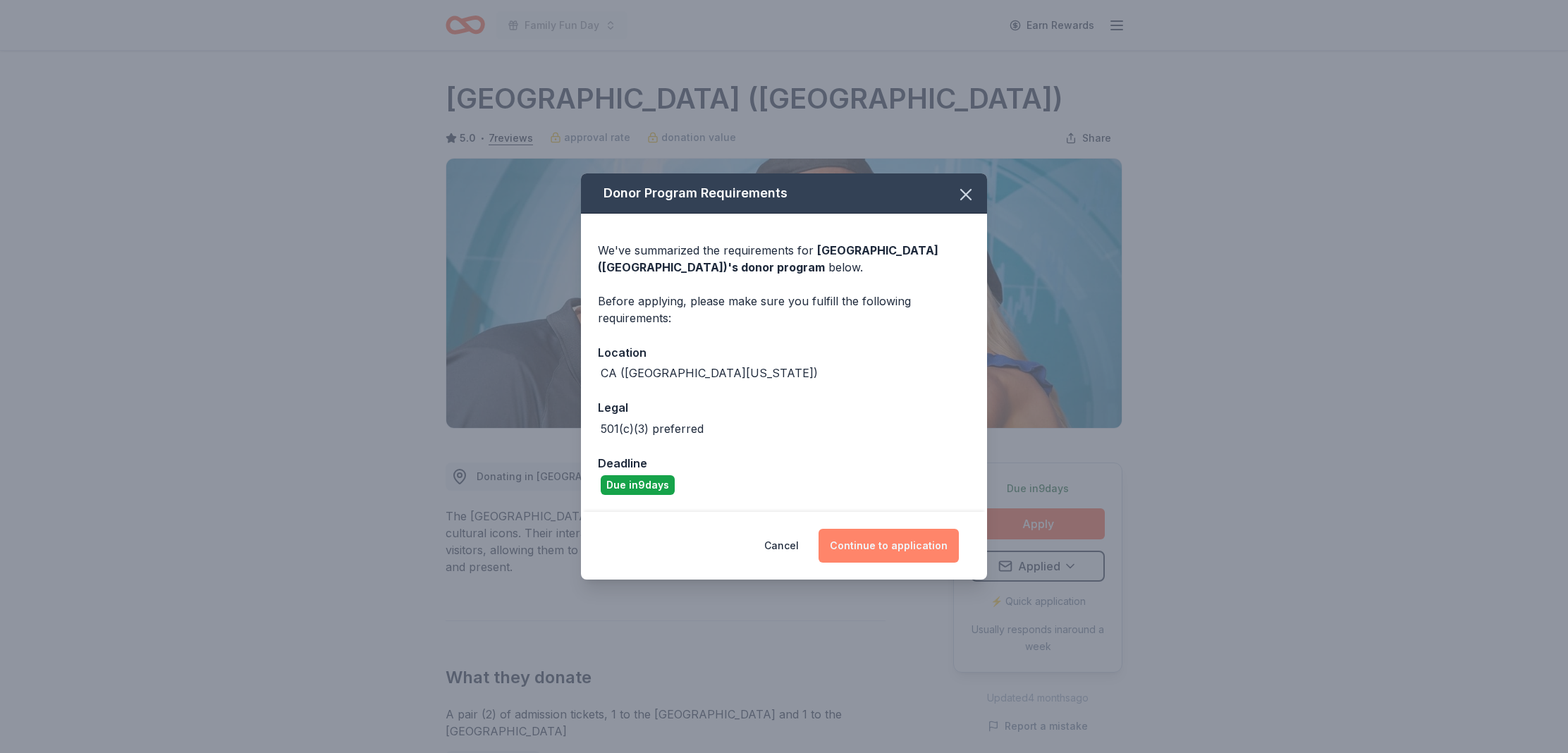
click at [862, 548] on button "Continue to application" at bounding box center [889, 546] width 140 height 34
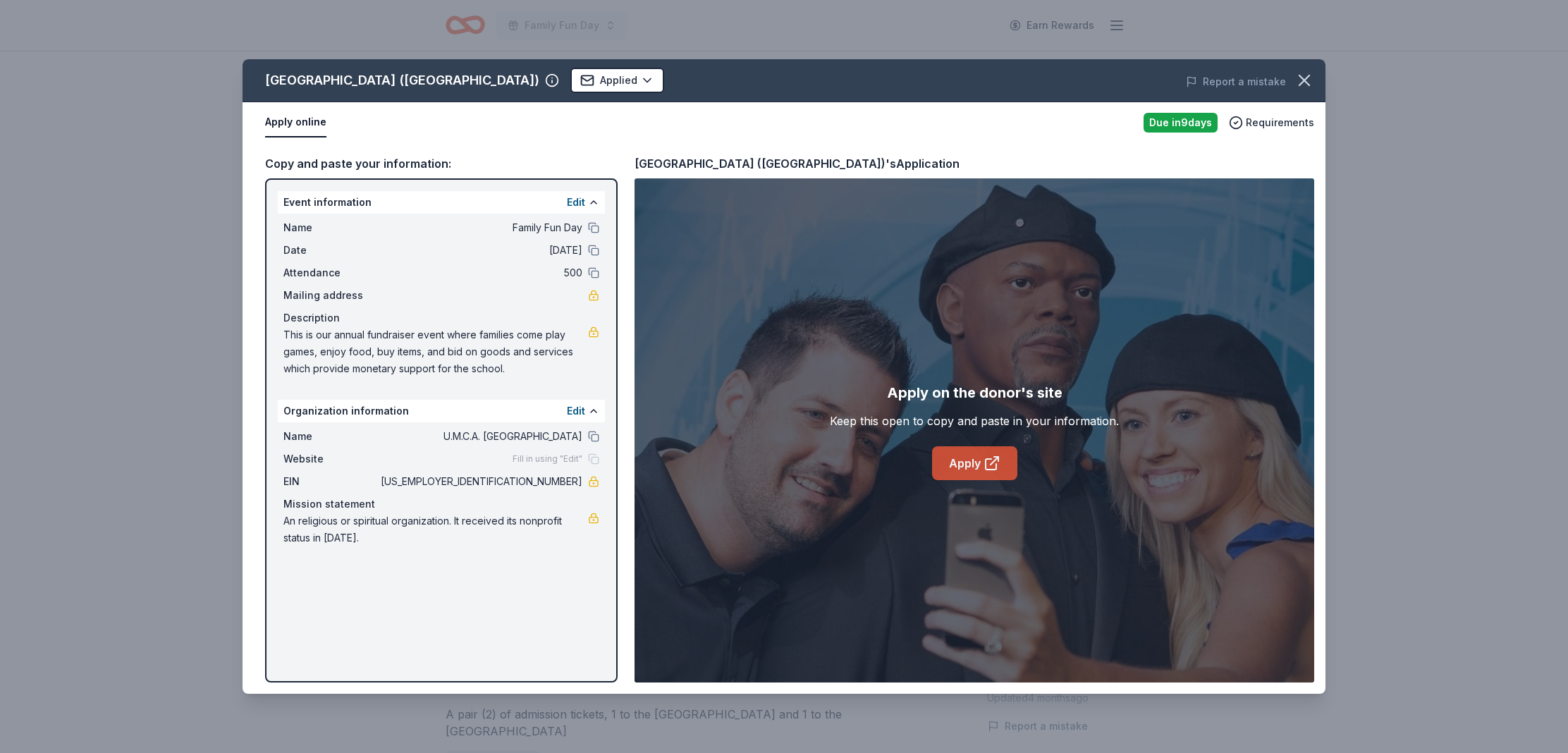
click at [975, 472] on link "Apply" at bounding box center [975, 463] width 85 height 34
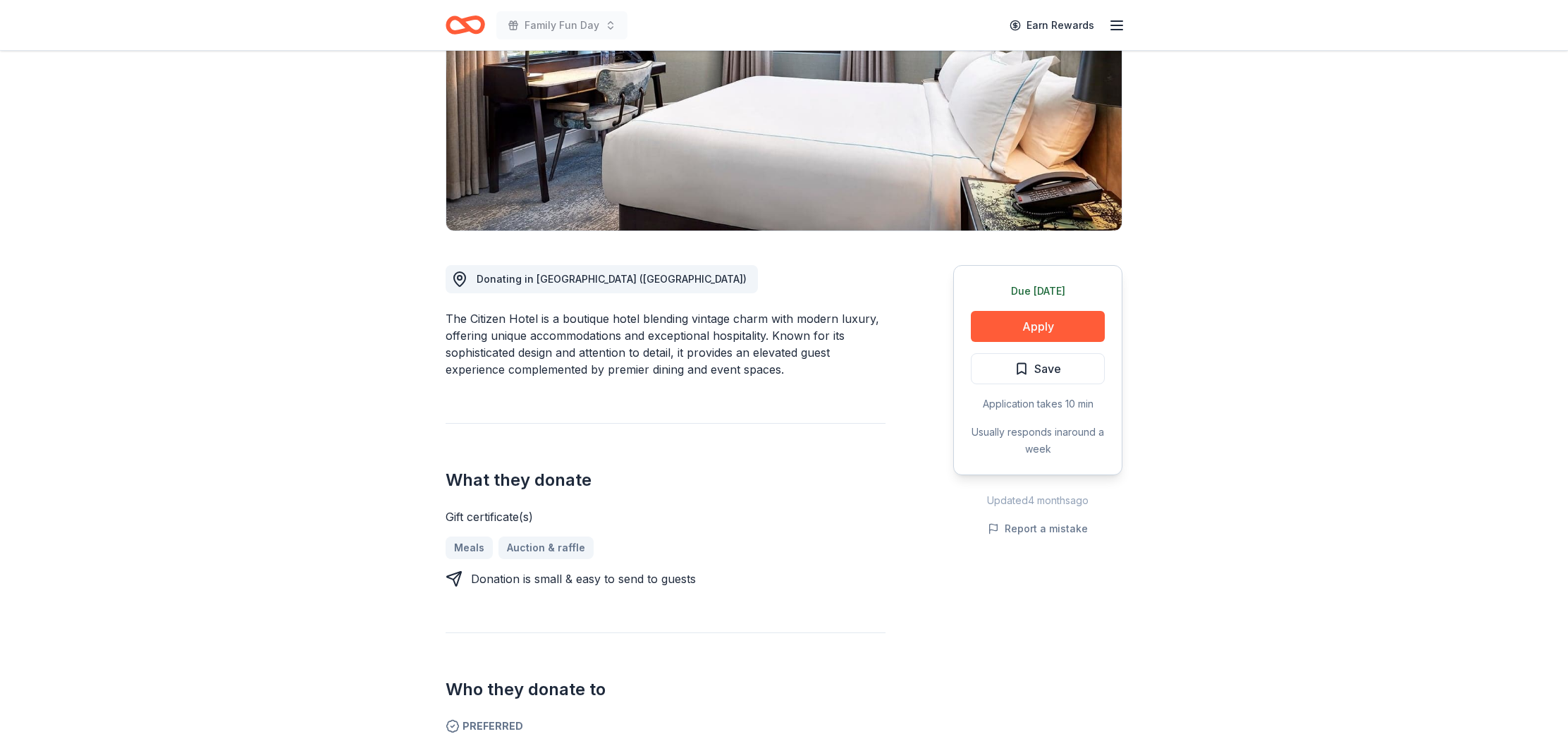
scroll to position [106, 0]
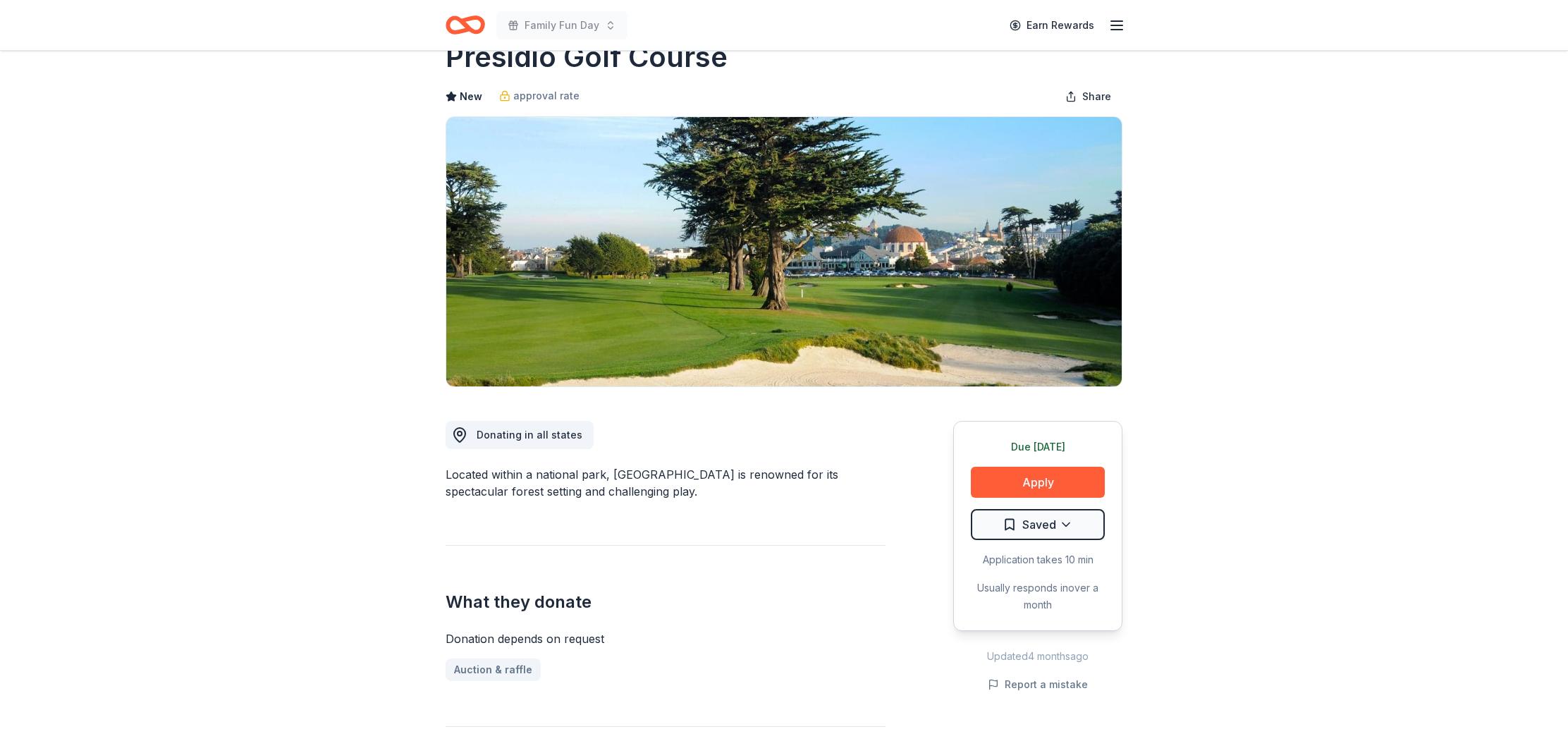
scroll to position [43, 0]
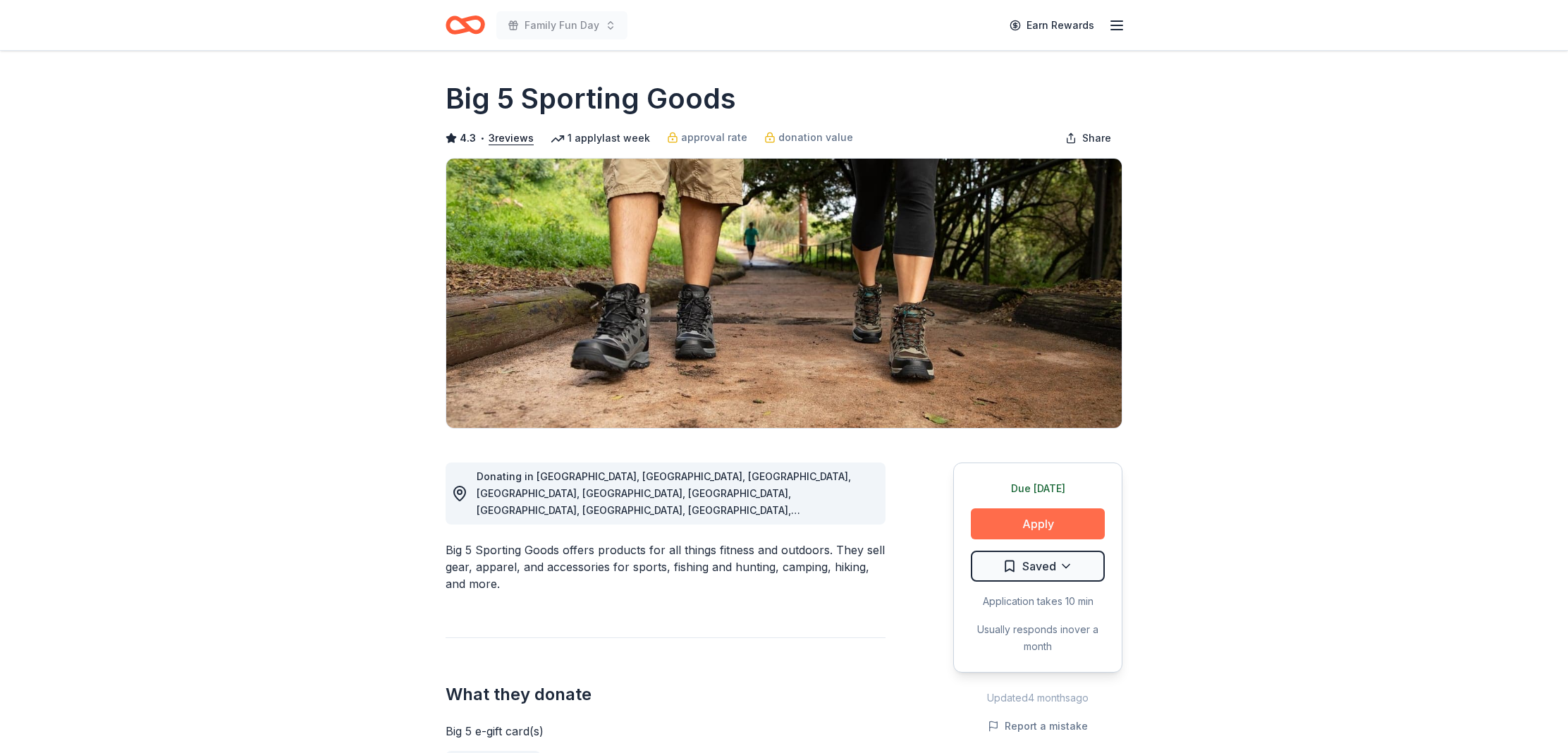
click at [984, 521] on button "Apply" at bounding box center [1037, 524] width 134 height 31
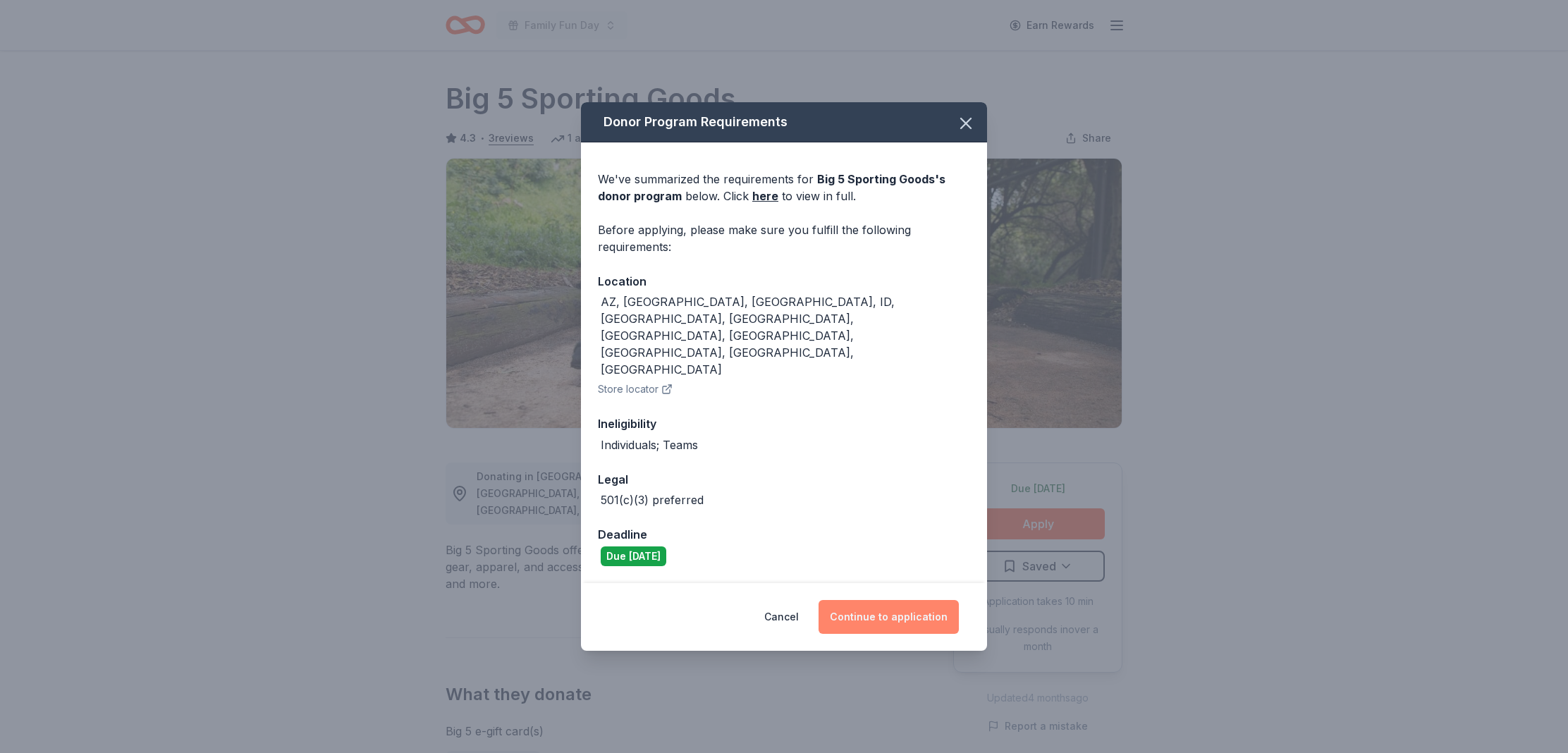
click at [885, 600] on button "Continue to application" at bounding box center [889, 617] width 140 height 34
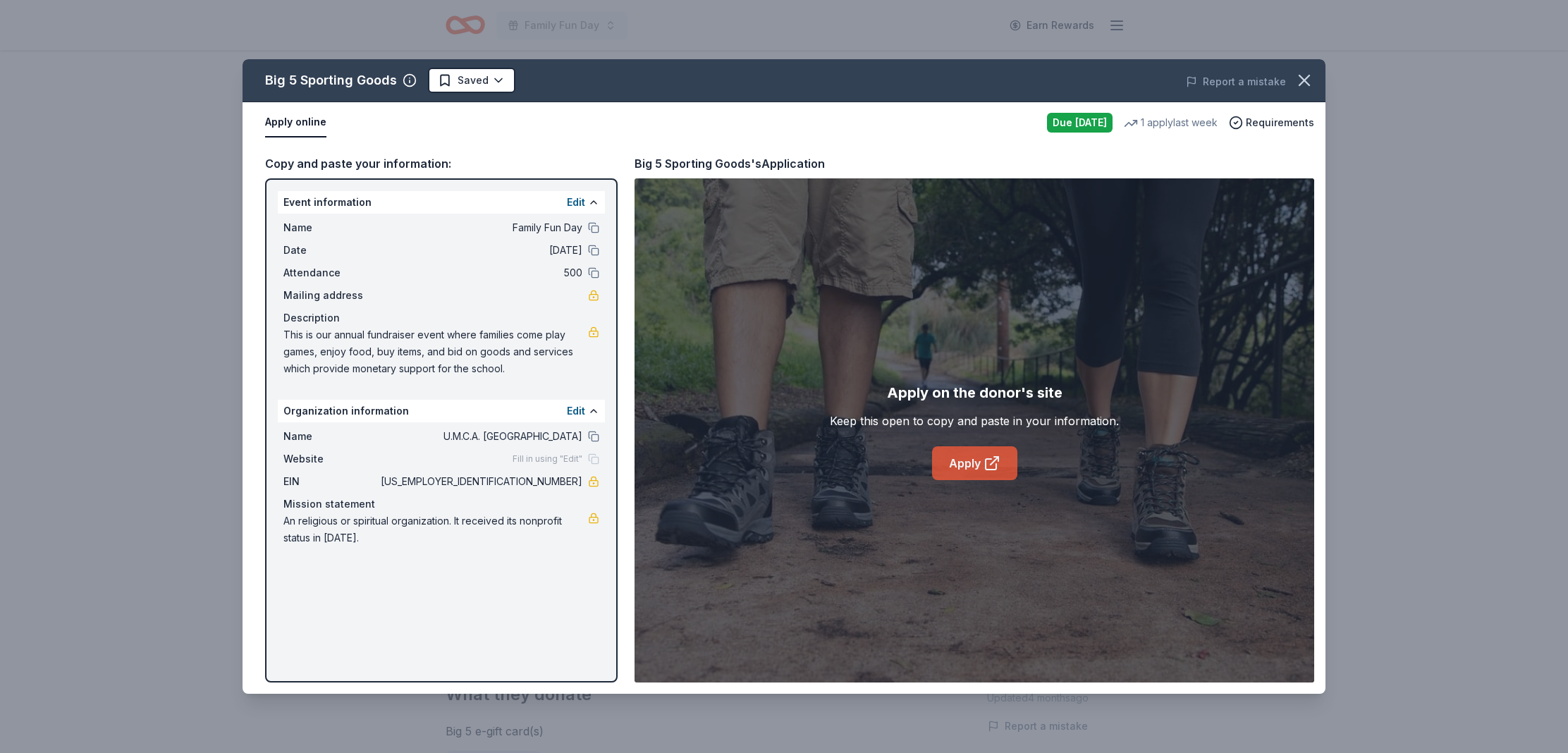
click at [965, 450] on link "Apply" at bounding box center [975, 463] width 85 height 34
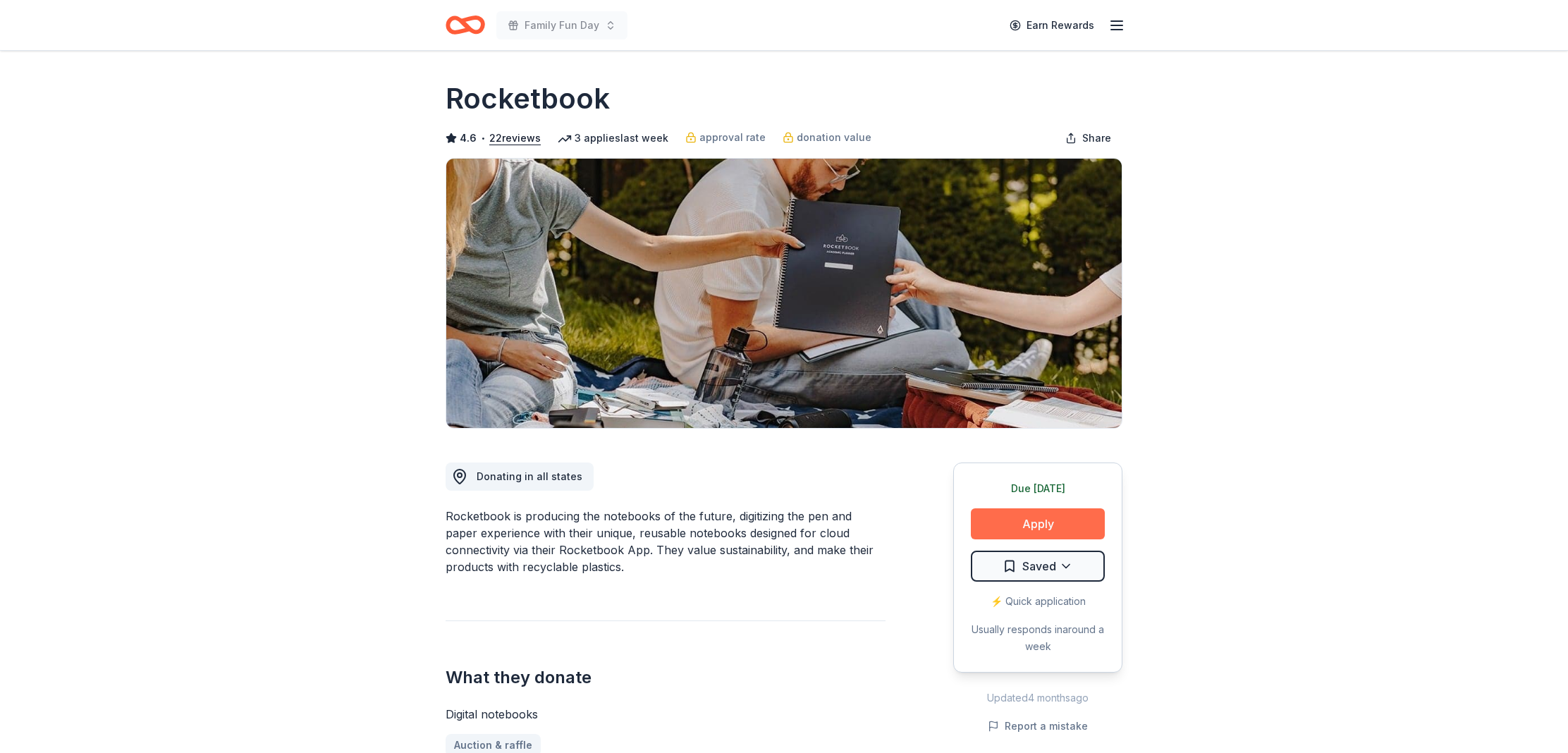
click at [1035, 521] on button "Apply" at bounding box center [1037, 524] width 134 height 31
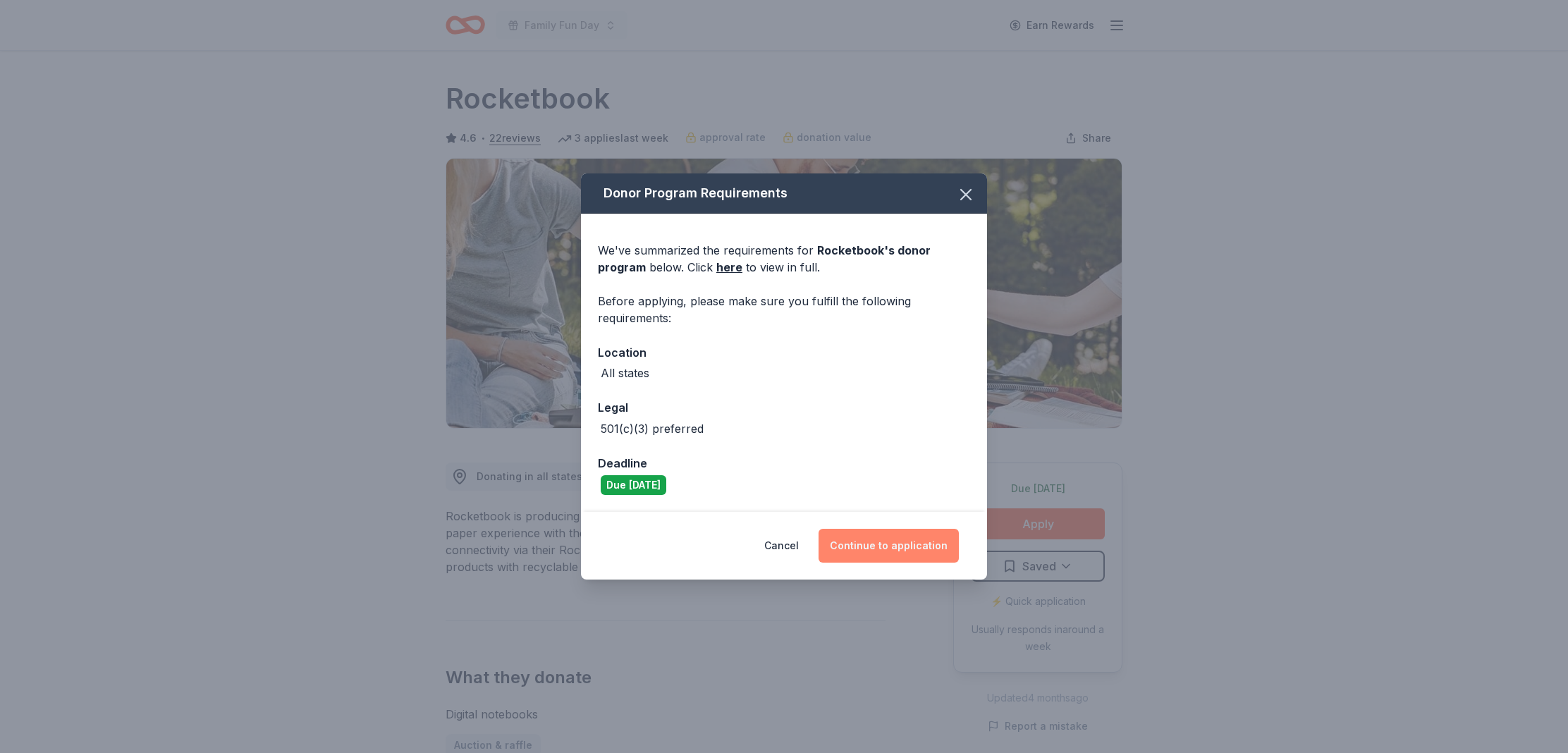
drag, startPoint x: 892, startPoint y: 541, endPoint x: 837, endPoint y: 531, distance: 55.9
click at [892, 541] on button "Continue to application" at bounding box center [889, 546] width 140 height 34
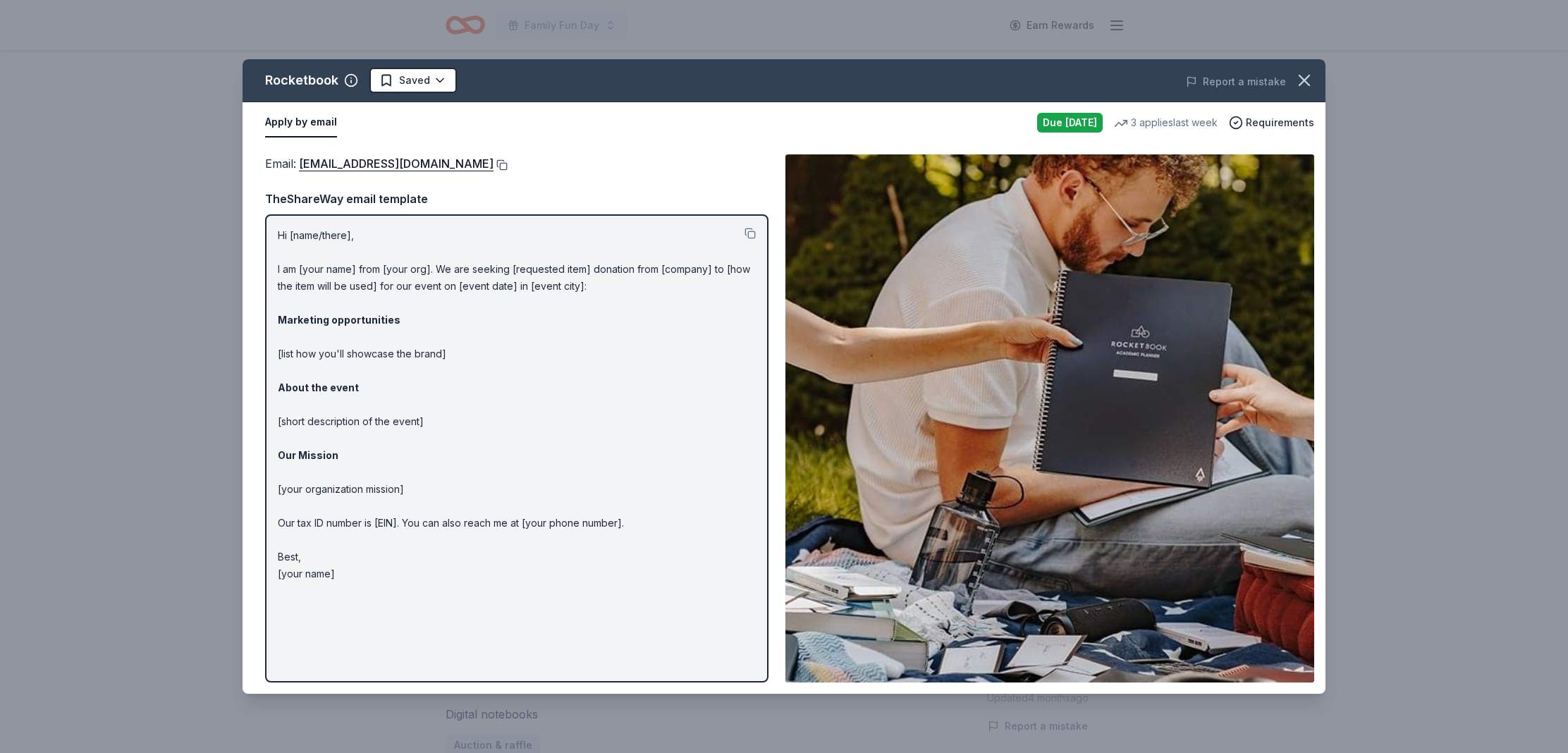
click at [508, 161] on button at bounding box center [501, 165] width 14 height 11
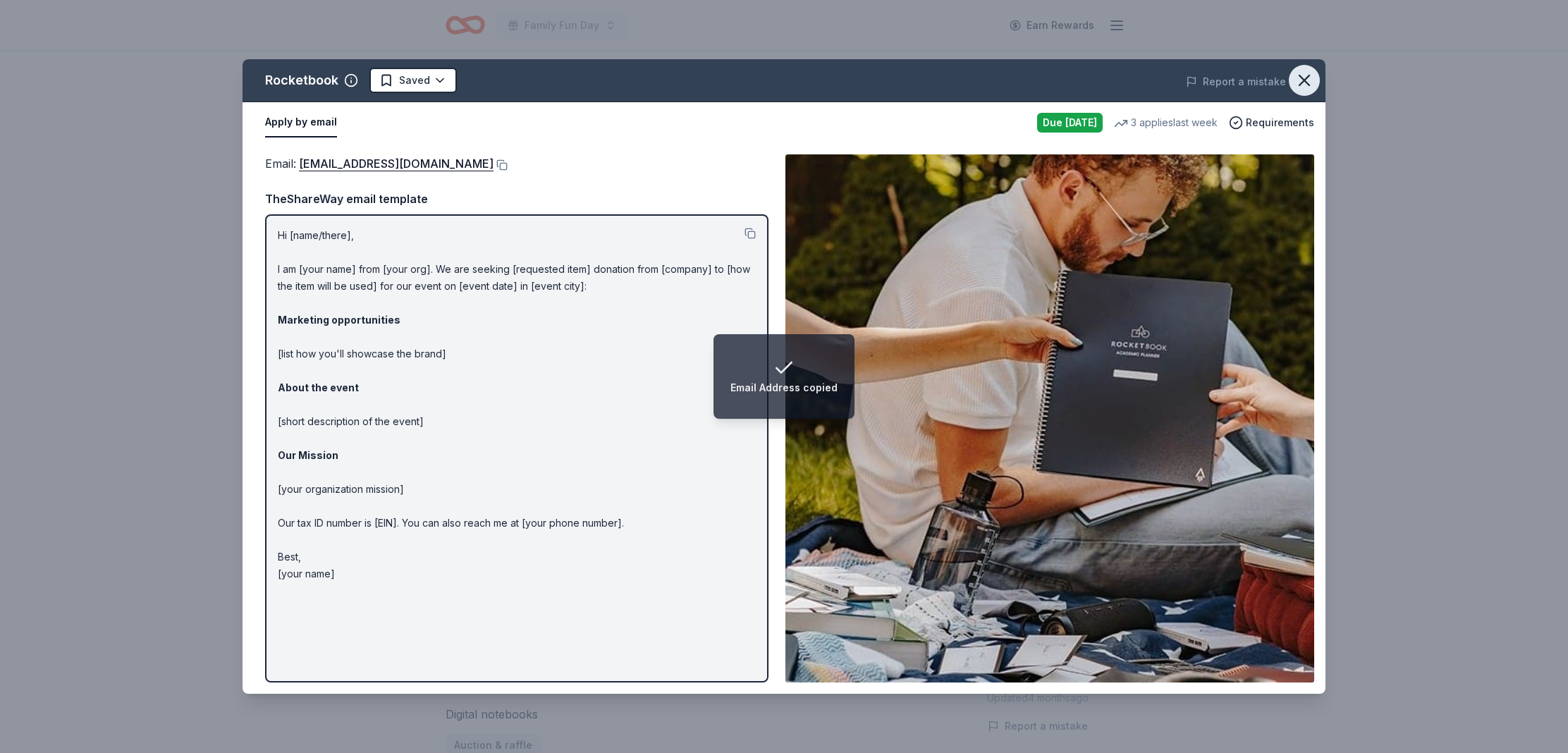
click at [1307, 81] on icon "button" at bounding box center [1304, 80] width 20 height 20
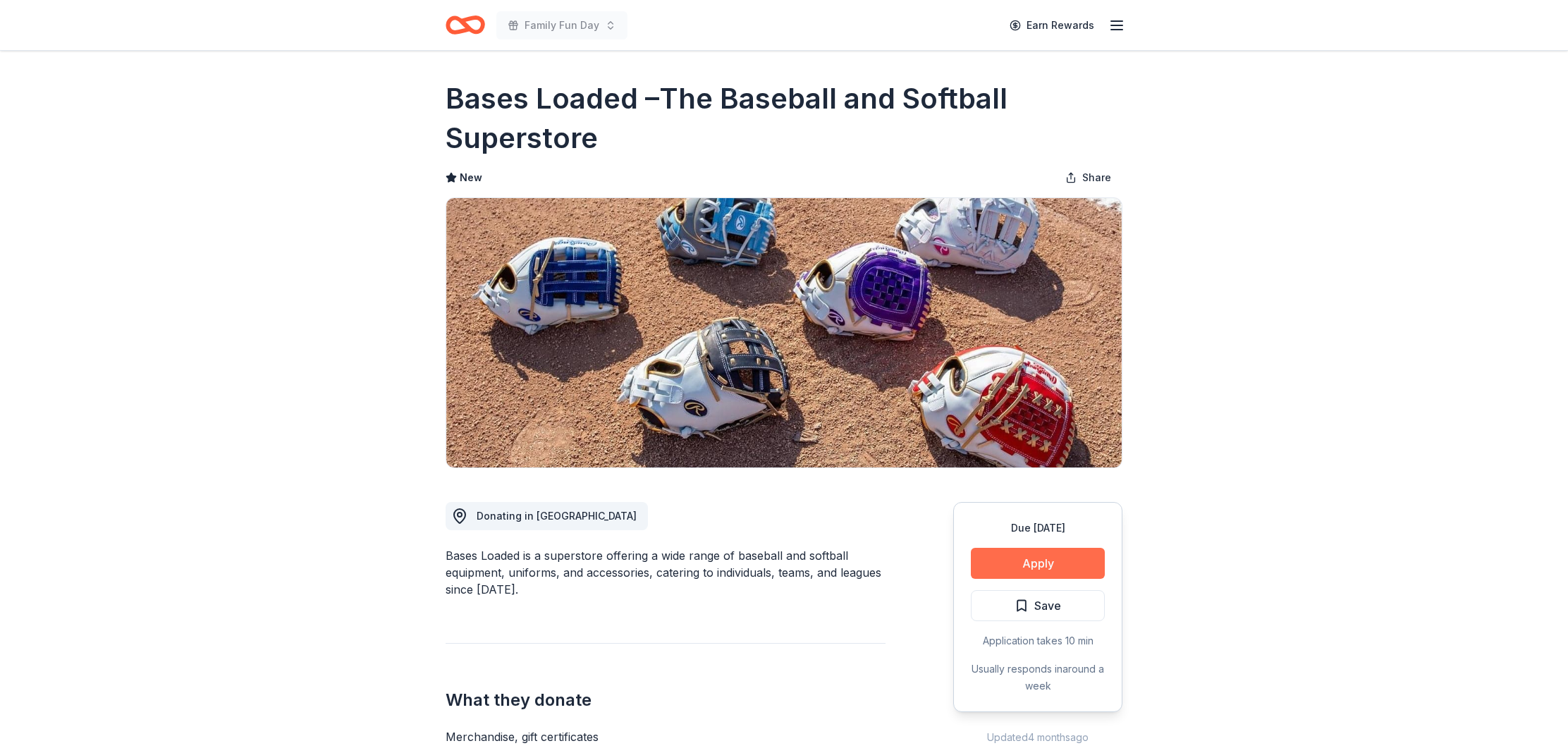
click at [1058, 557] on button "Apply" at bounding box center [1037, 564] width 134 height 31
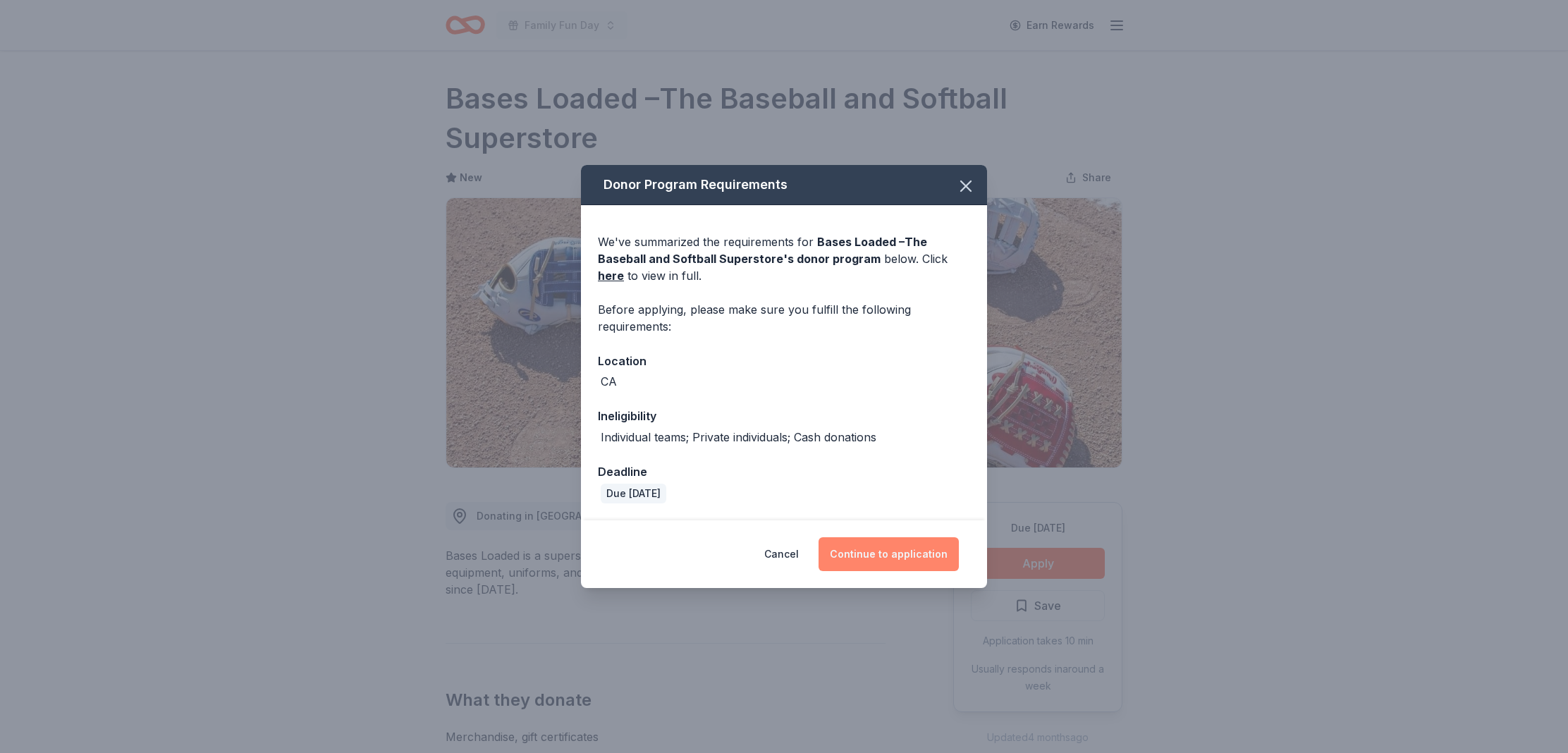
click at [885, 556] on button "Continue to application" at bounding box center [889, 553] width 140 height 34
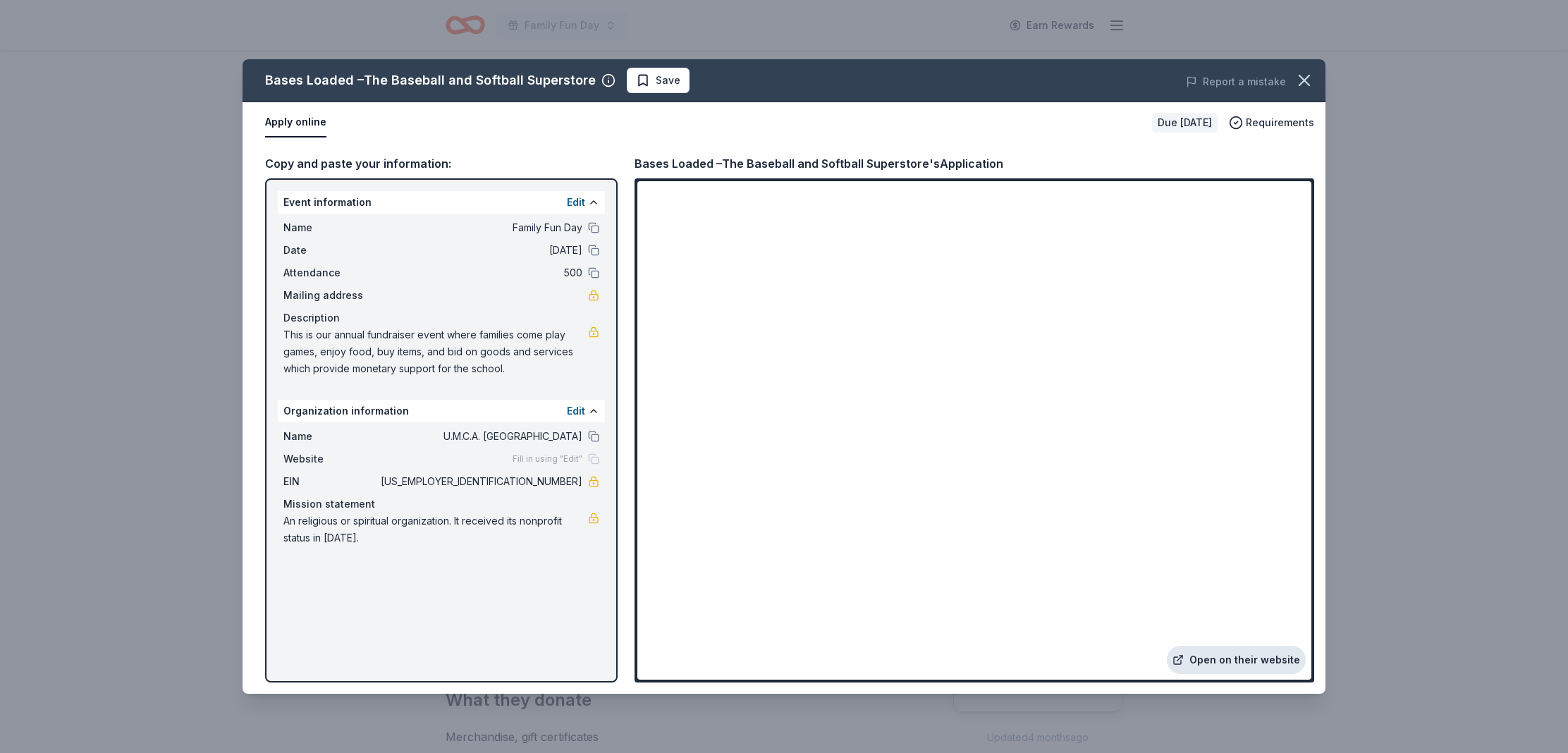
click at [1205, 656] on link "Open on their website" at bounding box center [1236, 660] width 139 height 28
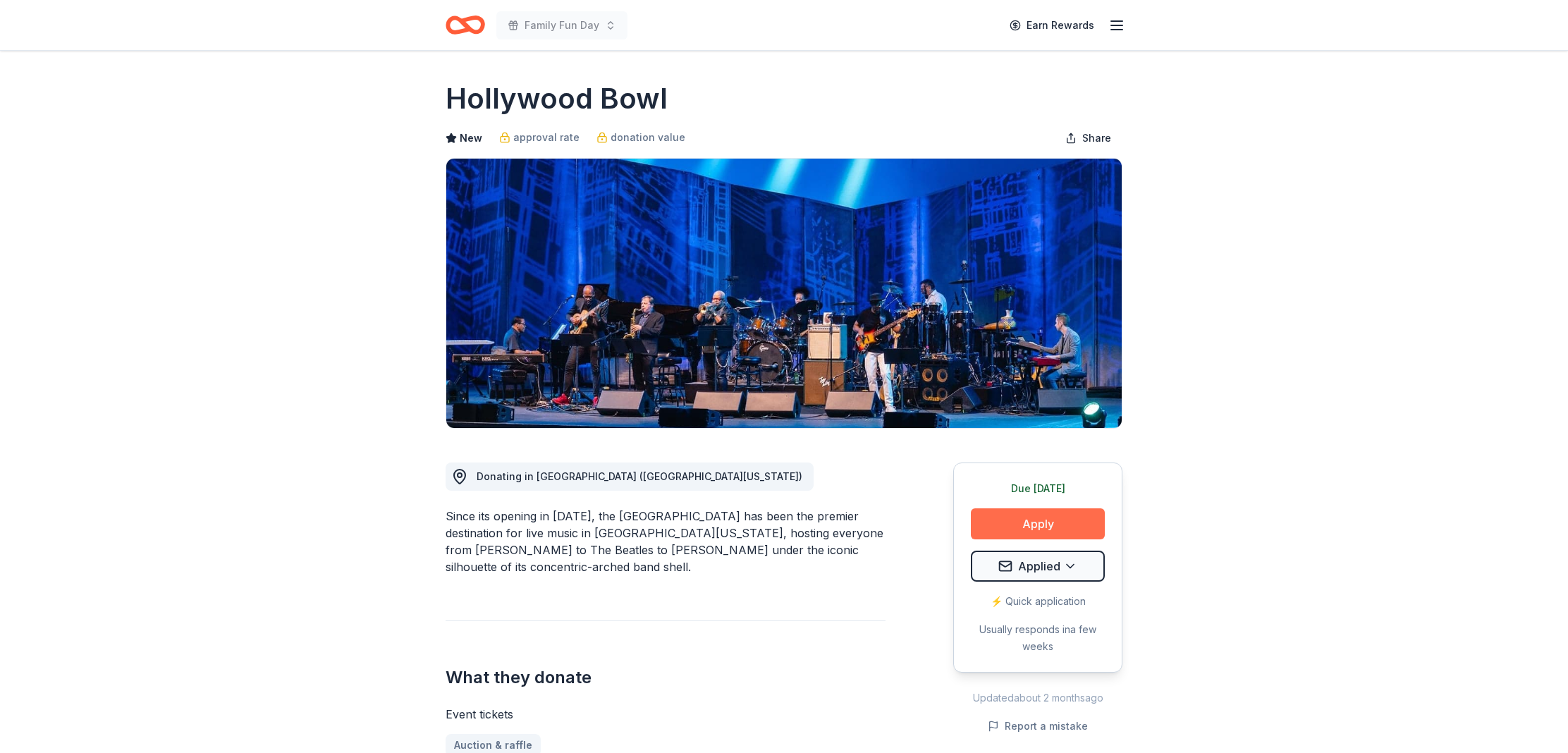
click at [1015, 521] on button "Apply" at bounding box center [1037, 524] width 134 height 31
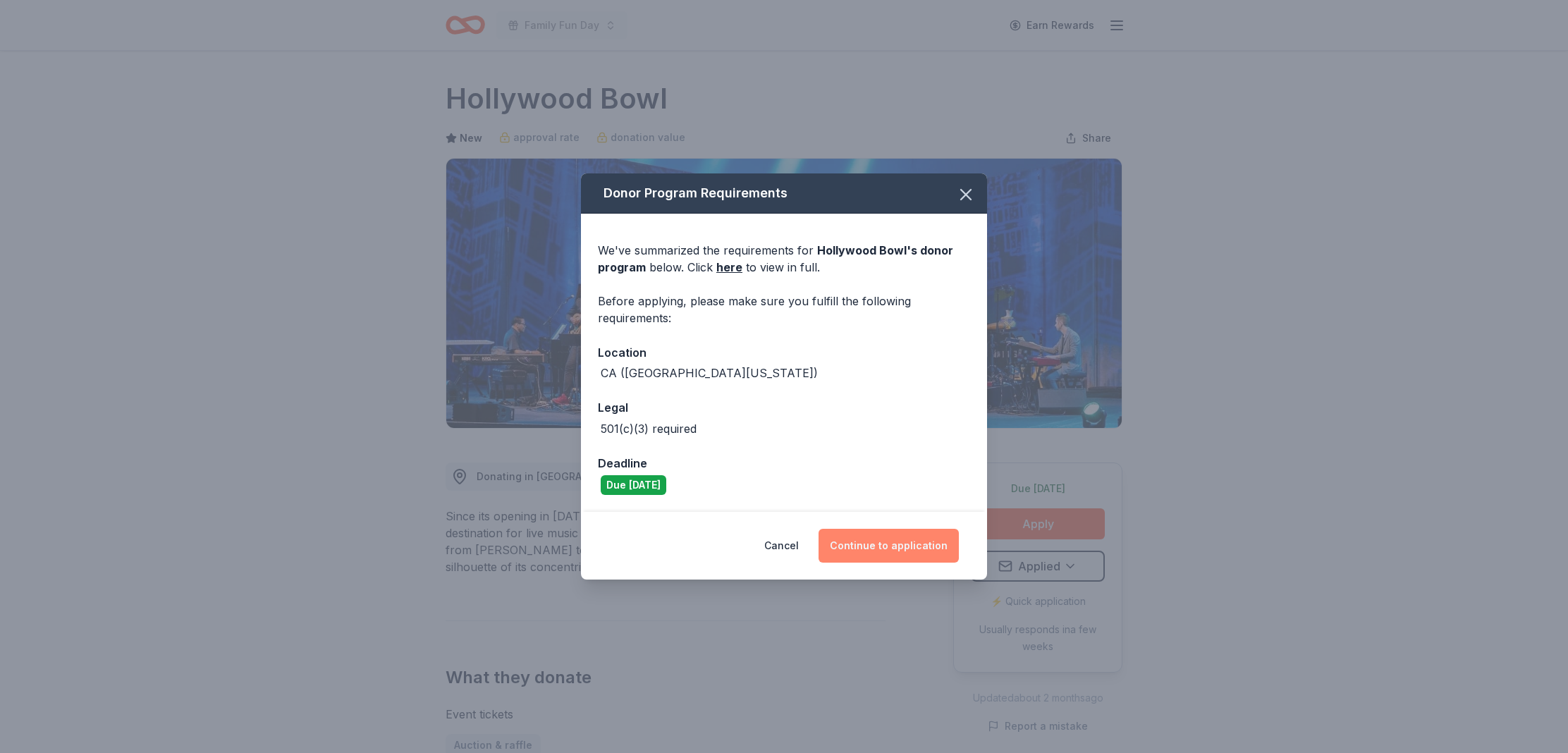
click at [863, 543] on button "Continue to application" at bounding box center [889, 546] width 140 height 34
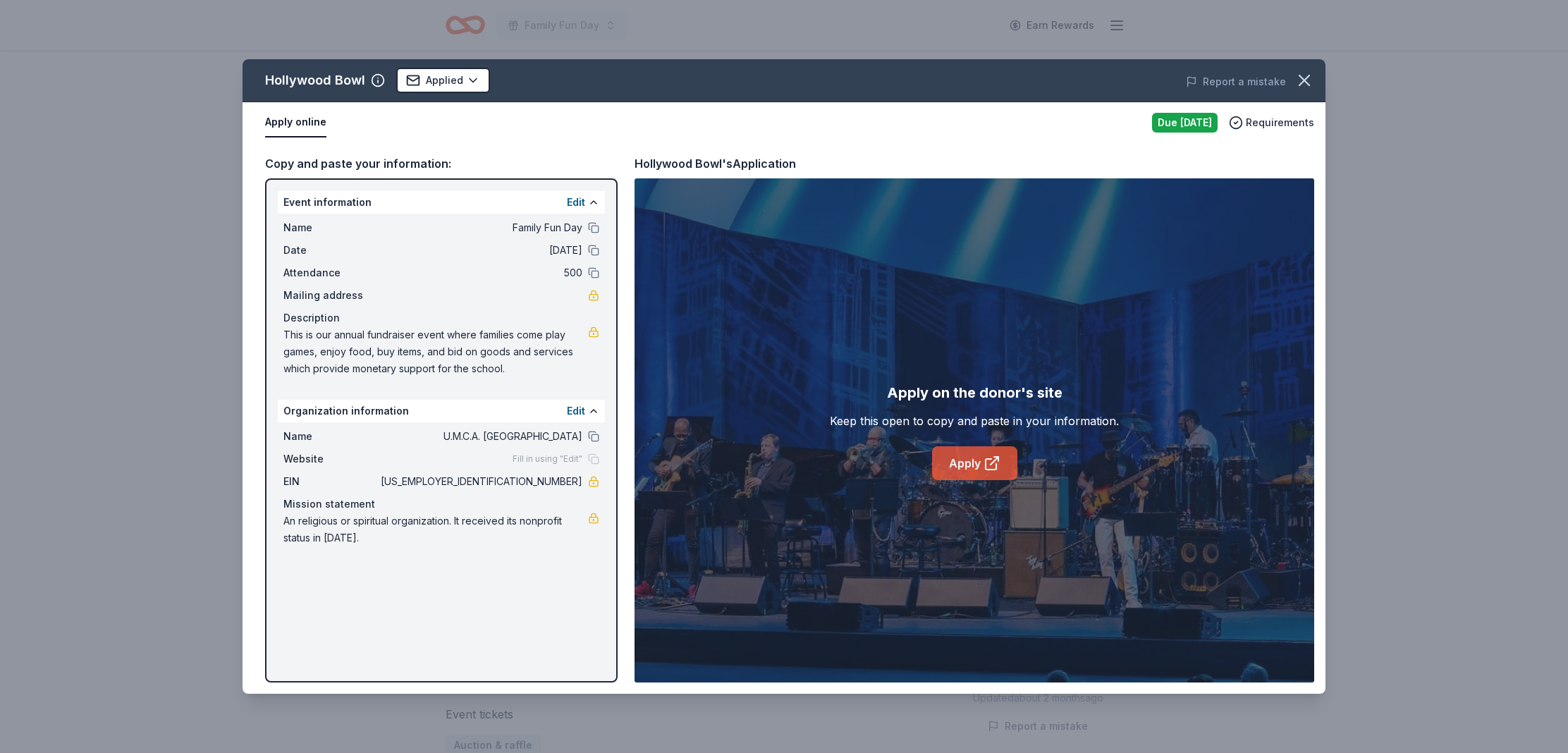
click at [982, 460] on link "Apply" at bounding box center [975, 463] width 85 height 34
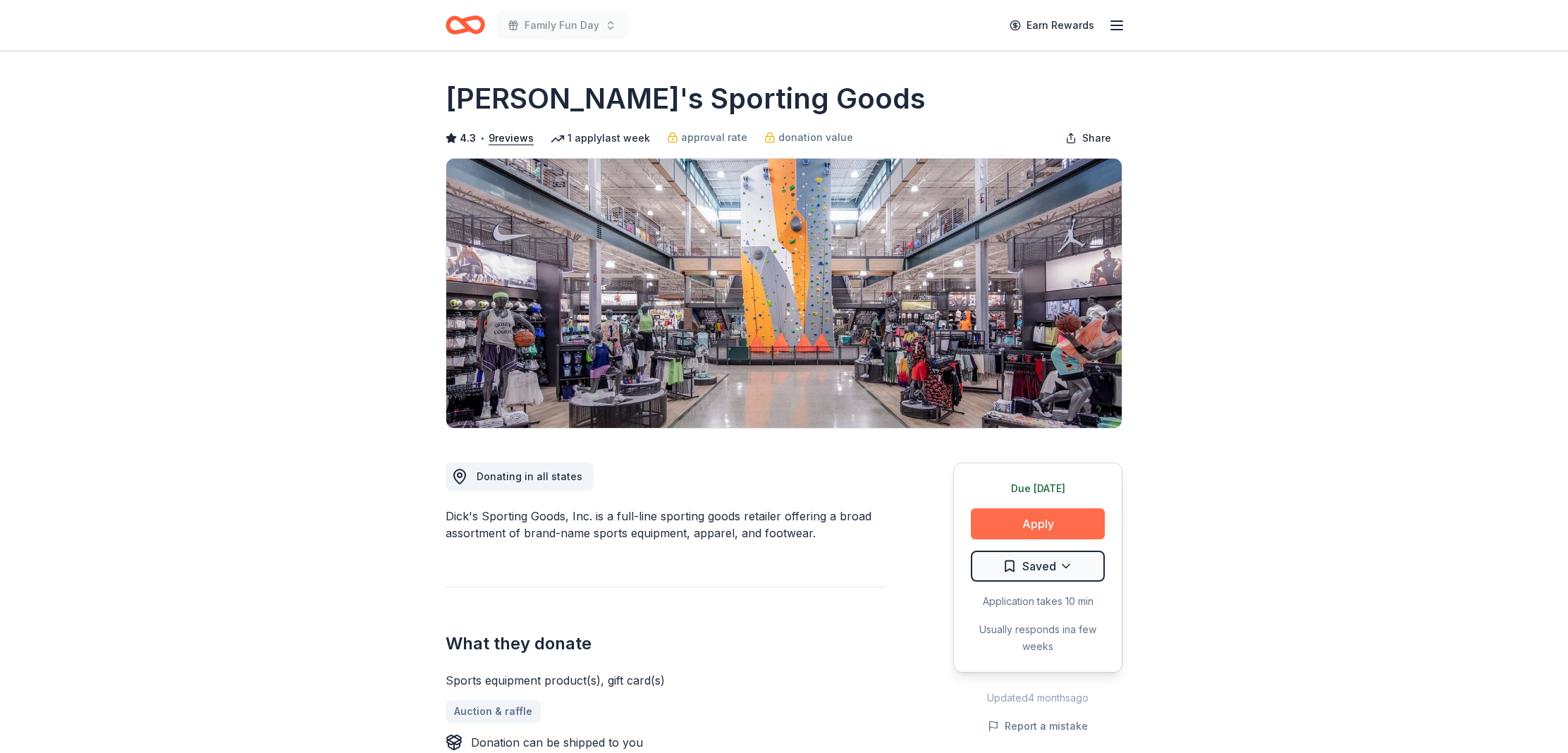
click at [1064, 519] on button "Apply" at bounding box center [1037, 524] width 134 height 31
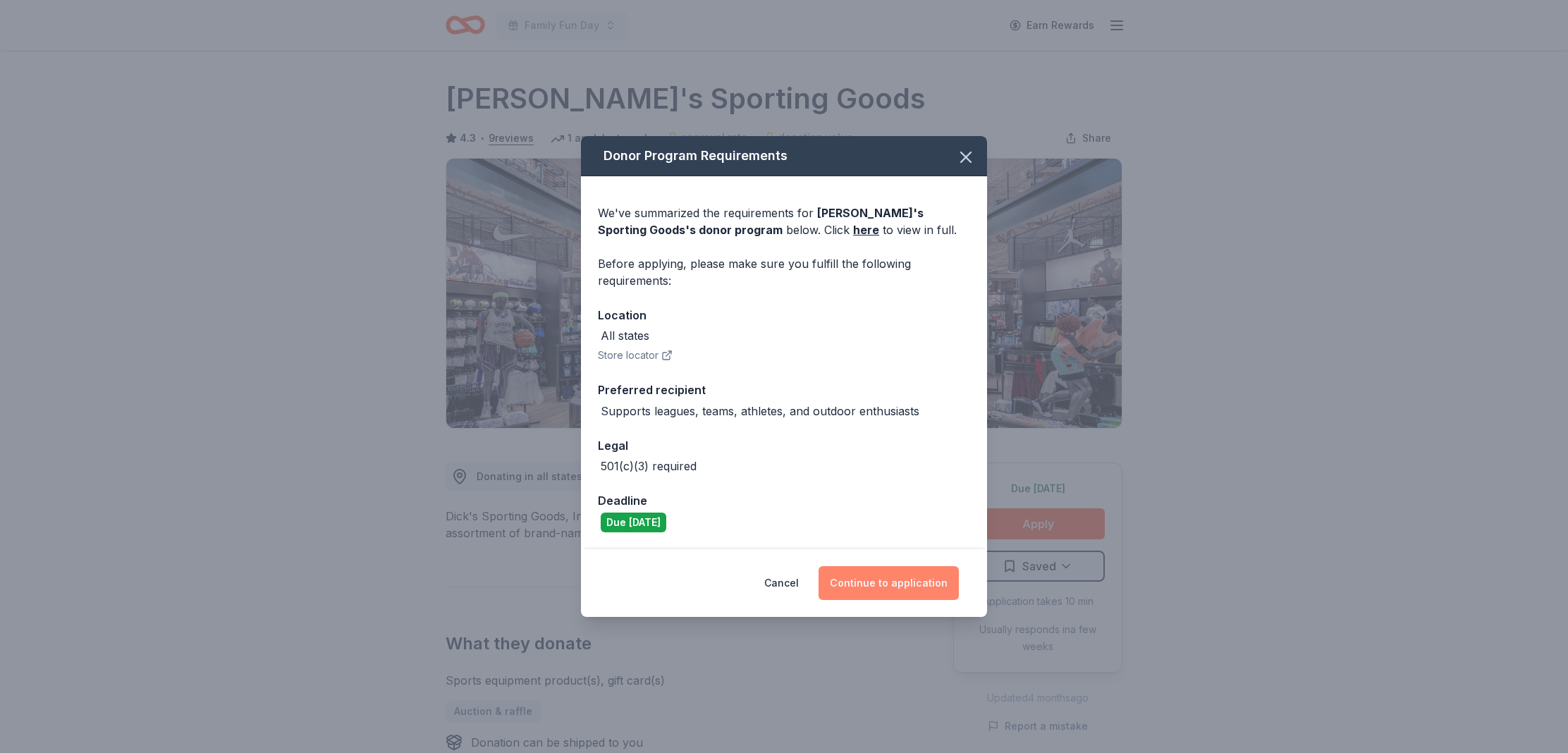
click at [892, 571] on button "Continue to application" at bounding box center [889, 582] width 140 height 34
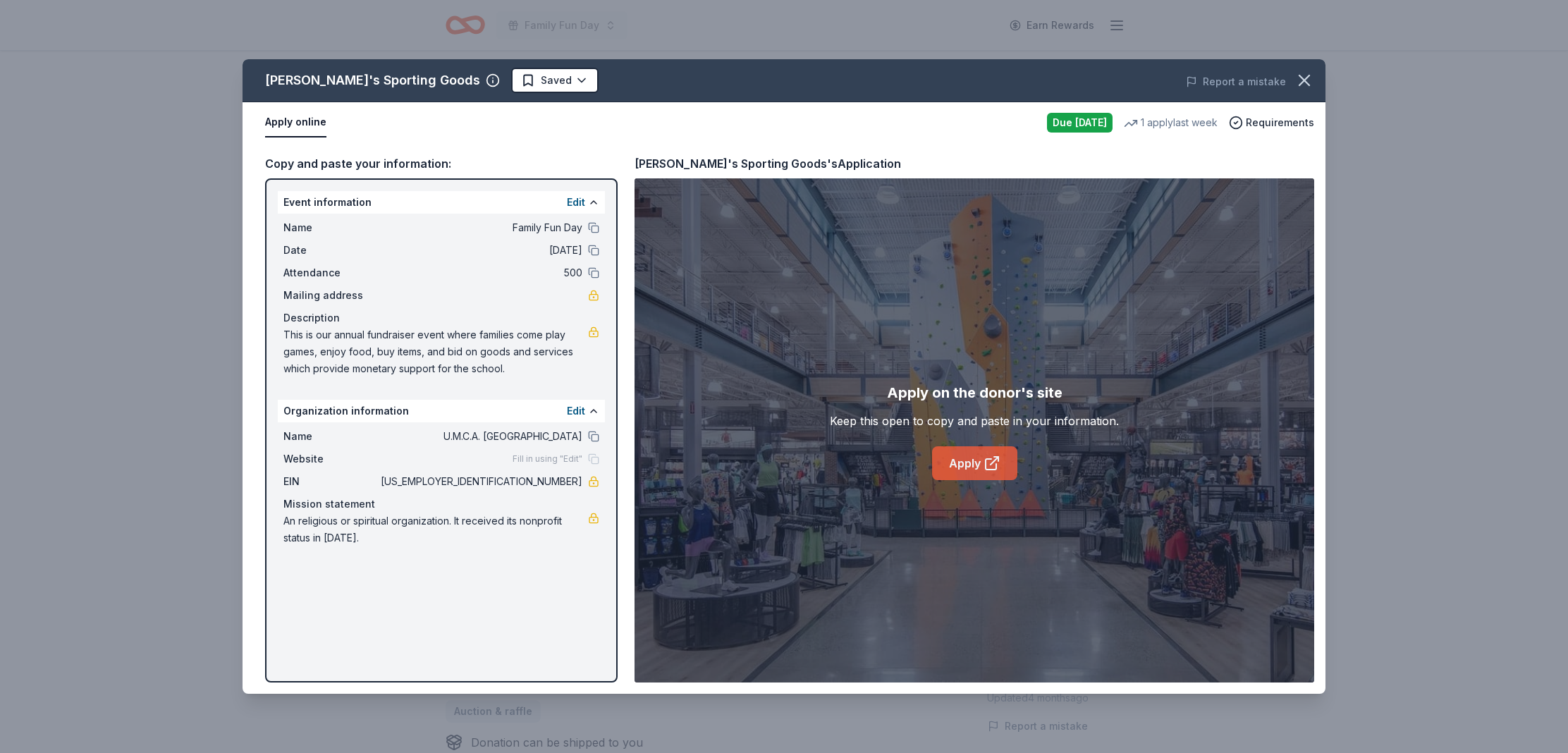
click at [998, 455] on icon at bounding box center [993, 463] width 17 height 17
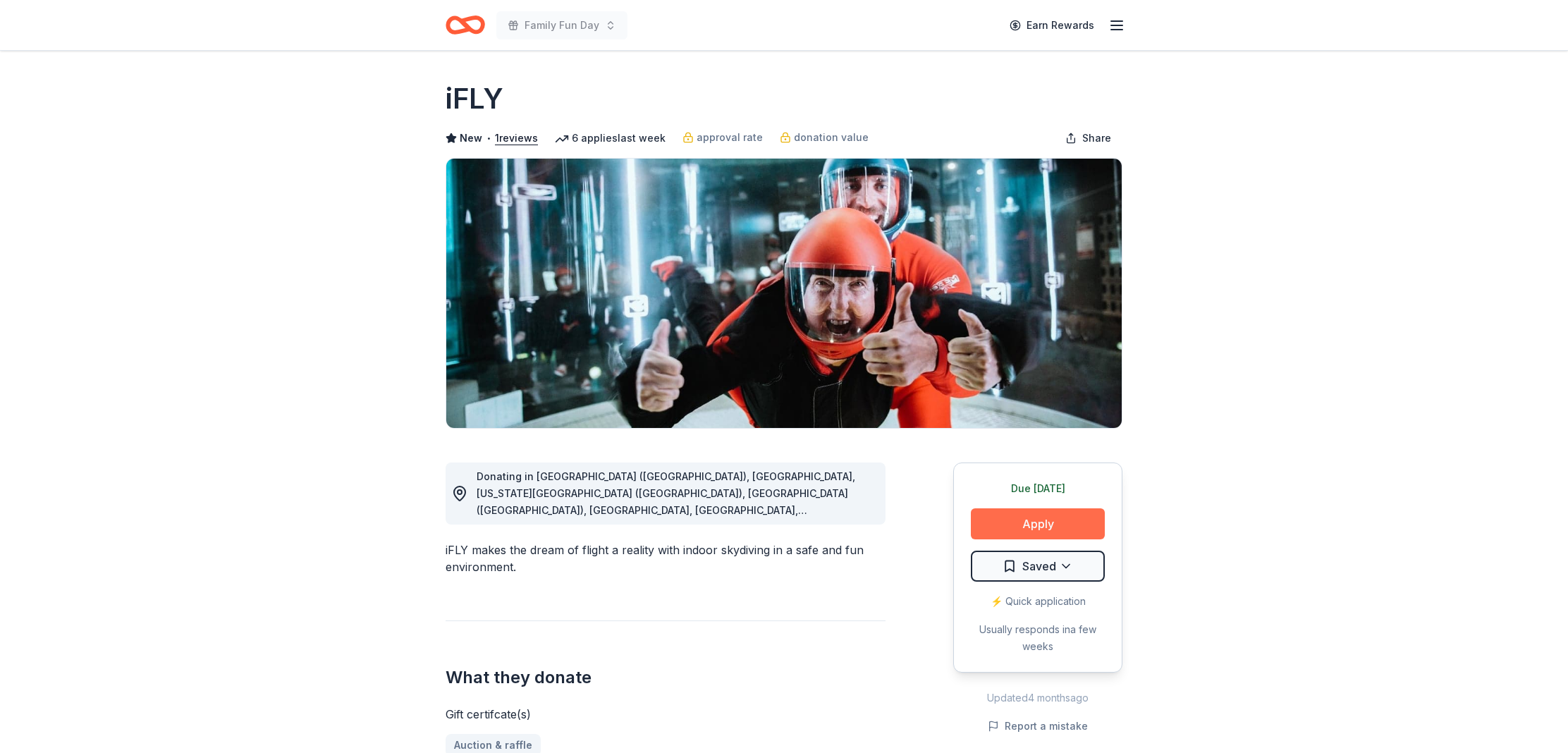
click at [1050, 523] on button "Apply" at bounding box center [1037, 524] width 134 height 31
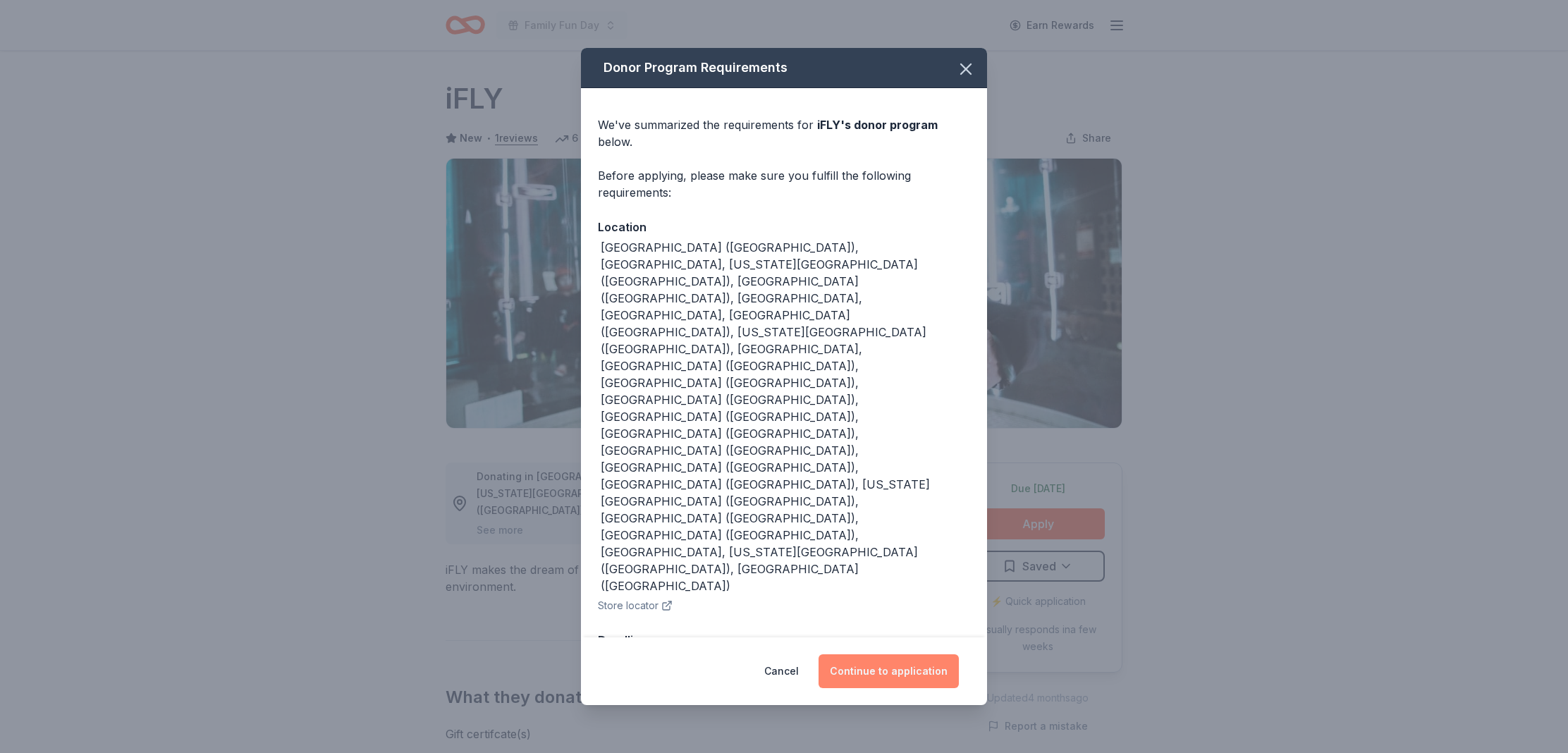
click at [916, 654] on button "Continue to application" at bounding box center [889, 671] width 140 height 34
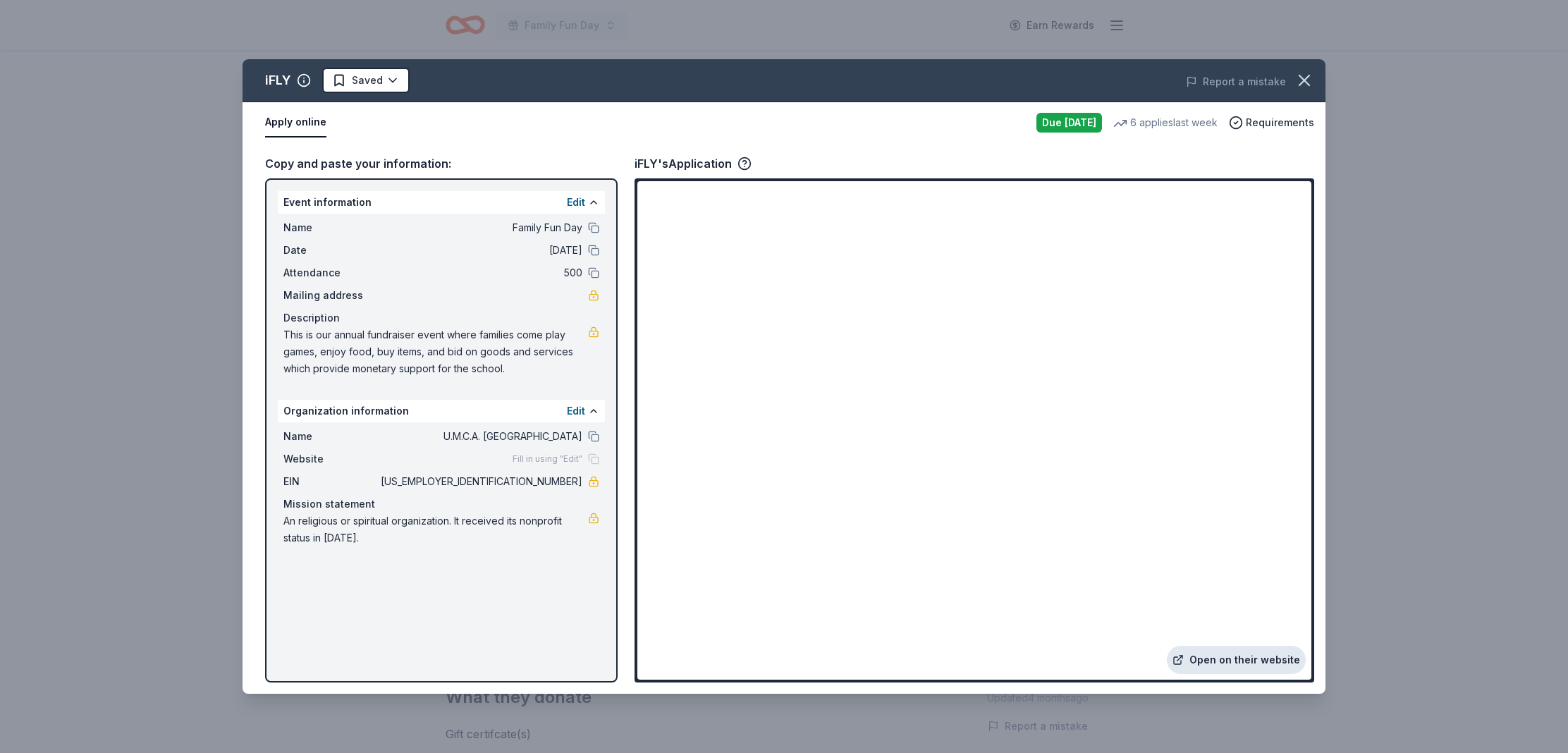
click at [1245, 655] on link "Open on their website" at bounding box center [1236, 660] width 139 height 28
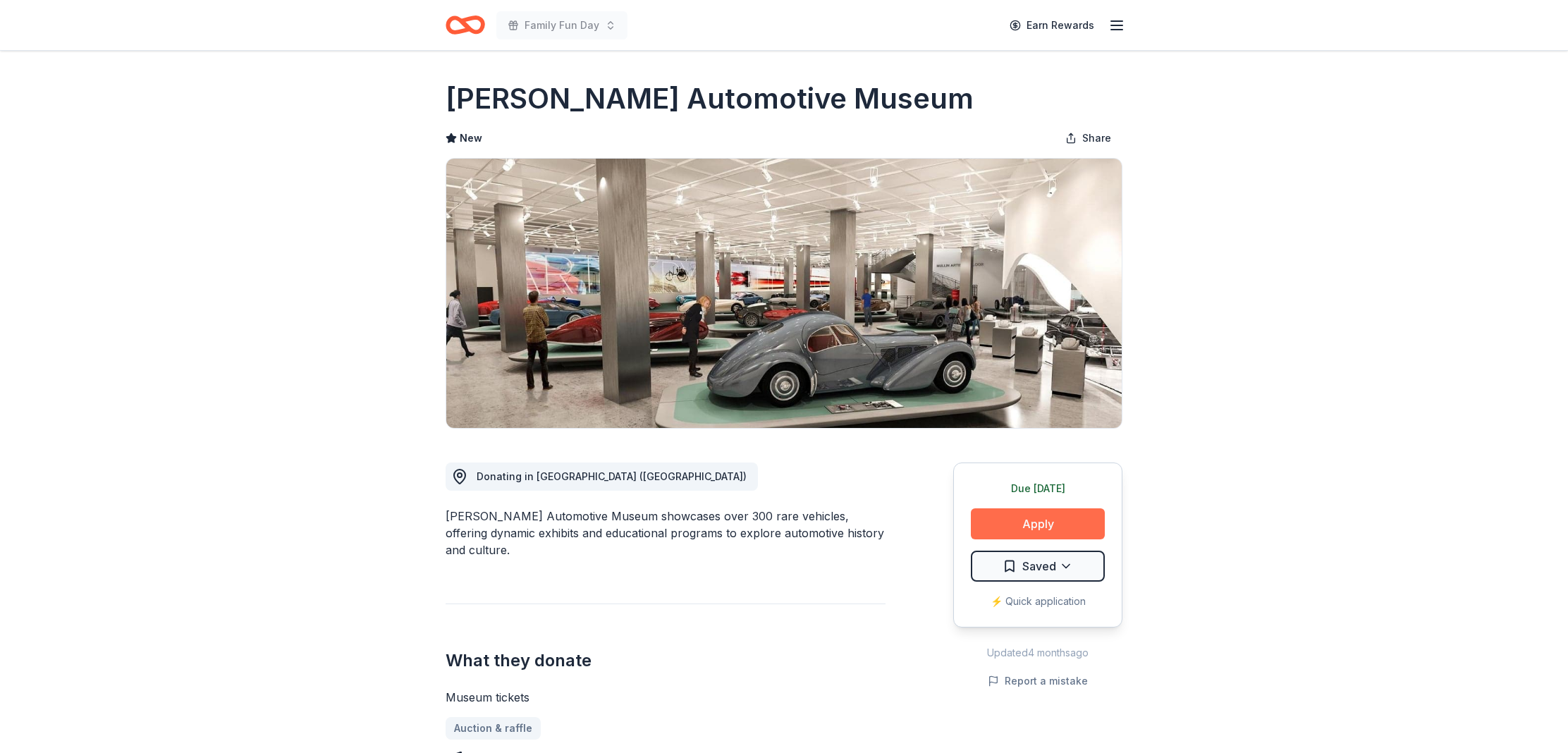
click at [1008, 522] on button "Apply" at bounding box center [1037, 524] width 134 height 31
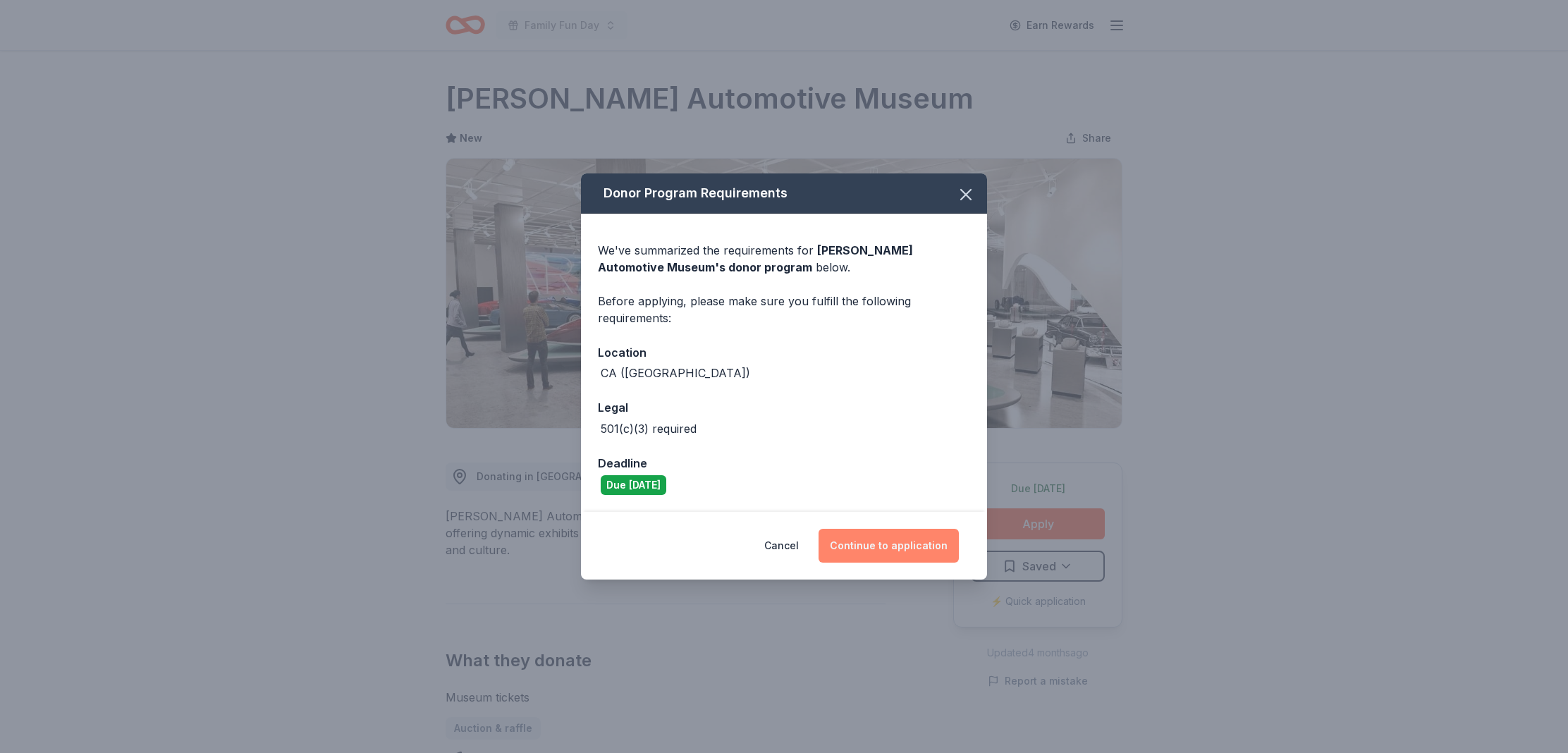
click at [899, 557] on button "Continue to application" at bounding box center [889, 546] width 140 height 34
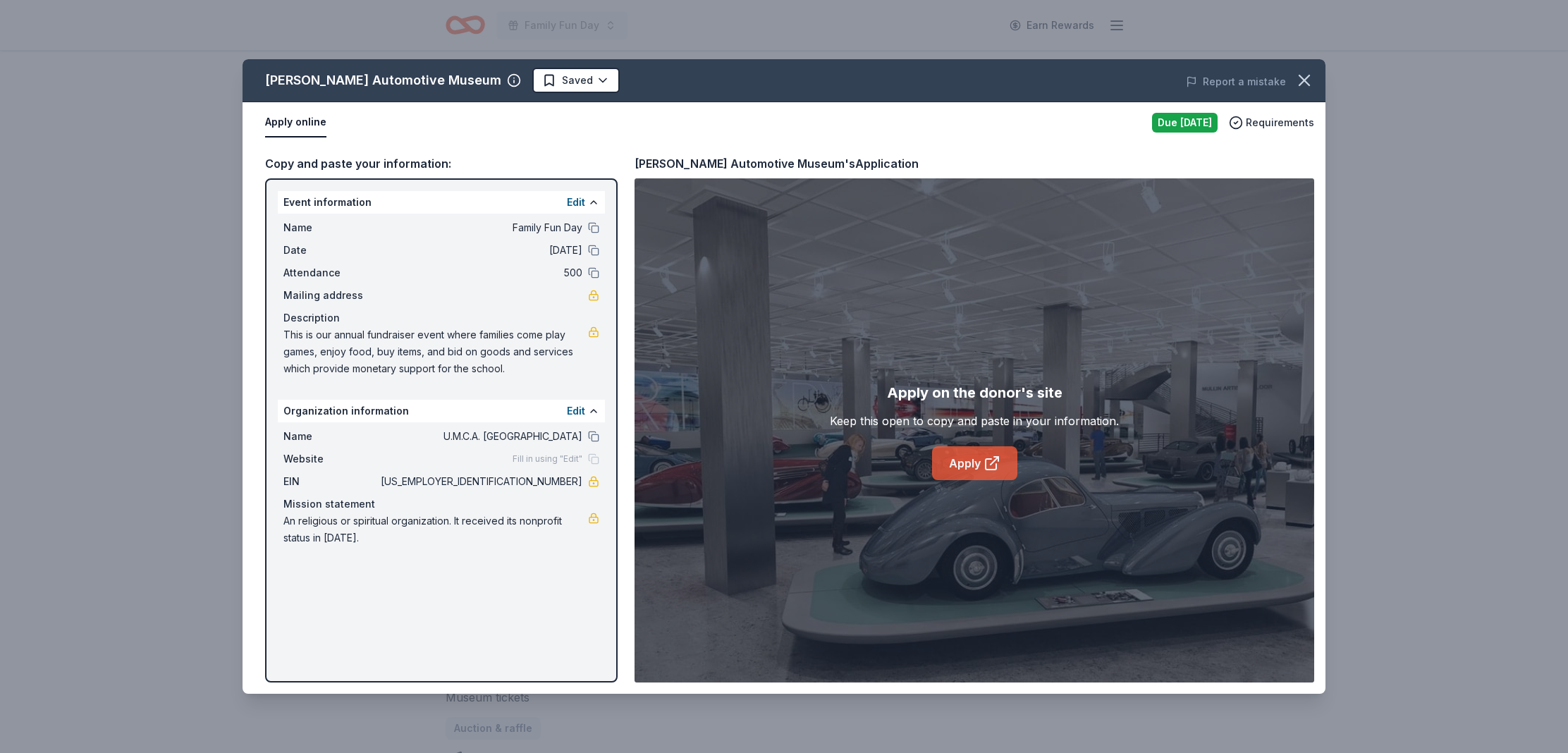
click at [971, 470] on link "Apply" at bounding box center [975, 463] width 85 height 34
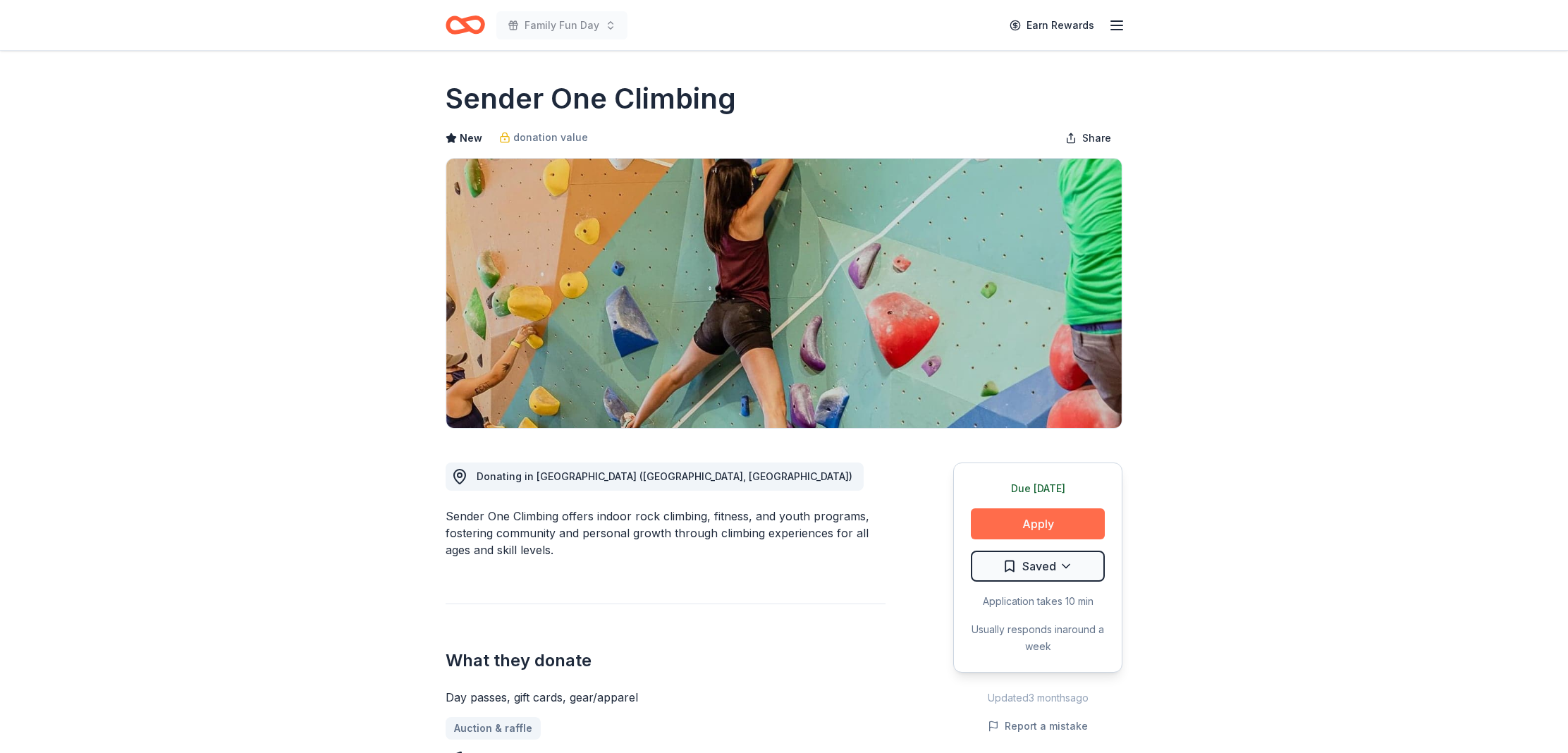
click at [1061, 535] on button "Apply" at bounding box center [1037, 524] width 134 height 31
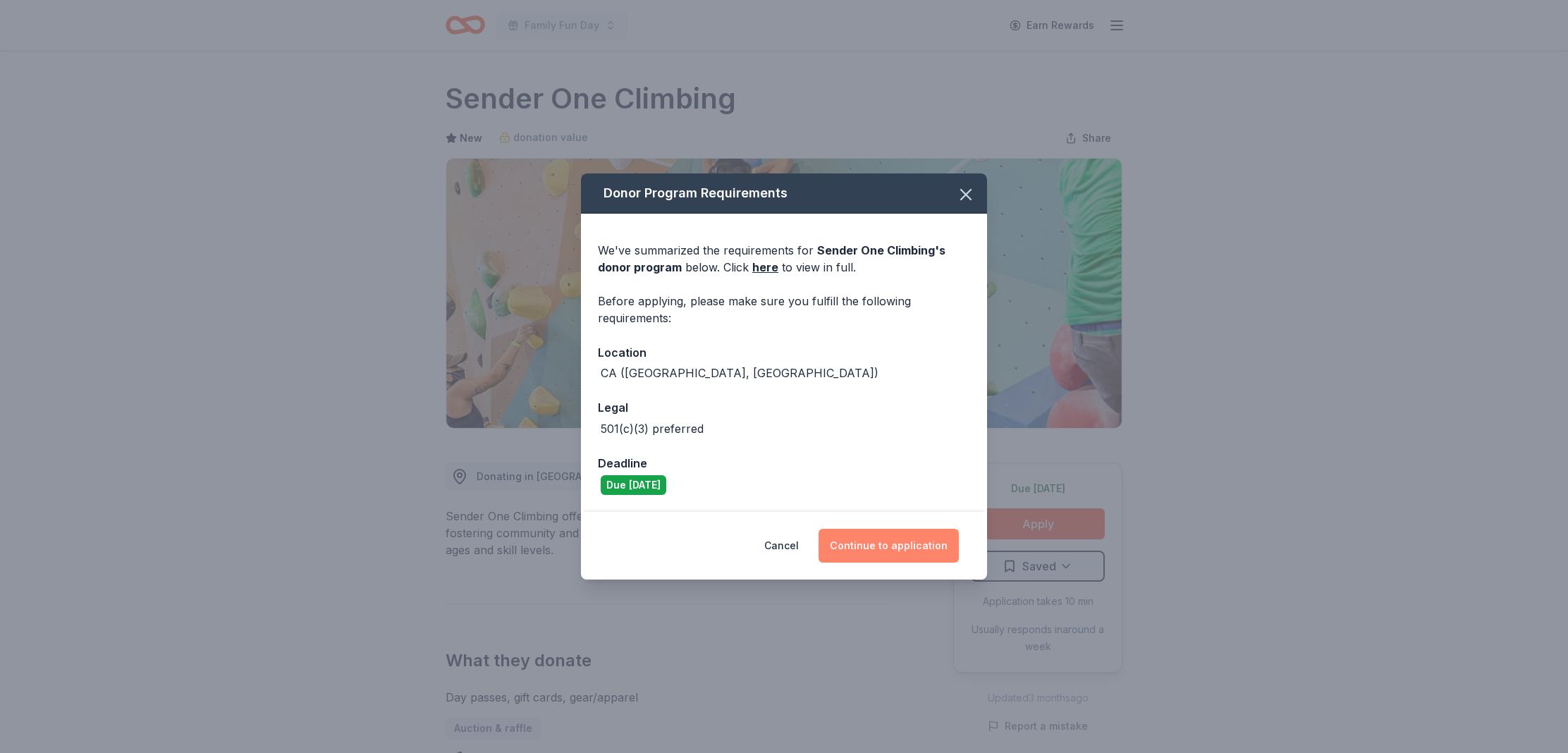
click at [872, 542] on button "Continue to application" at bounding box center [889, 546] width 140 height 34
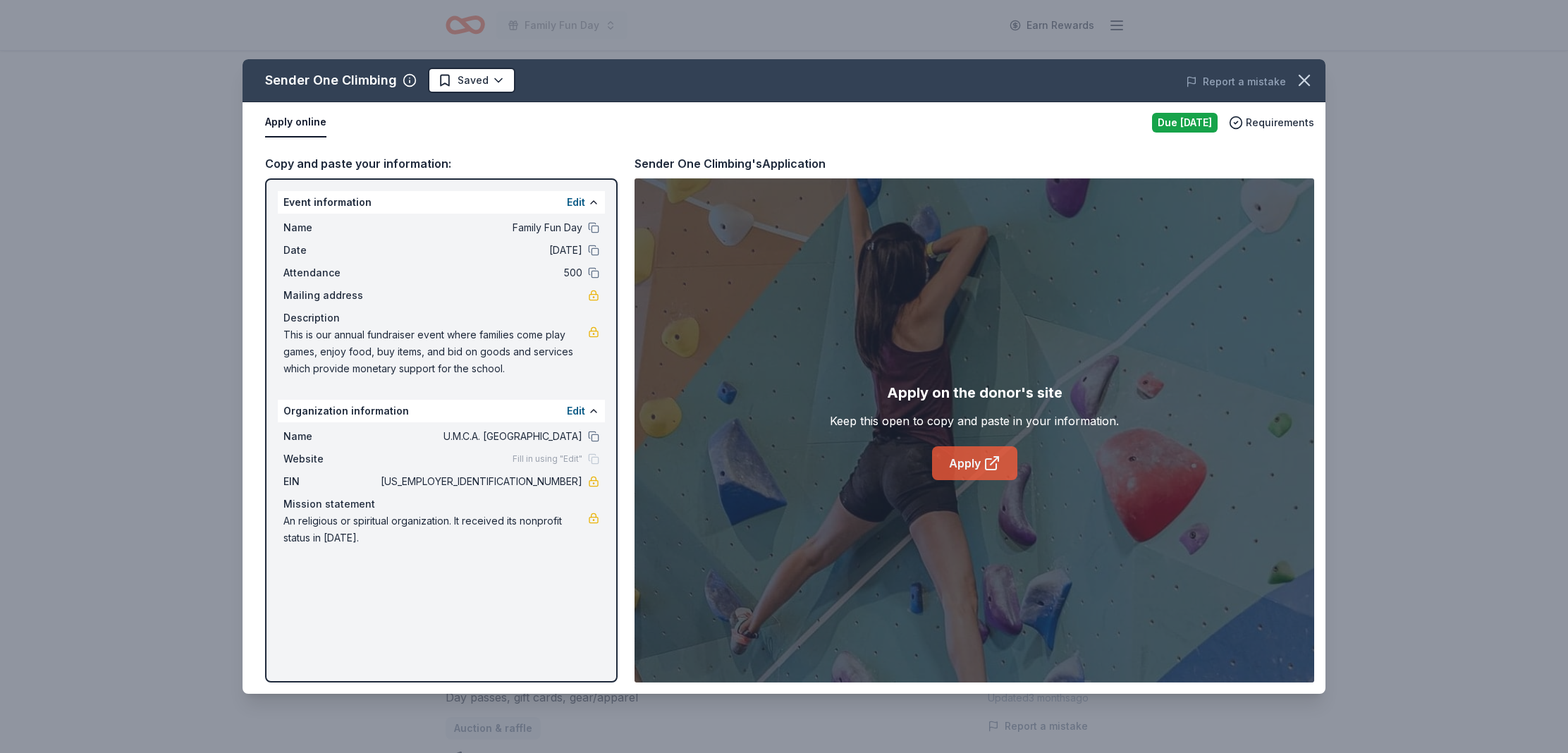
click at [956, 463] on link "Apply" at bounding box center [975, 463] width 85 height 34
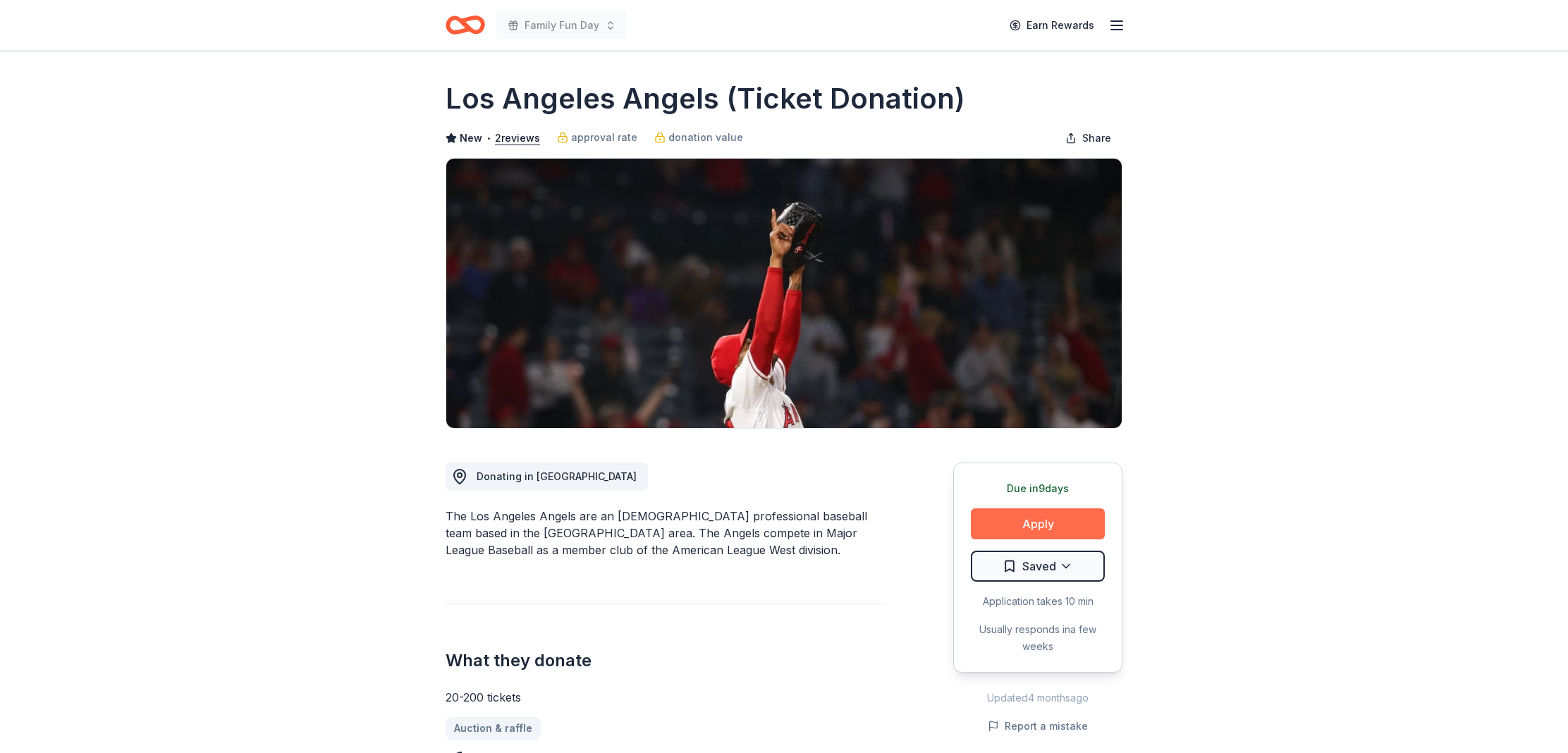
click at [1042, 514] on button "Apply" at bounding box center [1037, 524] width 134 height 31
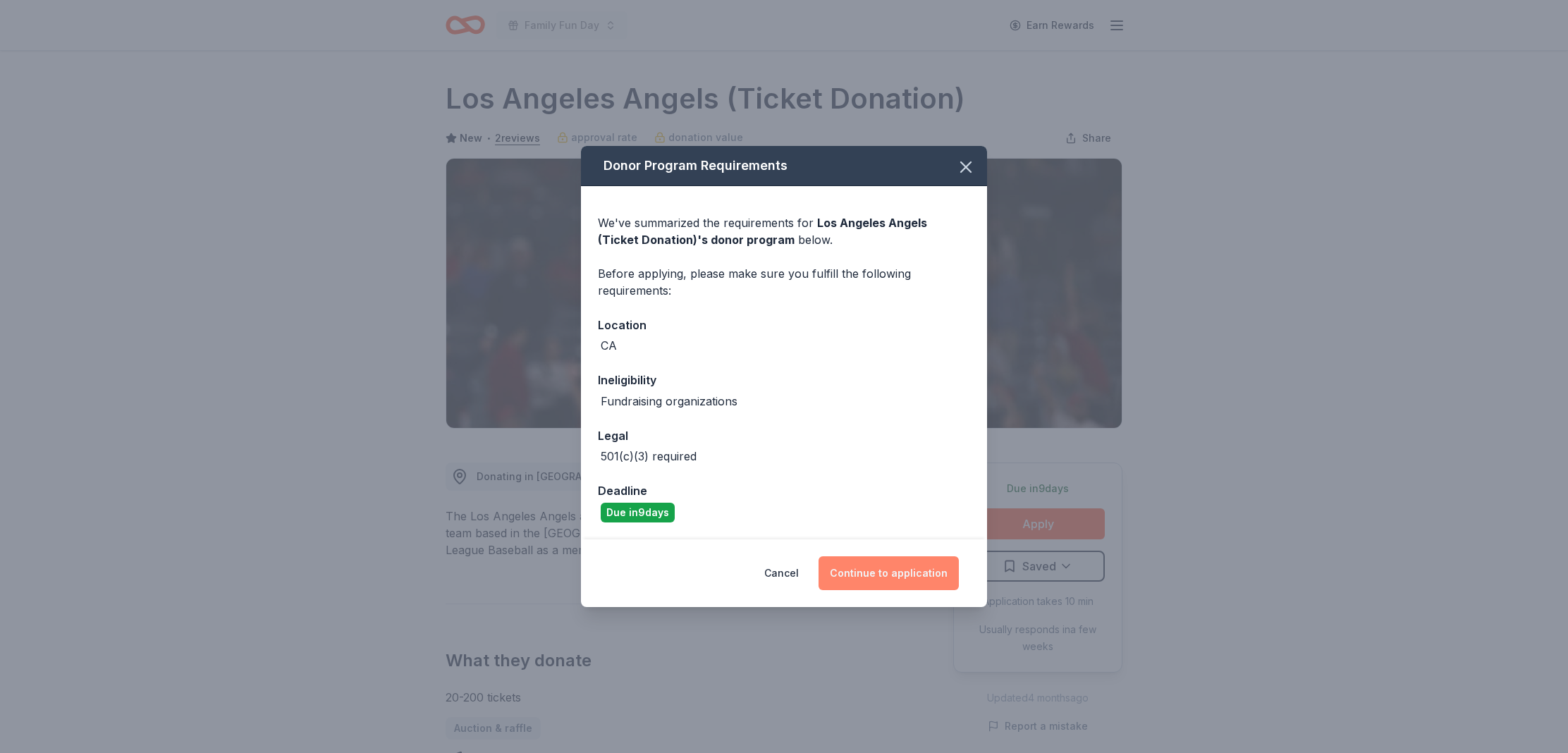
click at [861, 572] on button "Continue to application" at bounding box center [889, 573] width 140 height 34
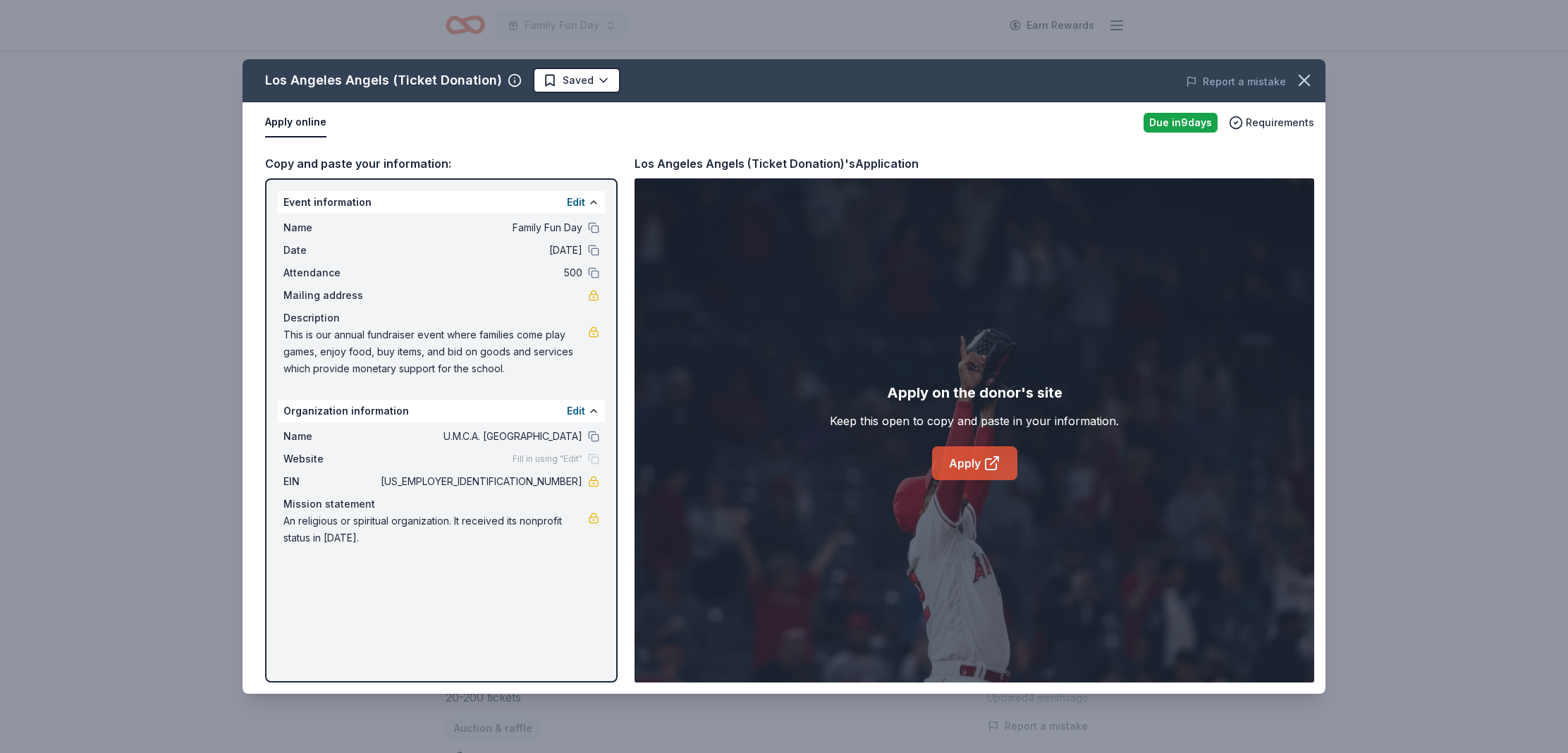
click at [966, 458] on link "Apply" at bounding box center [975, 463] width 85 height 34
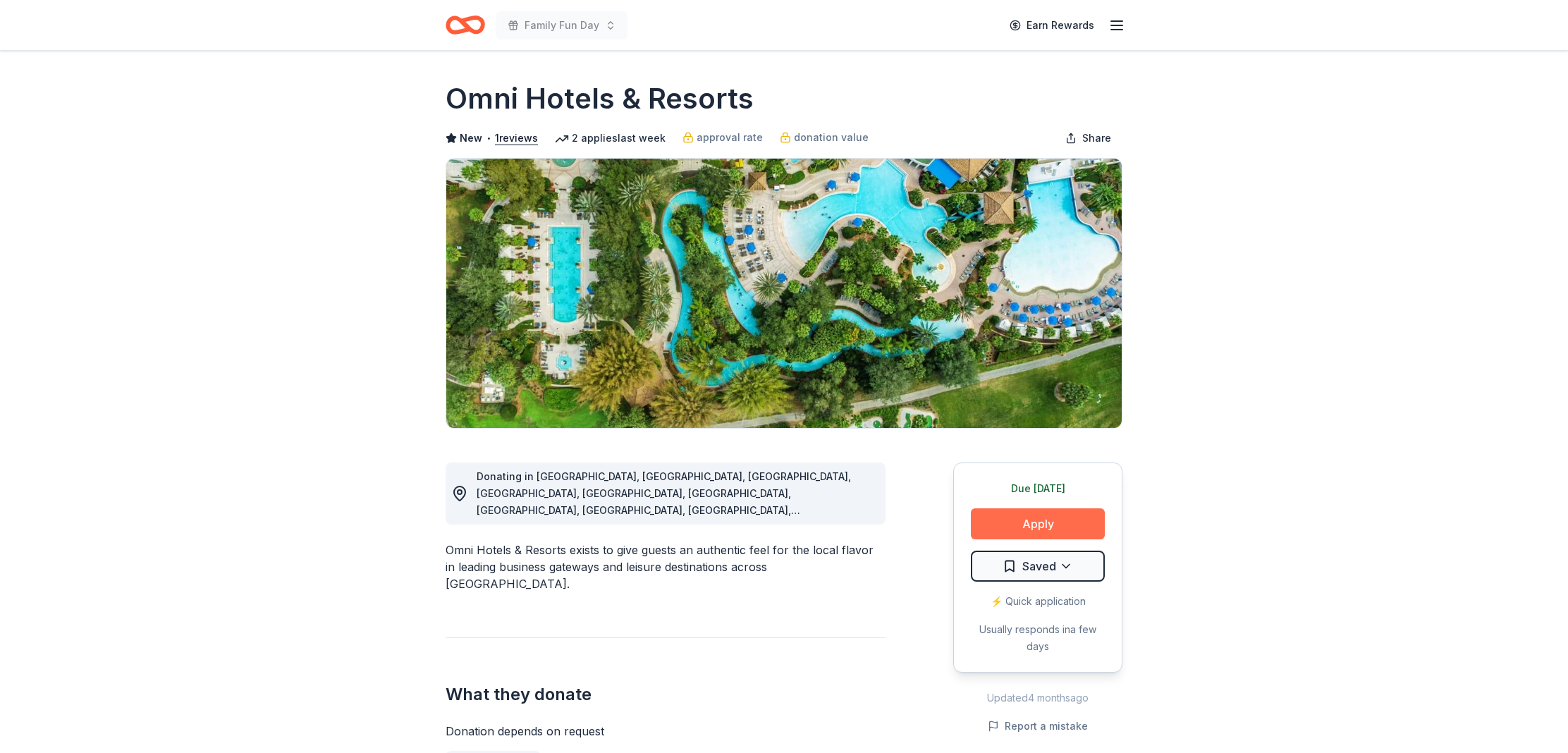
click at [1034, 522] on button "Apply" at bounding box center [1037, 524] width 134 height 31
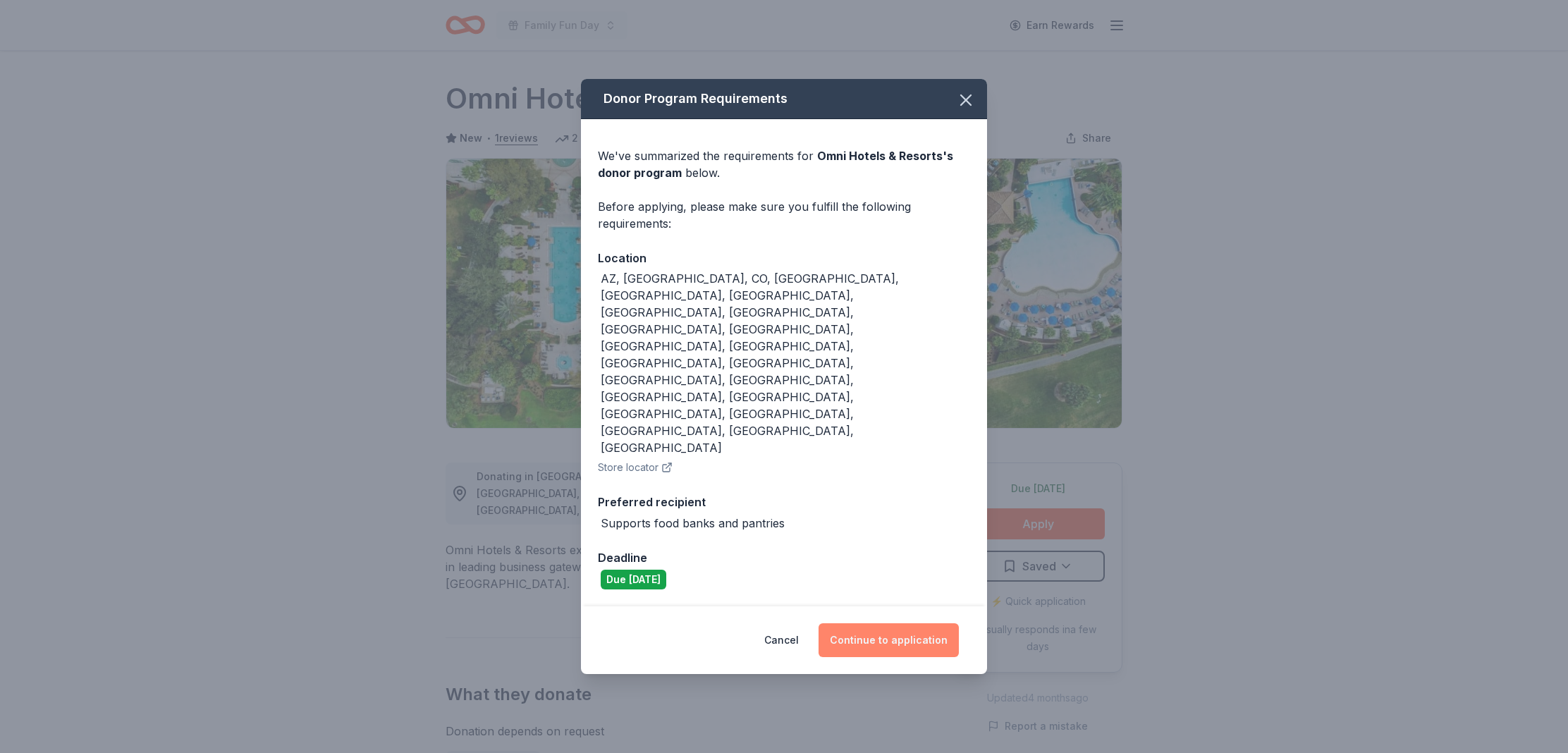
click at [920, 623] on button "Continue to application" at bounding box center [889, 640] width 140 height 34
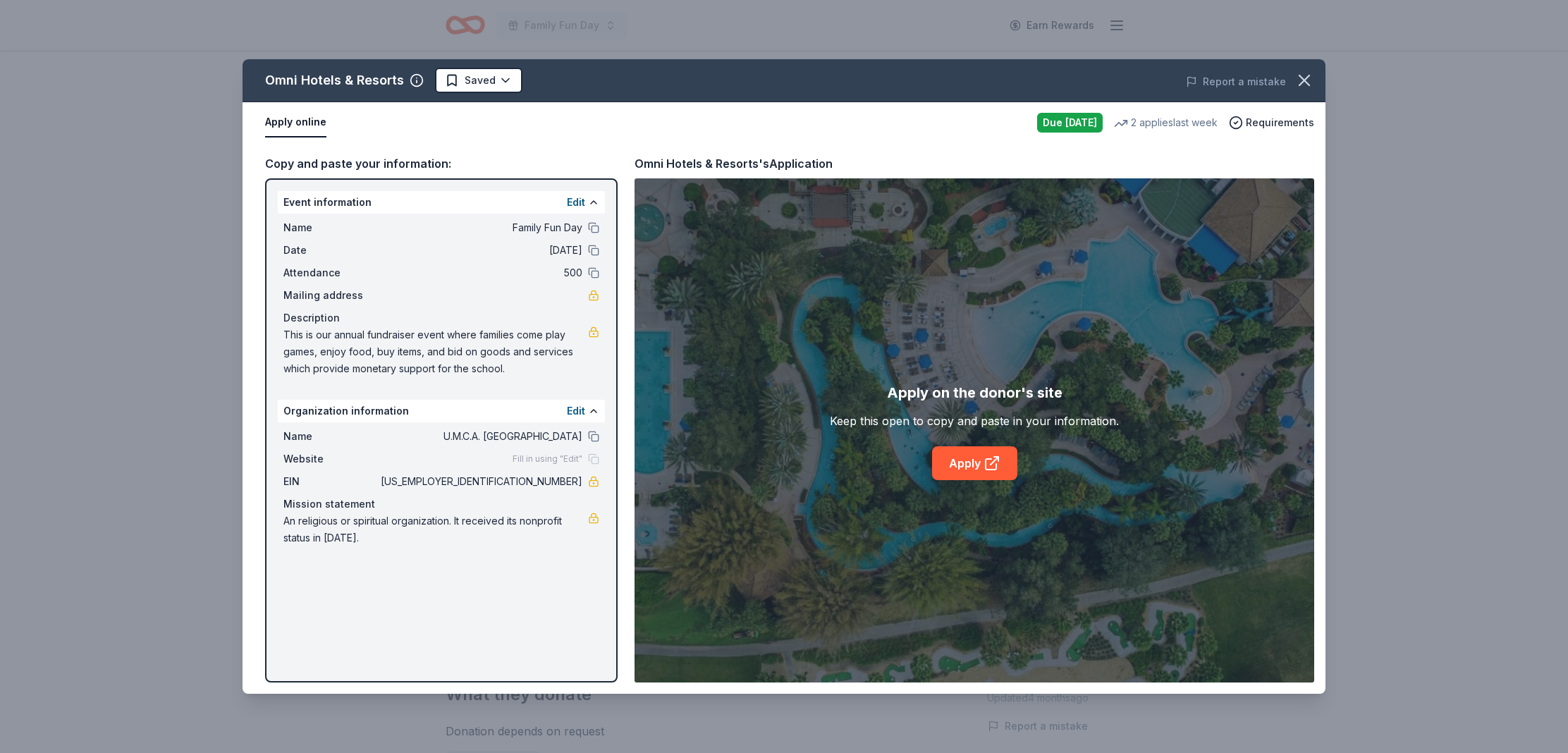
click at [944, 439] on div "Apply on the donor's site Keep this open to copy and paste in your information.…" at bounding box center [974, 431] width 289 height 99
click at [970, 484] on div "Apply on the donor's site Keep this open to copy and paste in your information.…" at bounding box center [975, 431] width 679 height 504
click at [961, 473] on link "Apply" at bounding box center [975, 463] width 85 height 34
click at [979, 470] on link "Apply" at bounding box center [975, 463] width 85 height 34
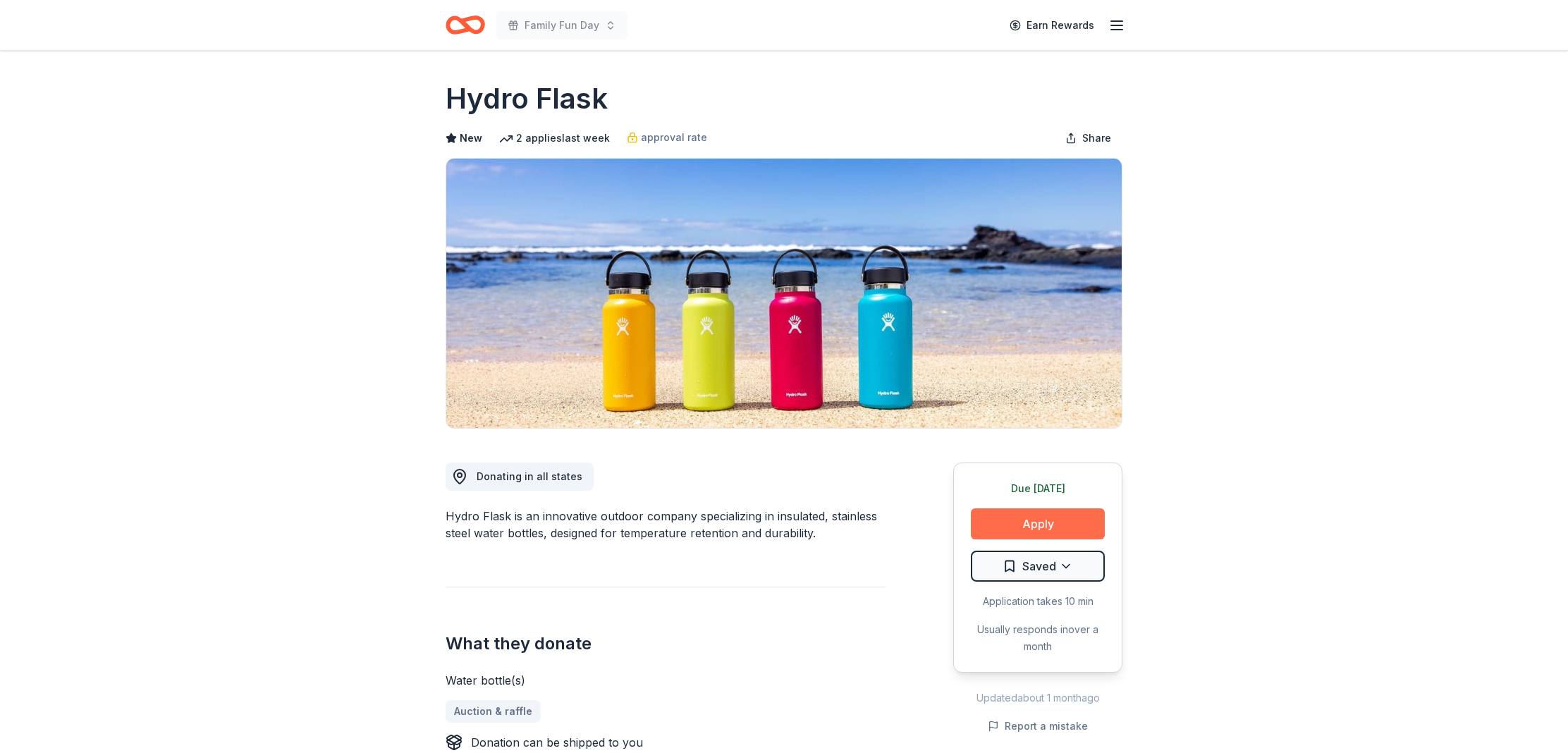
click at [1022, 523] on button "Apply" at bounding box center [1037, 524] width 134 height 31
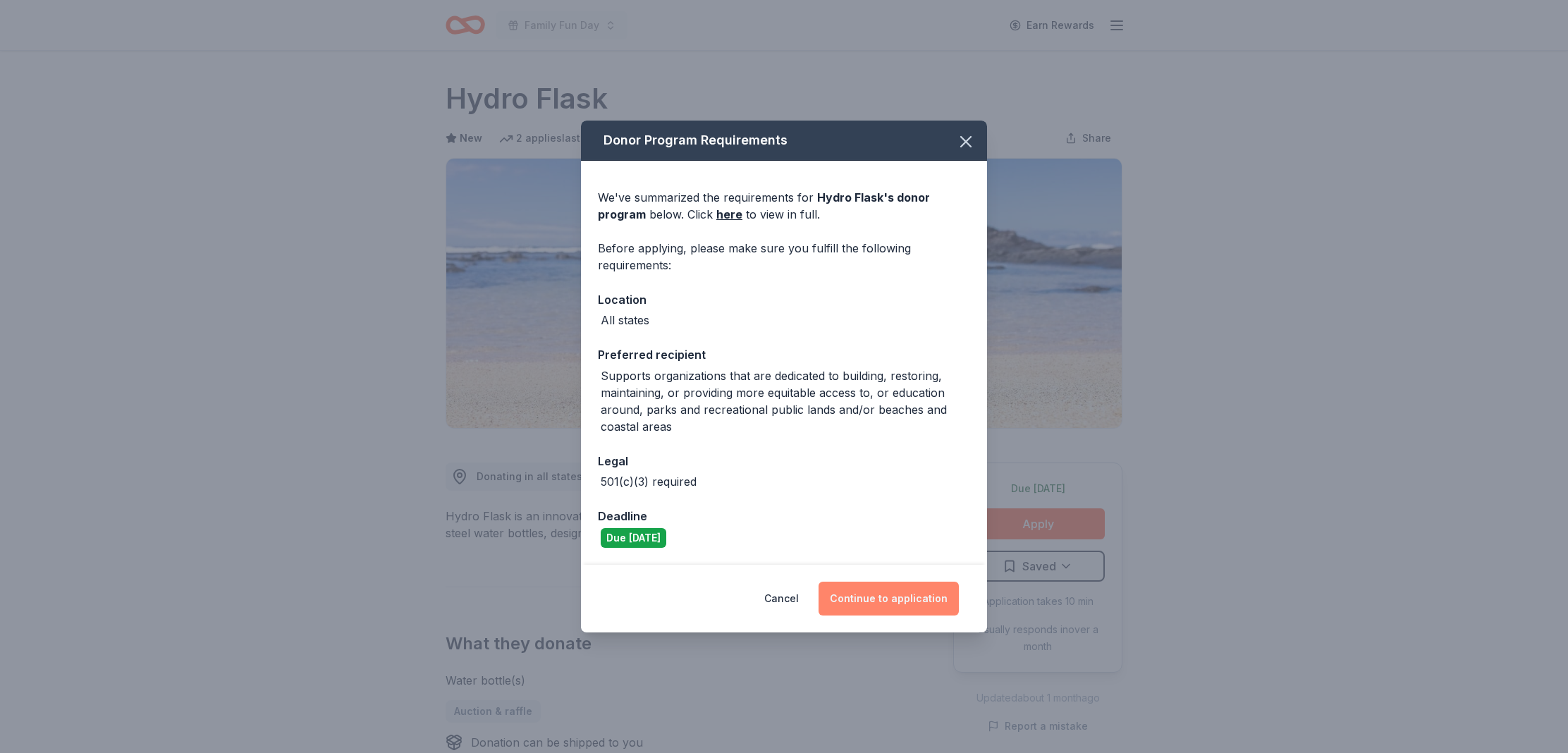
drag, startPoint x: 826, startPoint y: 575, endPoint x: 863, endPoint y: 586, distance: 38.6
click at [826, 575] on div "Cancel Continue to application" at bounding box center [784, 599] width 406 height 67
drag, startPoint x: 863, startPoint y: 586, endPoint x: 853, endPoint y: 587, distance: 10.0
click at [863, 586] on button "Continue to application" at bounding box center [889, 598] width 140 height 34
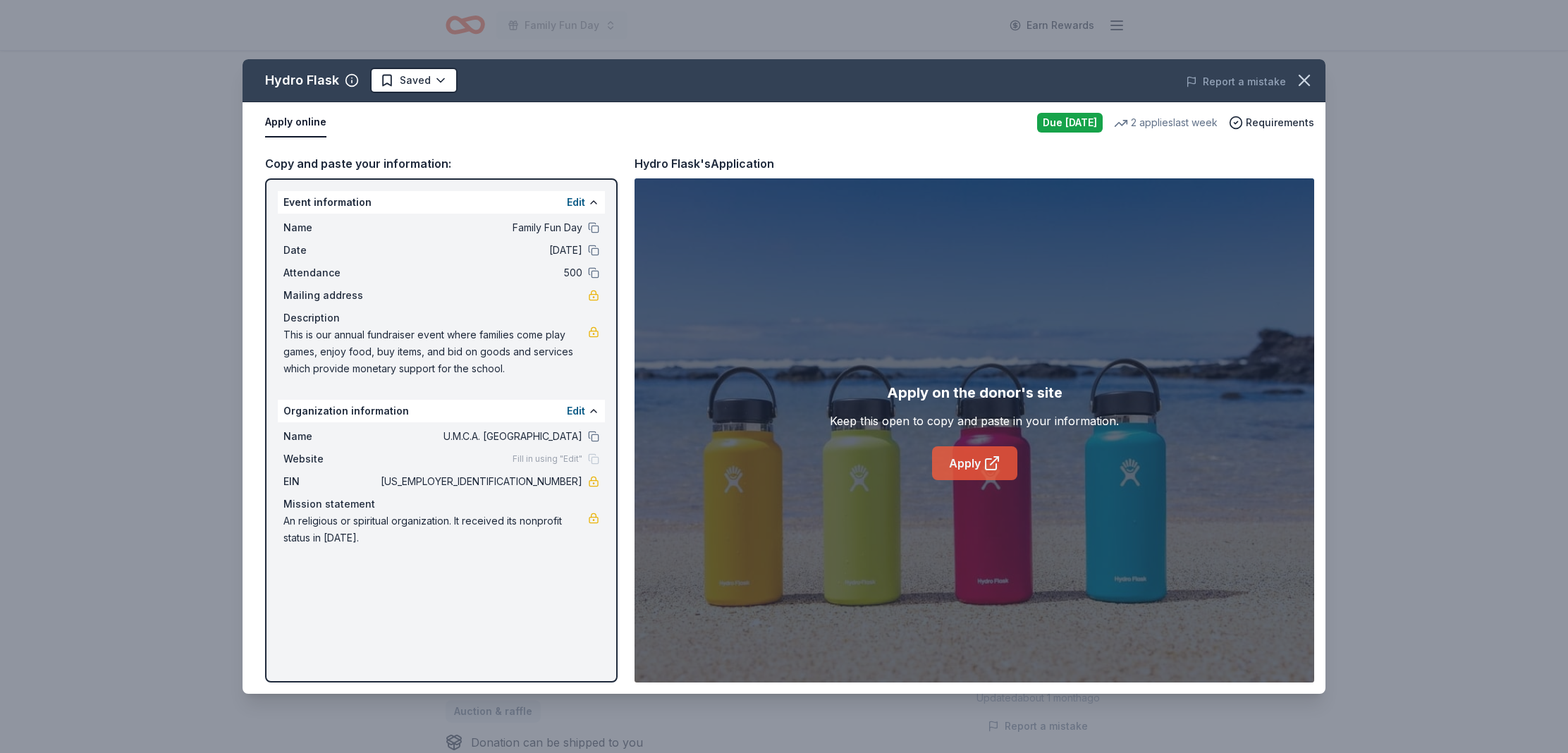
click at [979, 456] on link "Apply" at bounding box center [975, 463] width 85 height 34
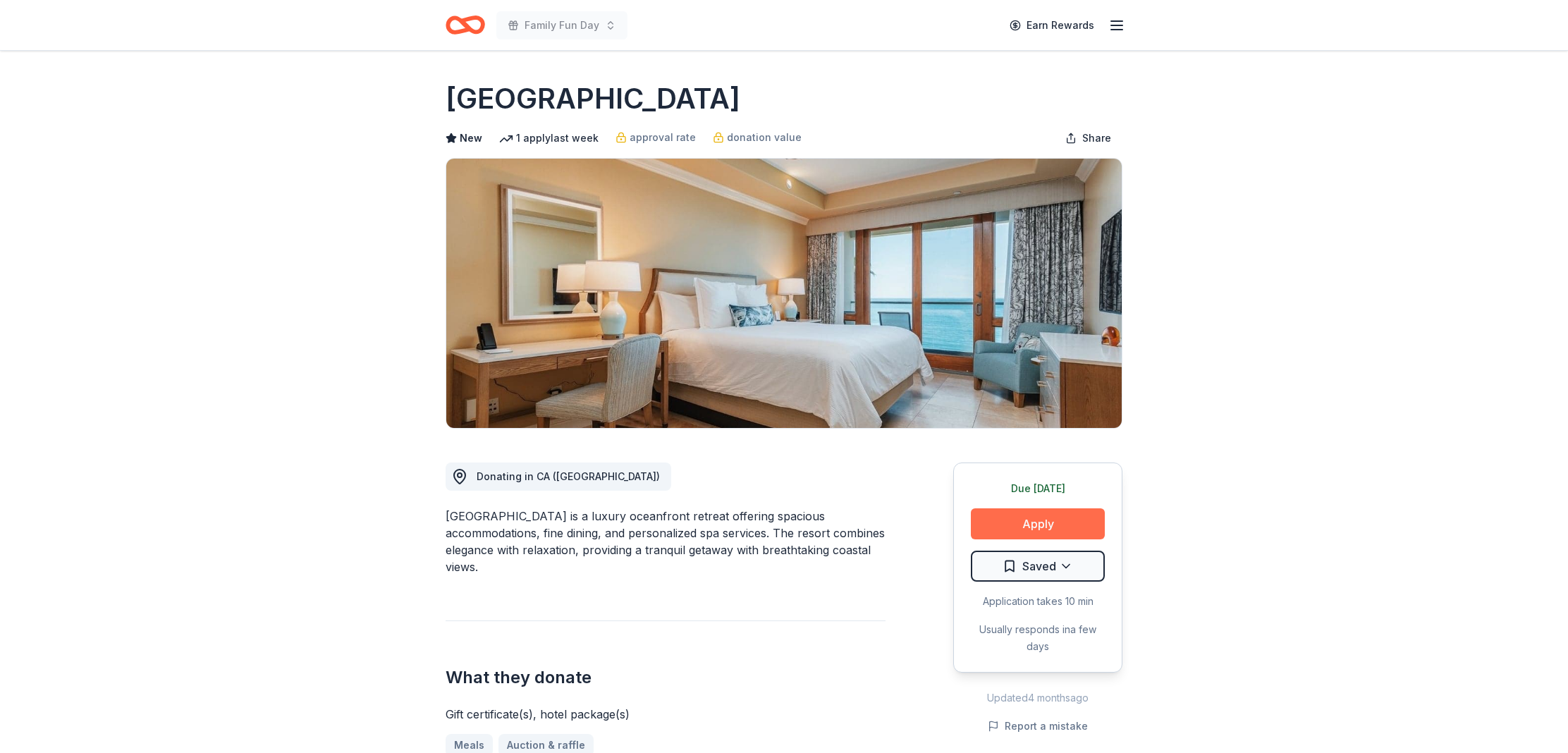
scroll to position [5, 0]
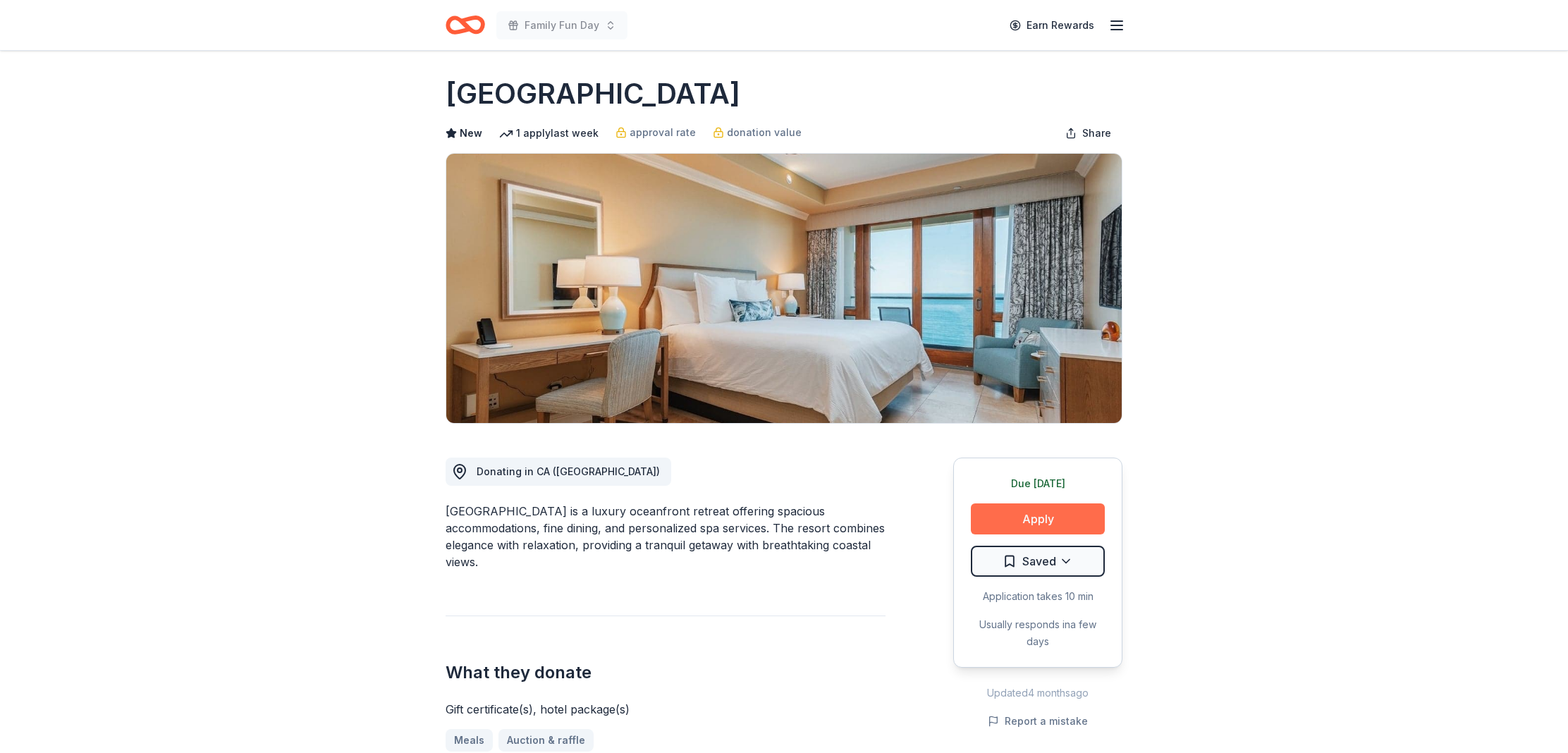
click at [1048, 517] on button "Apply" at bounding box center [1037, 519] width 134 height 31
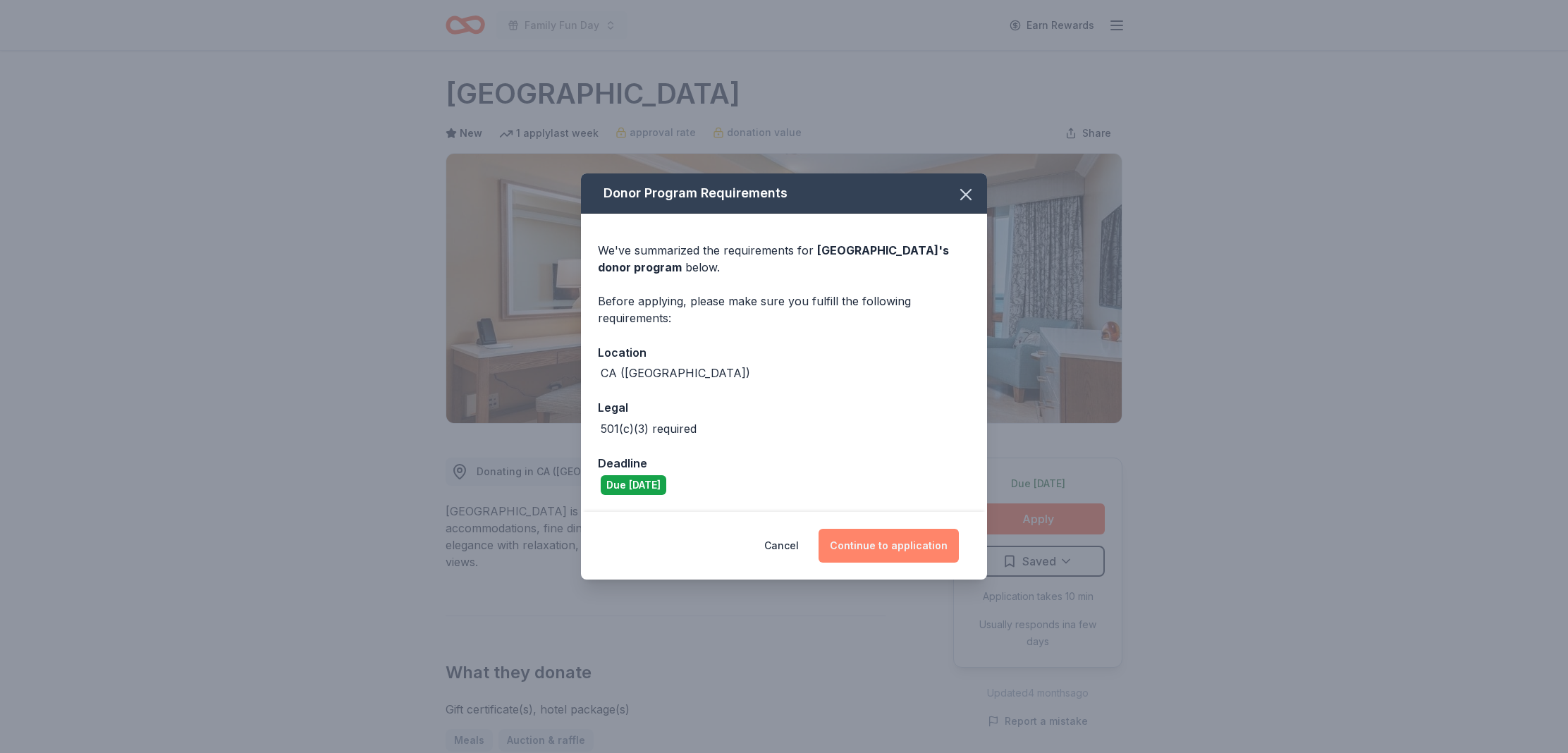
click at [898, 536] on button "Continue to application" at bounding box center [889, 546] width 140 height 34
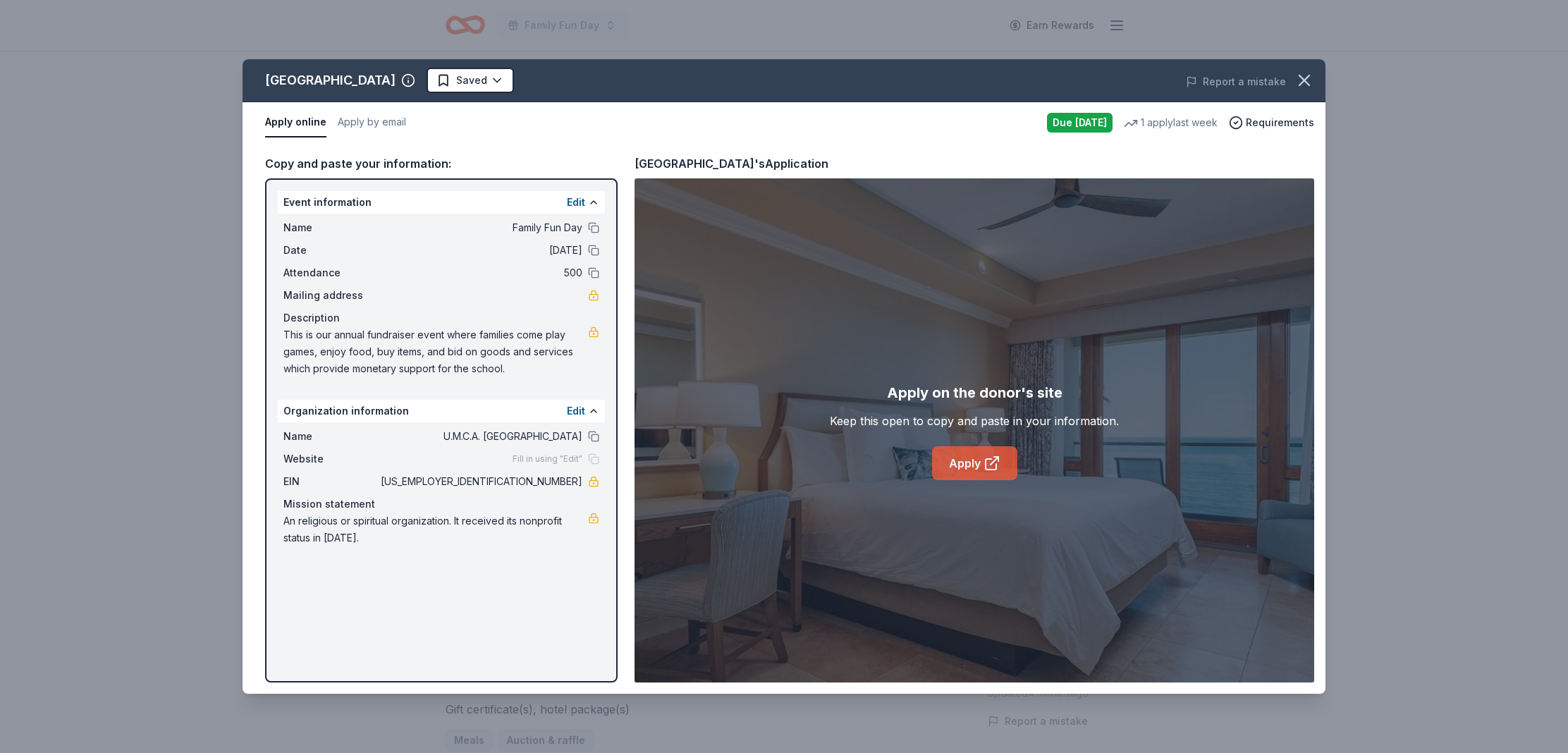
click at [986, 461] on icon at bounding box center [991, 464] width 11 height 11
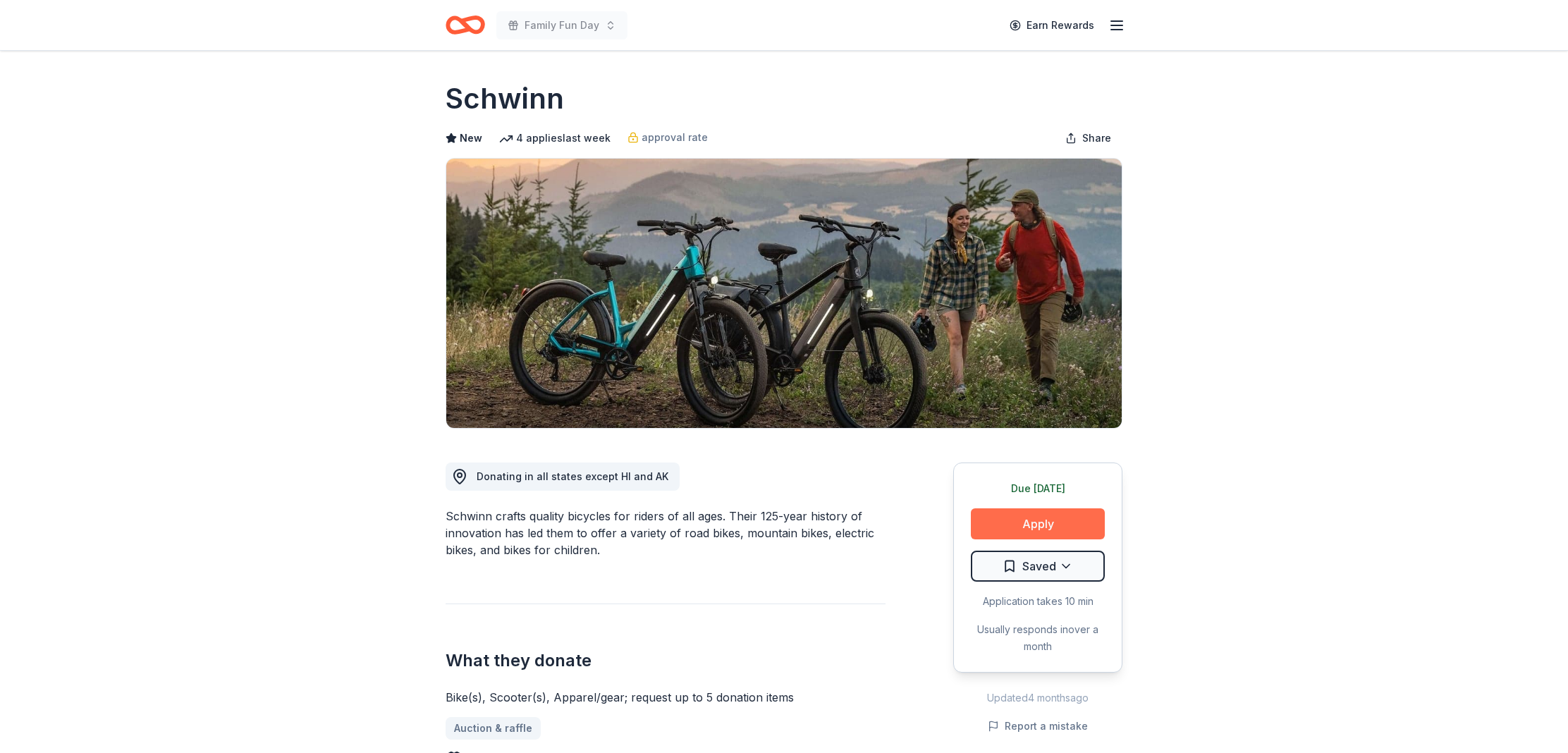
click at [1040, 528] on button "Apply" at bounding box center [1037, 524] width 134 height 31
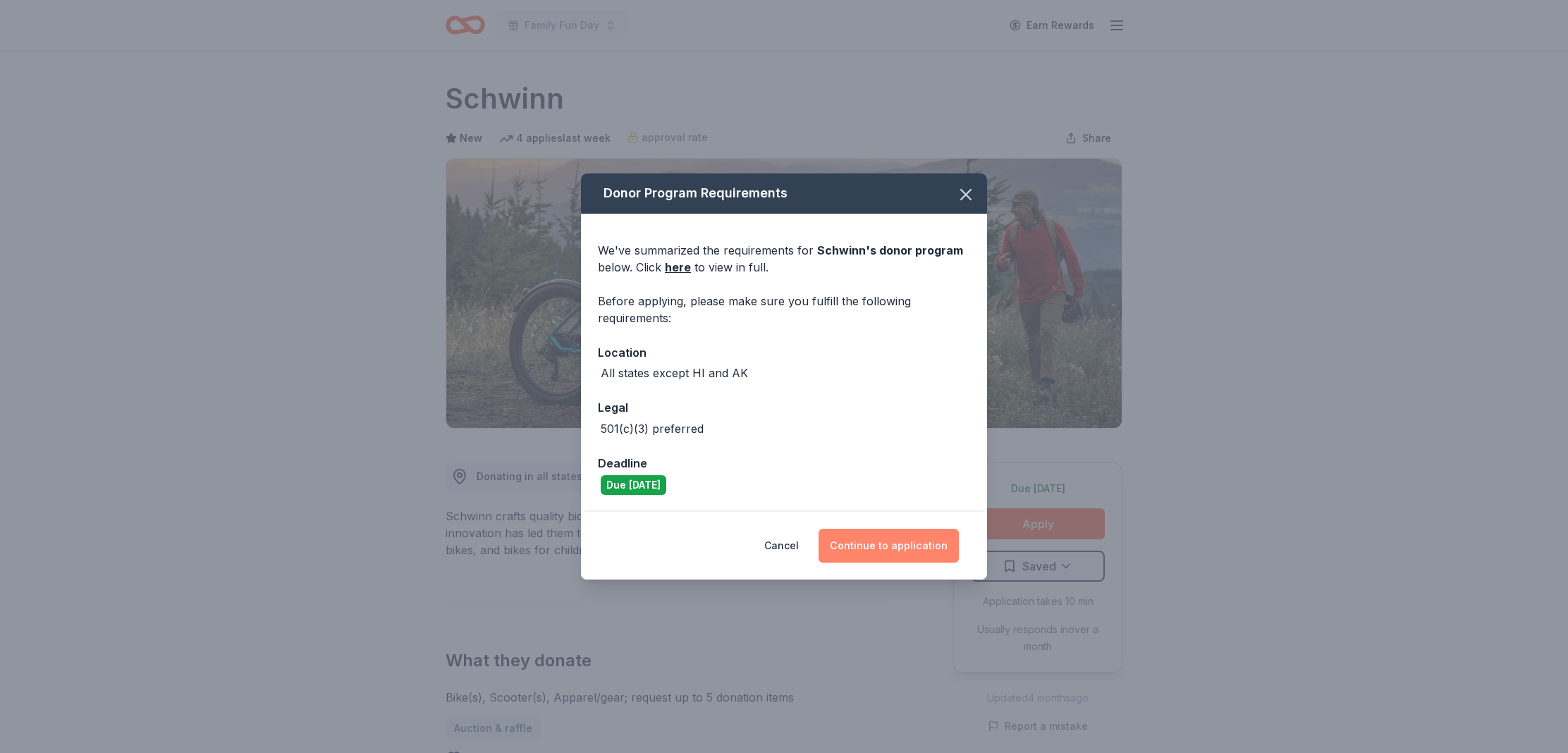
click at [885, 535] on button "Continue to application" at bounding box center [889, 546] width 140 height 34
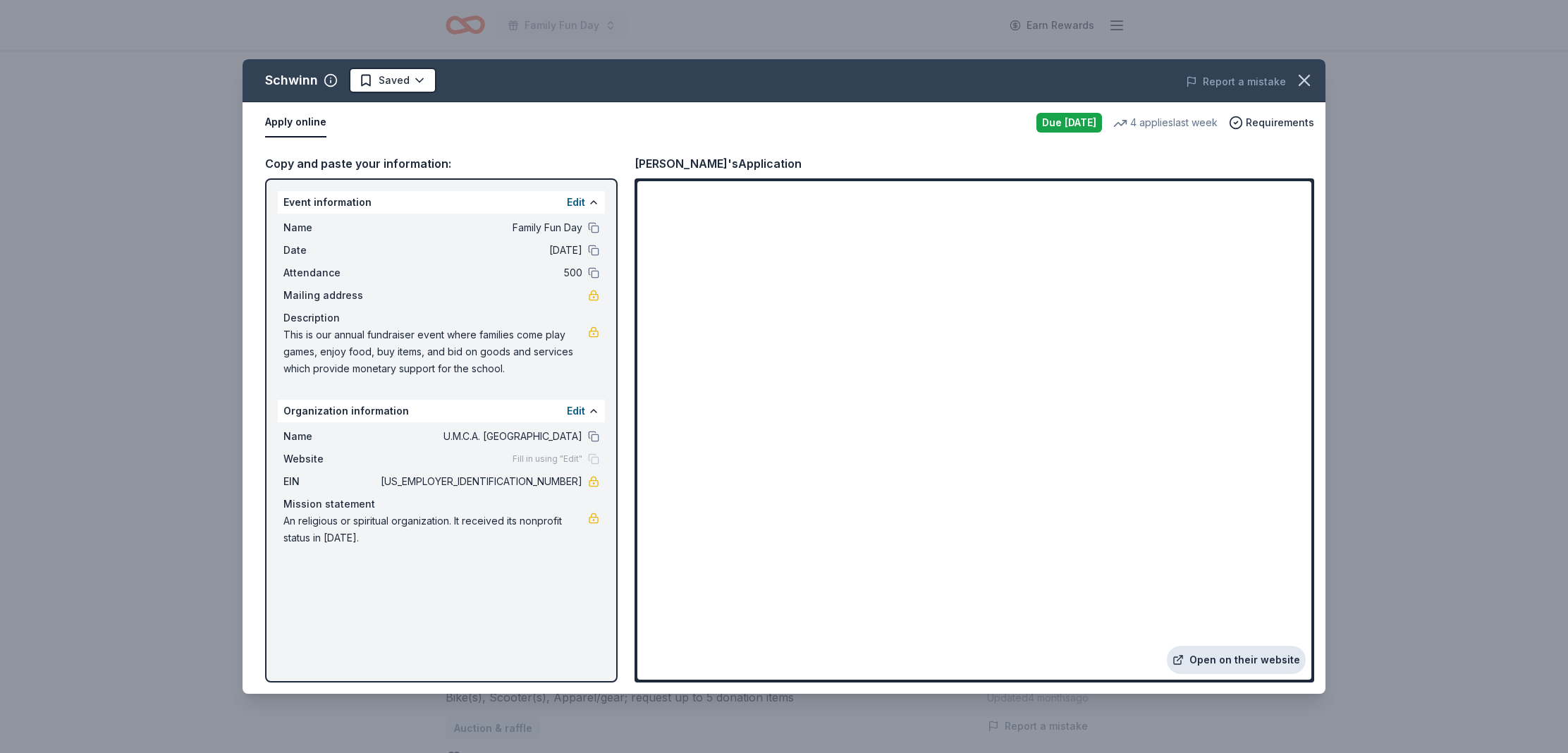
click at [1238, 656] on link "Open on their website" at bounding box center [1236, 660] width 139 height 28
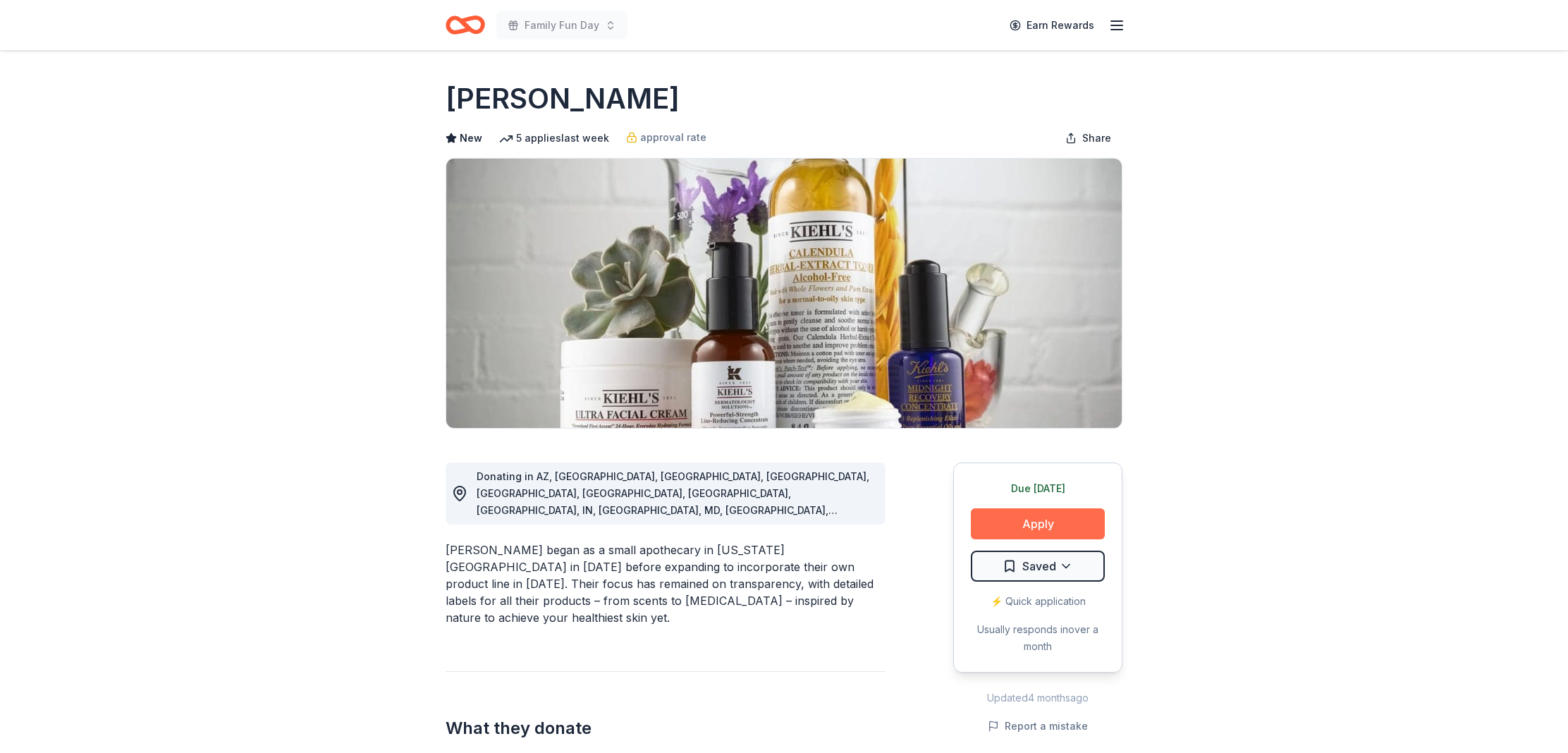
click at [1042, 519] on button "Apply" at bounding box center [1037, 524] width 134 height 31
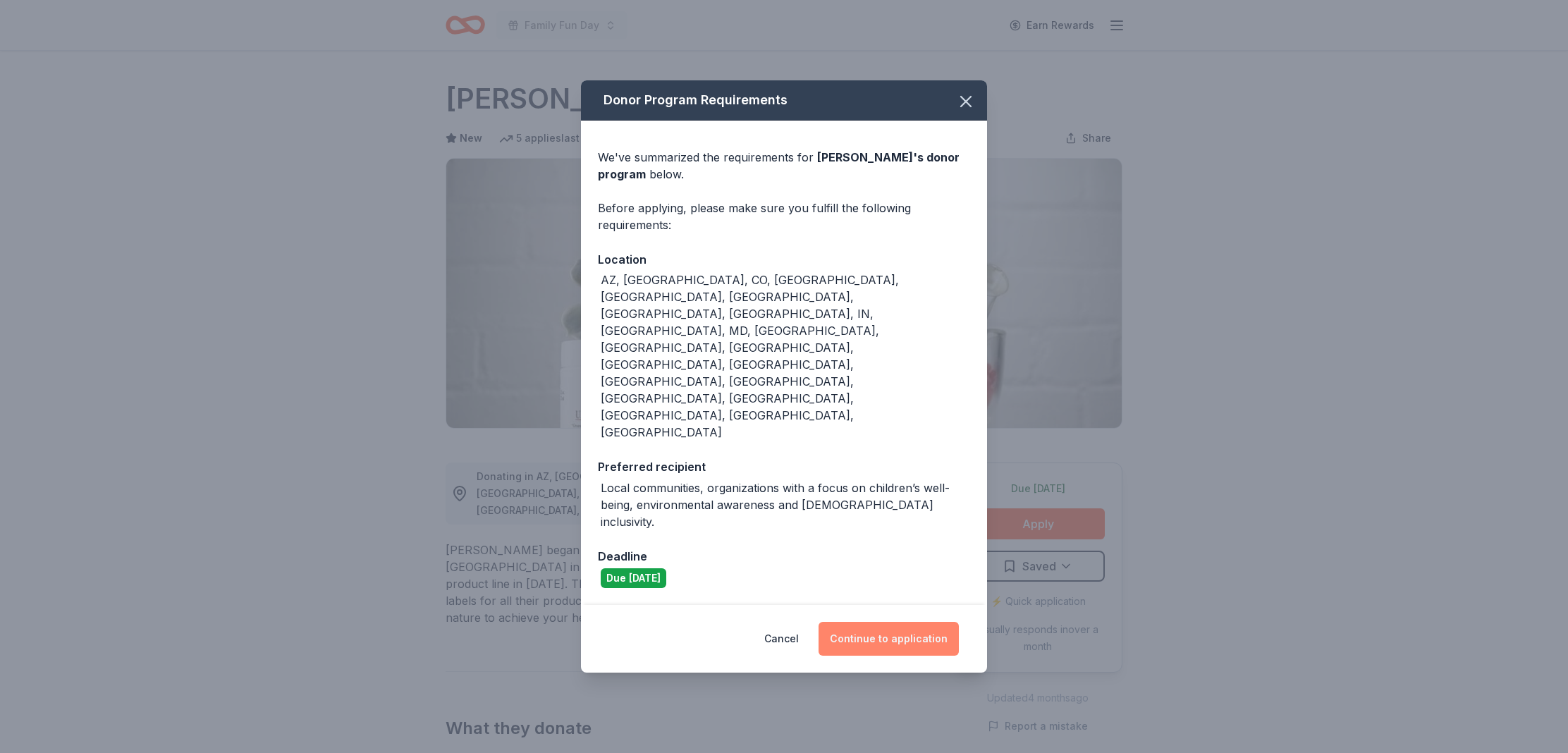
click at [934, 621] on button "Continue to application" at bounding box center [889, 638] width 140 height 34
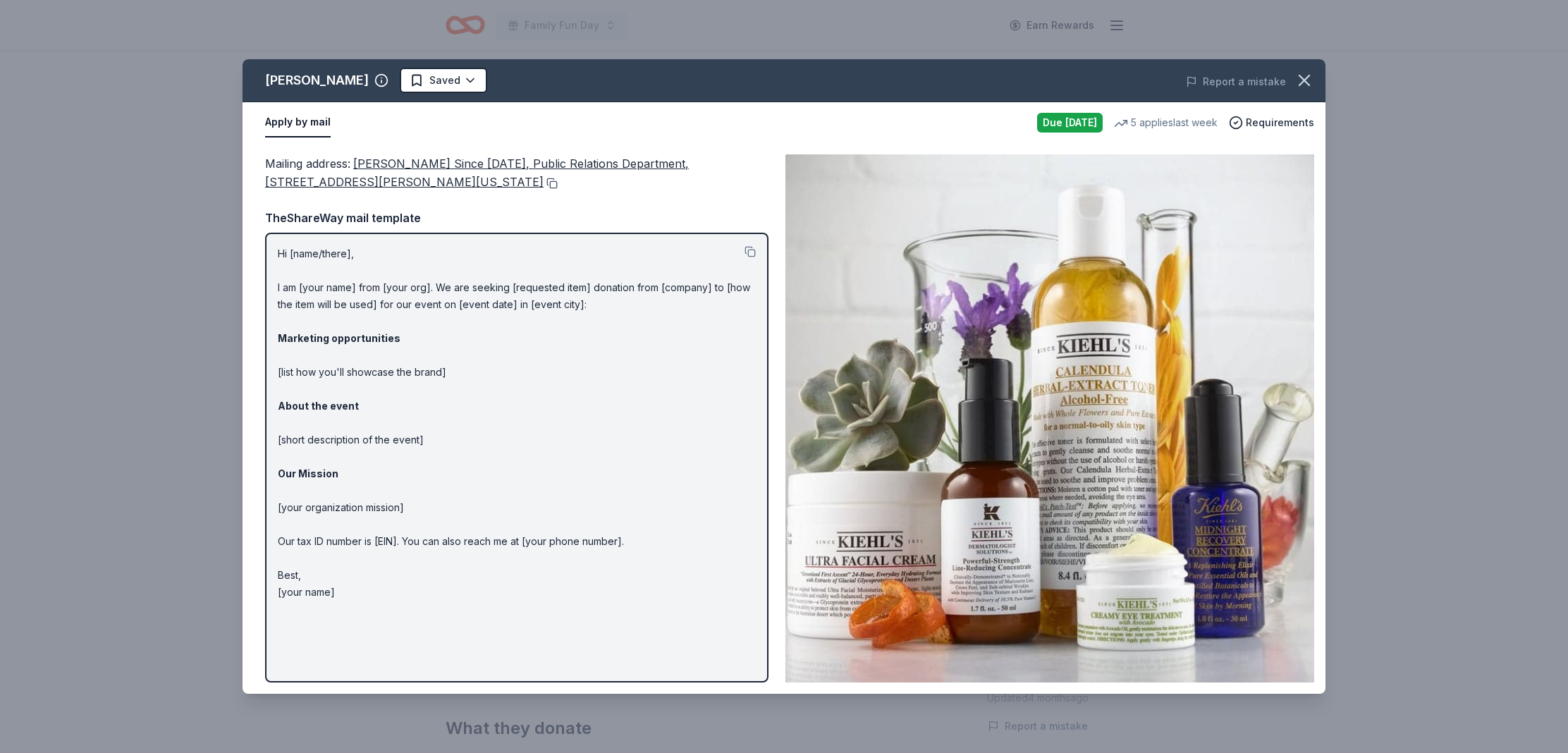
click at [543, 186] on button at bounding box center [550, 183] width 14 height 11
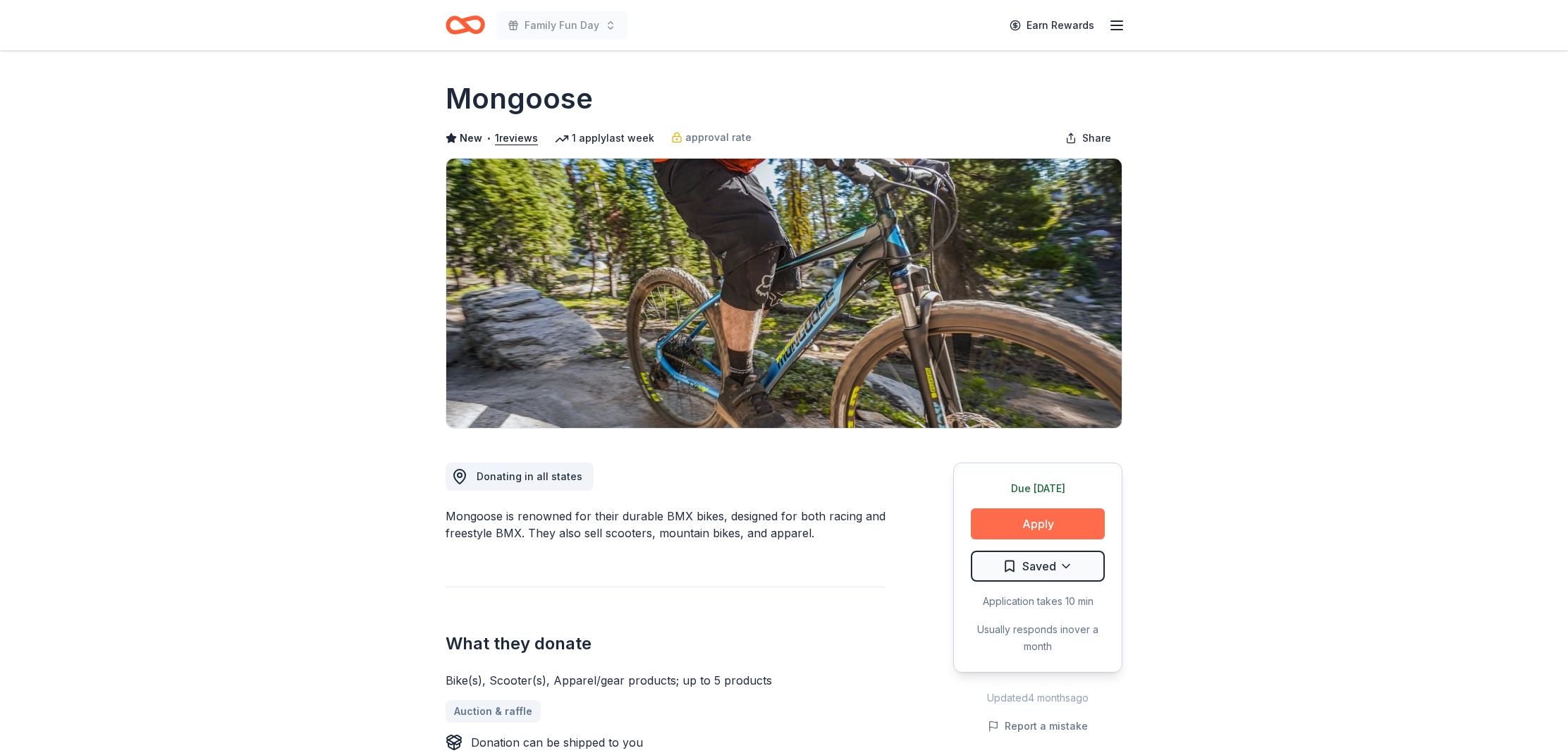
click at [1041, 520] on button "Apply" at bounding box center [1037, 524] width 134 height 31
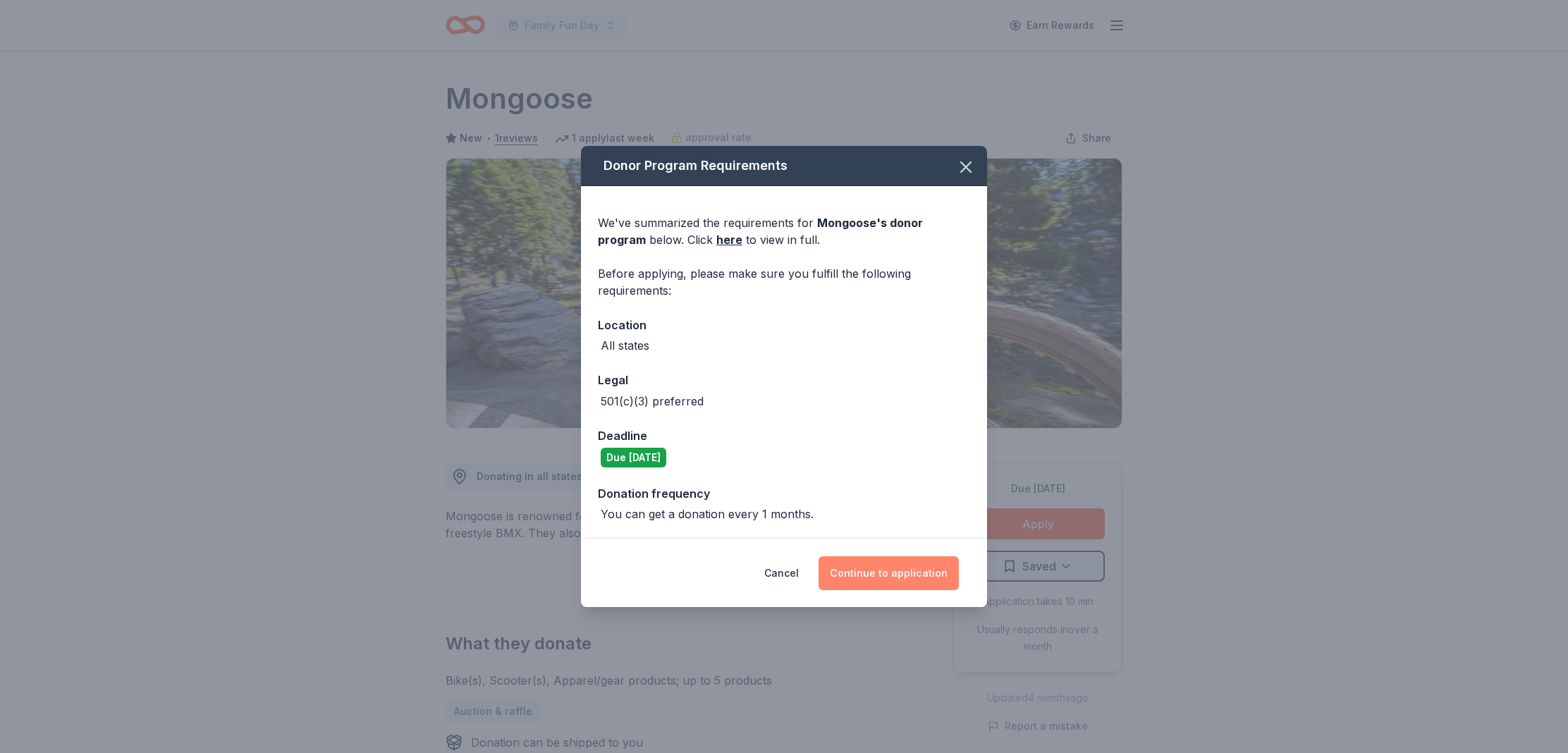
click at [916, 582] on button "Continue to application" at bounding box center [889, 573] width 140 height 34
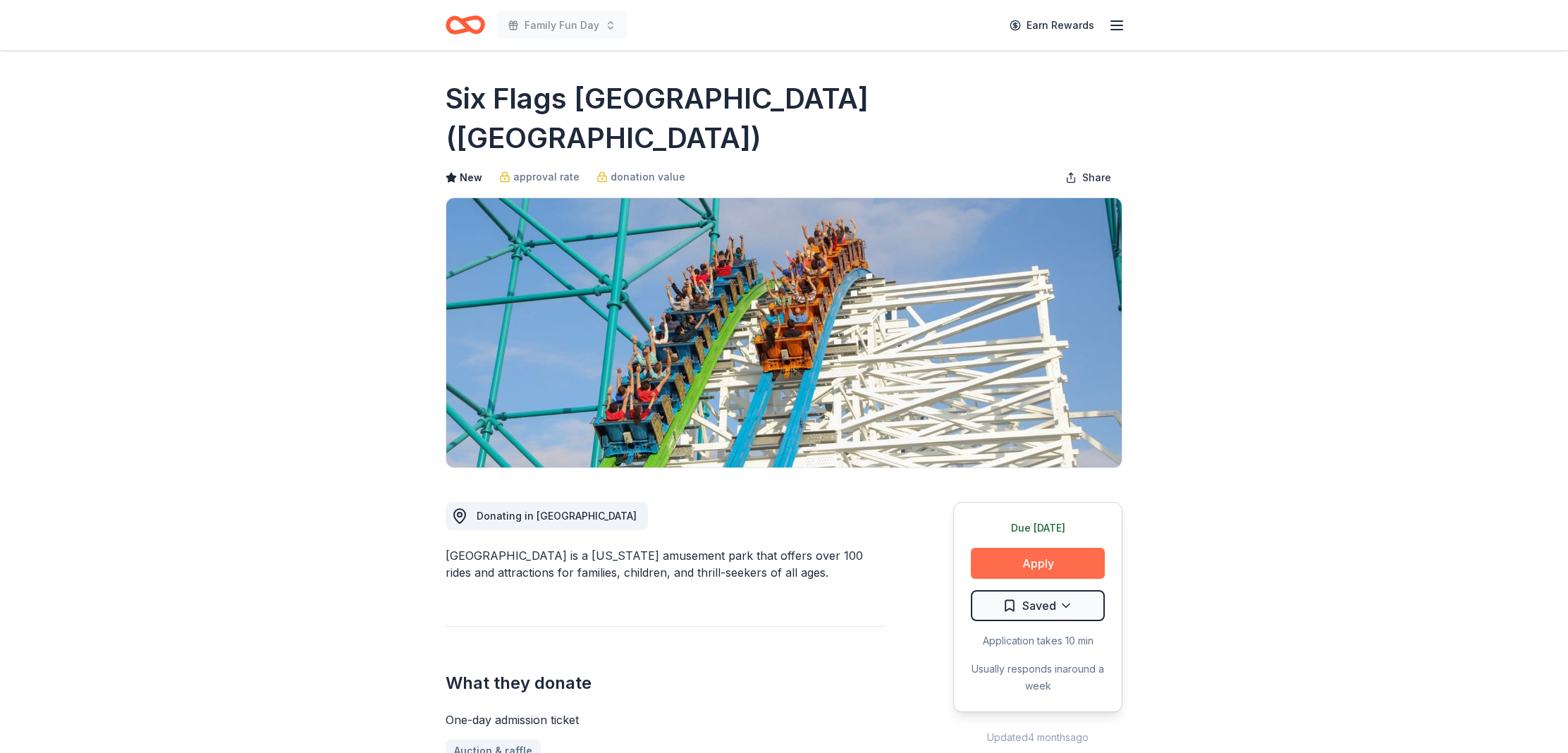
click at [993, 548] on button "Apply" at bounding box center [1037, 564] width 134 height 31
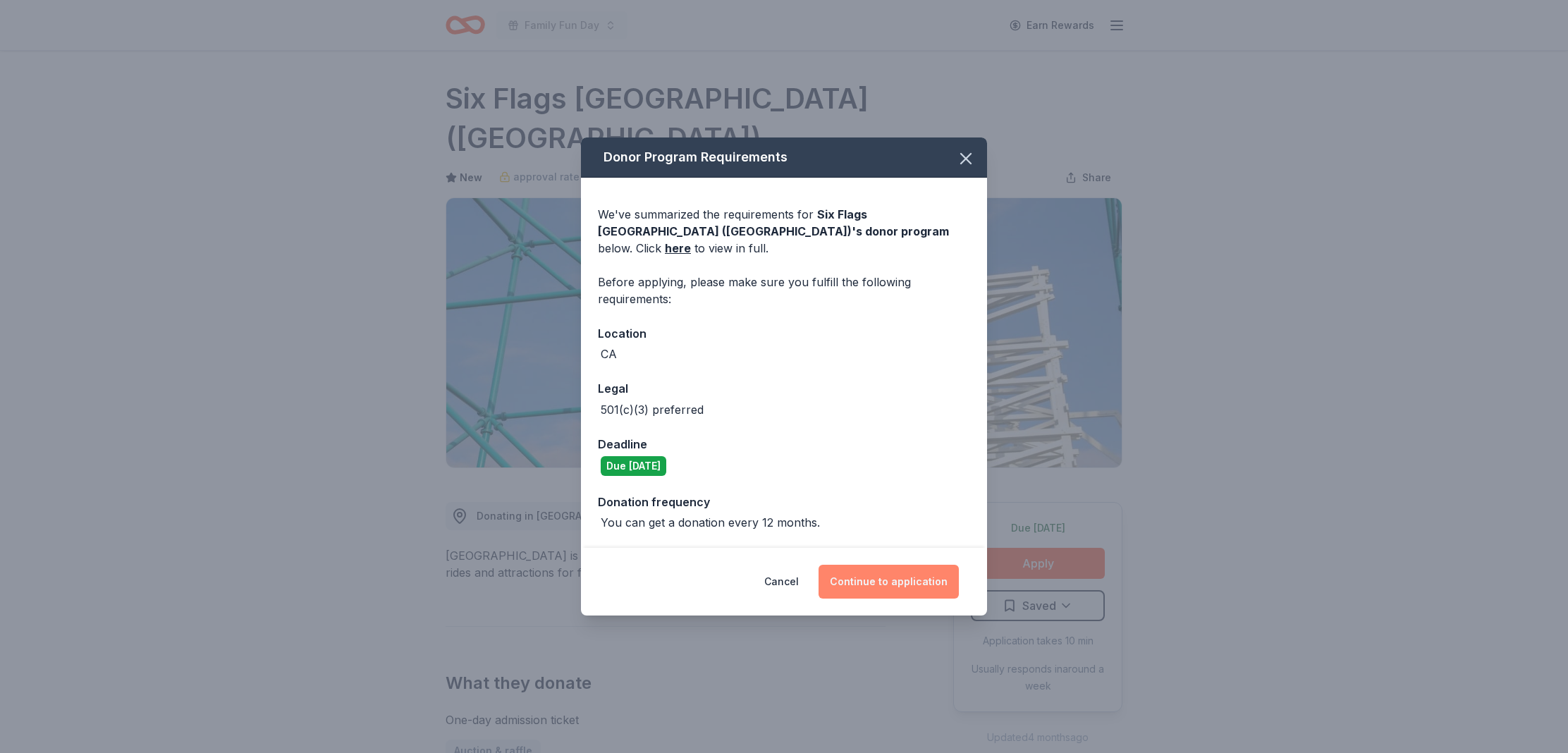
click at [877, 565] on button "Continue to application" at bounding box center [889, 582] width 140 height 34
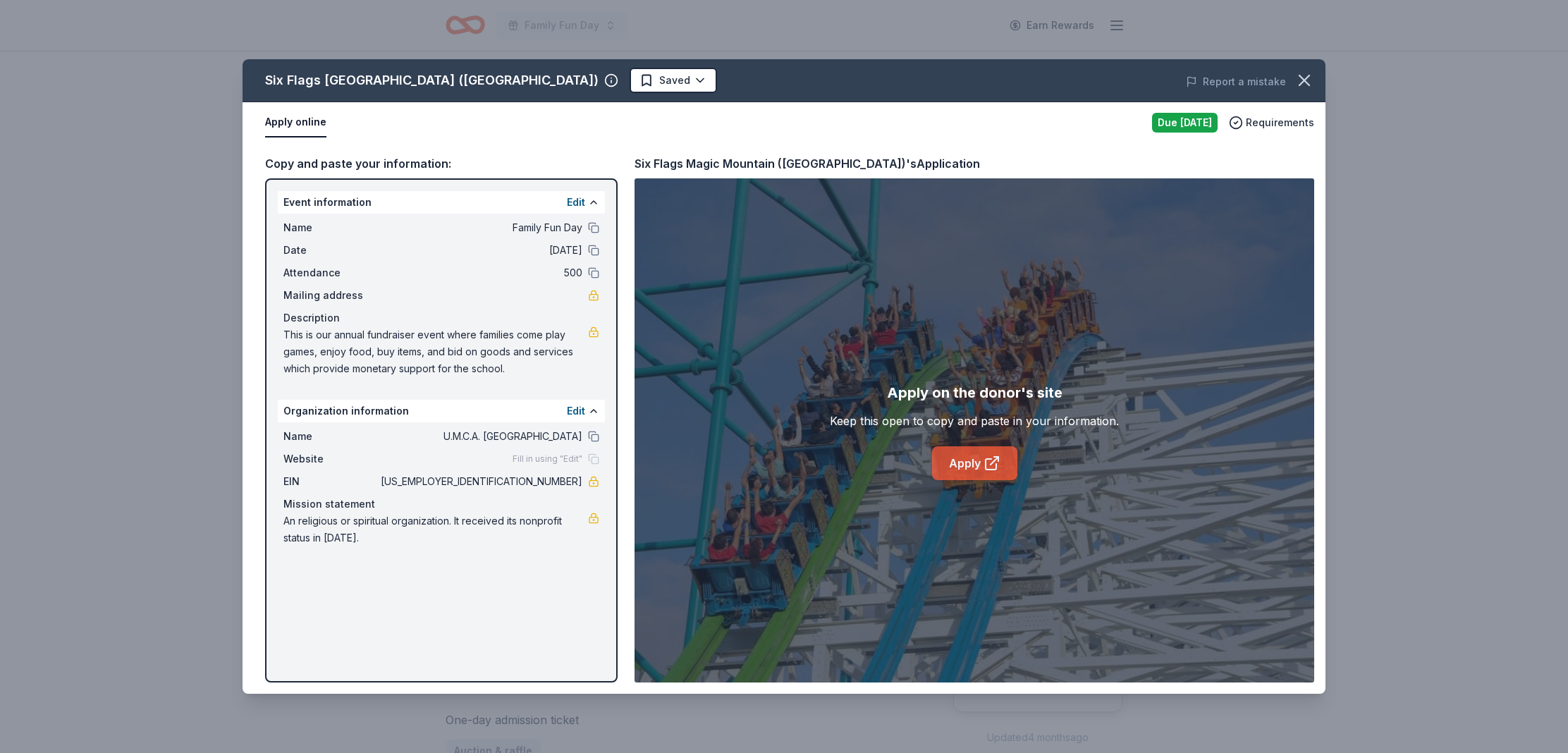
click at [973, 465] on link "Apply" at bounding box center [975, 463] width 85 height 34
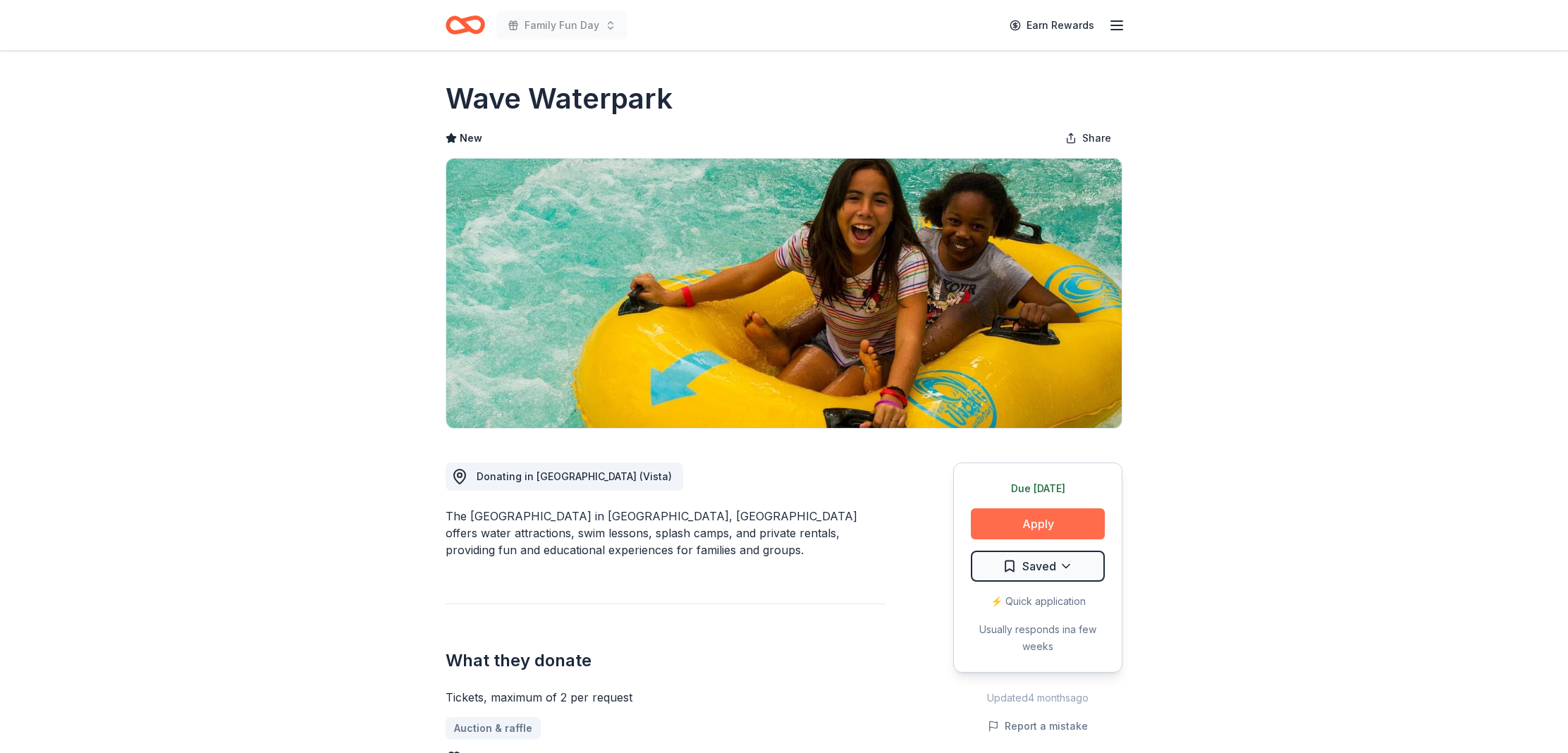
click at [998, 512] on button "Apply" at bounding box center [1037, 524] width 134 height 31
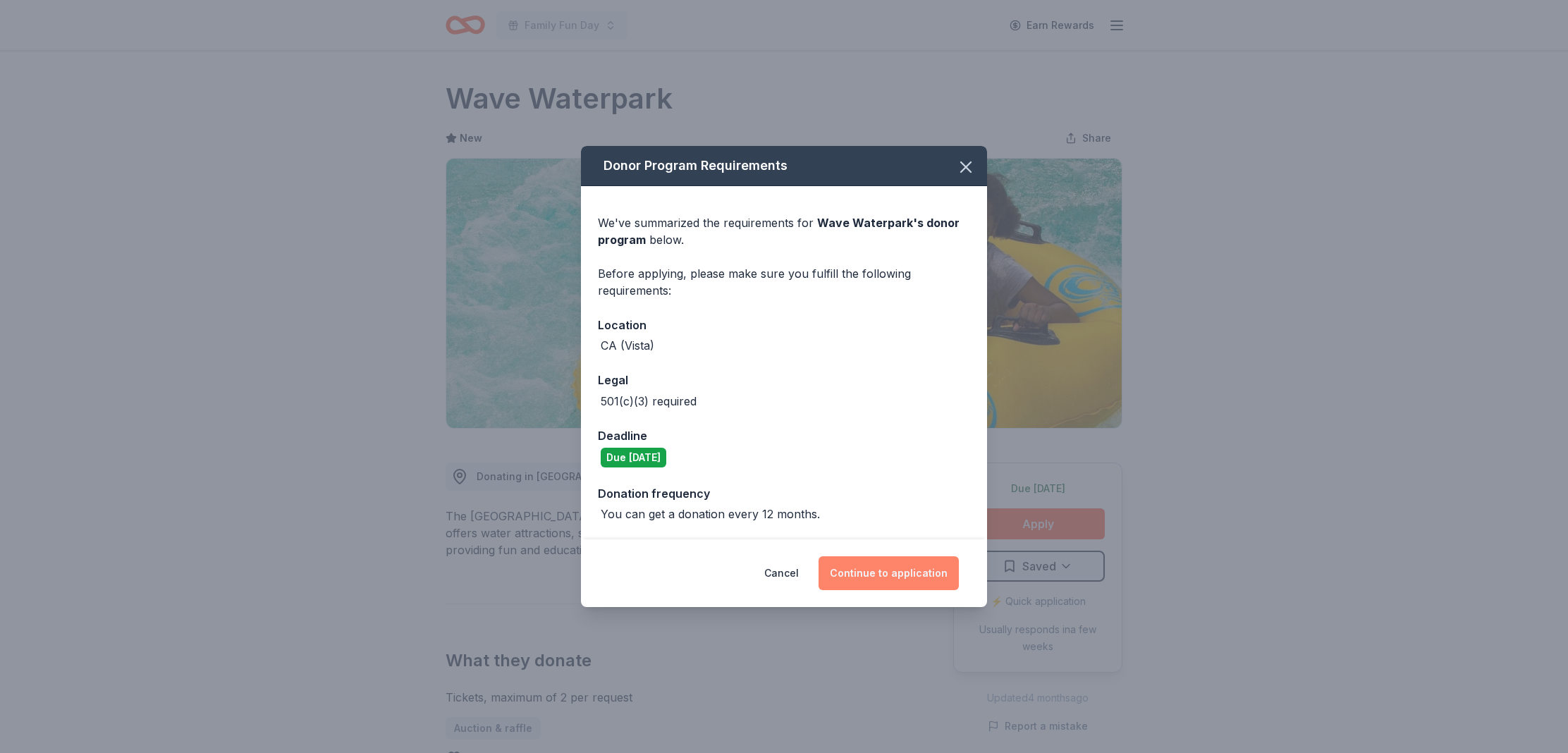
click at [871, 577] on button "Continue to application" at bounding box center [889, 573] width 140 height 34
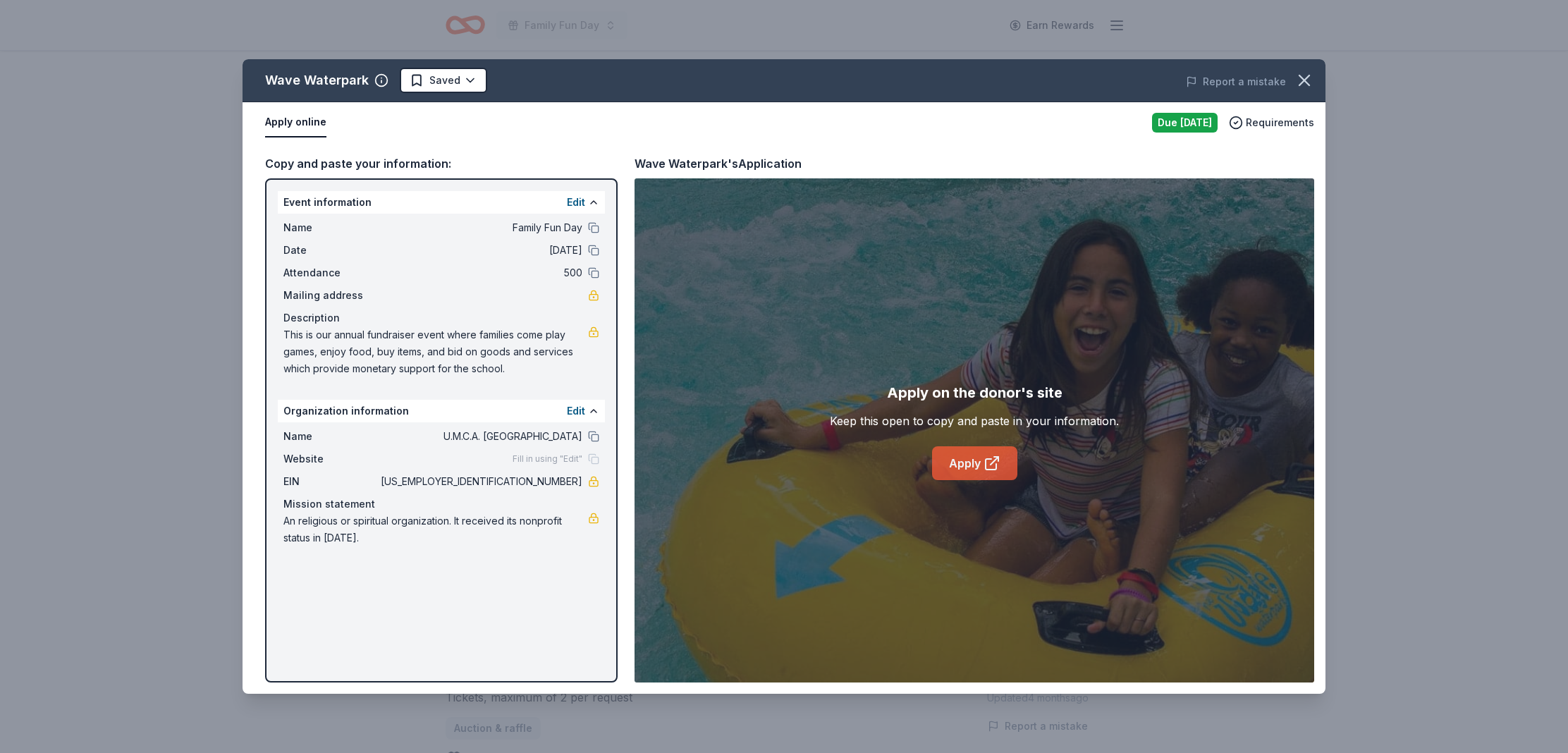
click at [979, 454] on link "Apply" at bounding box center [975, 463] width 85 height 34
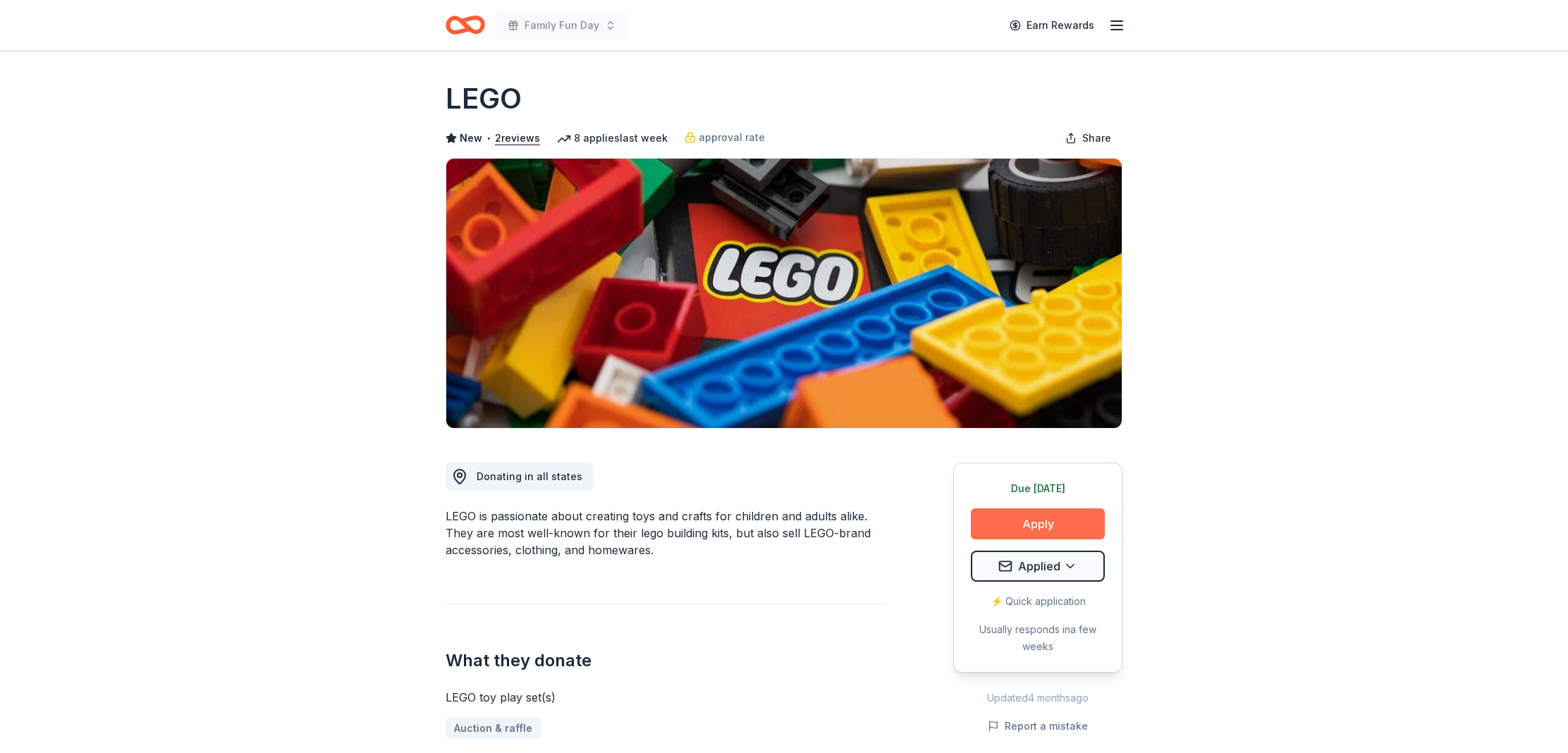
click at [1019, 522] on button "Apply" at bounding box center [1037, 524] width 134 height 31
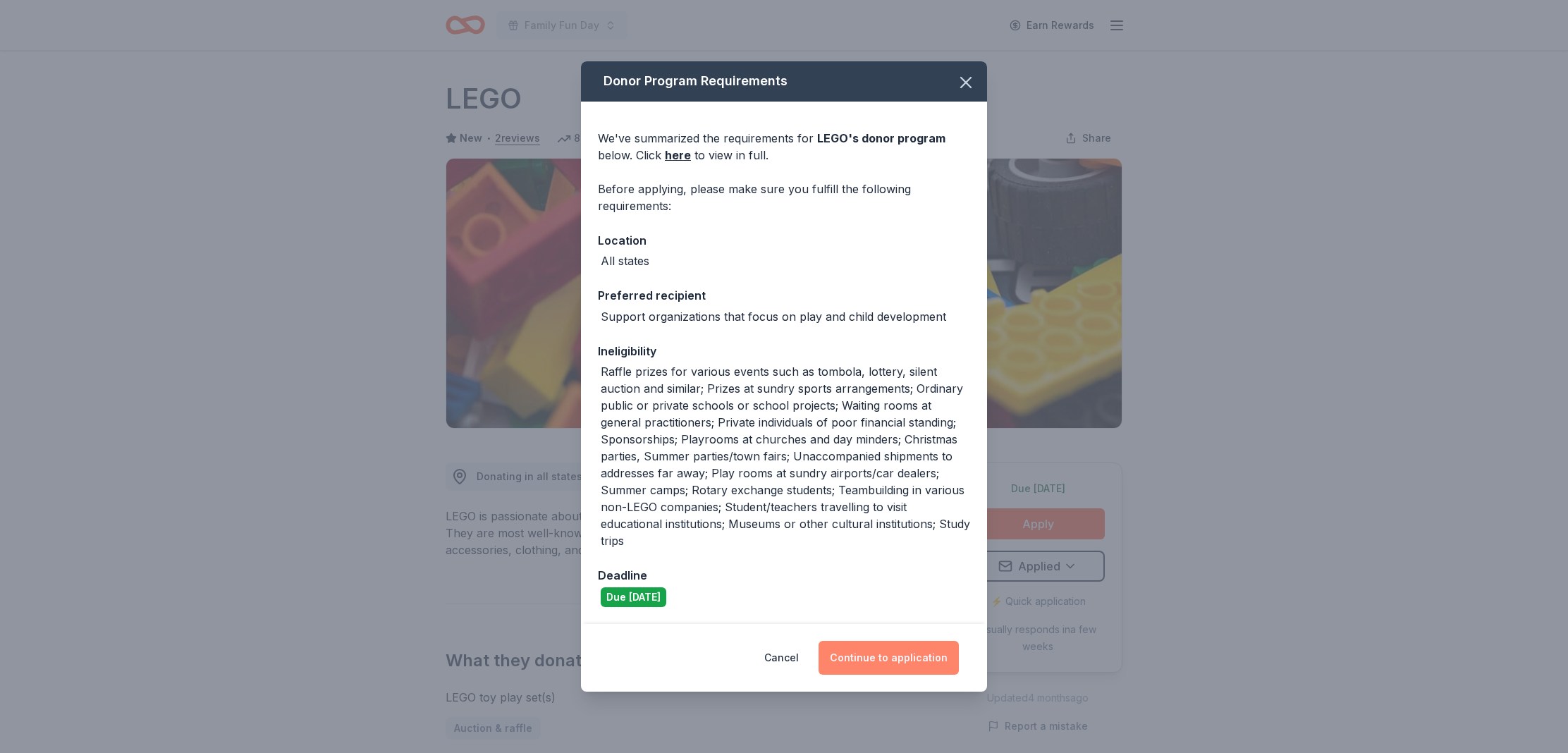
click at [888, 666] on button "Continue to application" at bounding box center [889, 658] width 140 height 34
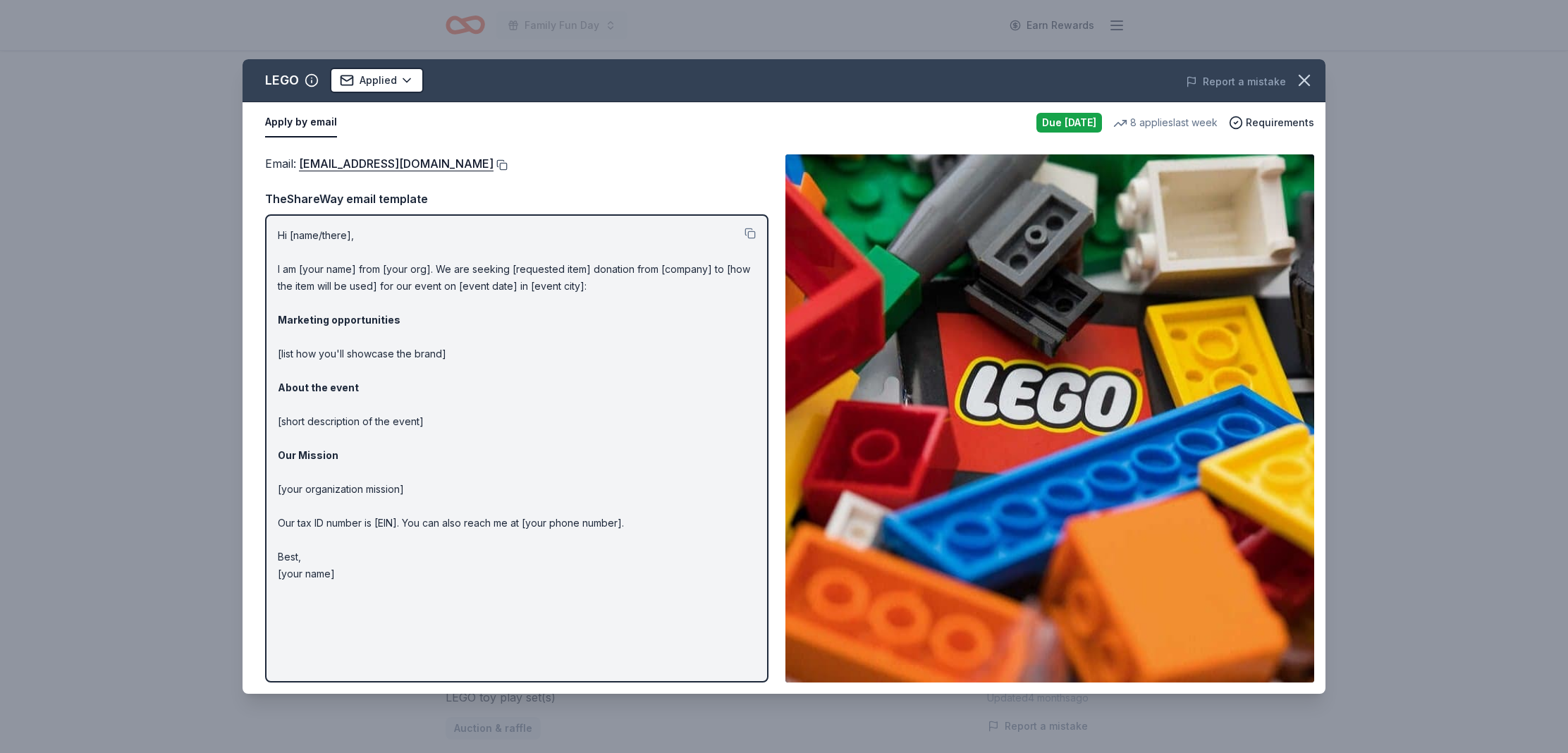
click at [494, 164] on button at bounding box center [501, 165] width 14 height 11
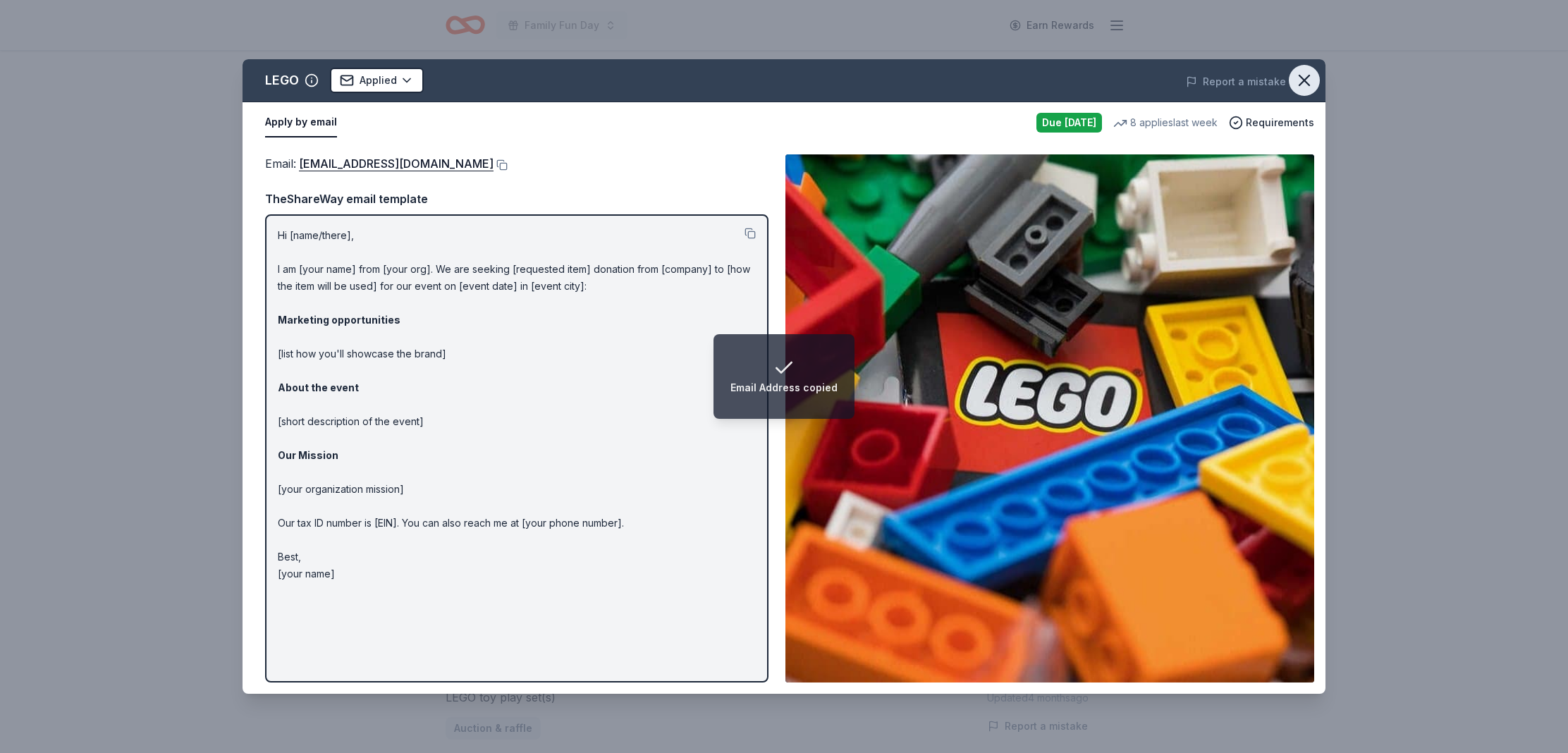
click at [1307, 83] on icon "button" at bounding box center [1304, 80] width 10 height 10
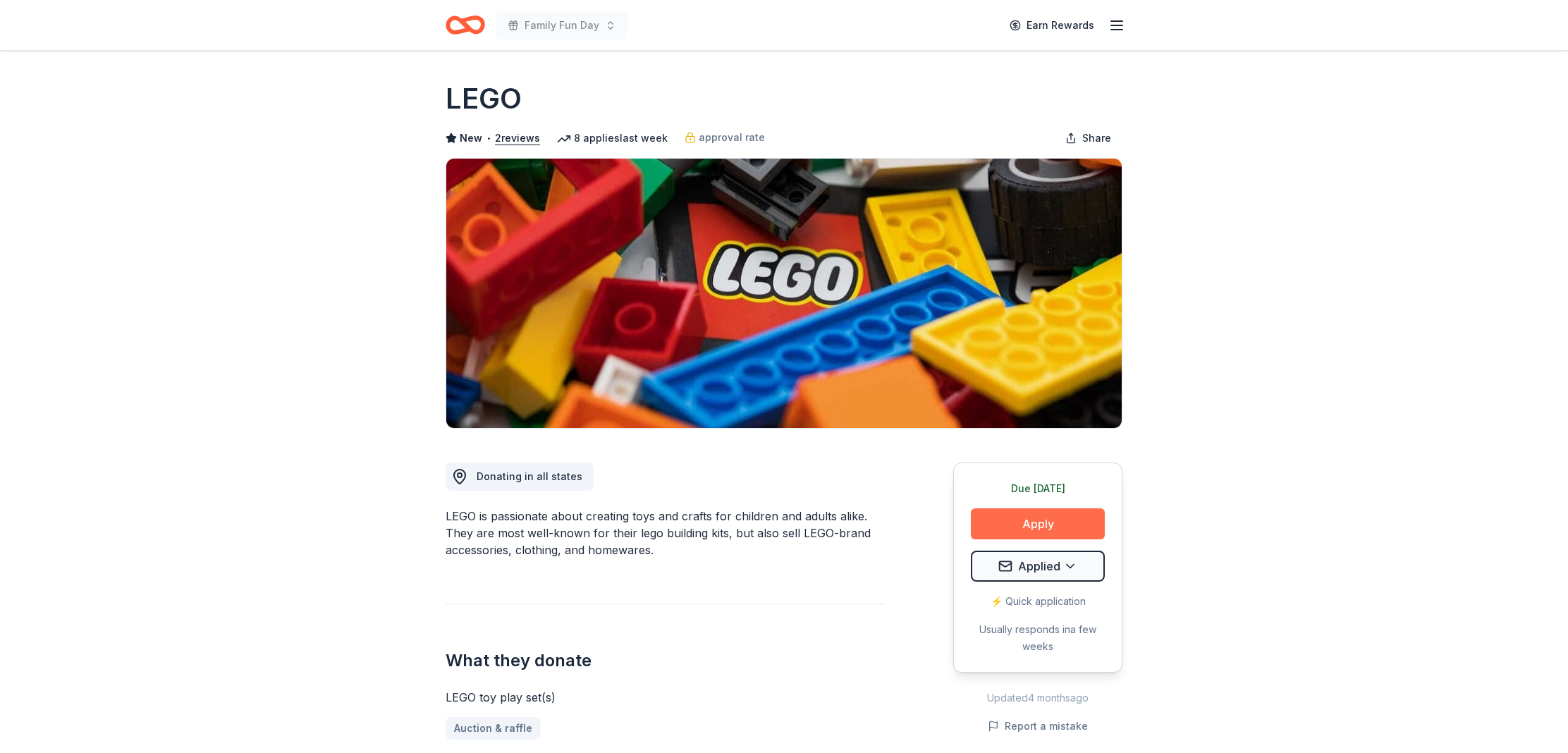
click at [1000, 525] on button "Apply" at bounding box center [1037, 524] width 134 height 31
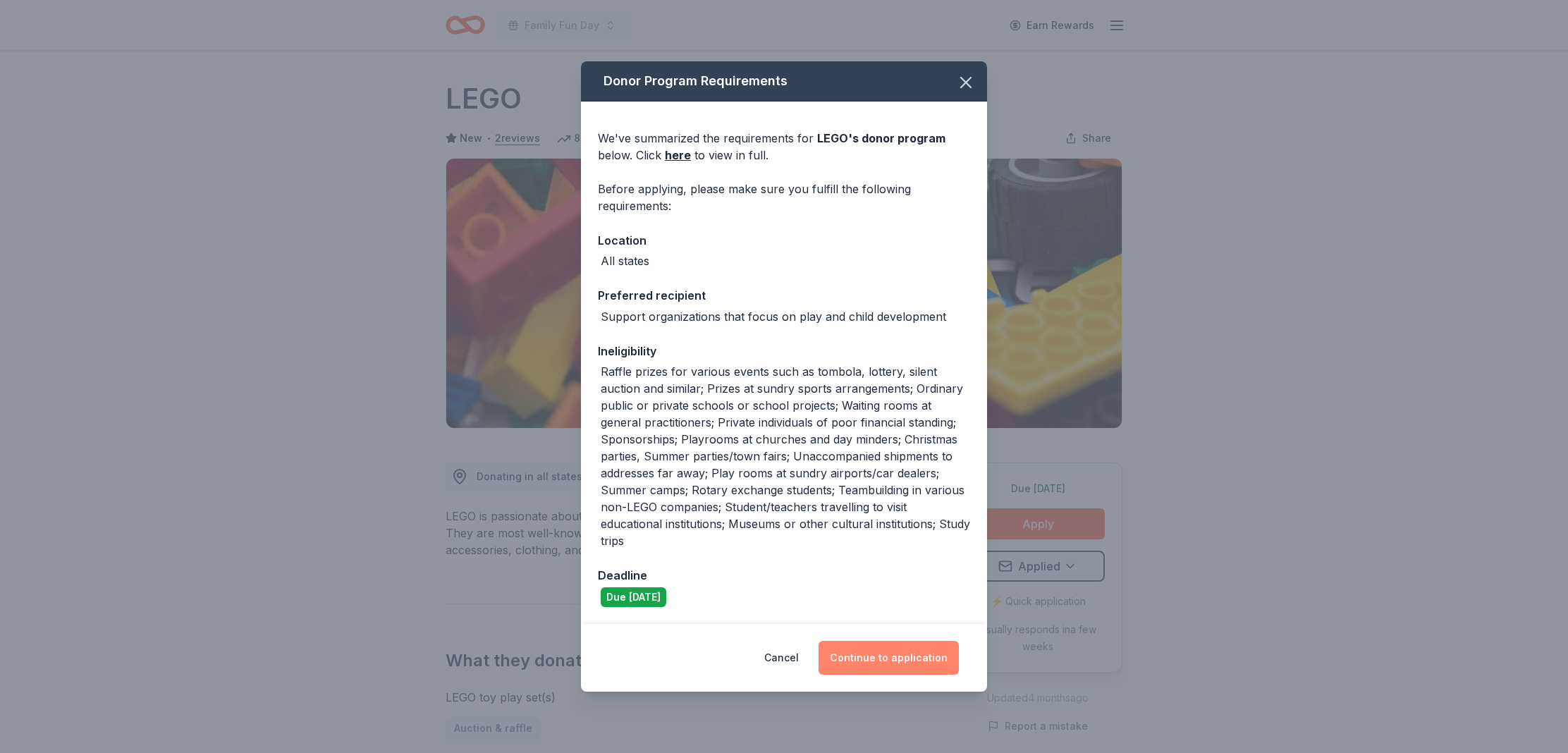
click at [867, 658] on button "Continue to application" at bounding box center [889, 658] width 140 height 34
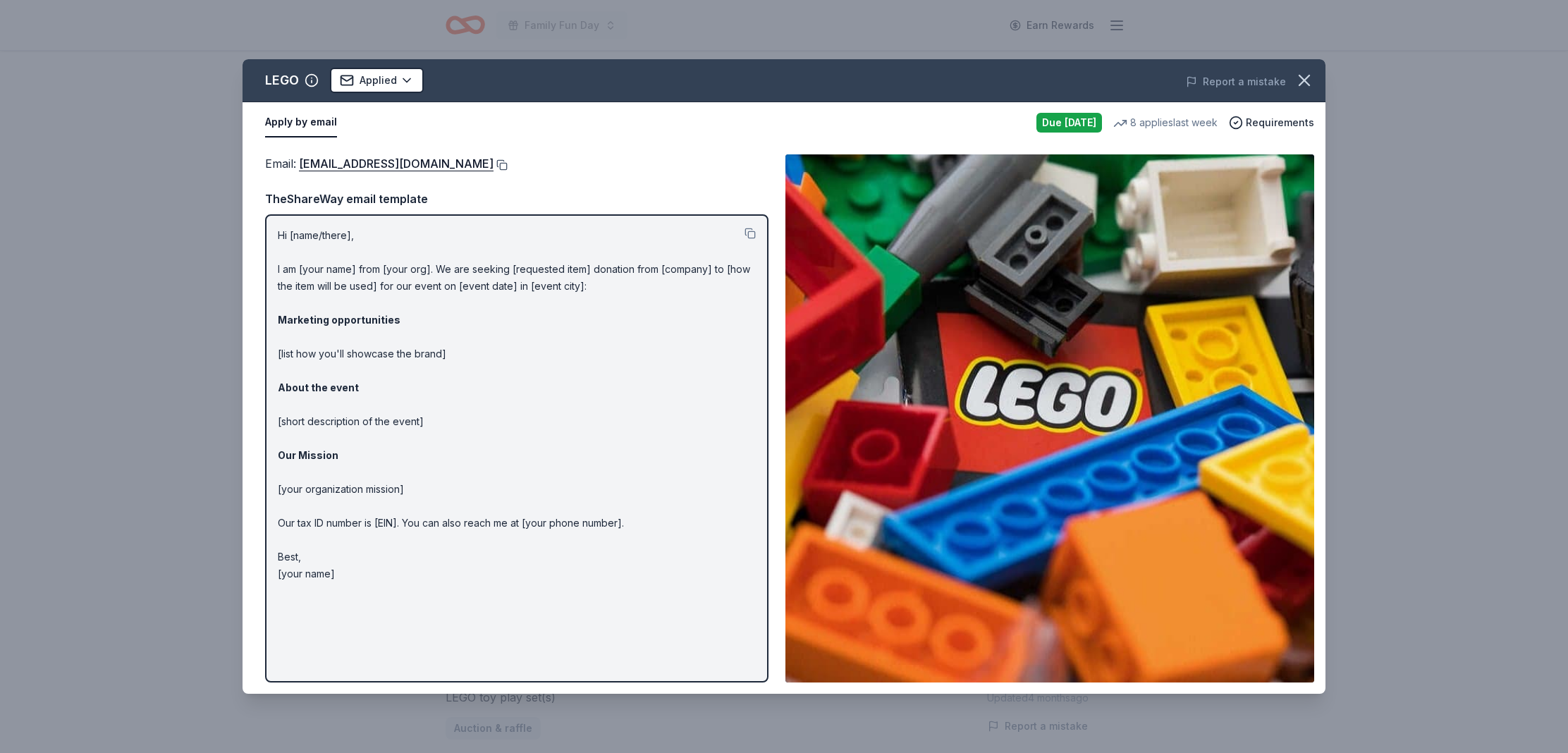
click at [494, 167] on button at bounding box center [501, 165] width 14 height 11
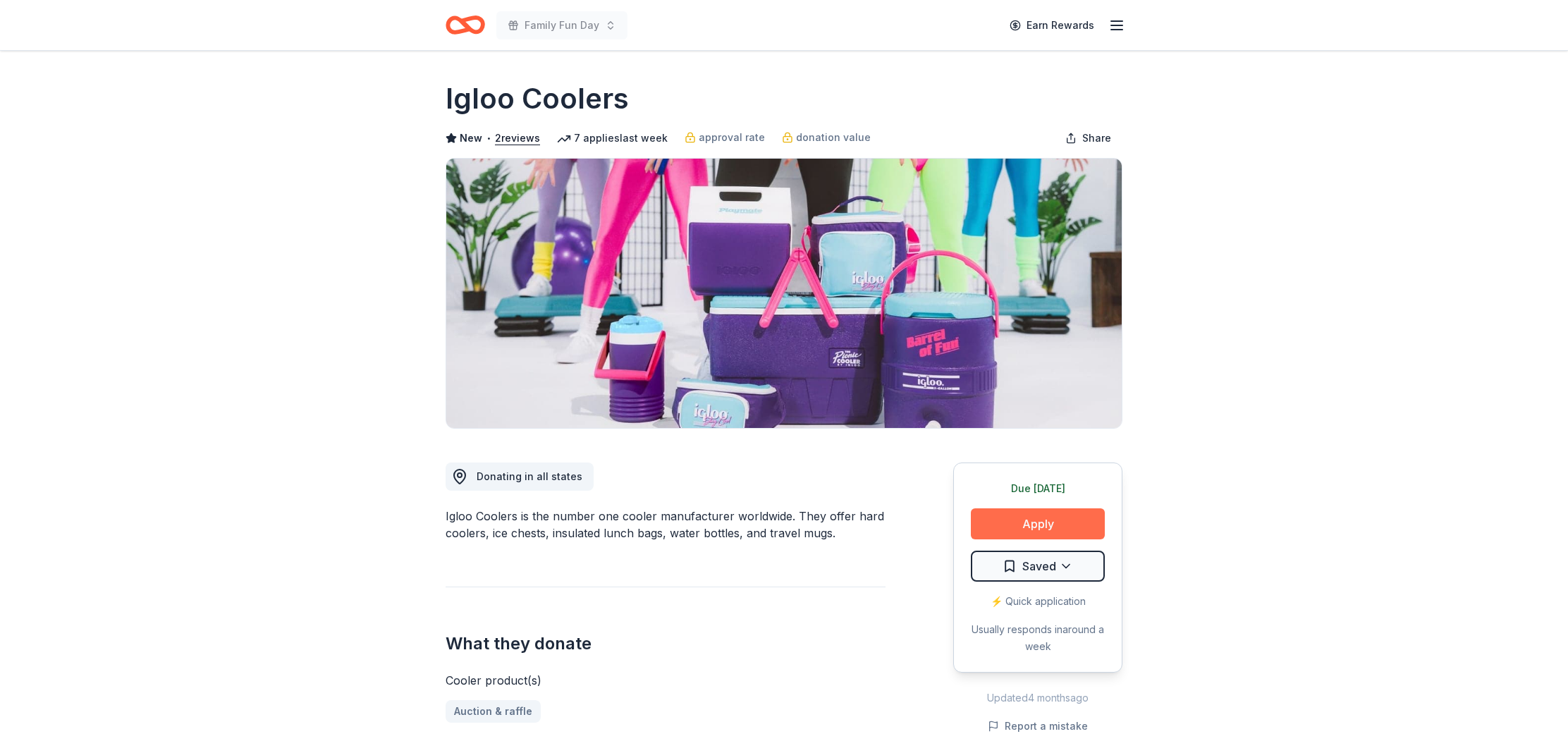
click at [998, 524] on button "Apply" at bounding box center [1037, 524] width 134 height 31
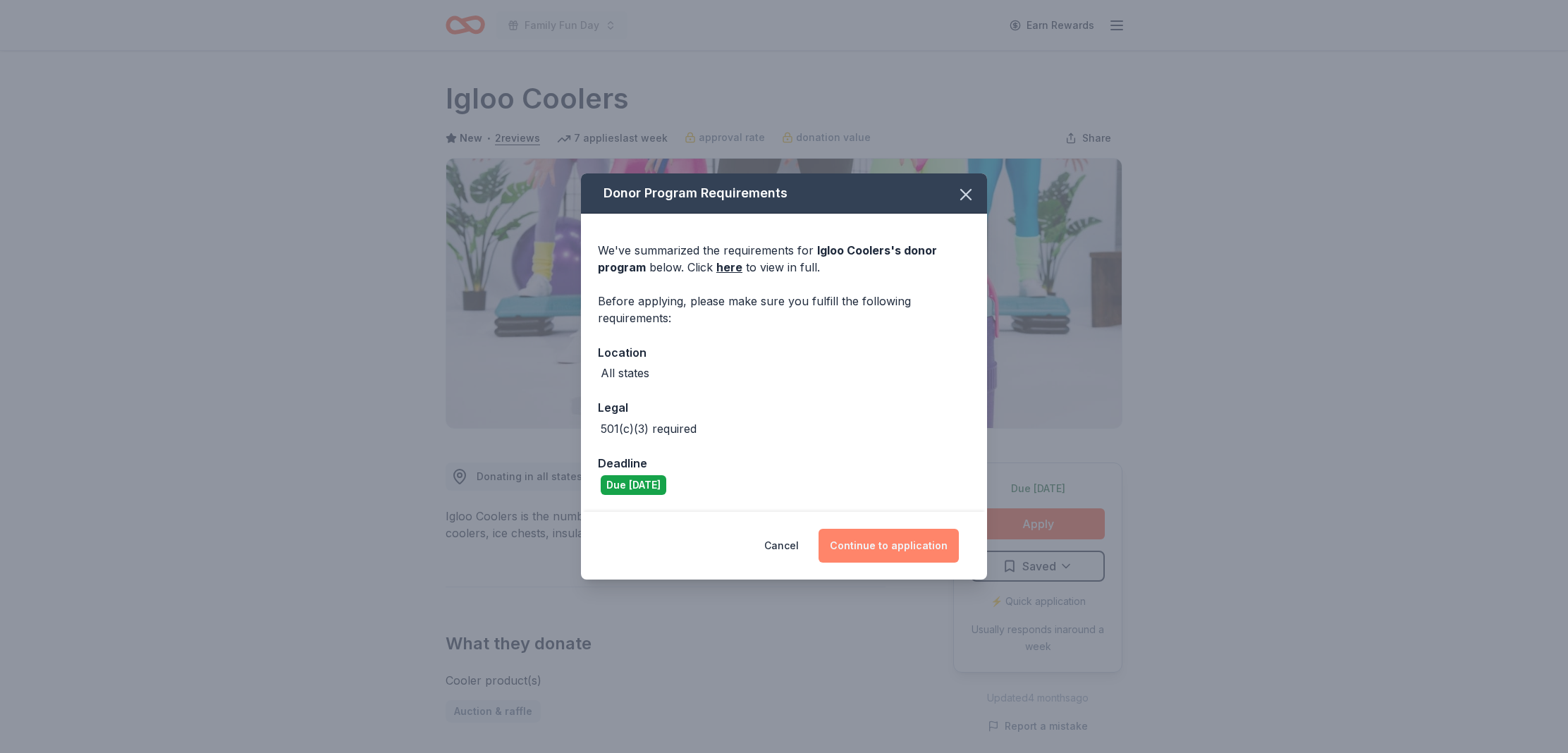
click at [928, 546] on button "Continue to application" at bounding box center [889, 546] width 140 height 34
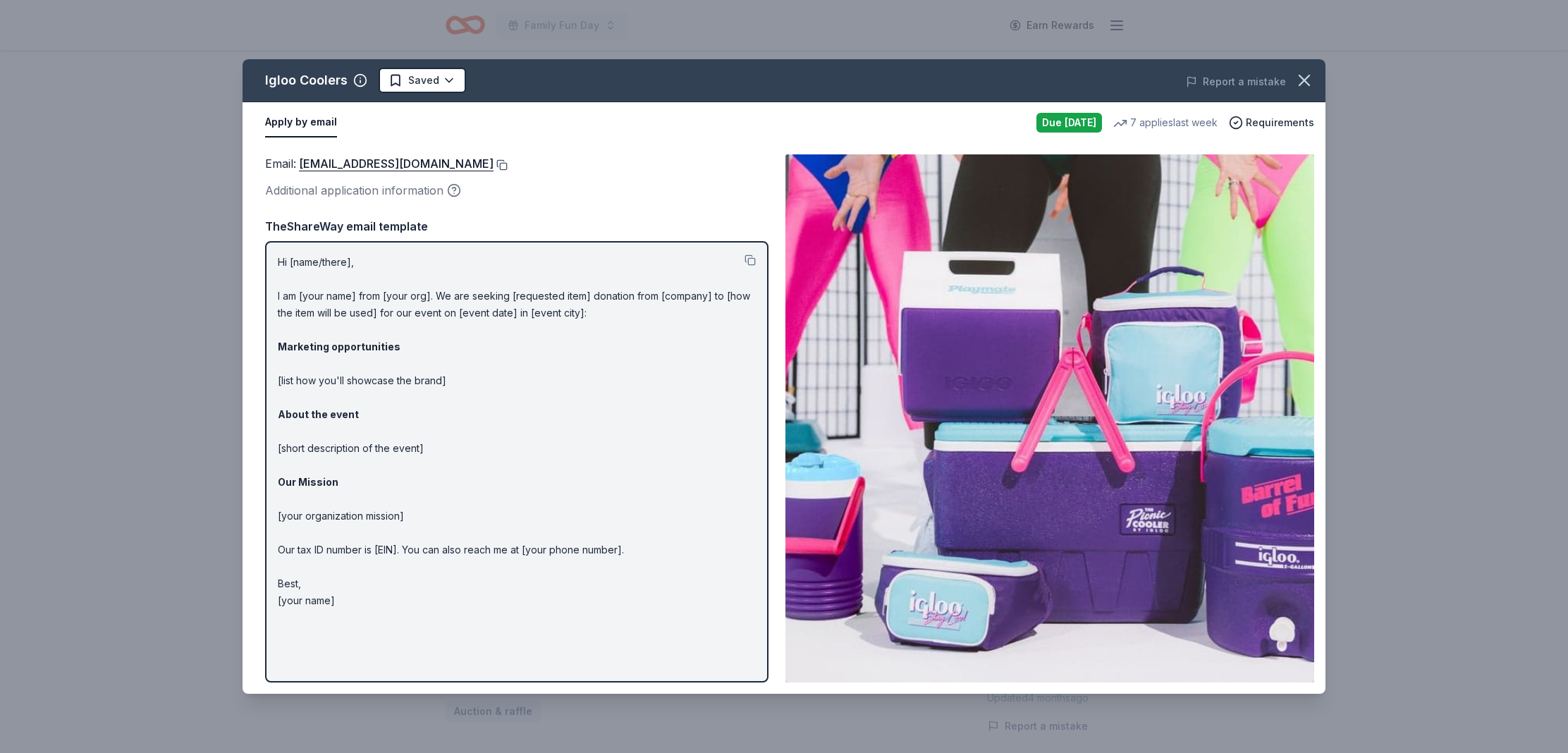
click at [494, 163] on button at bounding box center [501, 165] width 14 height 11
drag, startPoint x: 1303, startPoint y: 83, endPoint x: 1264, endPoint y: 83, distance: 39.0
click at [1303, 83] on icon "button" at bounding box center [1304, 80] width 20 height 20
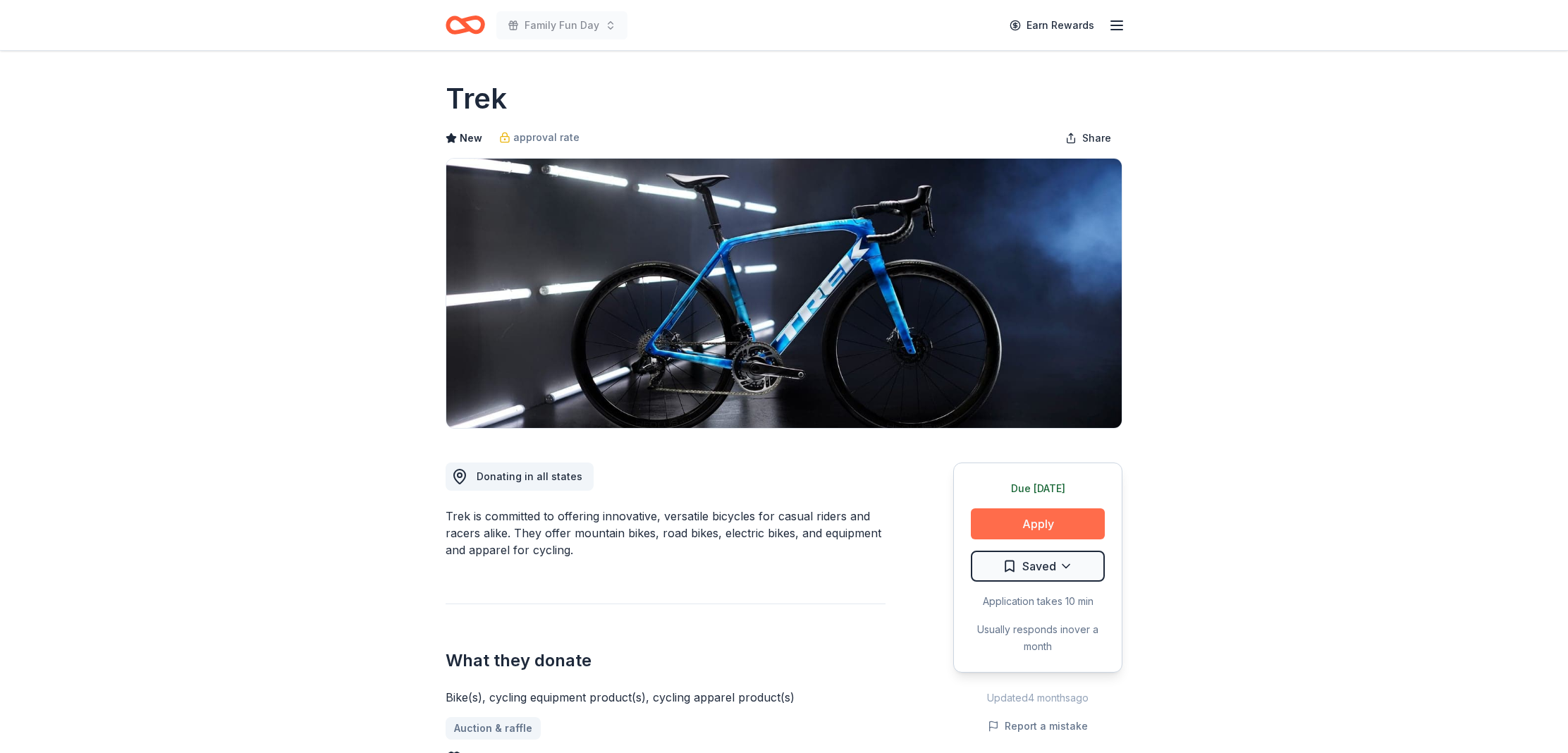
click at [997, 516] on button "Apply" at bounding box center [1037, 524] width 134 height 31
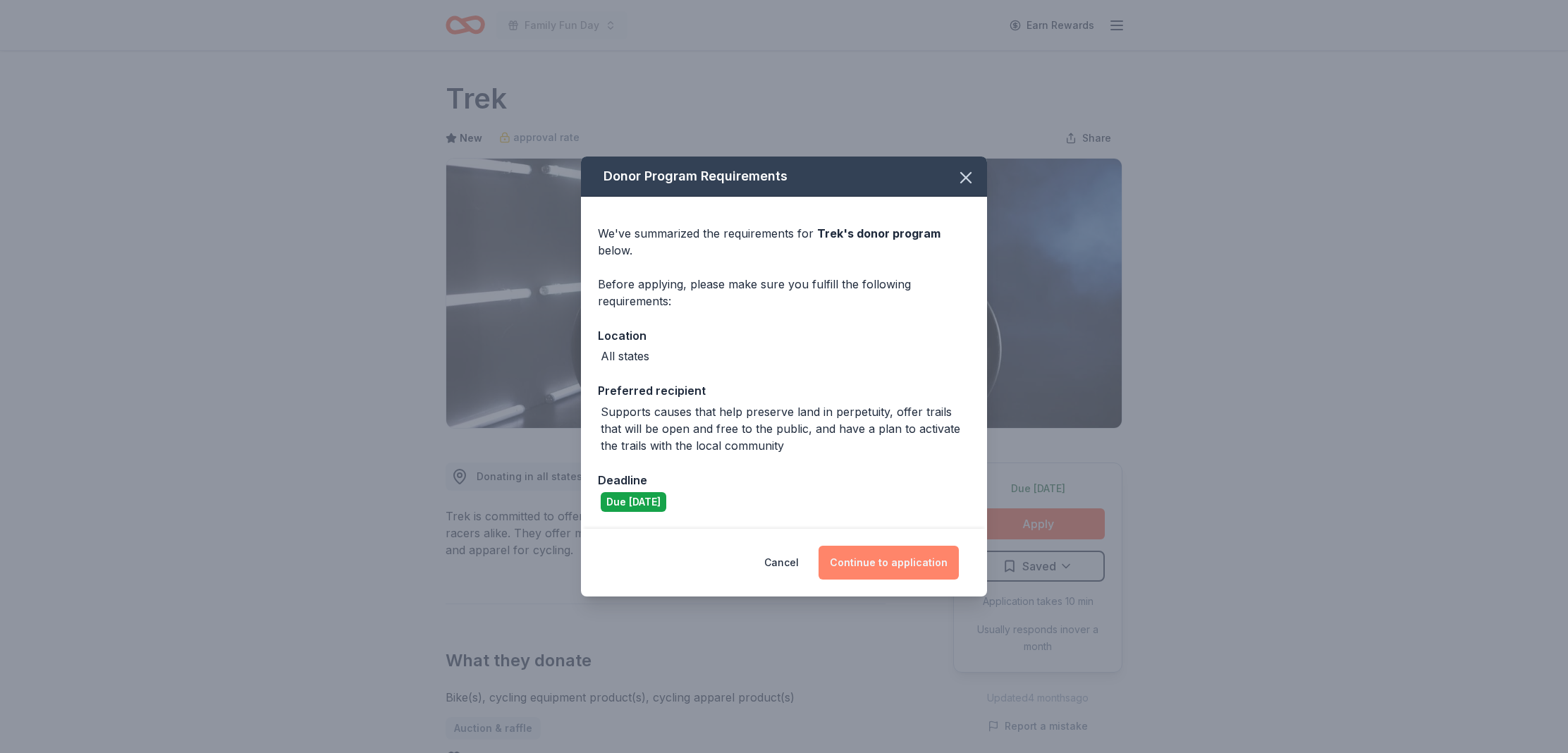
click at [882, 567] on button "Continue to application" at bounding box center [889, 562] width 140 height 34
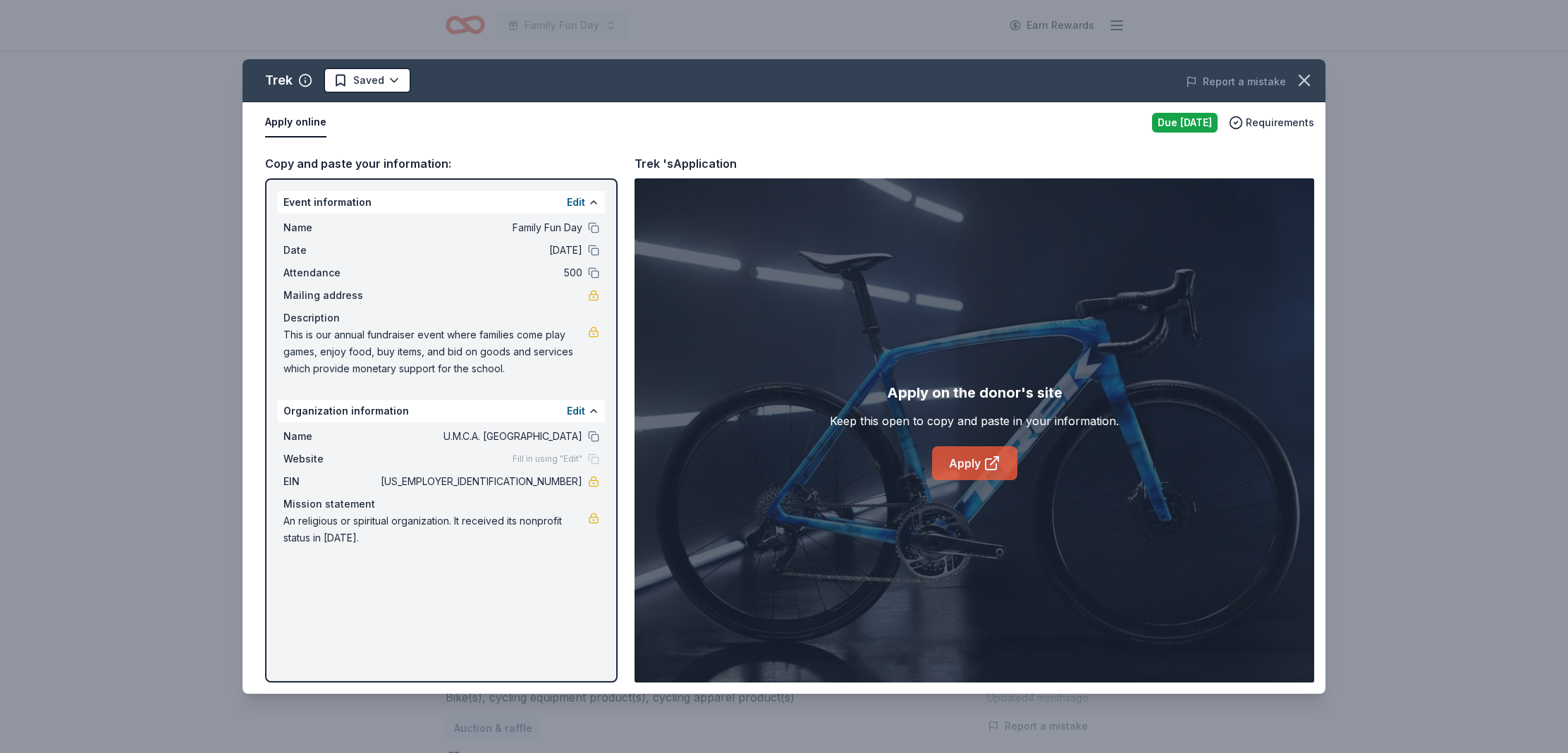
click at [996, 459] on icon at bounding box center [993, 463] width 17 height 17
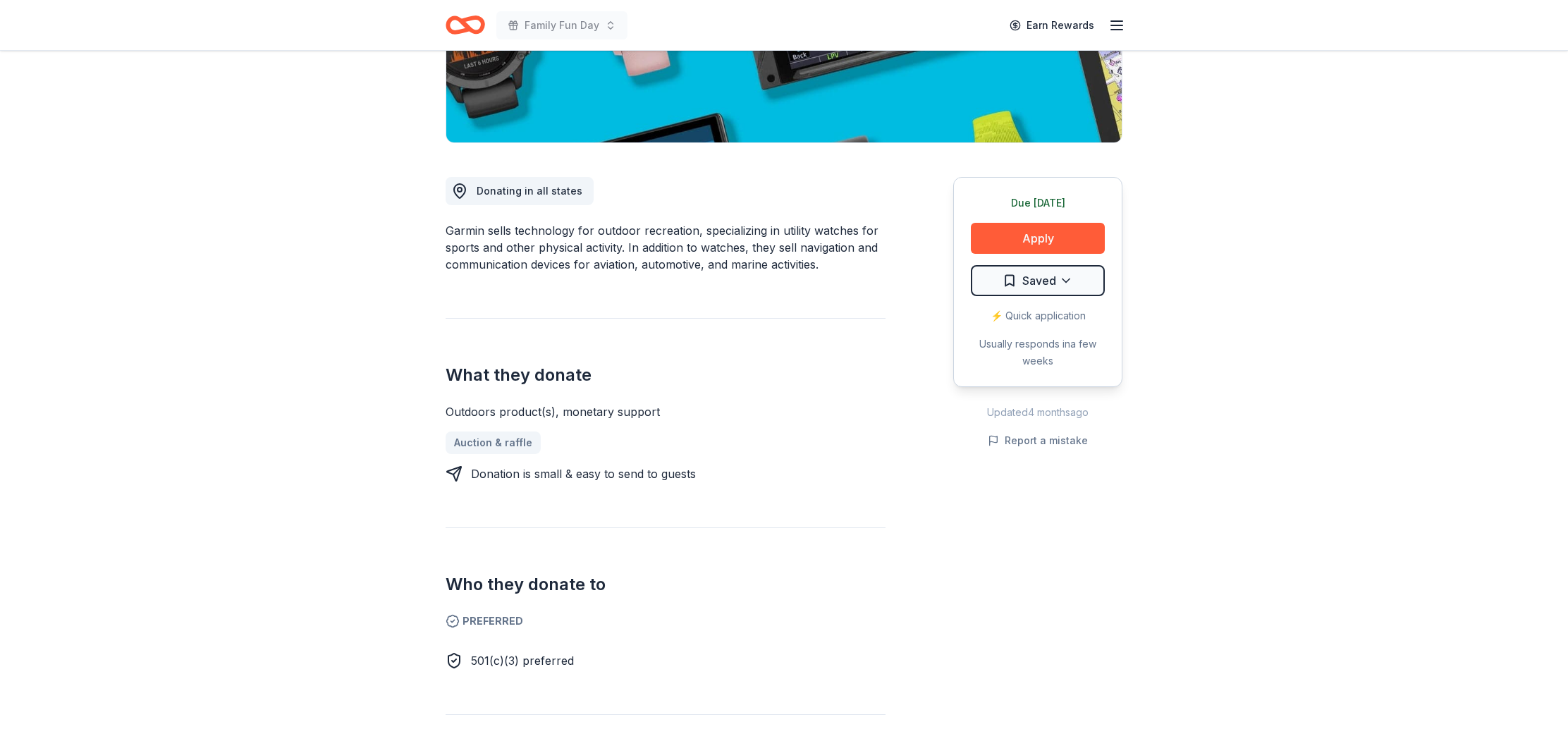
scroll to position [287, 0]
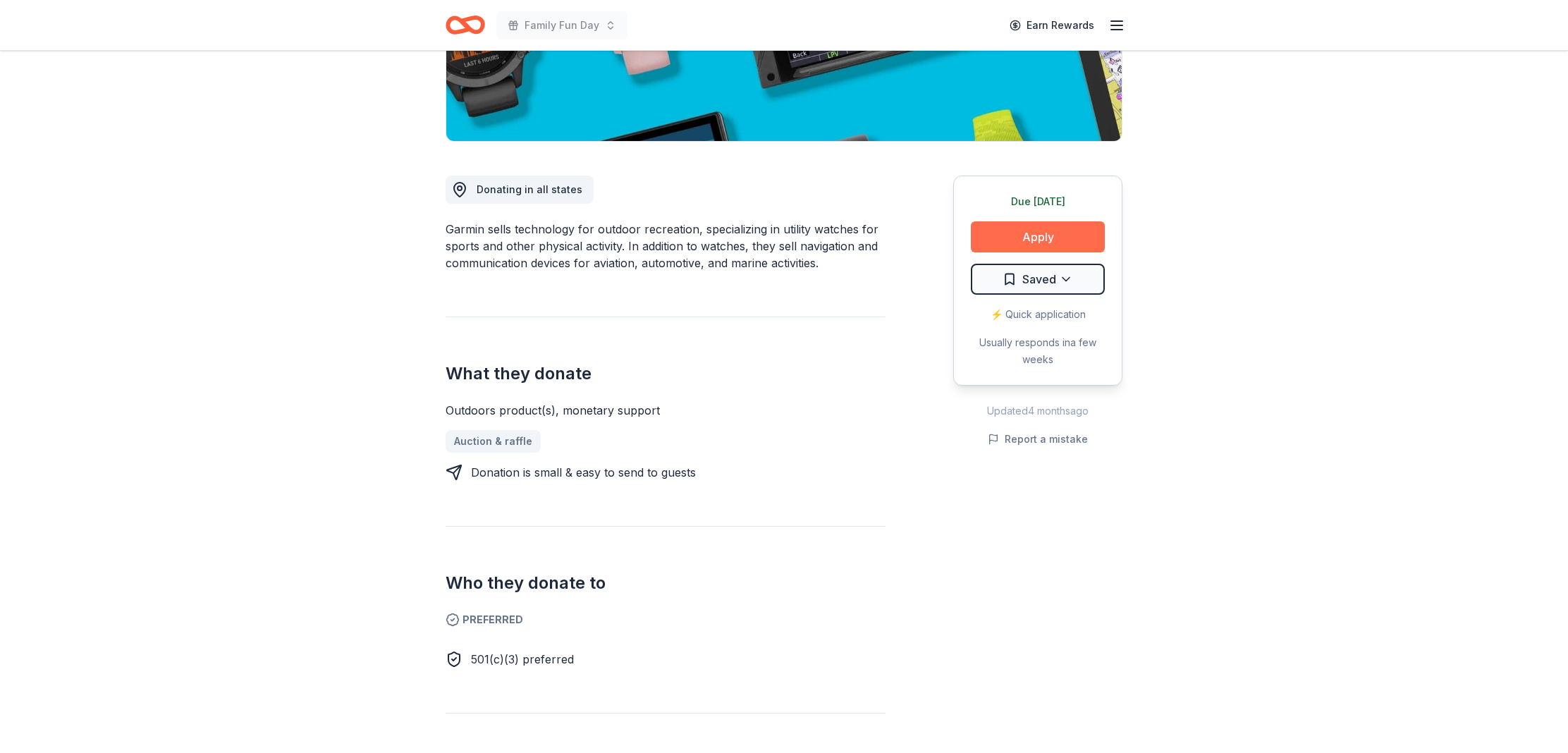
click at [995, 245] on button "Apply" at bounding box center [1037, 237] width 134 height 31
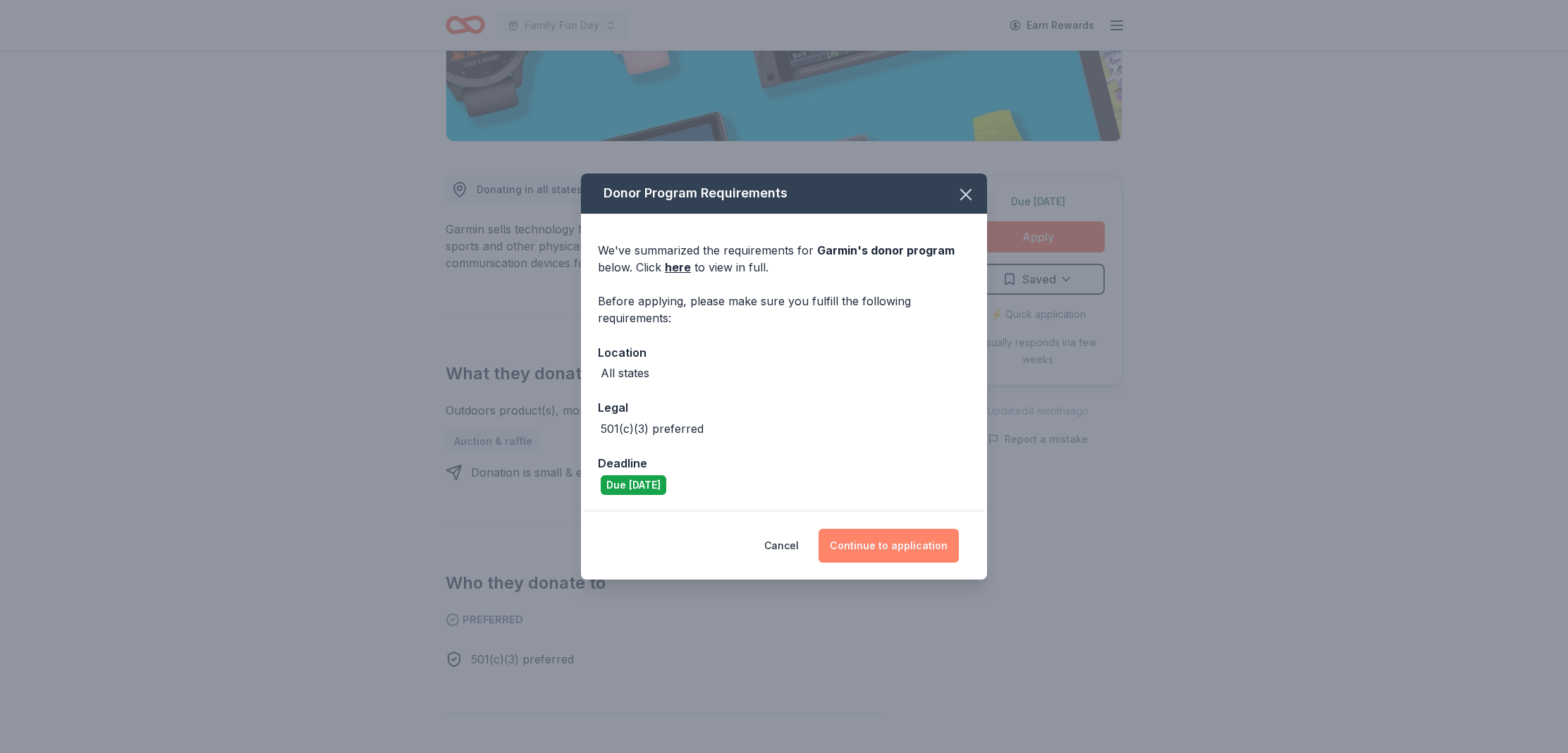
click at [871, 546] on button "Continue to application" at bounding box center [889, 546] width 140 height 34
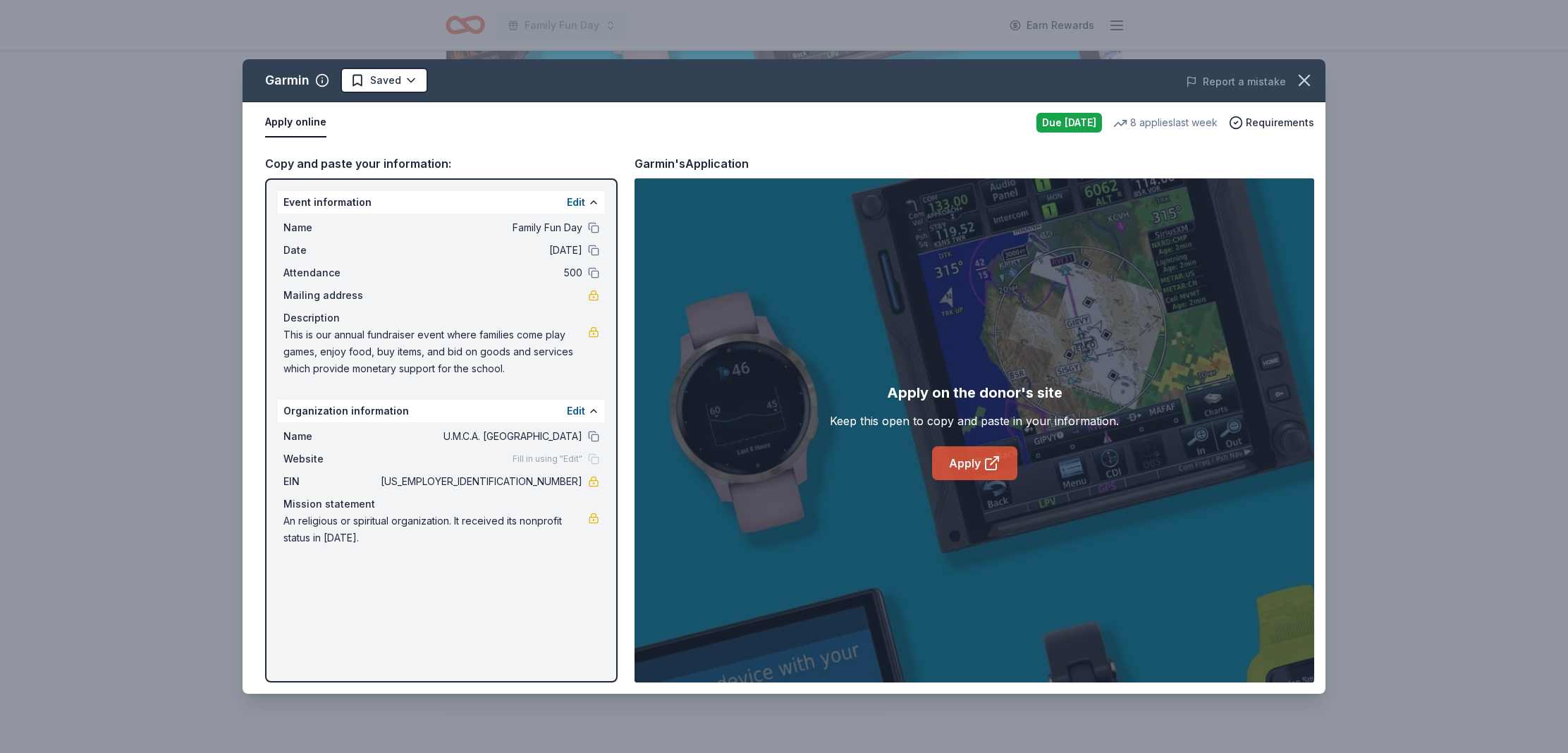
click at [995, 470] on icon at bounding box center [993, 463] width 17 height 17
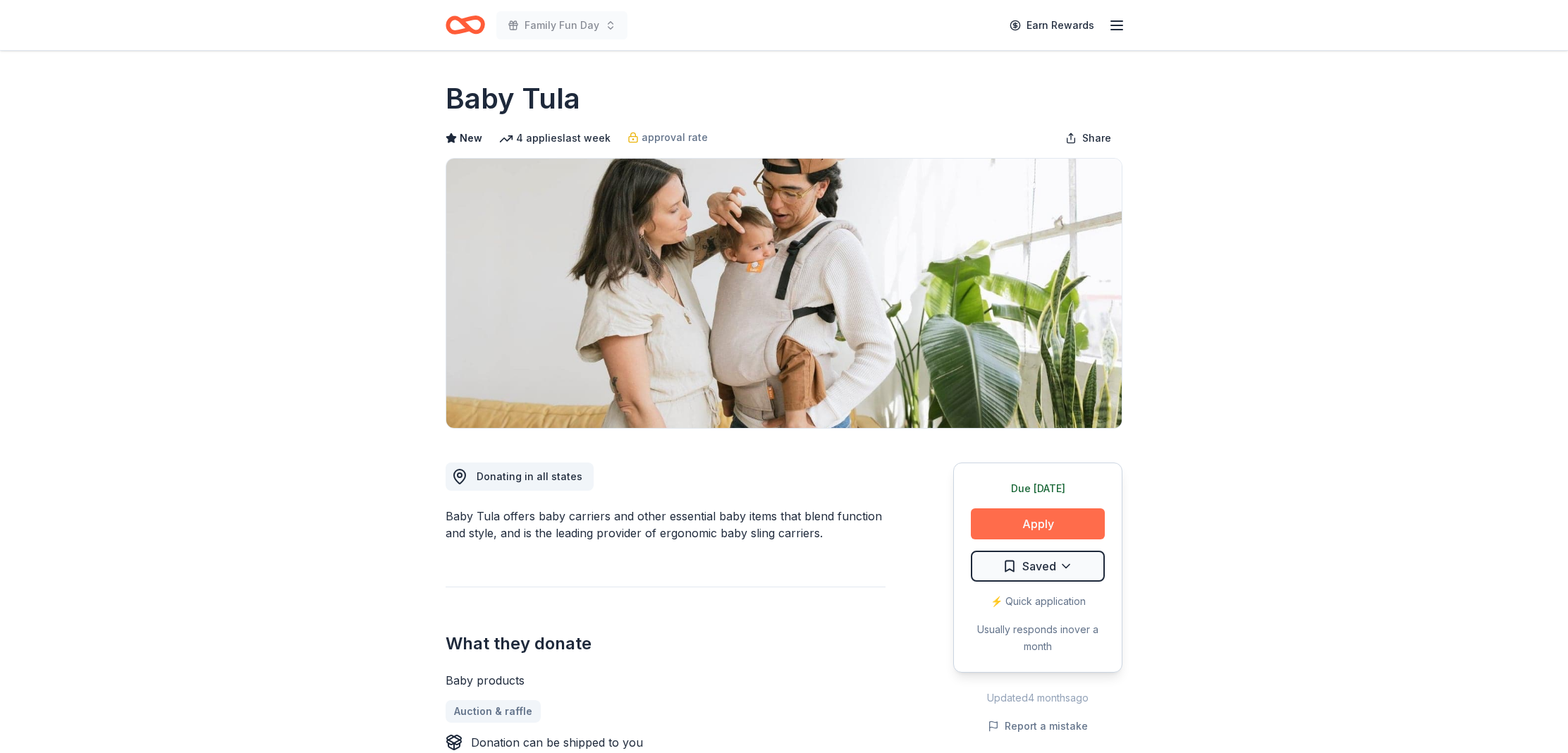
click at [1038, 517] on button "Apply" at bounding box center [1037, 524] width 134 height 31
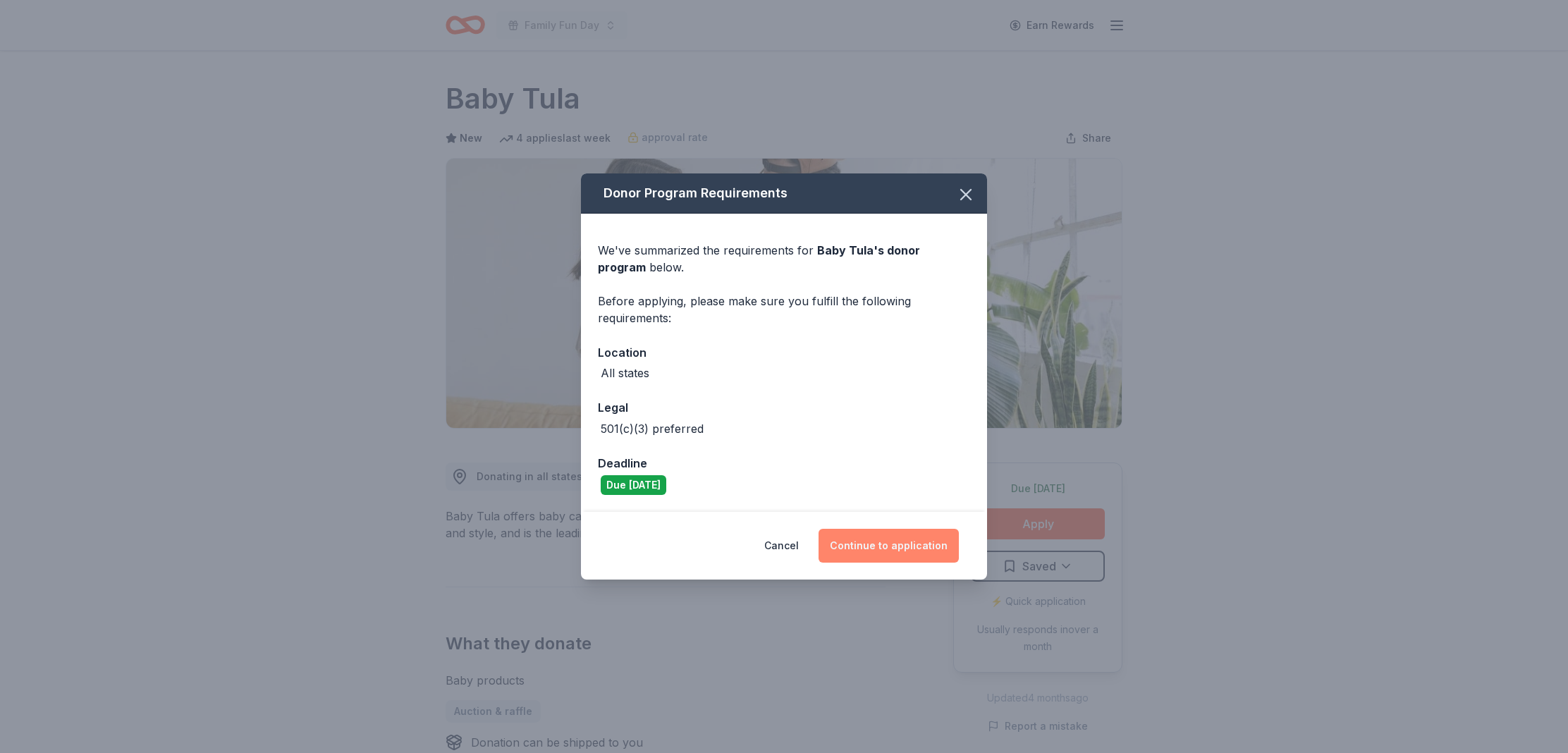
click at [871, 550] on button "Continue to application" at bounding box center [889, 546] width 140 height 34
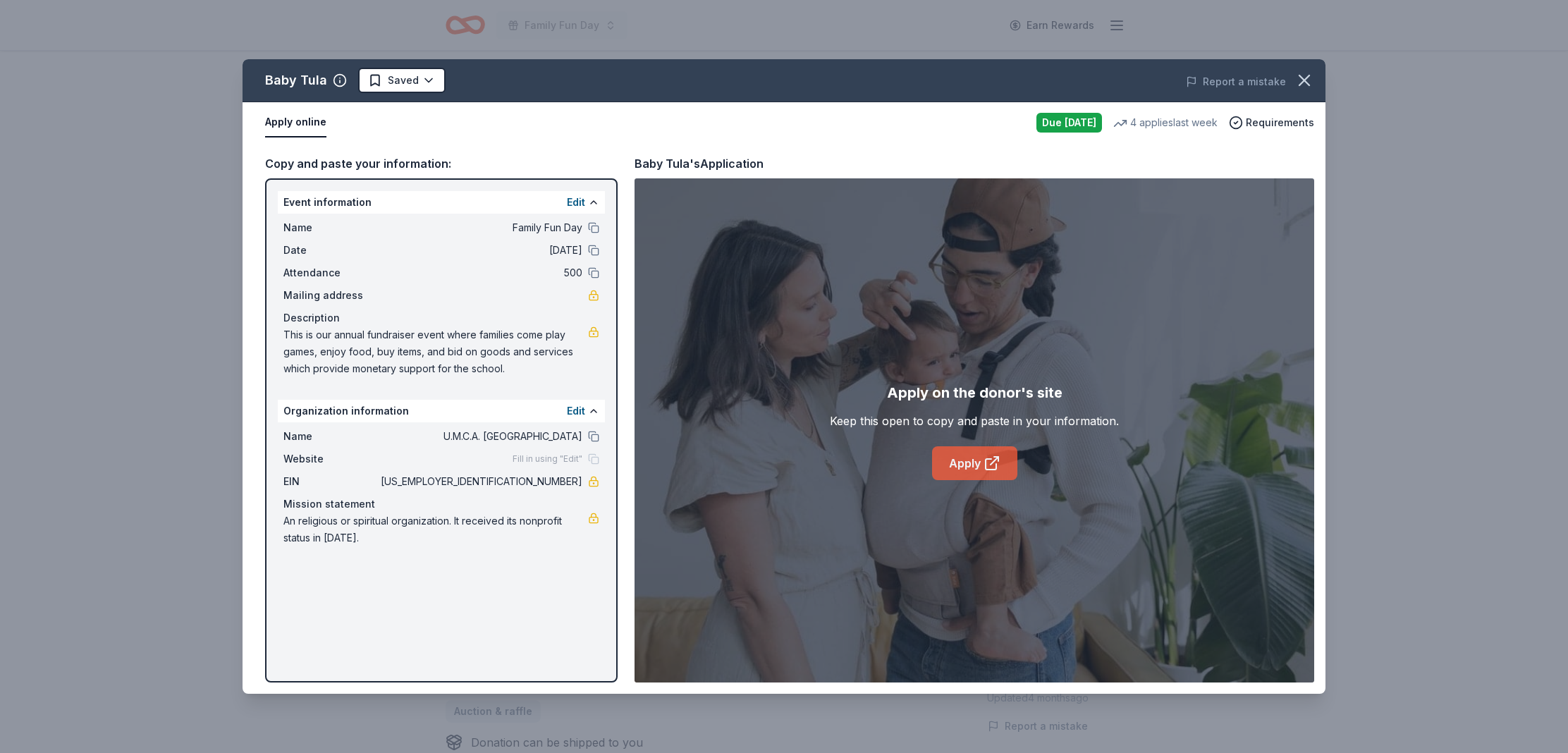
click at [966, 462] on link "Apply" at bounding box center [975, 463] width 85 height 34
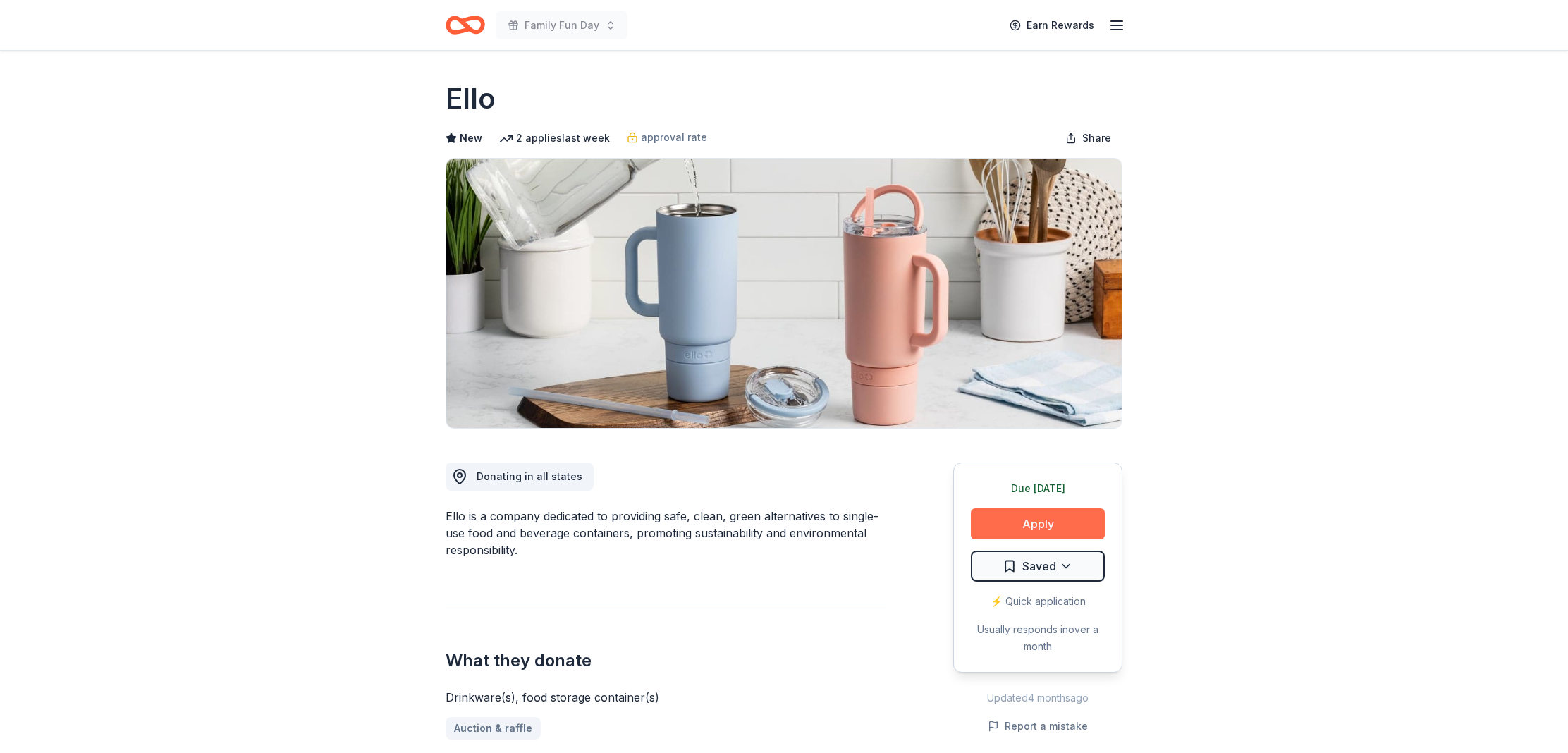
click at [1026, 514] on button "Apply" at bounding box center [1037, 524] width 134 height 31
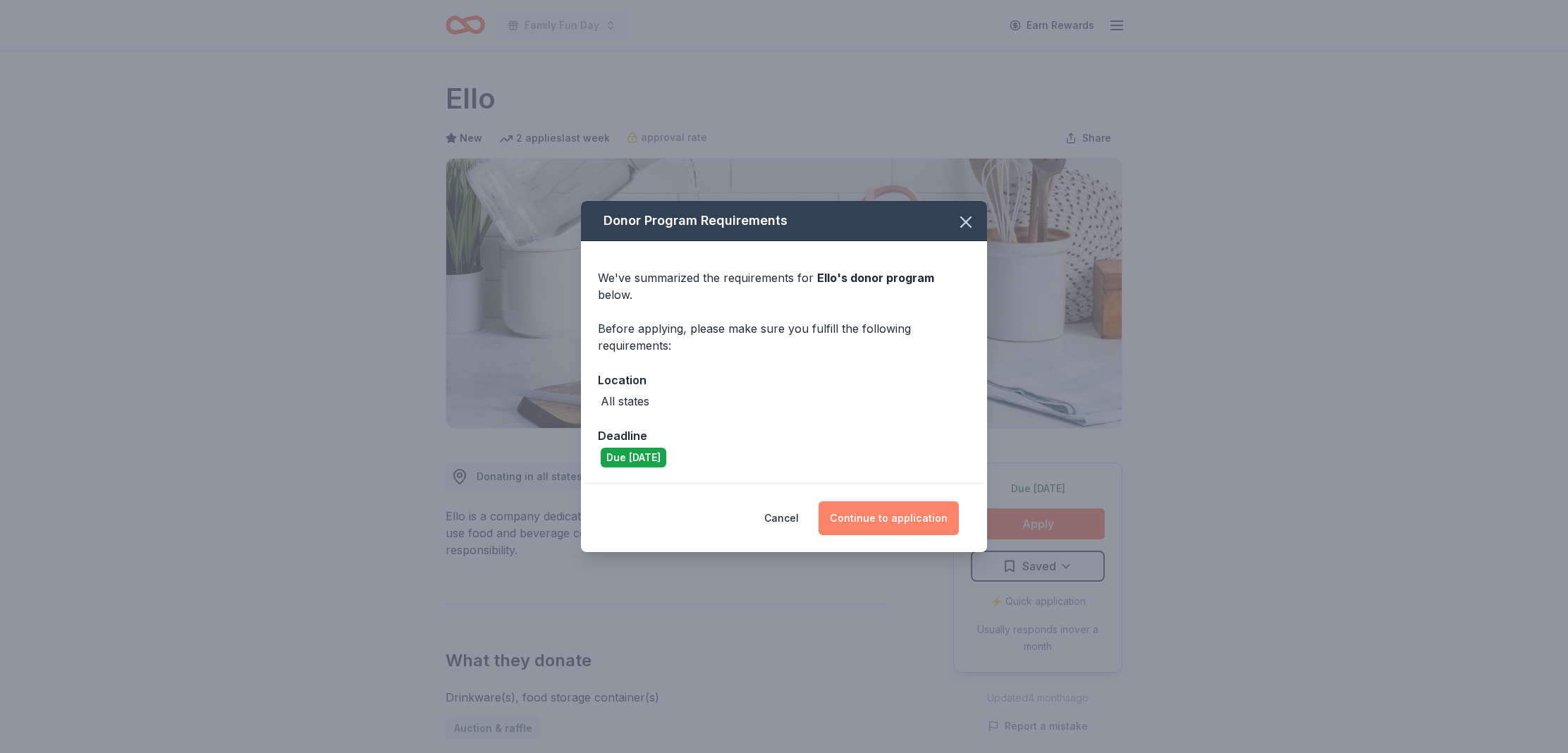
click at [892, 501] on button "Continue to application" at bounding box center [889, 517] width 140 height 34
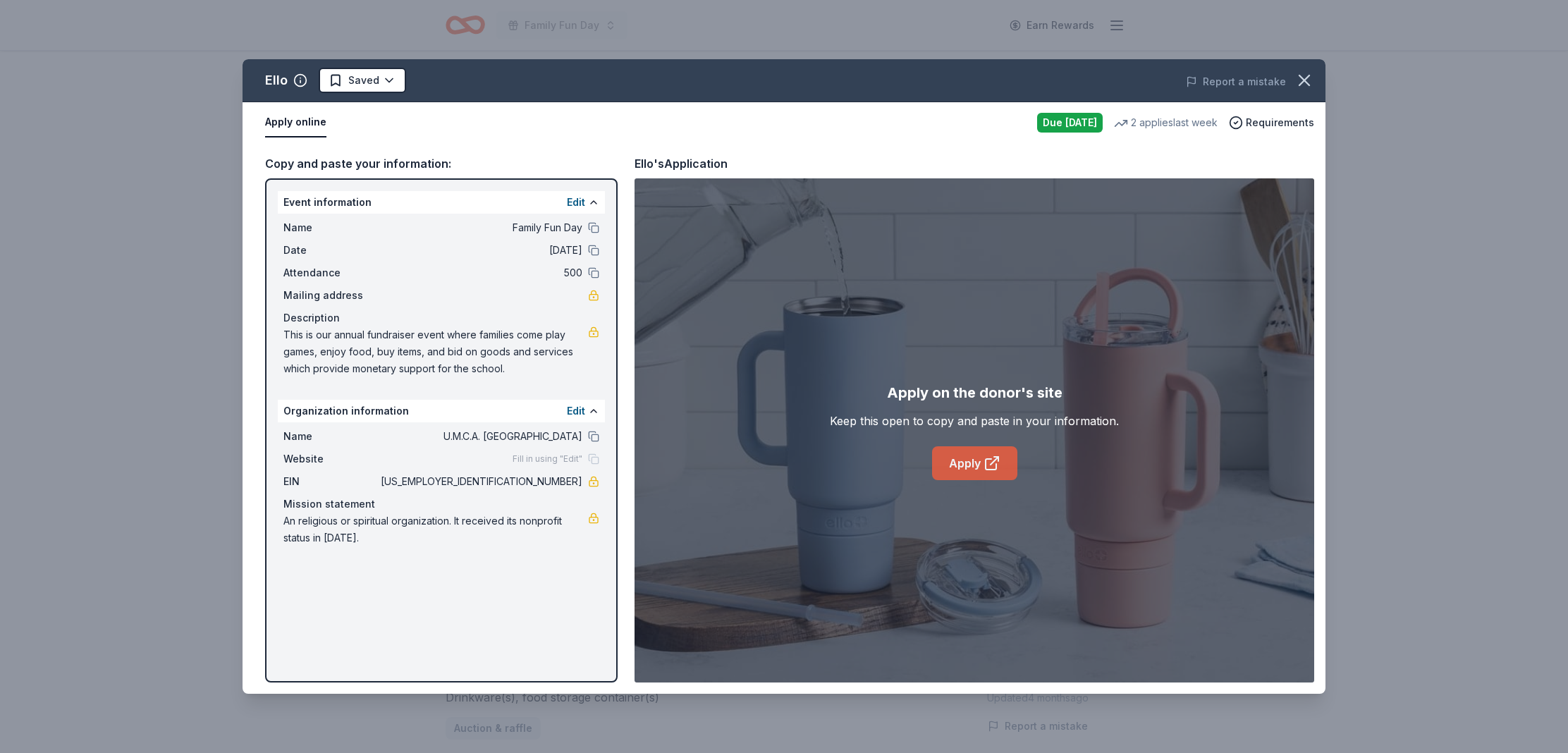
click at [968, 466] on link "Apply" at bounding box center [975, 463] width 85 height 34
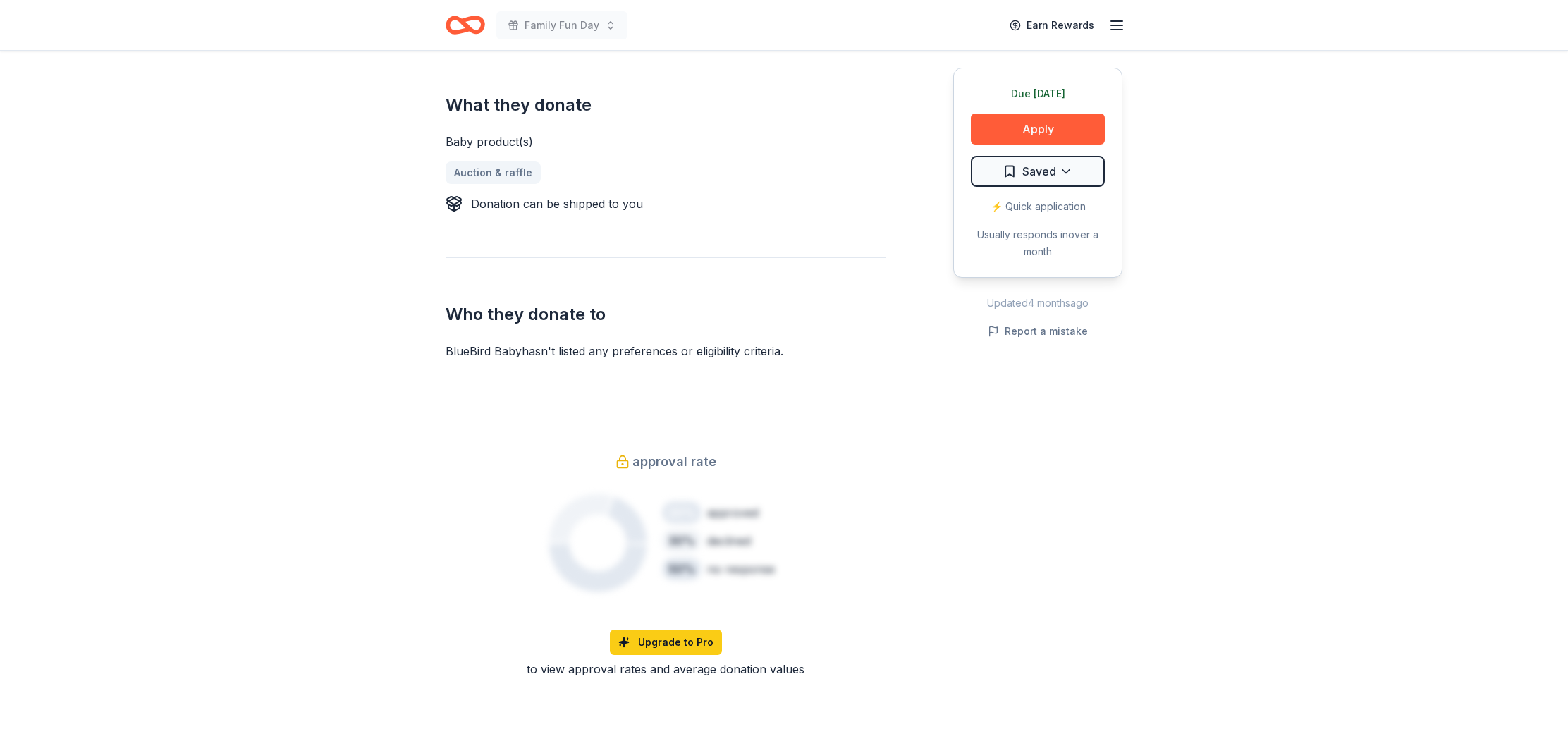
scroll to position [224, 0]
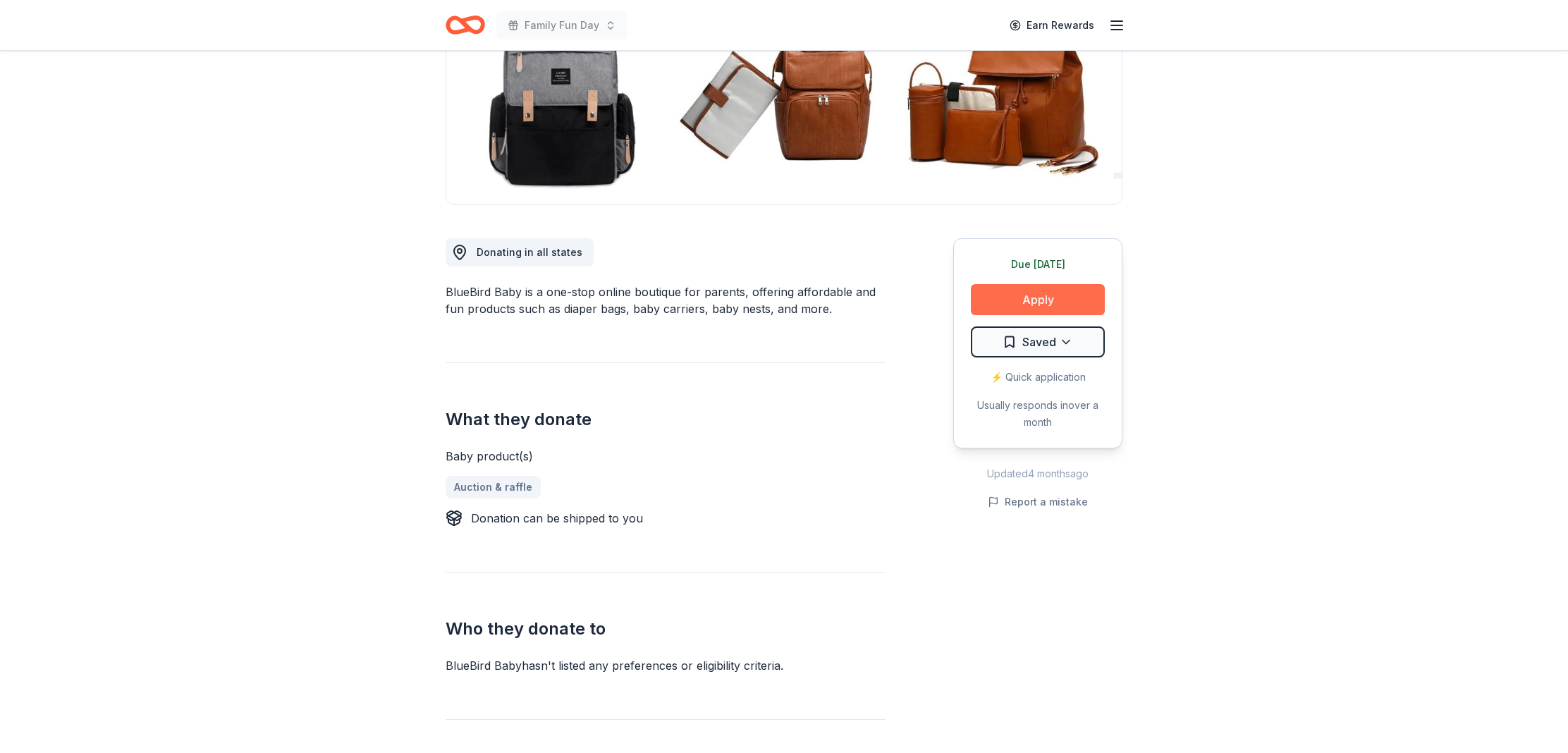
click at [997, 298] on button "Apply" at bounding box center [1037, 300] width 134 height 31
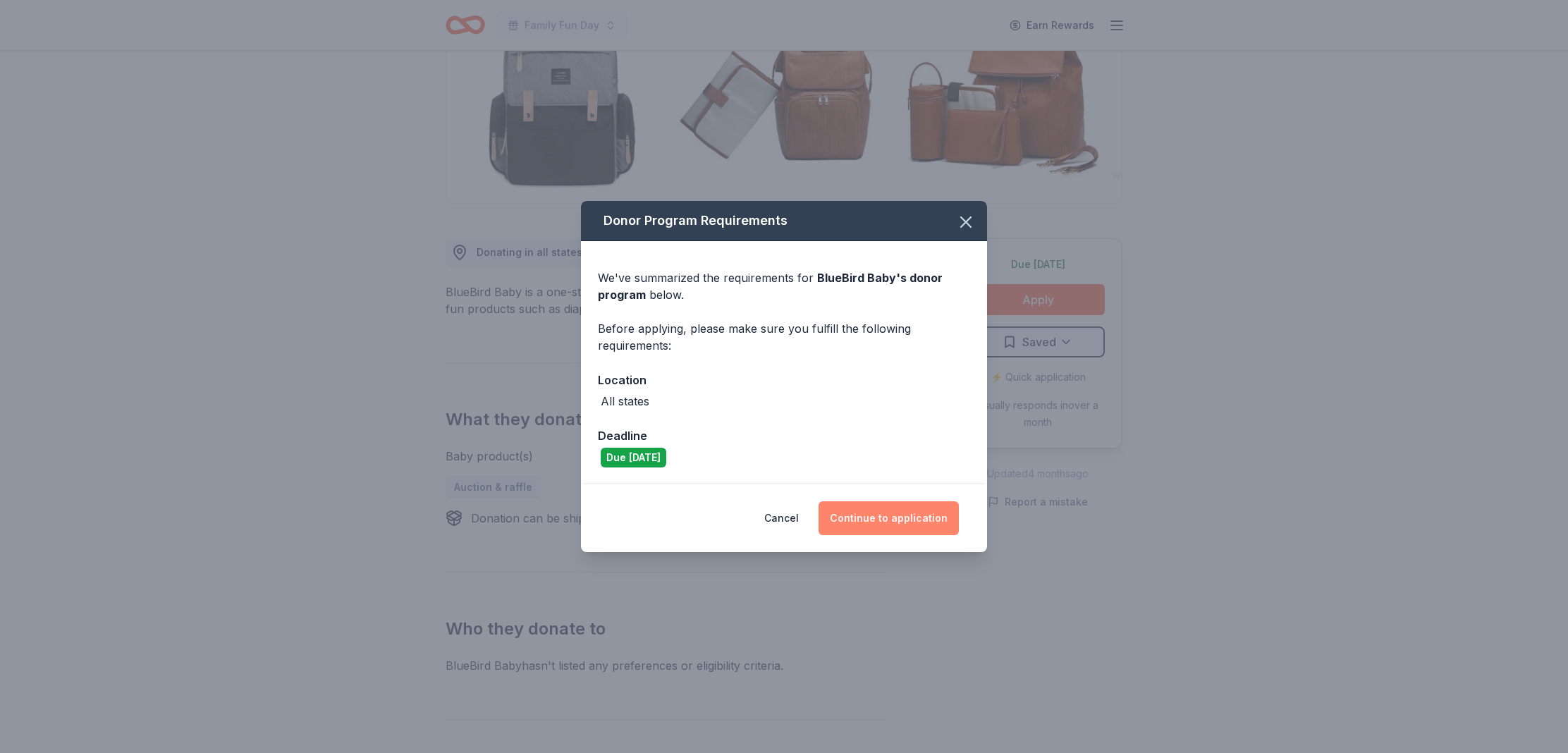
click at [899, 524] on button "Continue to application" at bounding box center [889, 517] width 140 height 34
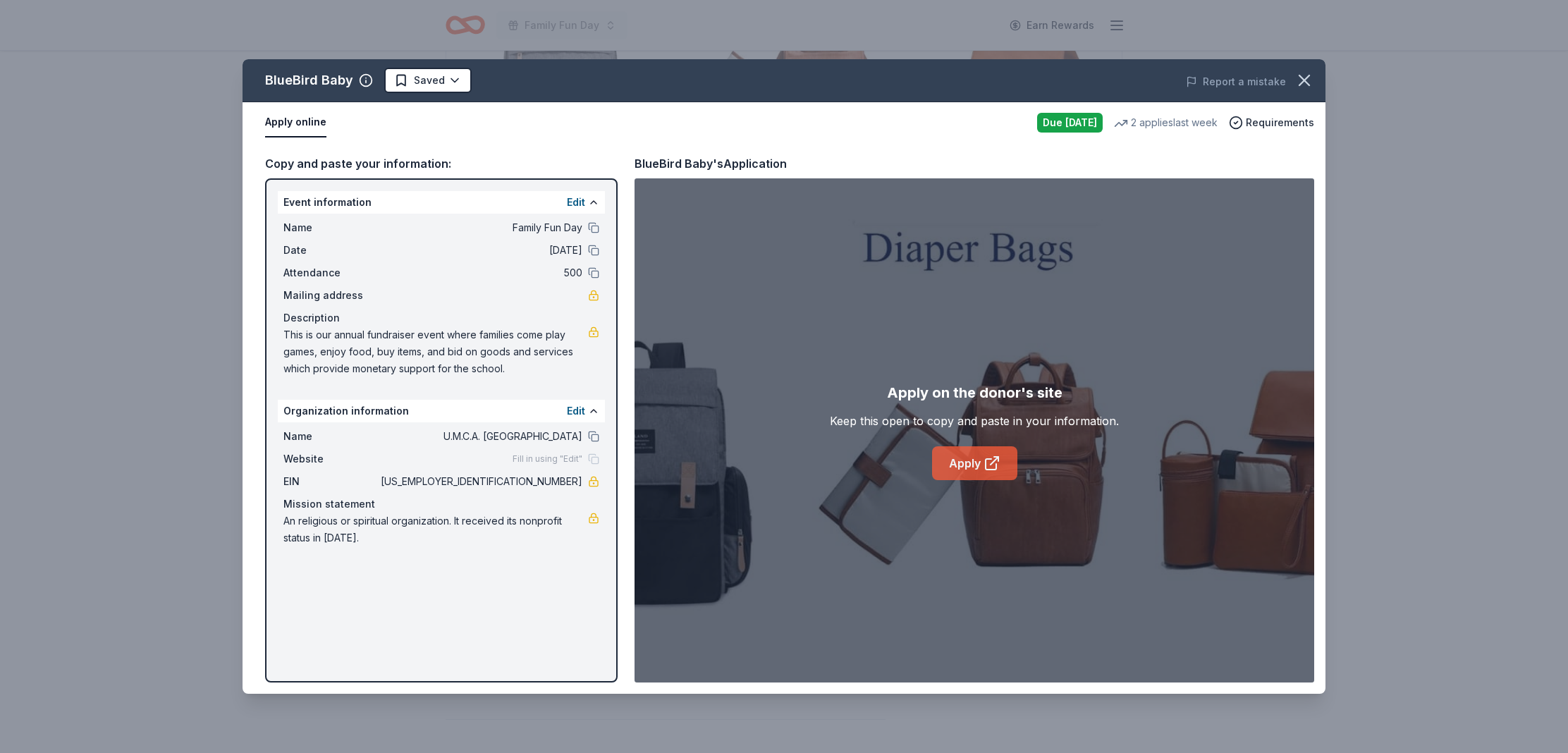
click at [979, 466] on link "Apply" at bounding box center [975, 463] width 85 height 34
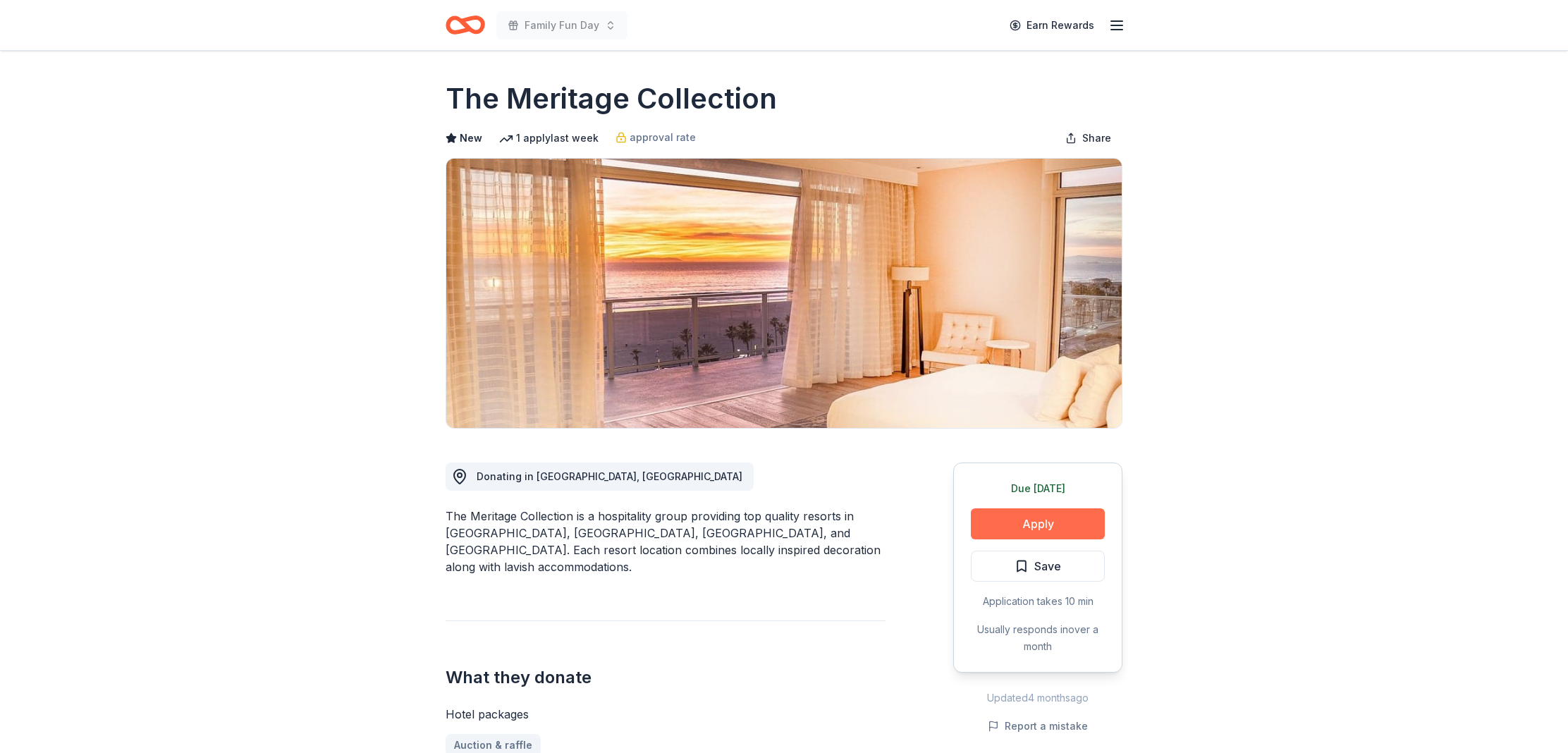
click at [997, 524] on button "Apply" at bounding box center [1037, 524] width 134 height 31
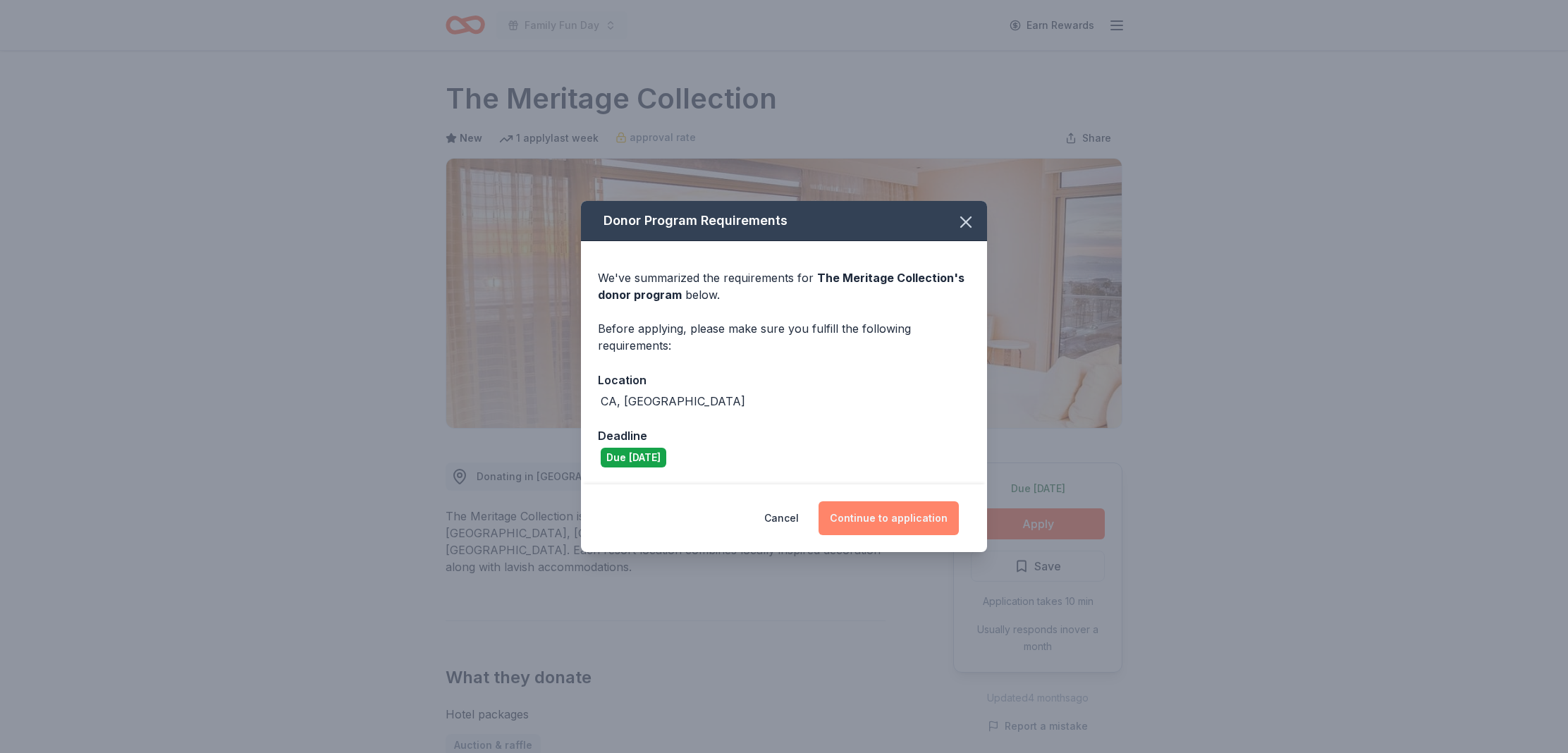
click at [863, 517] on button "Continue to application" at bounding box center [889, 517] width 140 height 34
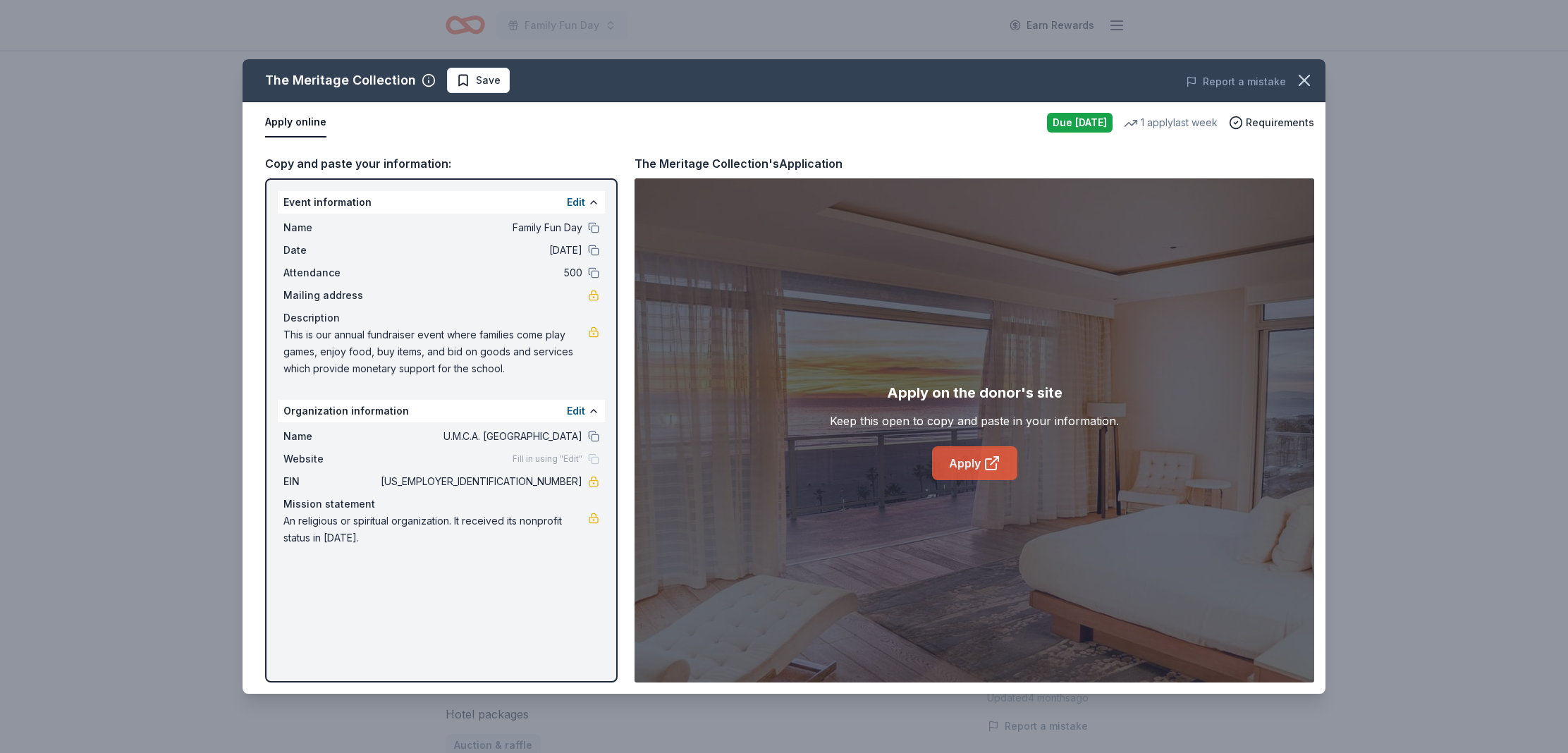
click at [950, 462] on link "Apply" at bounding box center [975, 463] width 85 height 34
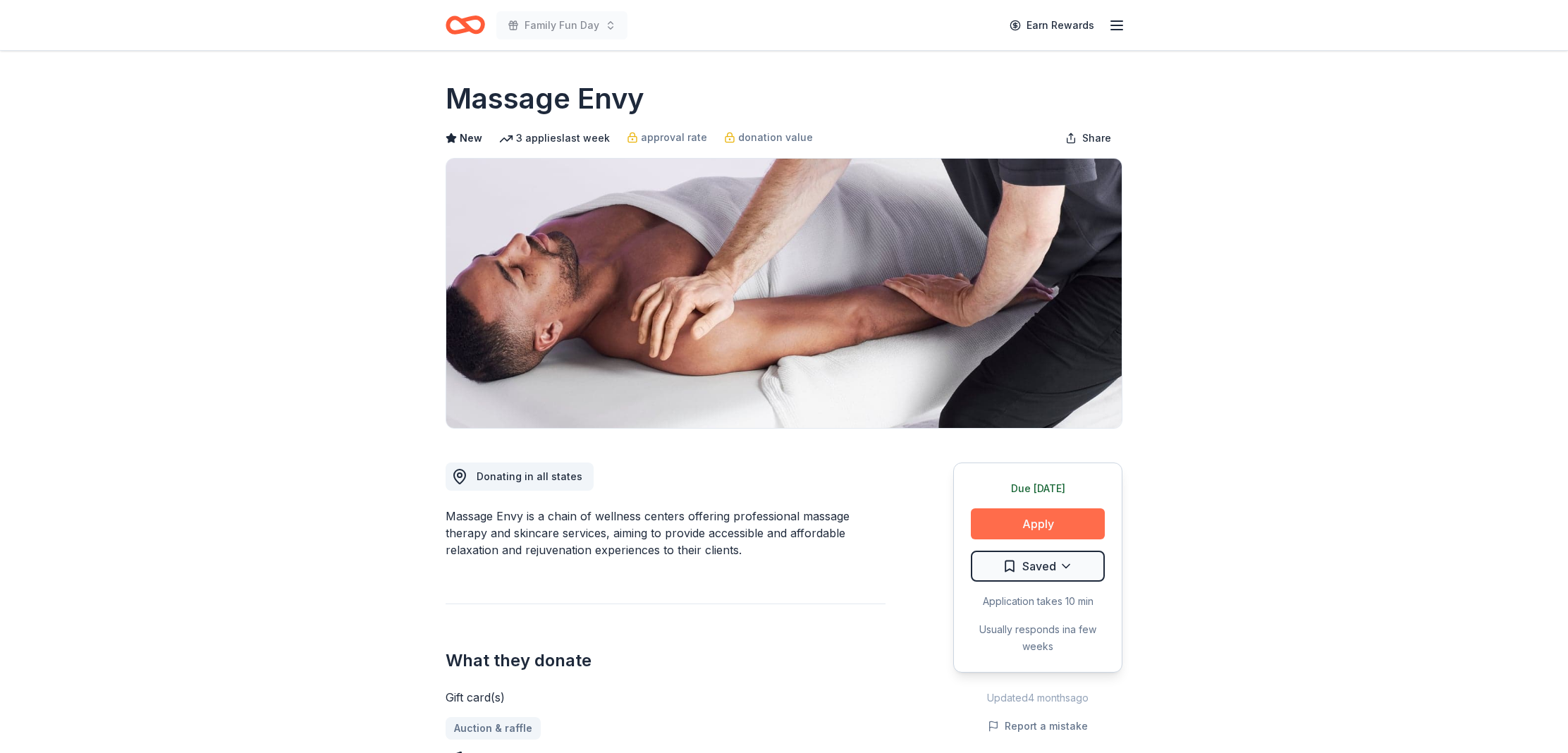
click at [991, 521] on button "Apply" at bounding box center [1037, 524] width 134 height 31
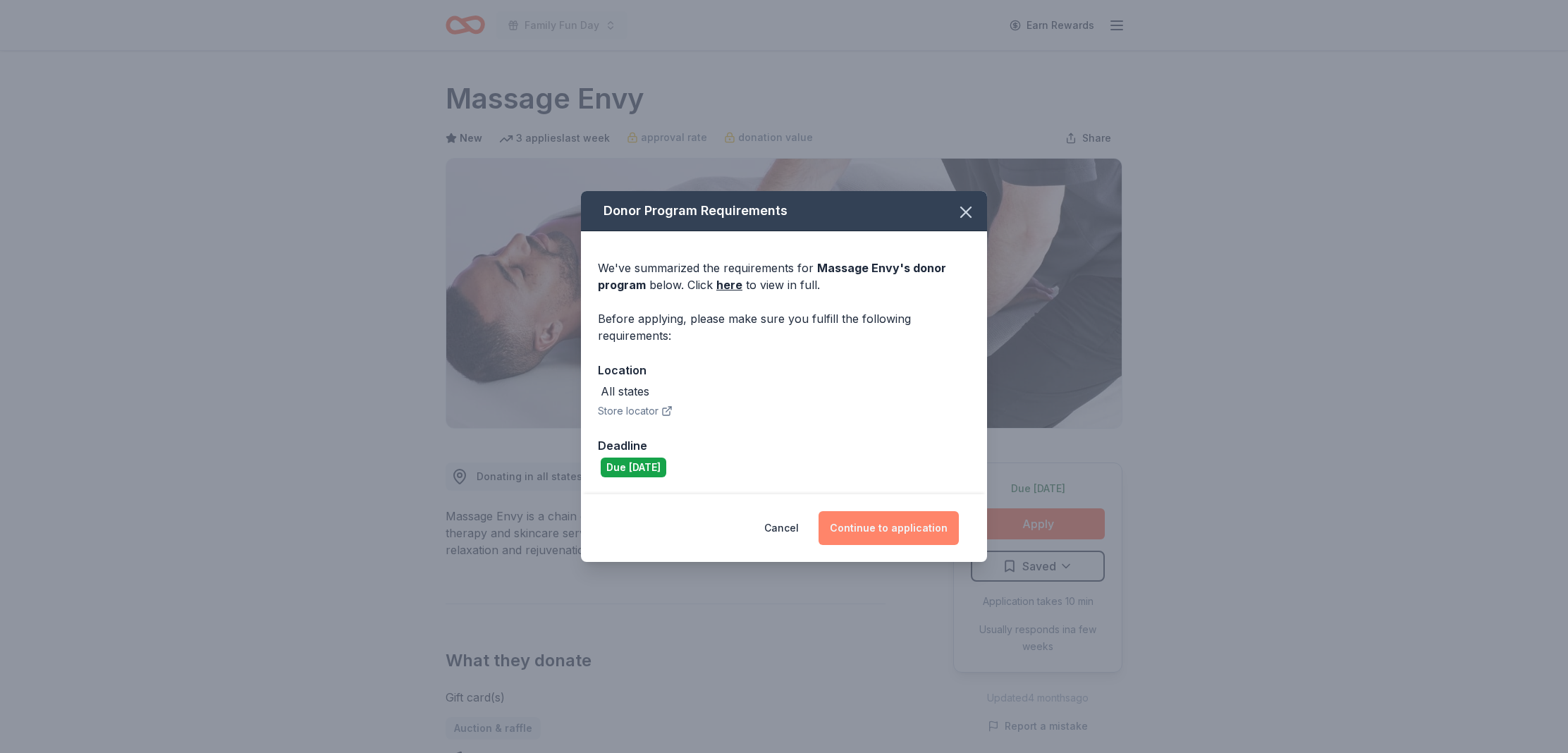
click at [877, 529] on button "Continue to application" at bounding box center [889, 528] width 140 height 34
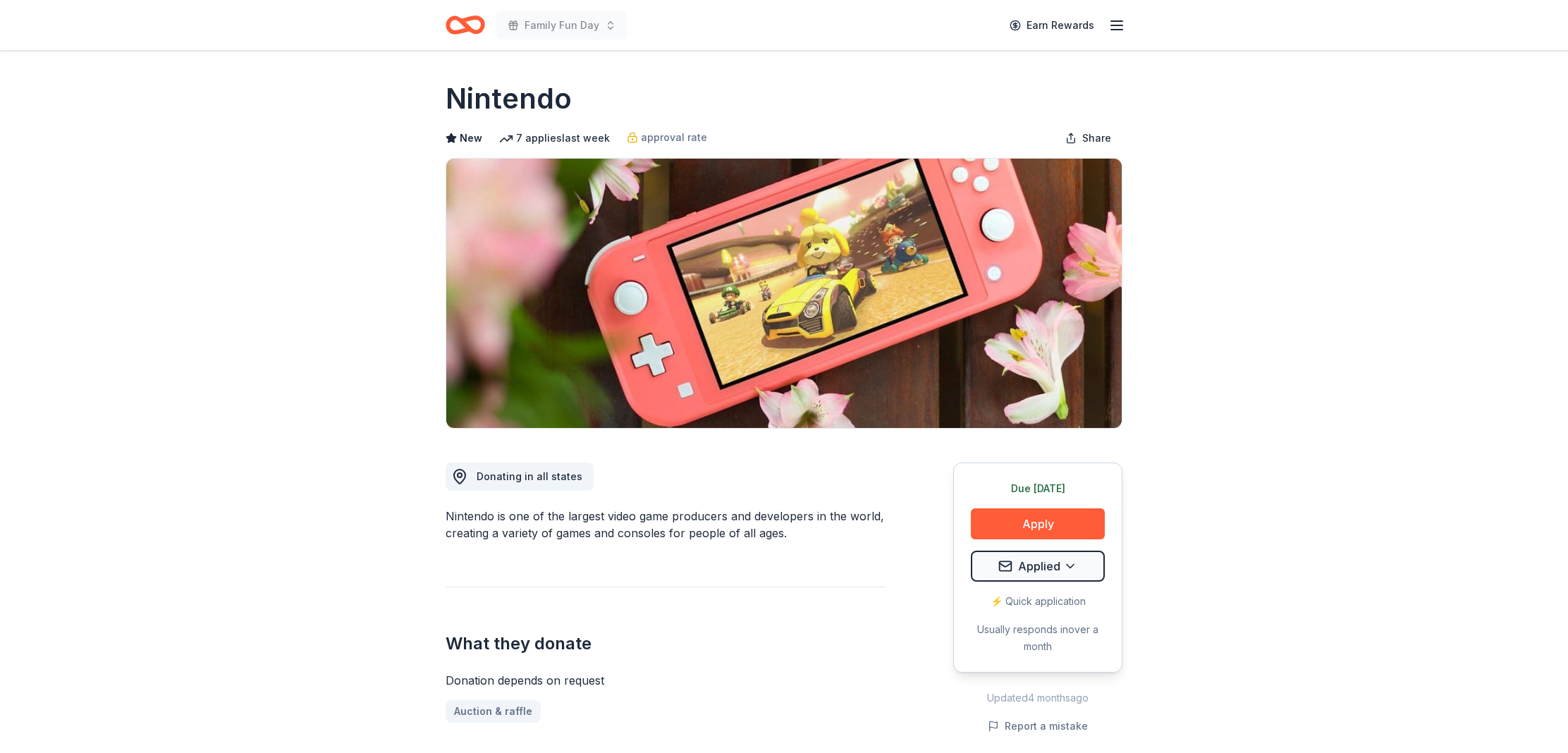
click at [1015, 541] on div "Due [DATE] Apply Applied ⚡️ Quick application Usually responds in over a month" at bounding box center [1038, 567] width 169 height 210
click at [1021, 523] on button "Apply" at bounding box center [1037, 524] width 134 height 31
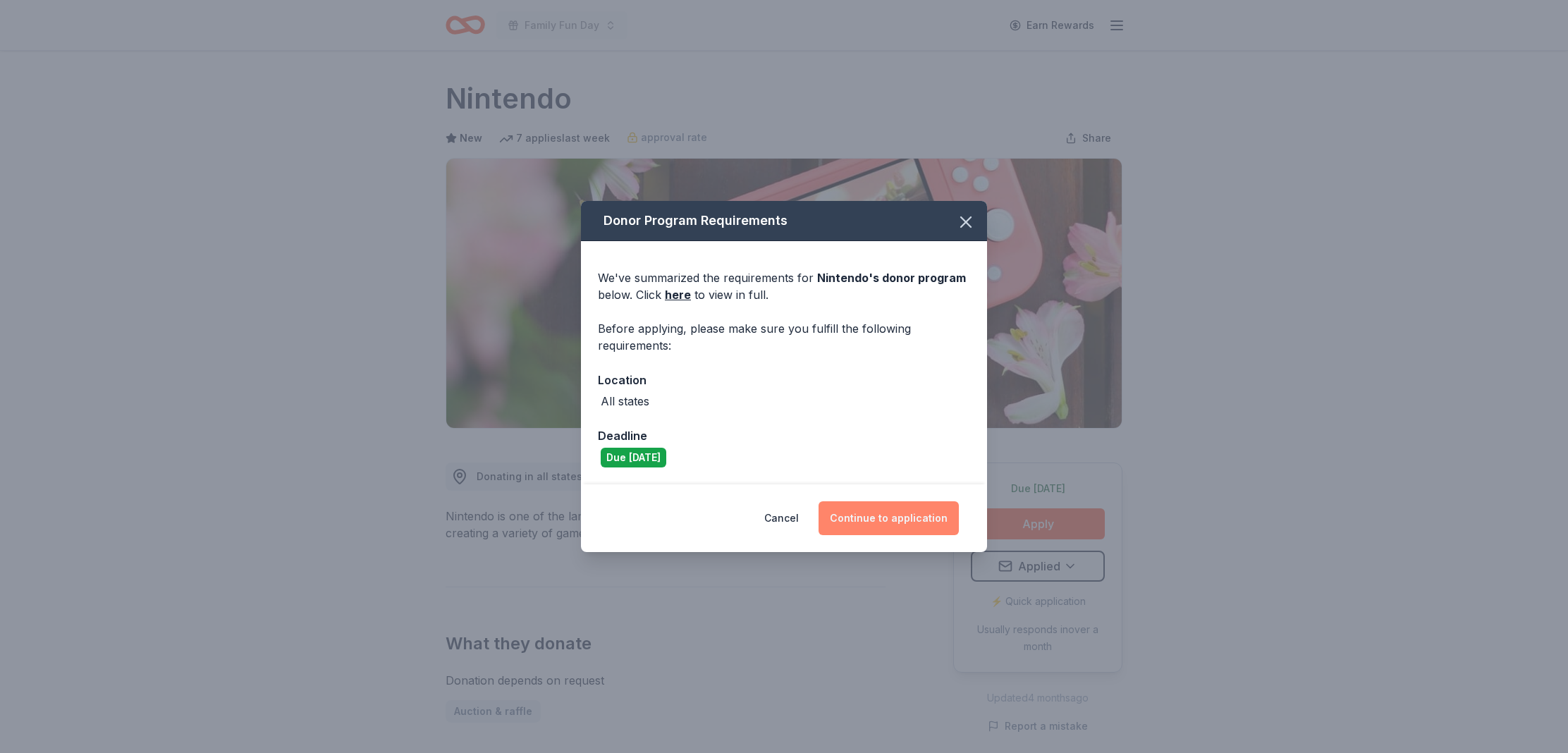
click at [889, 526] on button "Continue to application" at bounding box center [889, 517] width 140 height 34
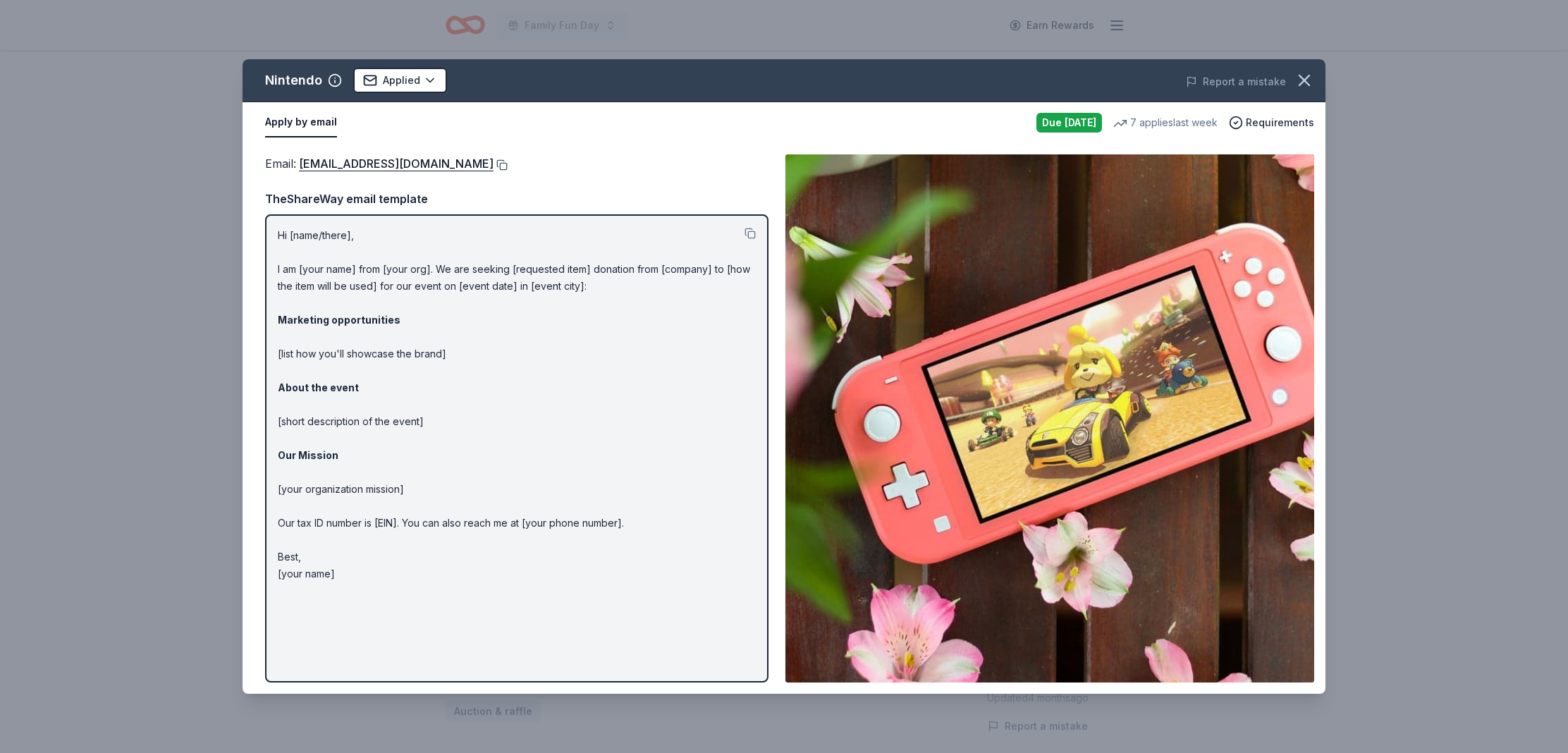
click at [508, 164] on button at bounding box center [501, 165] width 14 height 11
click at [1304, 85] on icon "button" at bounding box center [1304, 80] width 20 height 20
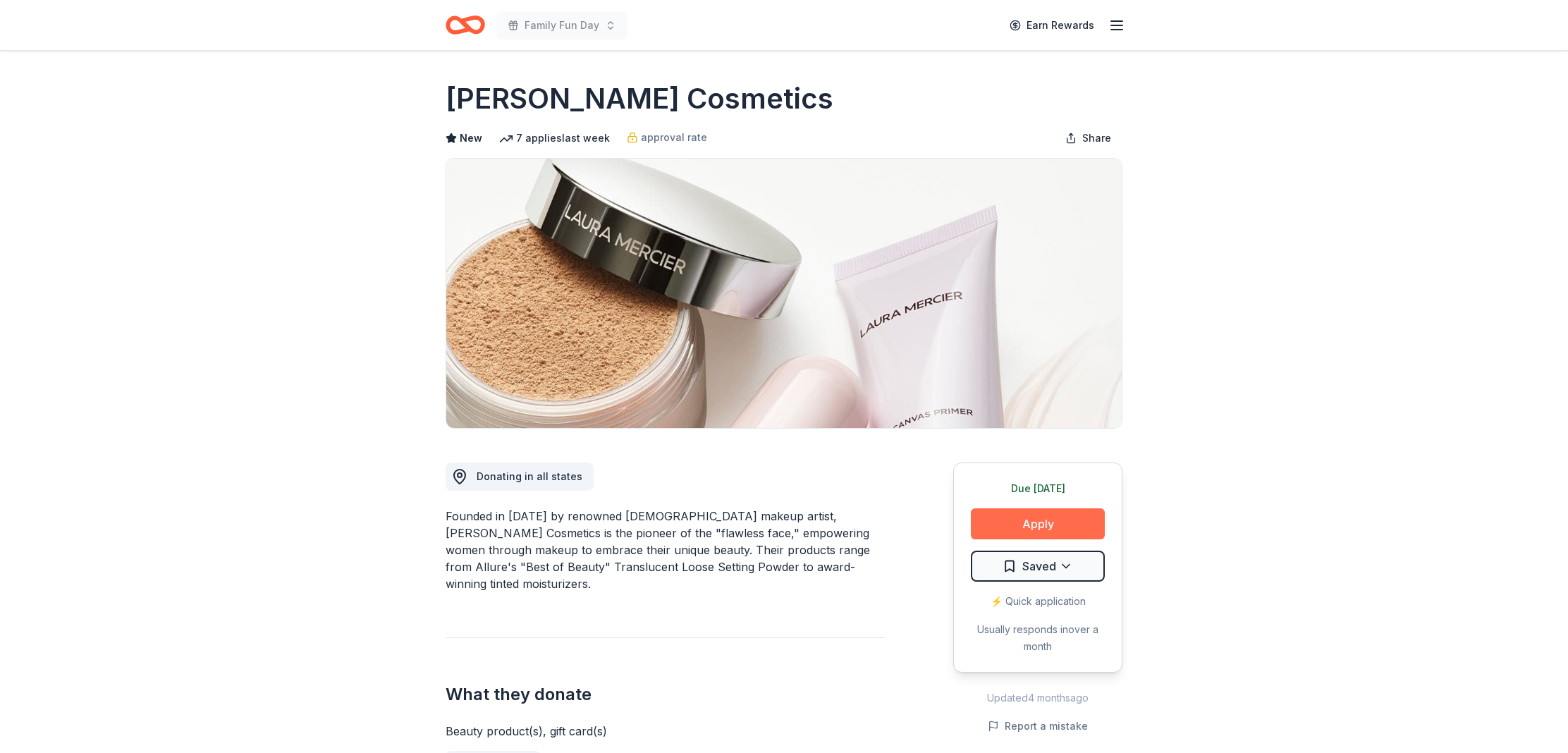
click at [1018, 511] on button "Apply" at bounding box center [1037, 524] width 134 height 31
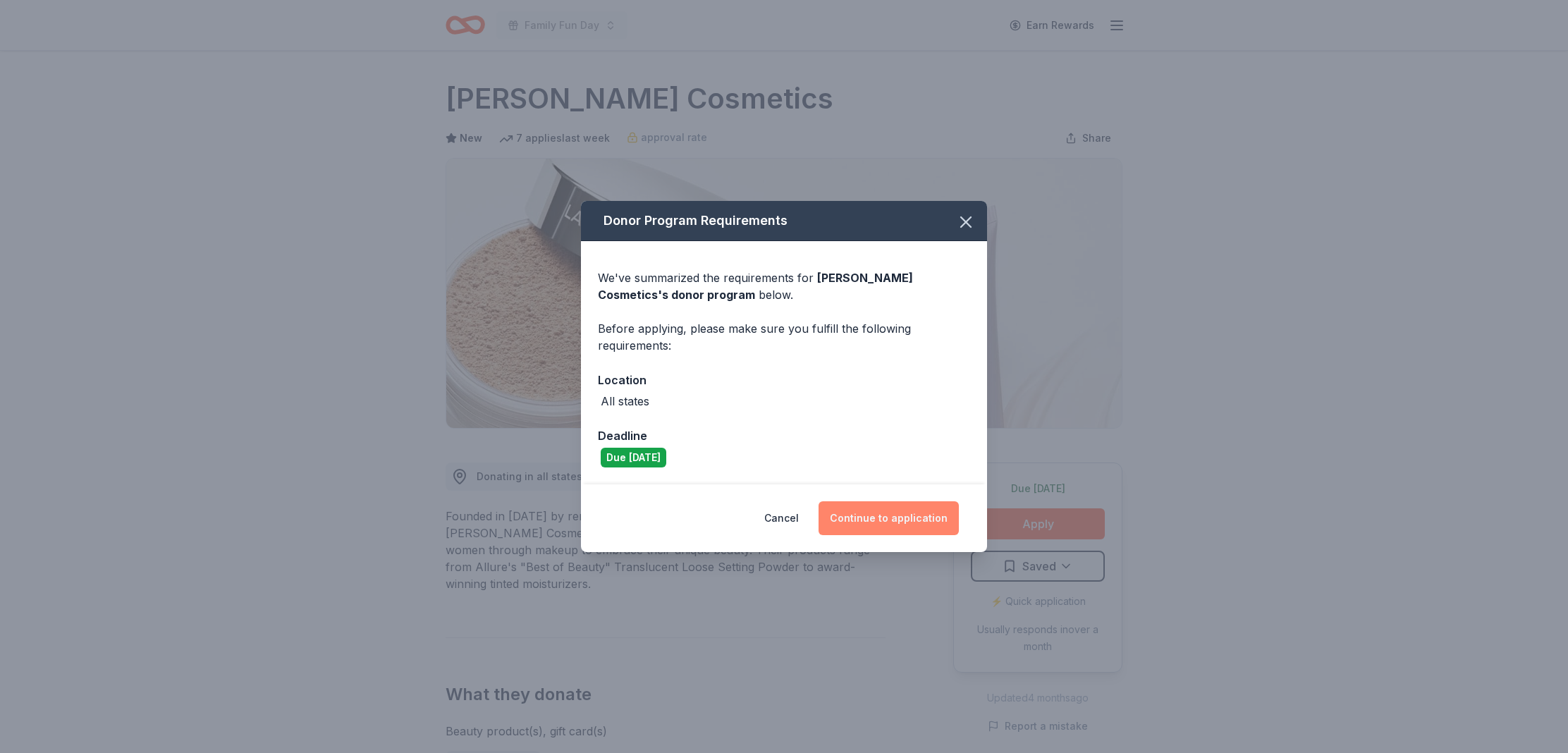
click at [859, 517] on button "Continue to application" at bounding box center [889, 517] width 140 height 34
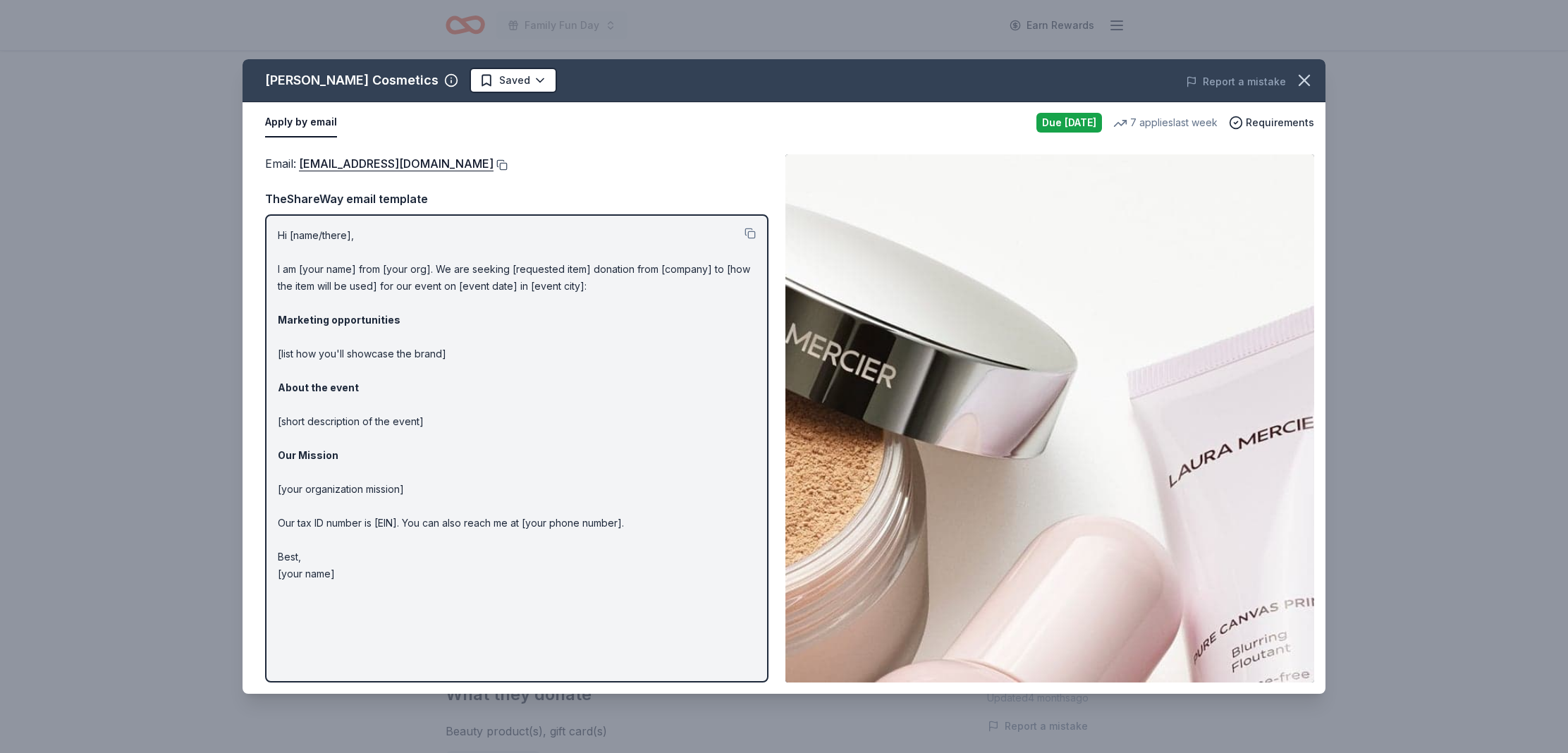
click at [494, 164] on button at bounding box center [501, 165] width 14 height 11
click at [1300, 78] on icon "button" at bounding box center [1304, 80] width 20 height 20
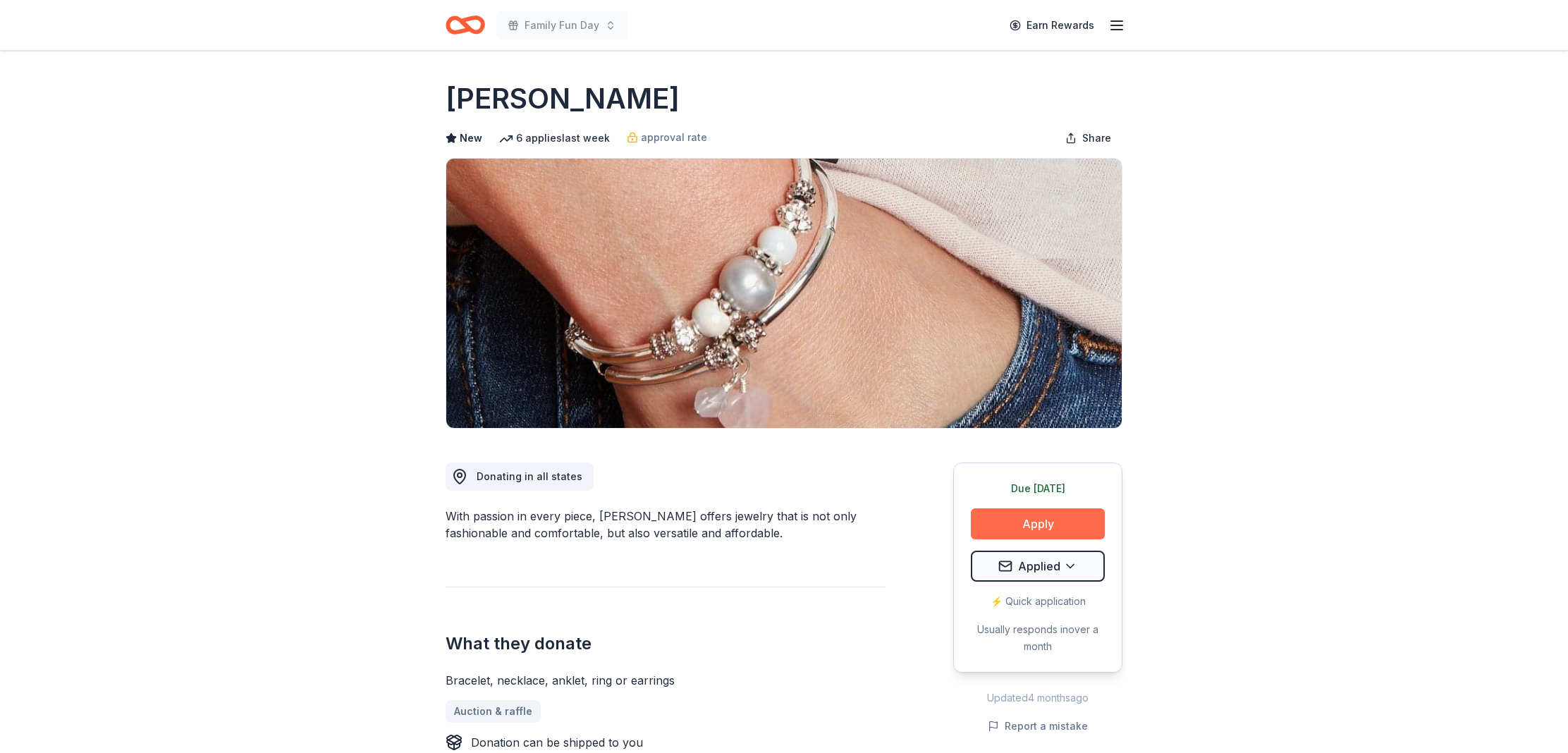
click at [1029, 520] on button "Apply" at bounding box center [1037, 524] width 134 height 31
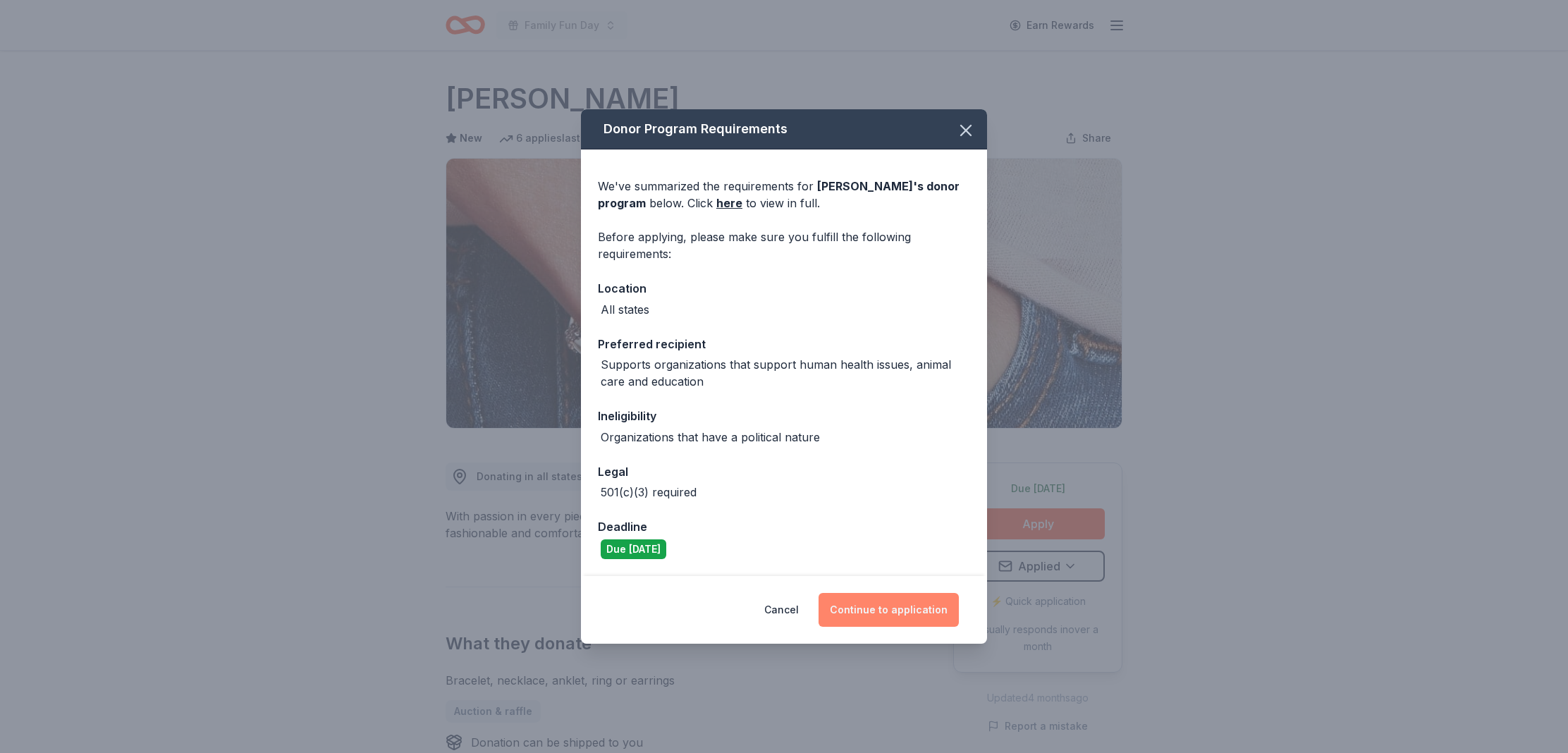
click at [873, 601] on button "Continue to application" at bounding box center [889, 610] width 140 height 34
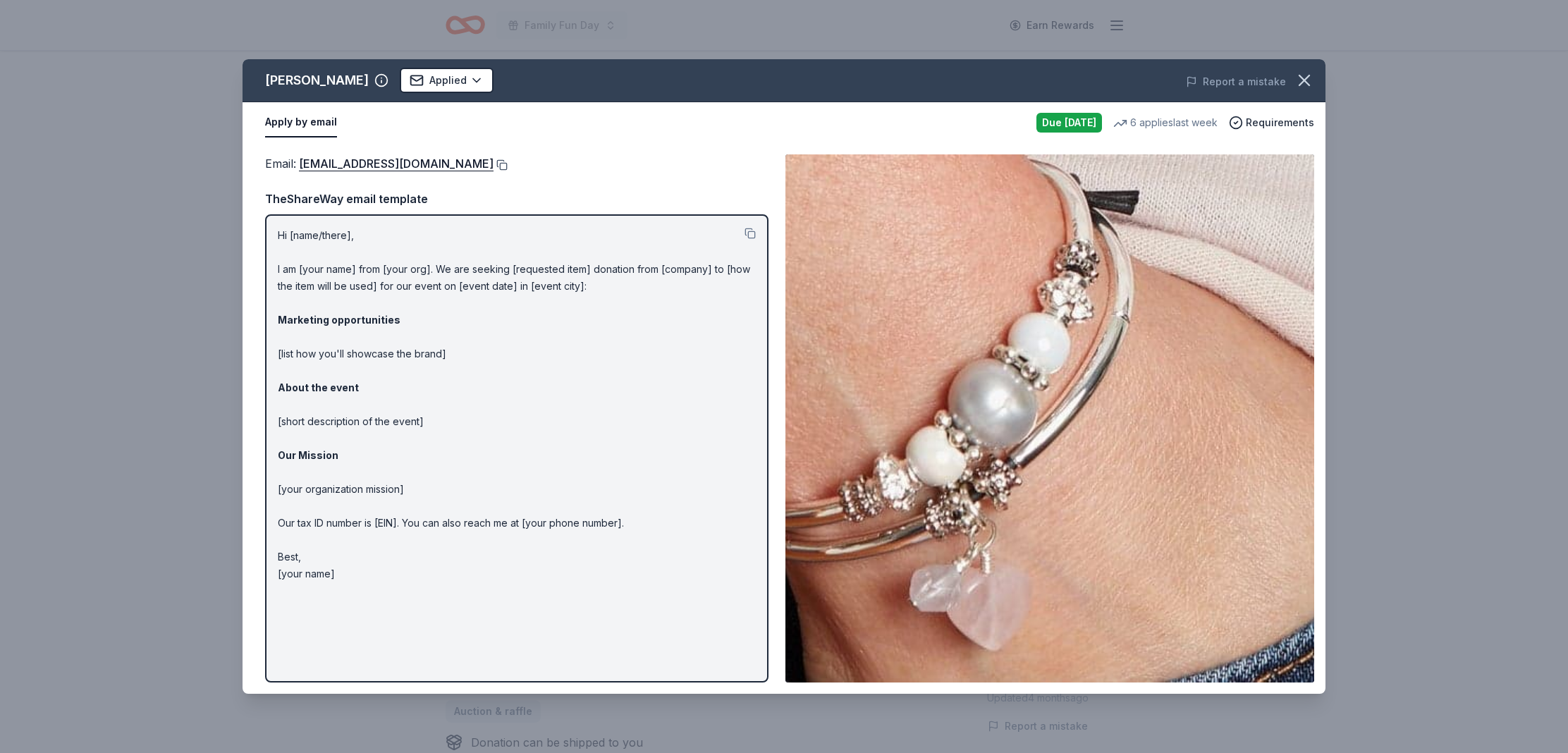
click at [494, 164] on button at bounding box center [501, 165] width 14 height 11
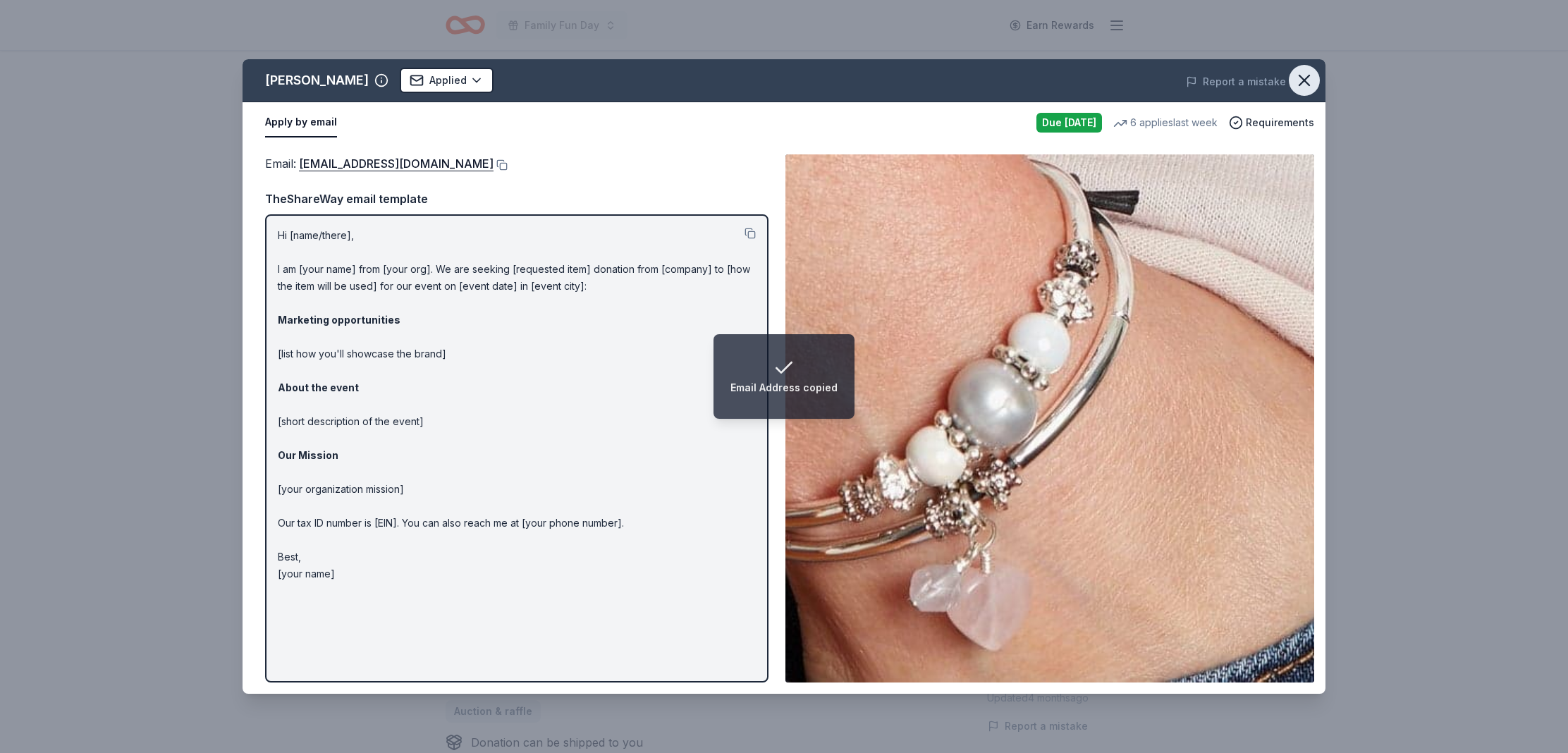
click at [1309, 80] on icon "button" at bounding box center [1304, 80] width 20 height 20
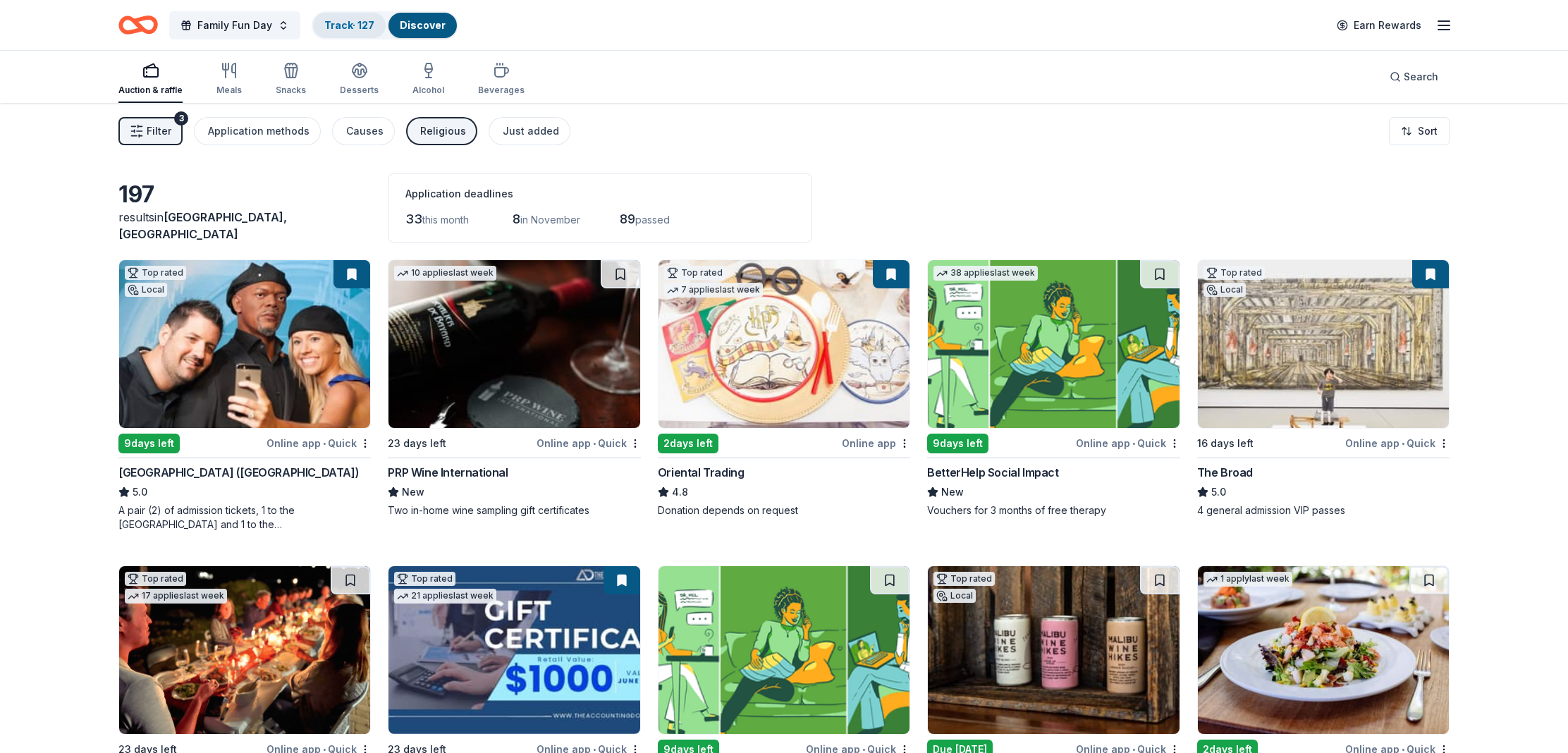
click at [366, 27] on link "Track · 127" at bounding box center [349, 24] width 50 height 12
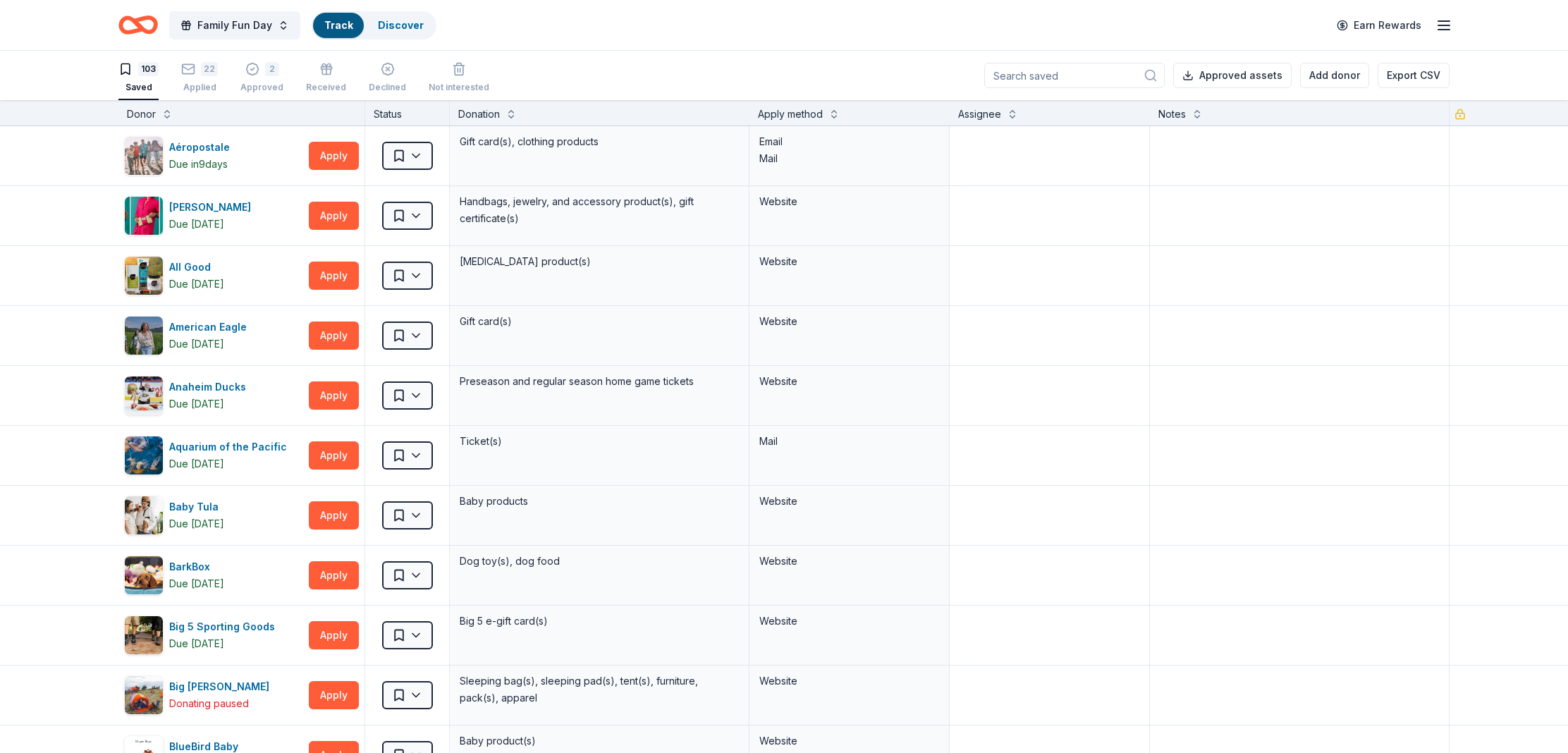
scroll to position [1, 0]
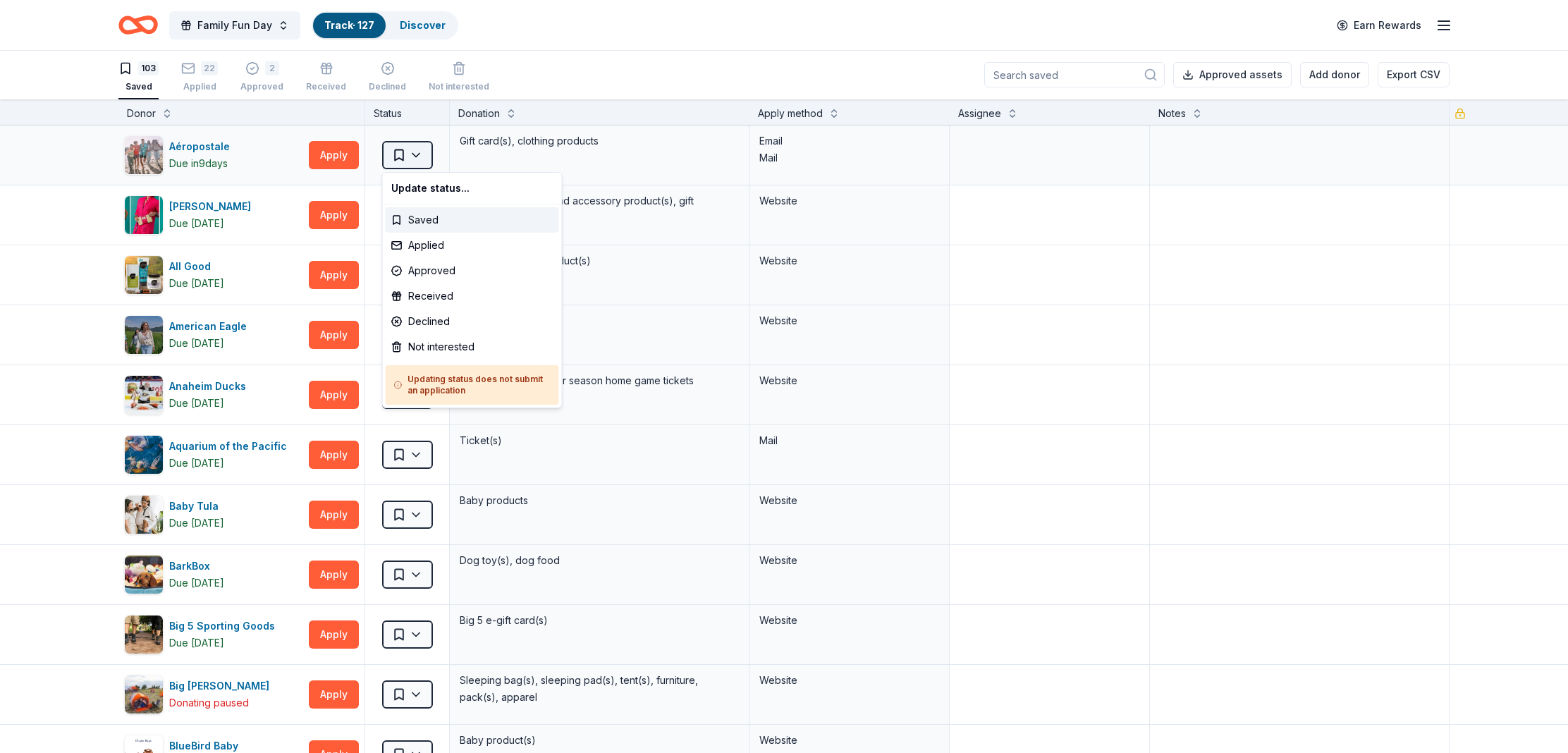
click at [415, 154] on html "Family Fun Day Track · 127 Discover Earn Rewards 103 Saved 22 Applied 2 Approve…" at bounding box center [784, 376] width 1568 height 753
click at [444, 316] on div "Declined" at bounding box center [473, 322] width 174 height 25
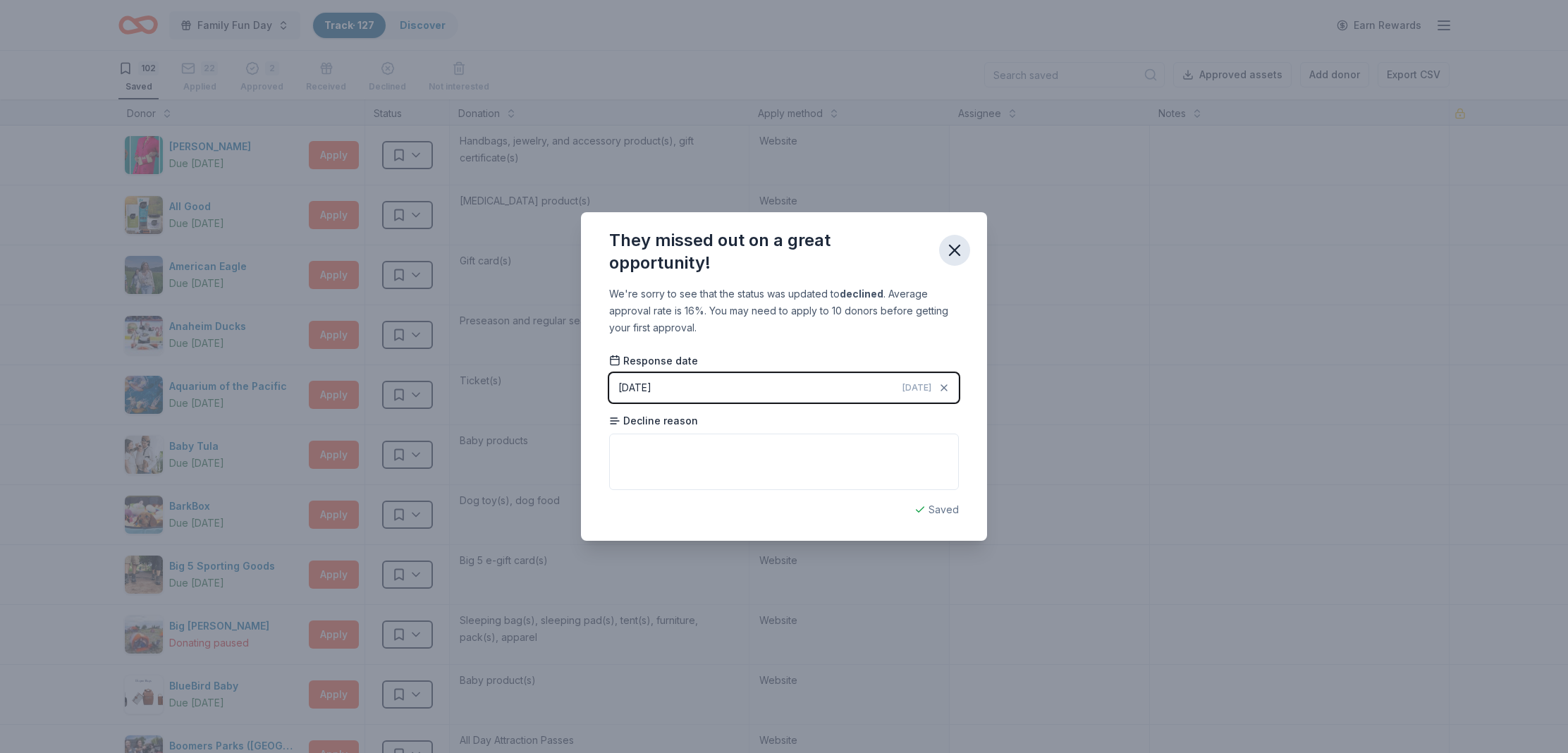
click at [967, 249] on button "button" at bounding box center [955, 250] width 31 height 31
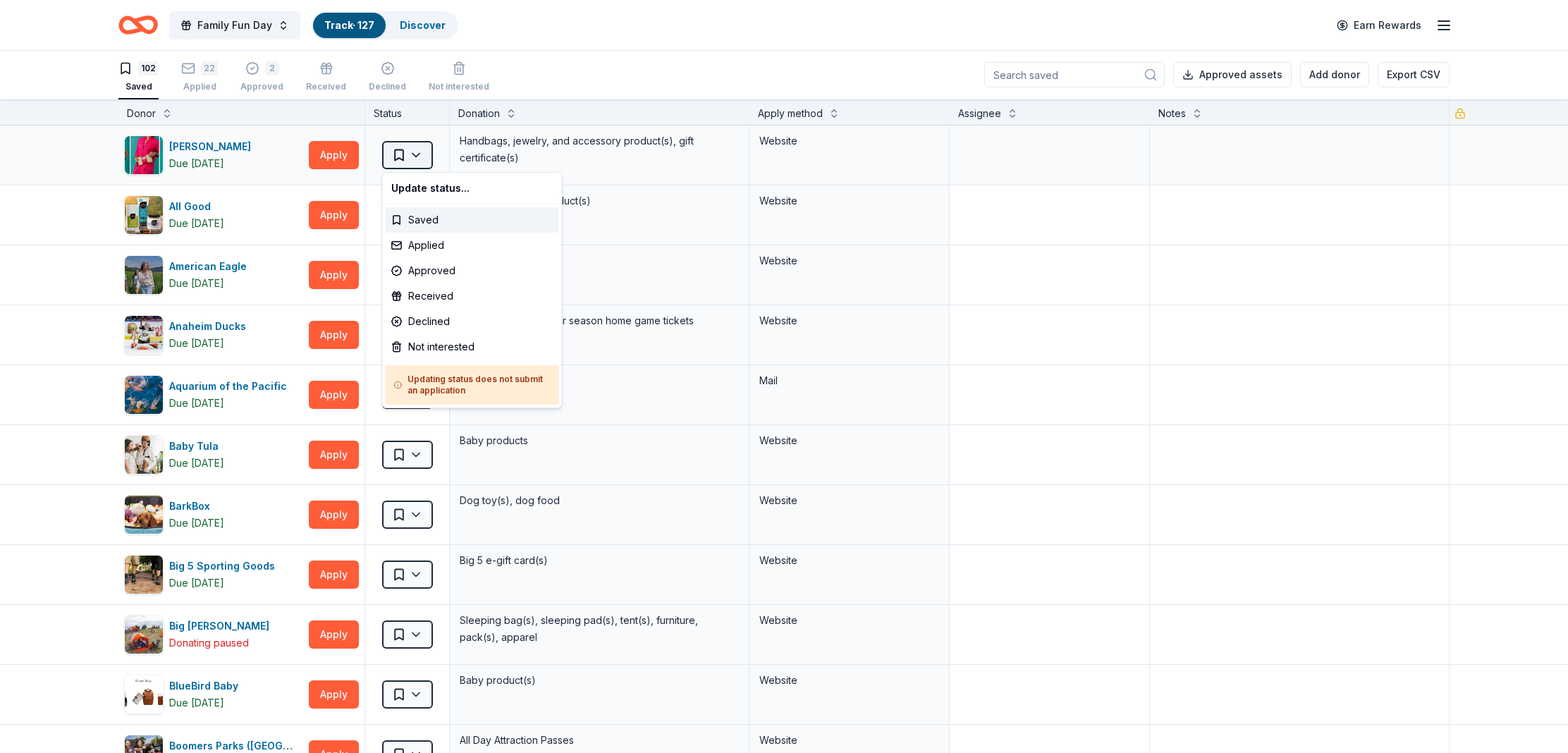
click at [422, 157] on html "Family Fun Day Track · 127 Discover Earn Rewards 102 Saved 22 Applied 2 Approve…" at bounding box center [784, 376] width 1568 height 753
click at [449, 312] on div "Declined" at bounding box center [473, 322] width 174 height 25
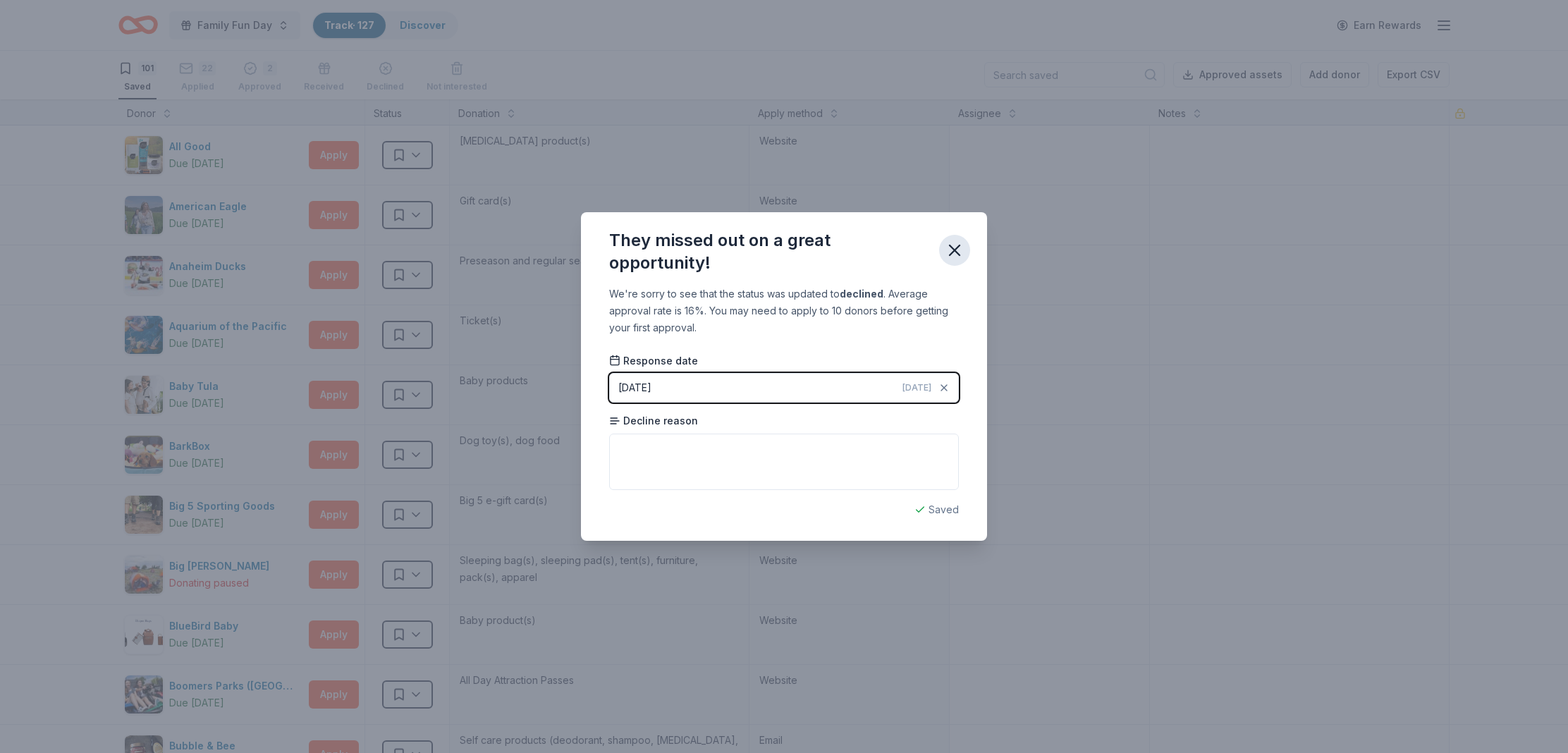
click at [957, 247] on icon "button" at bounding box center [954, 250] width 10 height 10
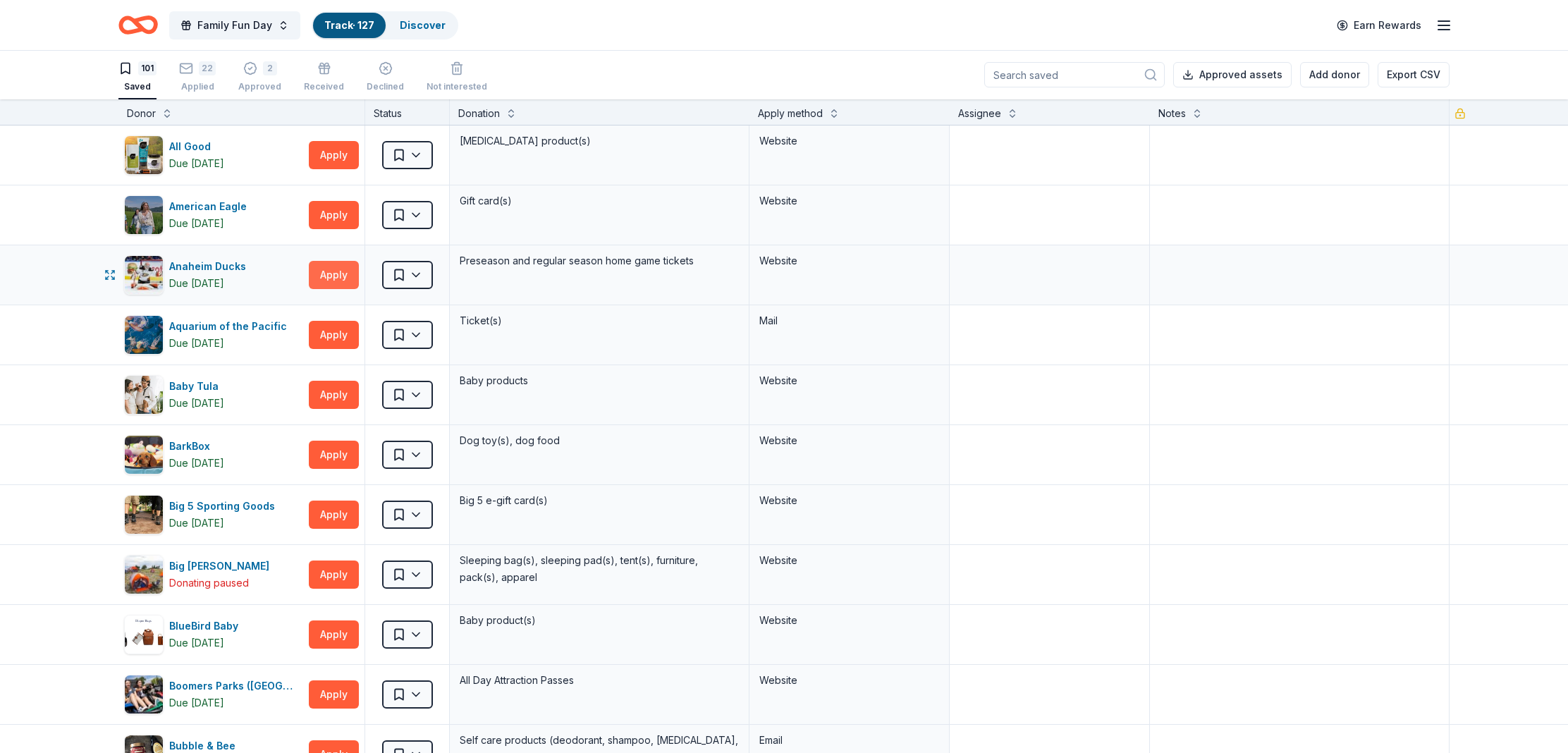
click at [326, 282] on button "Apply" at bounding box center [334, 275] width 50 height 28
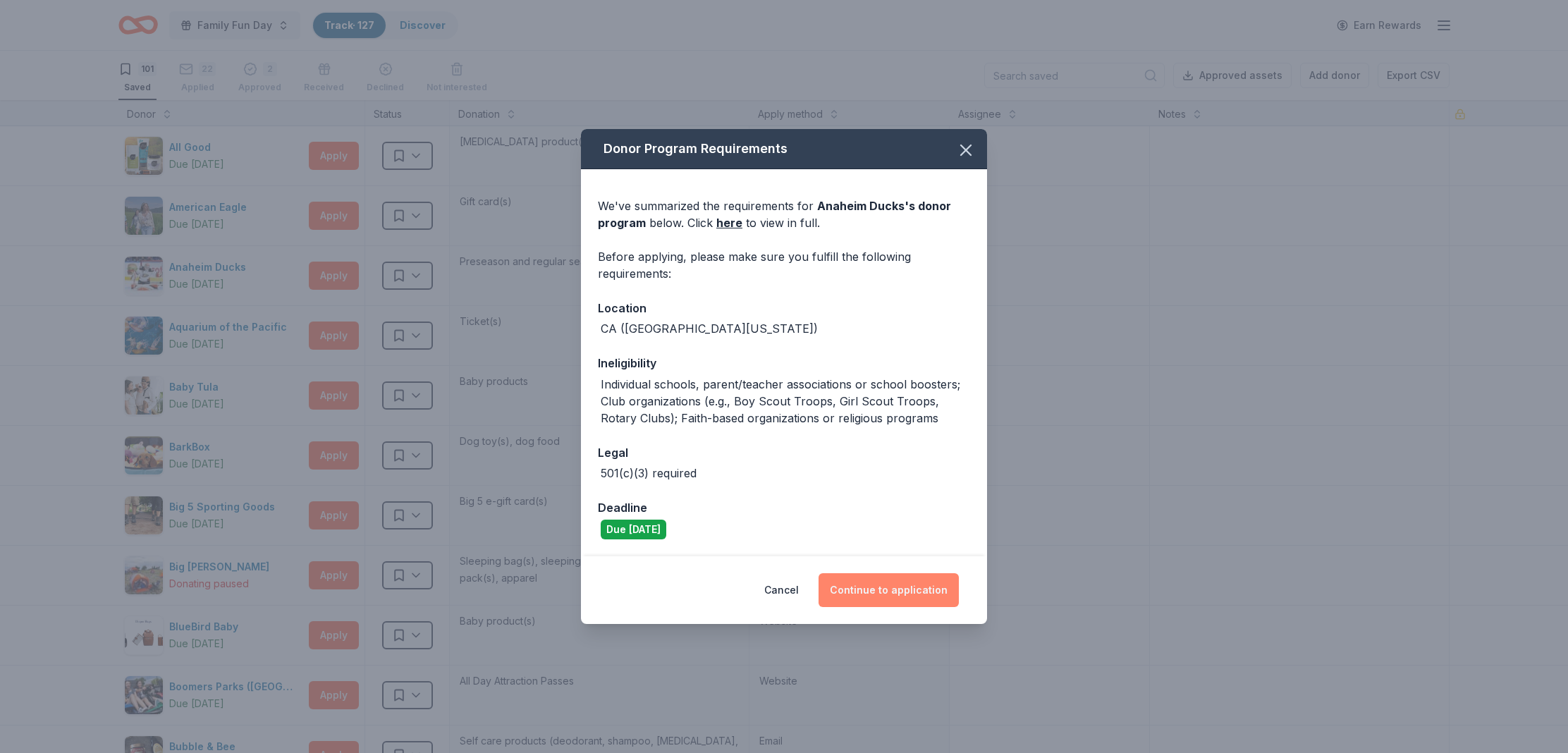
click at [913, 600] on button "Continue to application" at bounding box center [889, 589] width 140 height 34
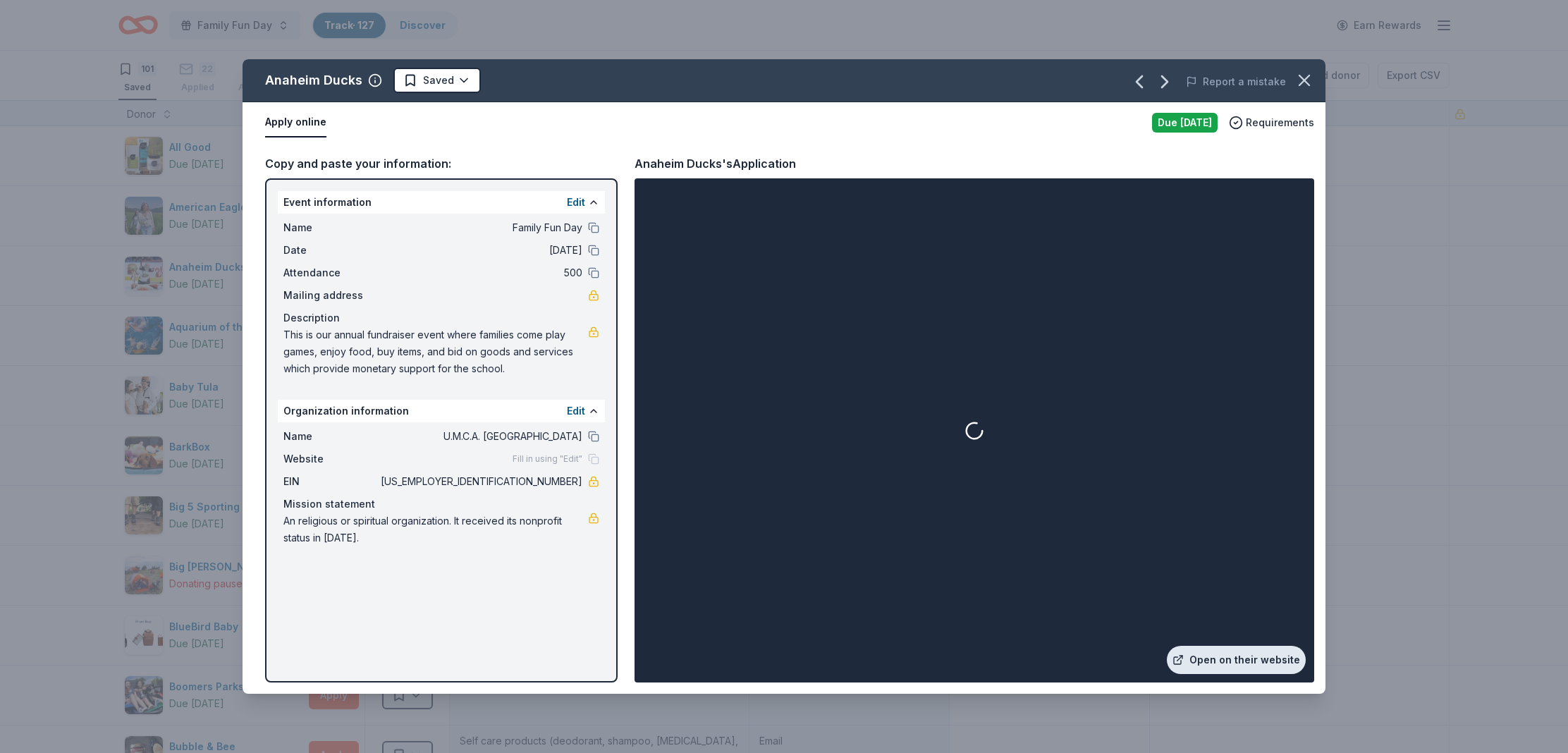
click at [1211, 652] on link "Open on their website" at bounding box center [1236, 660] width 139 height 28
click at [1291, 84] on button "button" at bounding box center [1305, 81] width 31 height 31
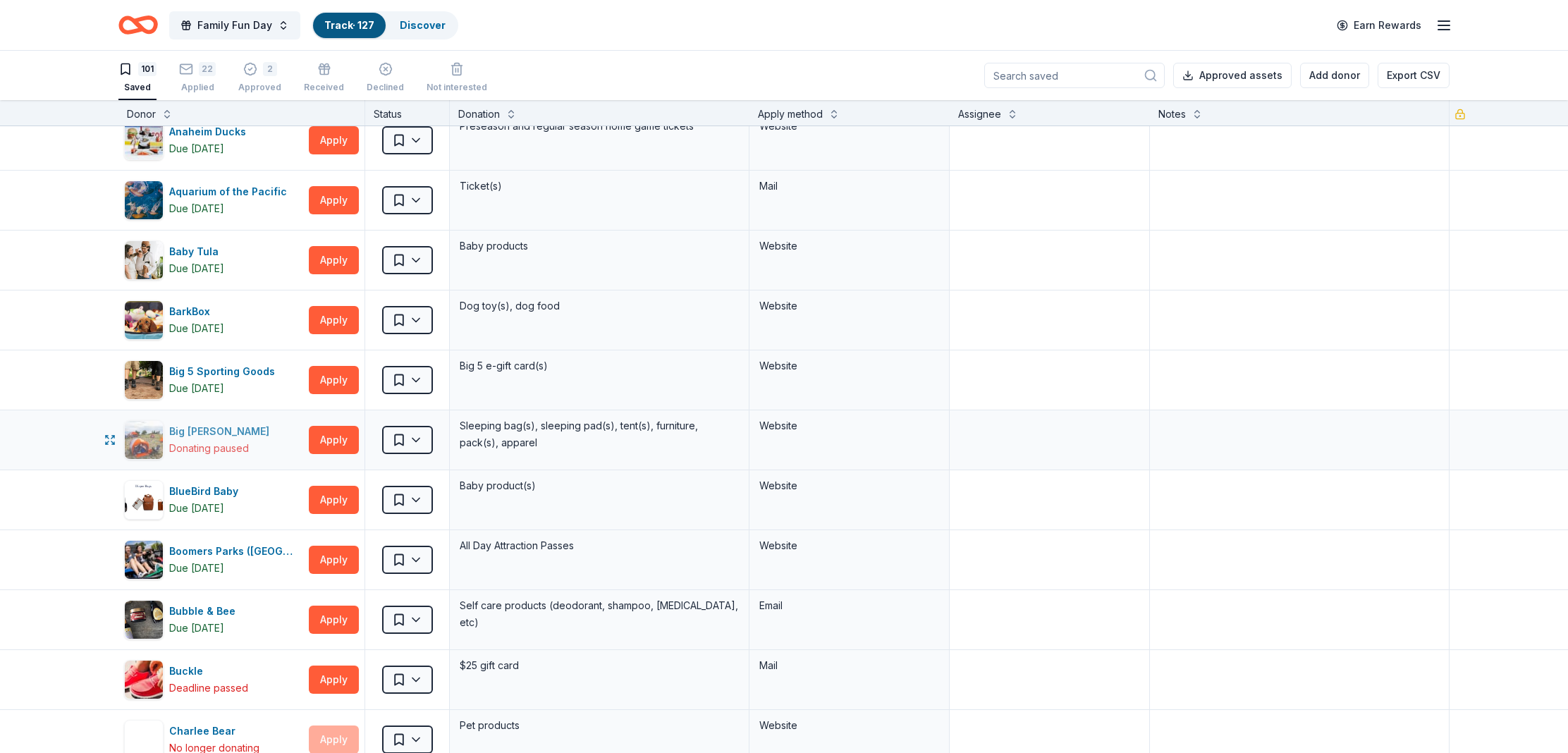
scroll to position [165, 0]
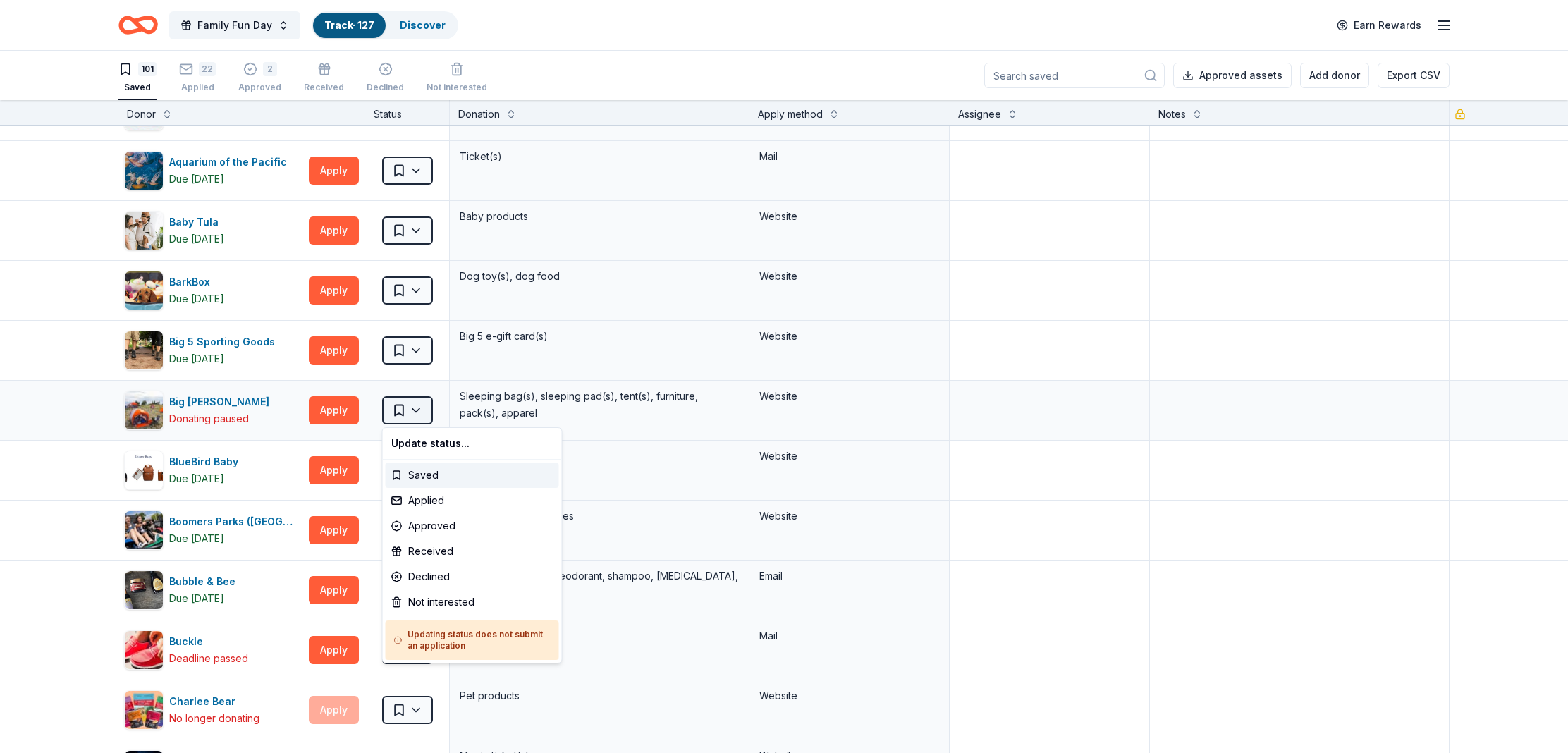
click at [426, 409] on html "Family Fun Day Track · 127 Discover Earn Rewards 101 Saved 22 Applied 2 Approve…" at bounding box center [784, 376] width 1568 height 753
click at [440, 579] on div "Declined" at bounding box center [473, 577] width 174 height 25
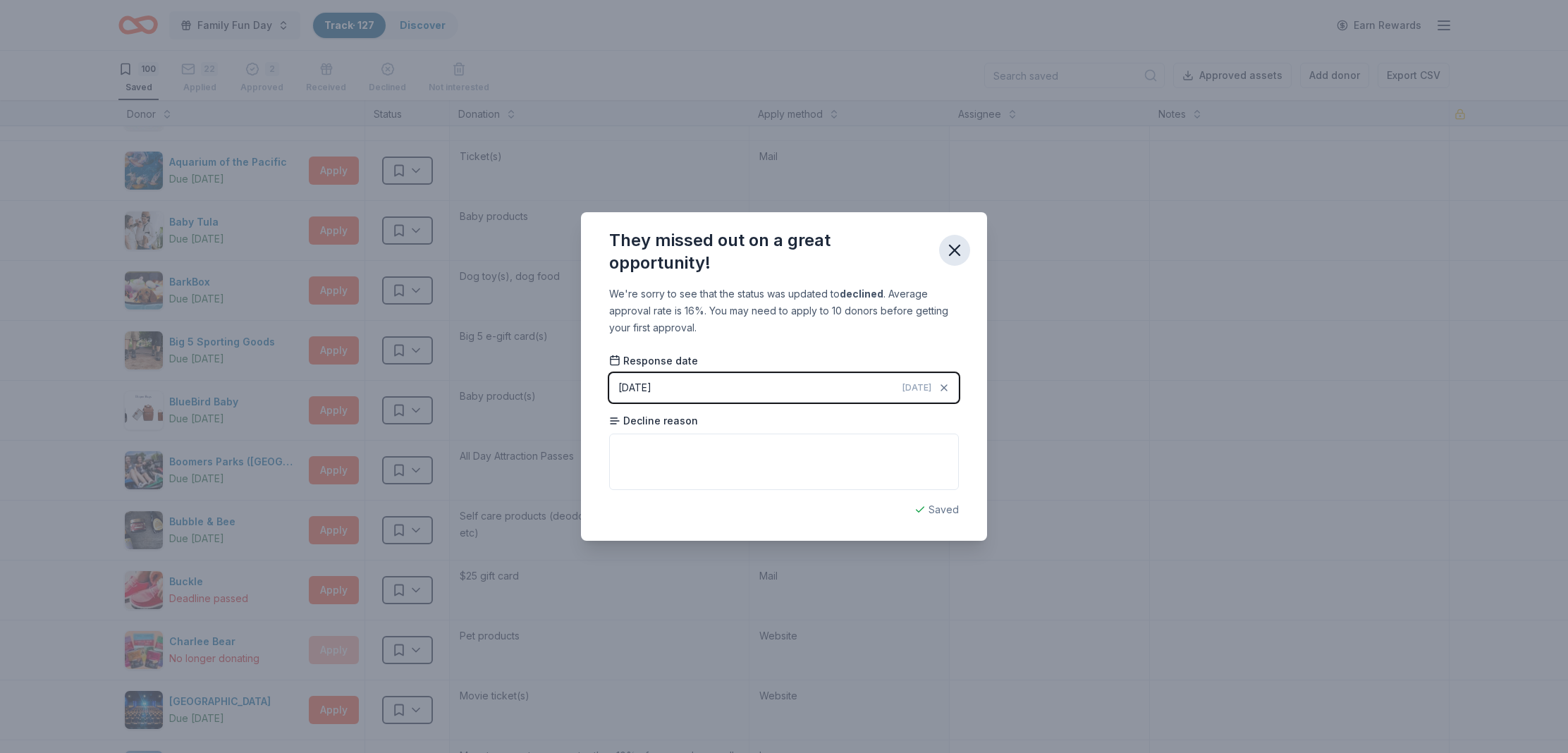
click at [943, 259] on button "button" at bounding box center [955, 250] width 31 height 31
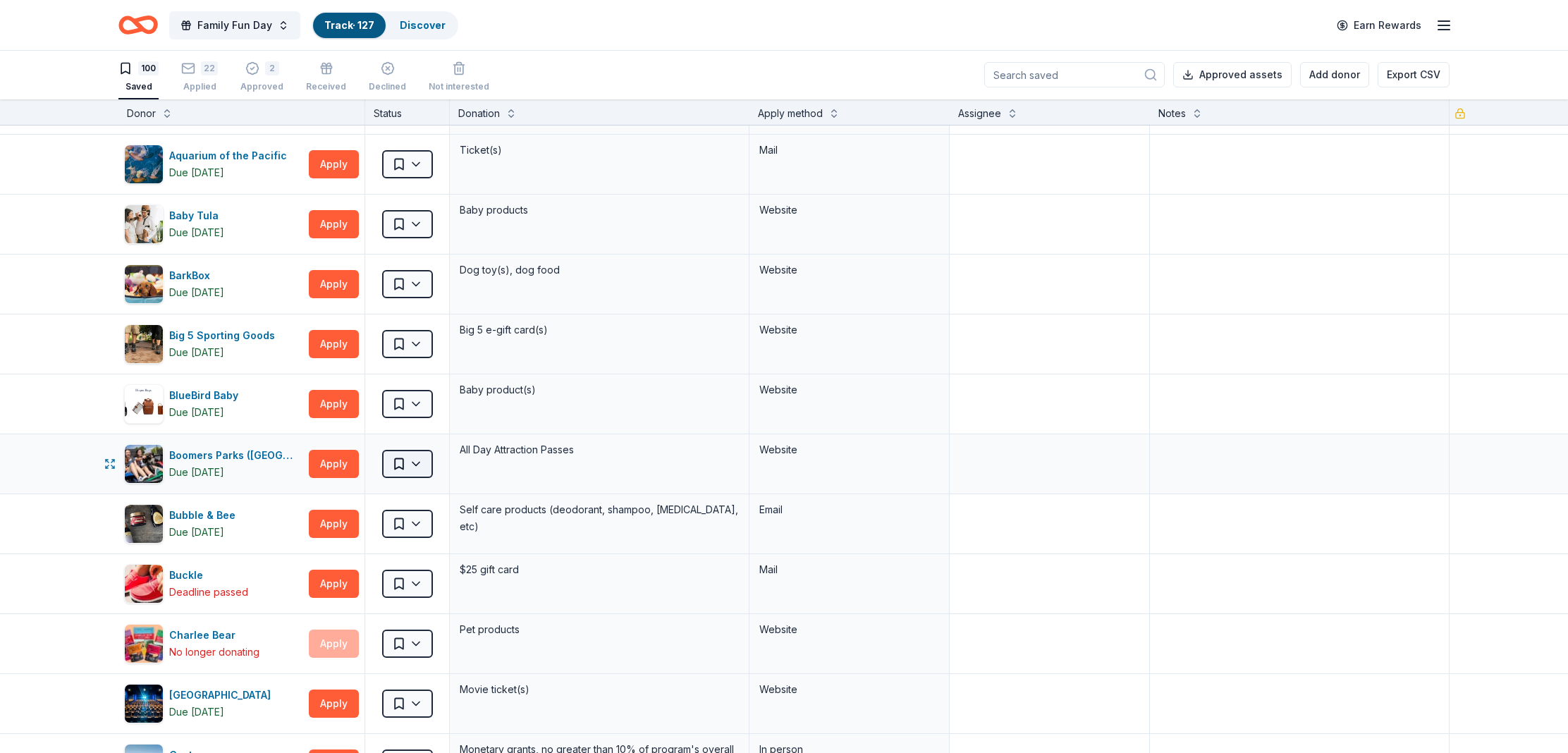
scroll to position [172, 0]
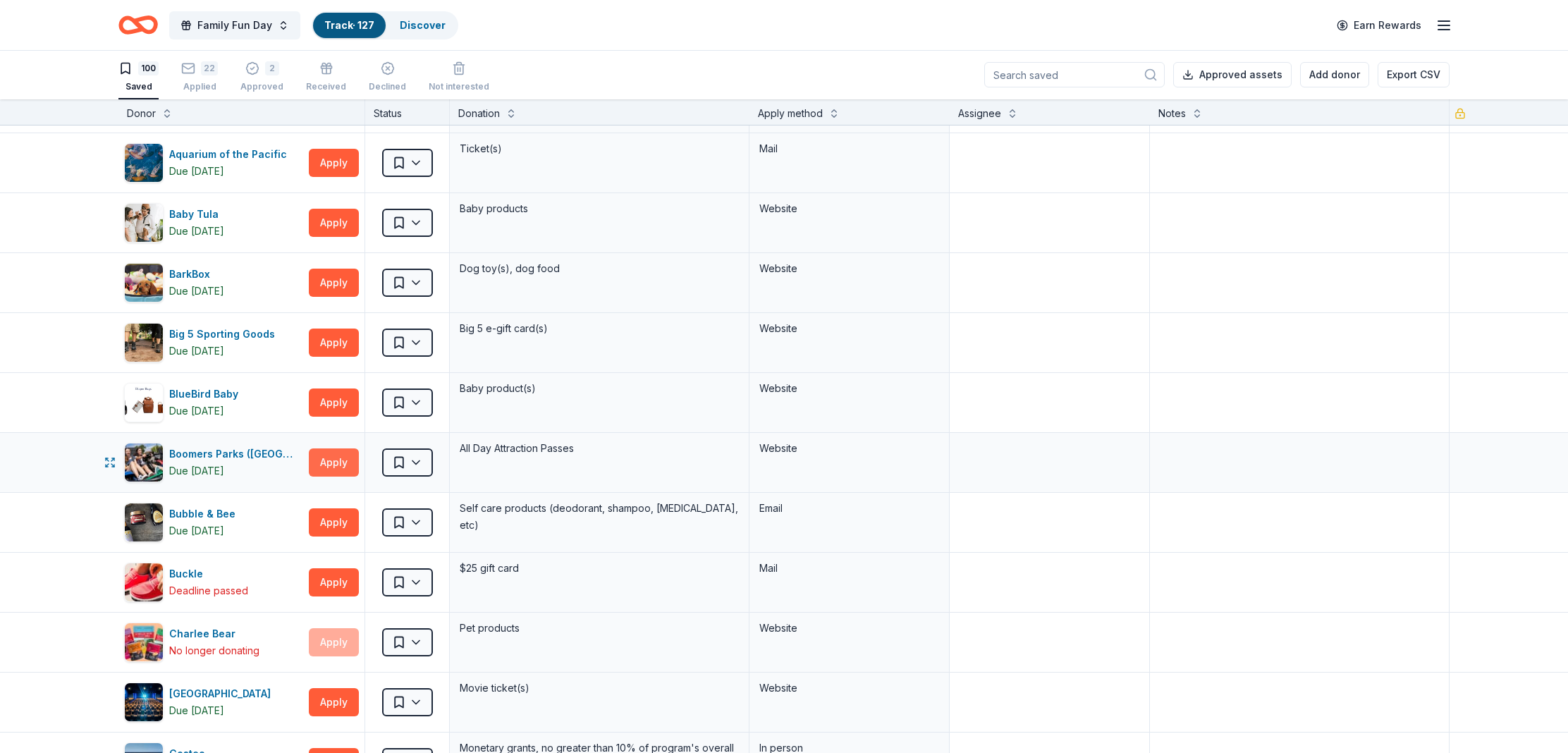
click at [334, 461] on button "Apply" at bounding box center [334, 463] width 50 height 28
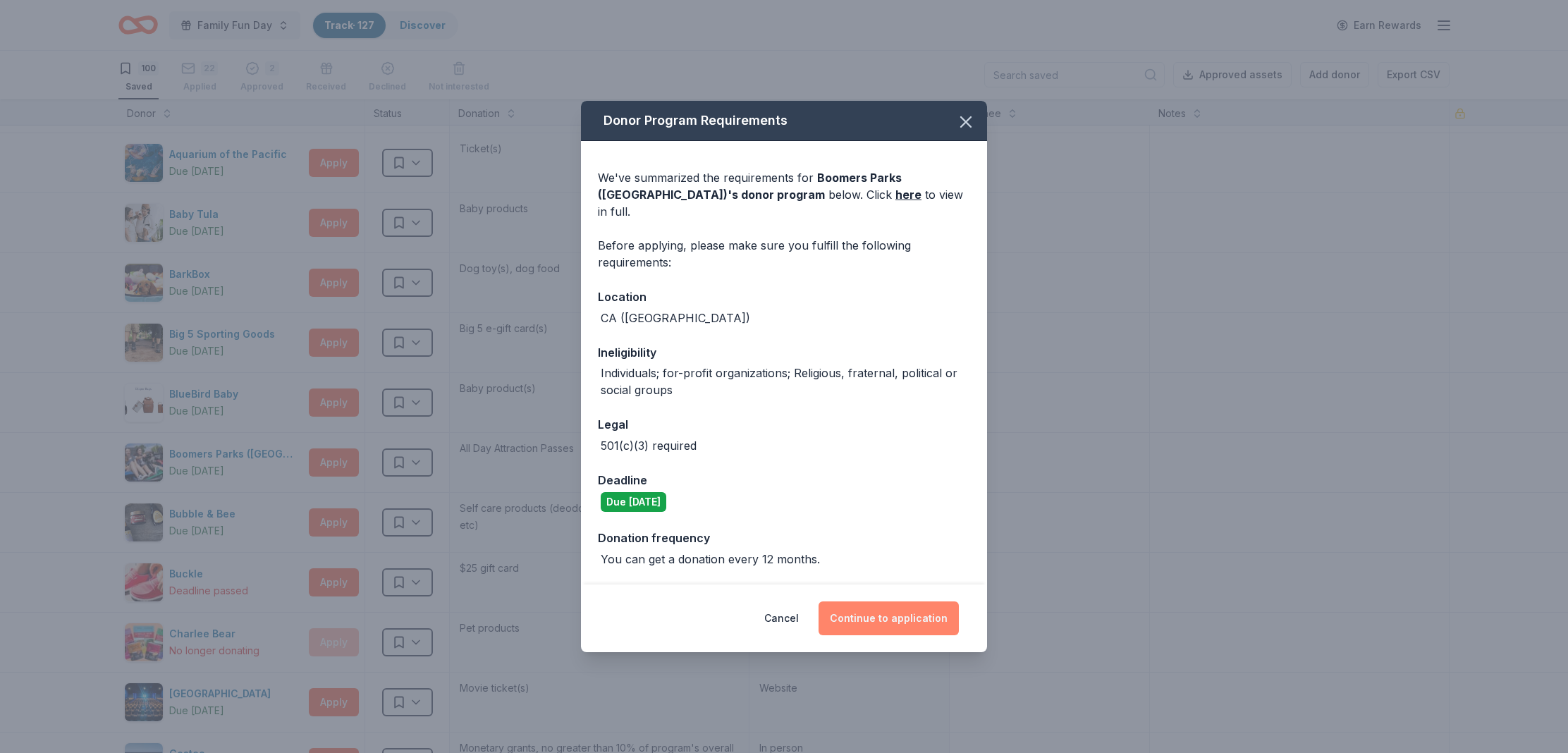
click at [896, 614] on button "Continue to application" at bounding box center [889, 618] width 140 height 34
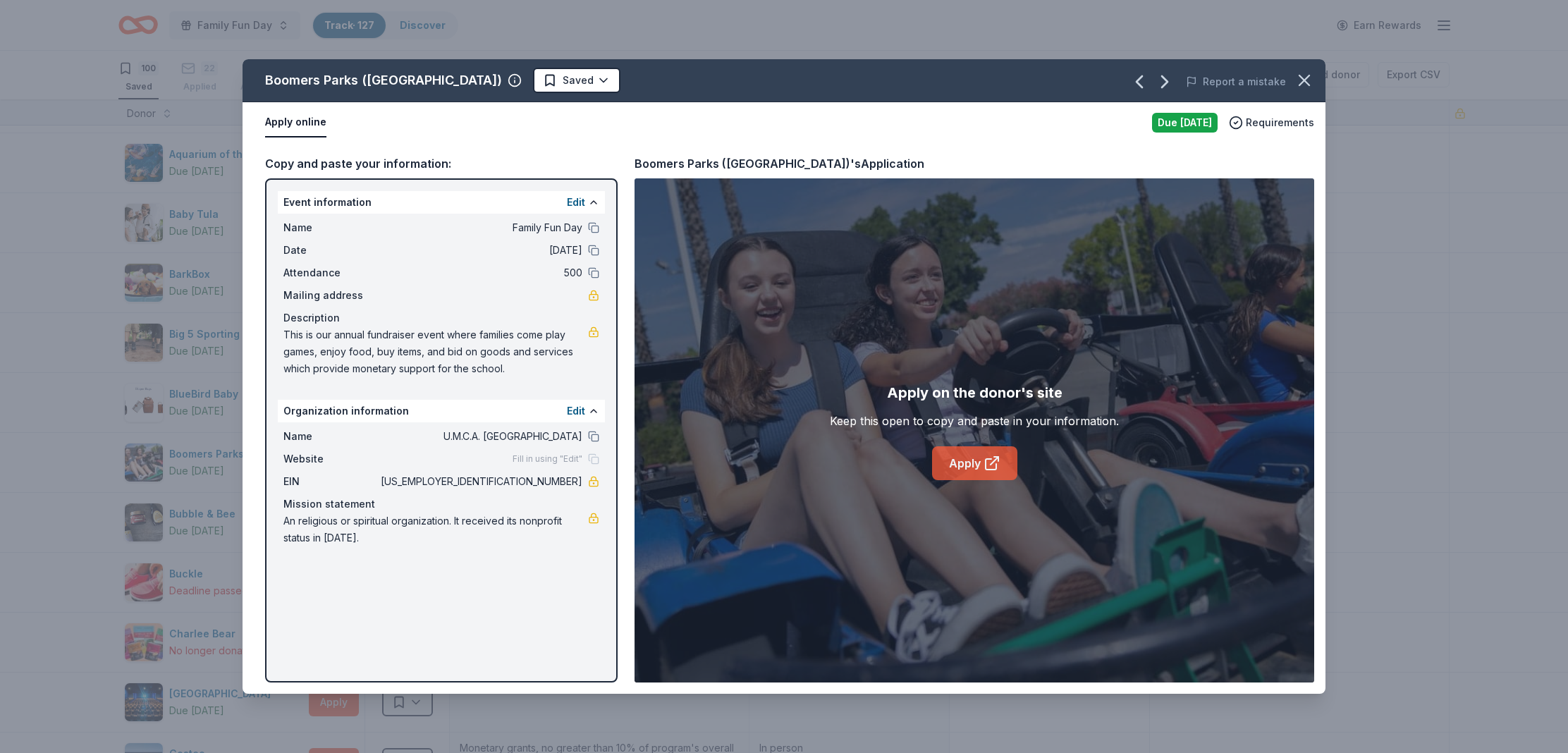
click at [978, 476] on link "Apply" at bounding box center [975, 463] width 85 height 34
click at [1305, 80] on icon "button" at bounding box center [1304, 80] width 10 height 10
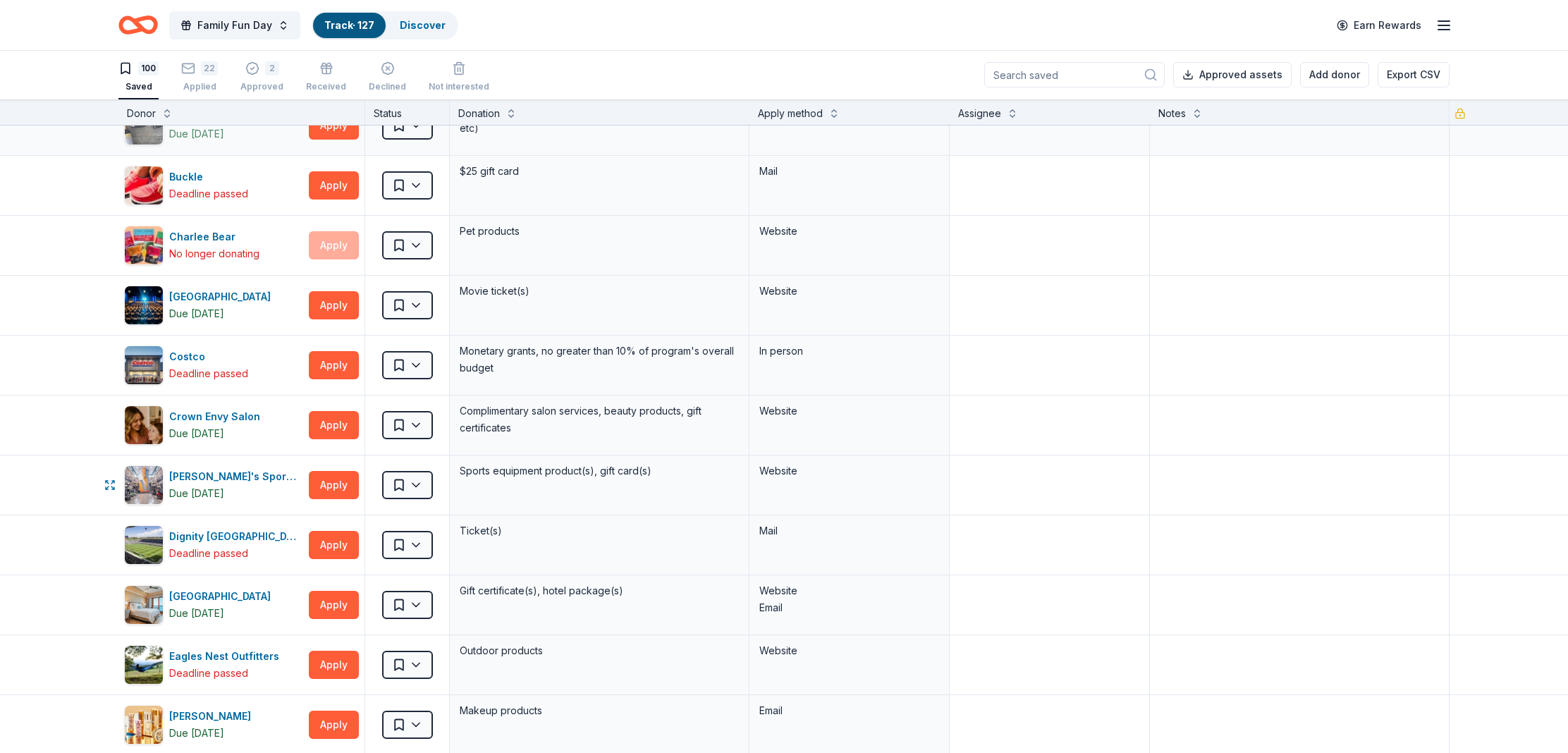
scroll to position [580, 0]
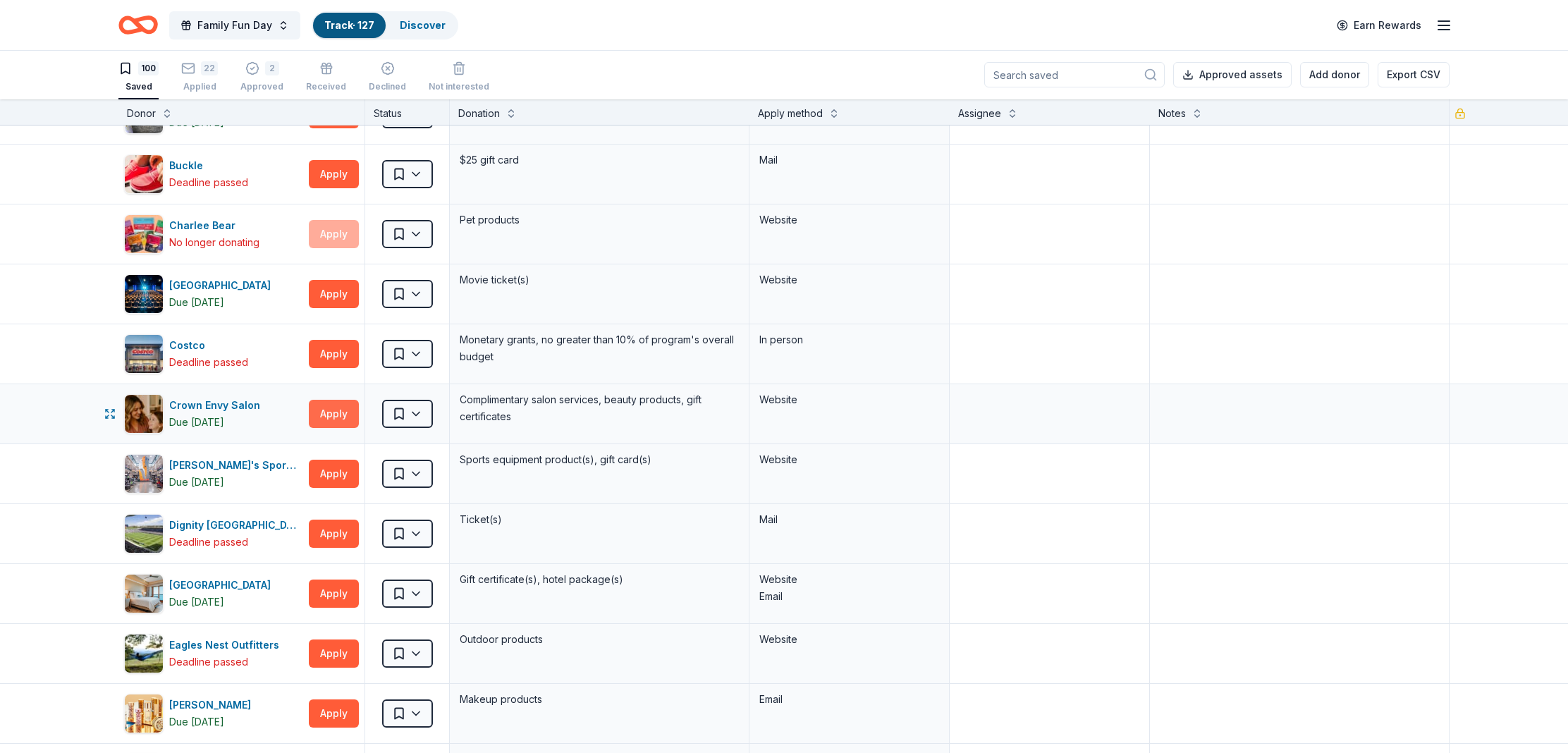
click at [345, 405] on button "Apply" at bounding box center [334, 414] width 50 height 28
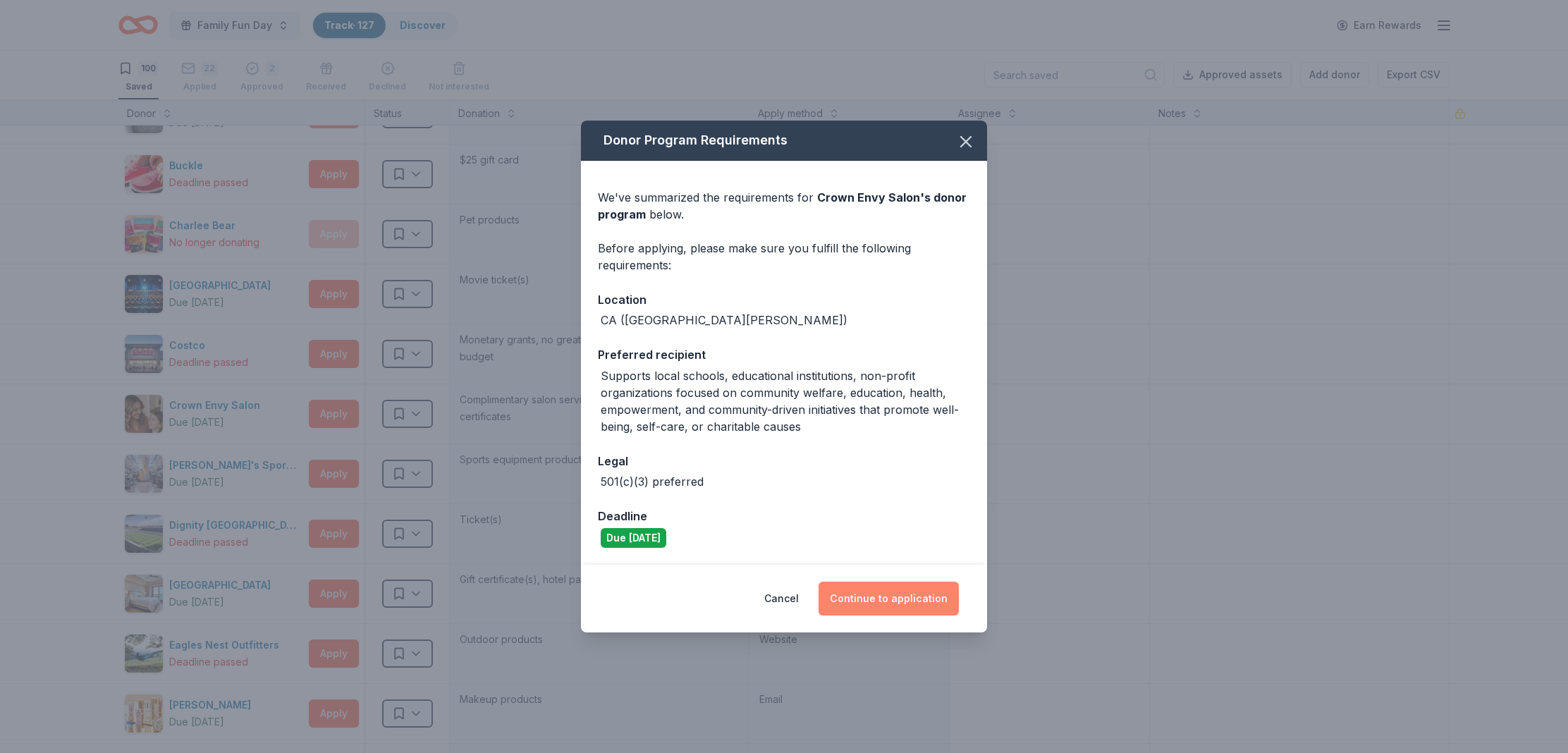
click at [892, 592] on button "Continue to application" at bounding box center [889, 598] width 140 height 34
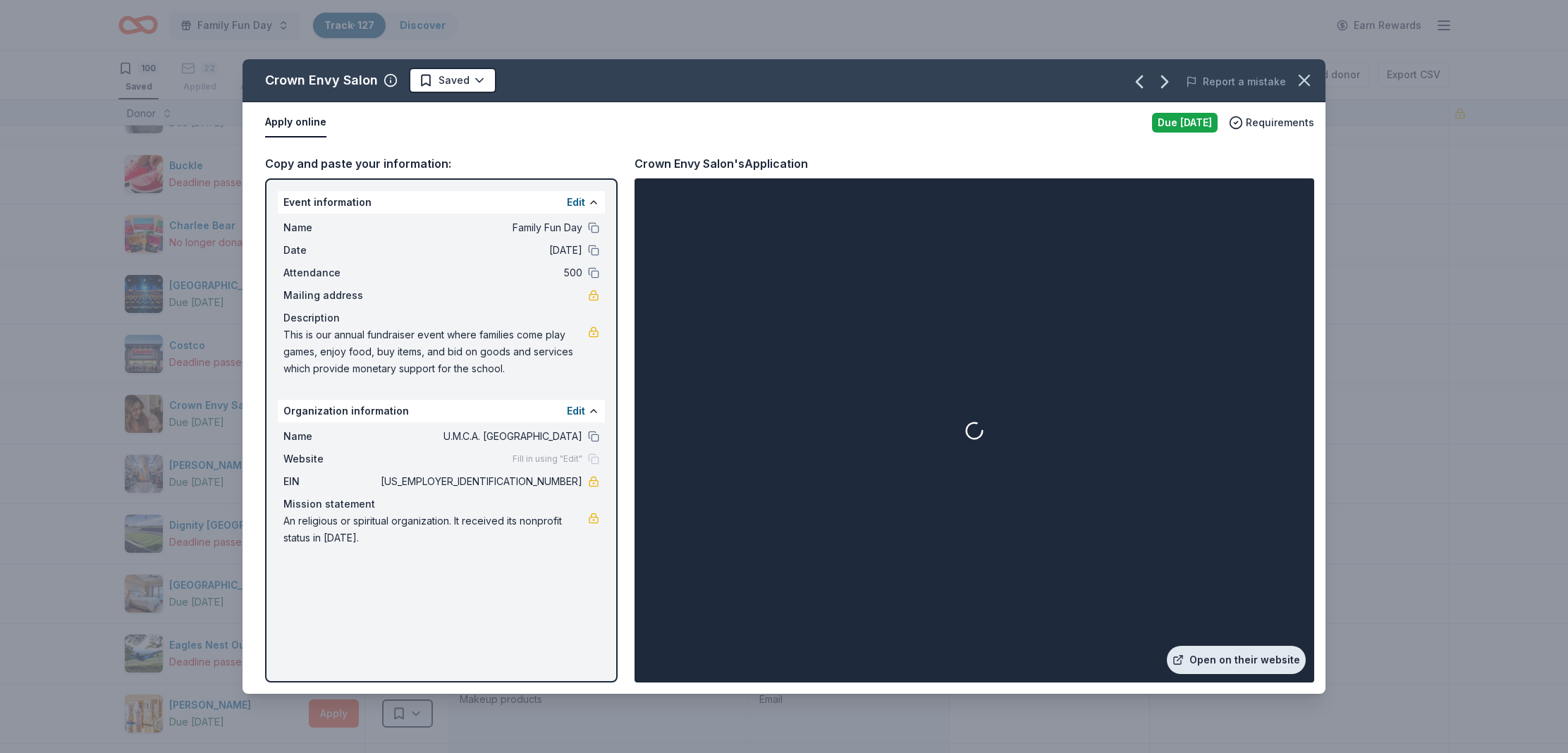
click at [1206, 654] on link "Open on their website" at bounding box center [1236, 660] width 139 height 28
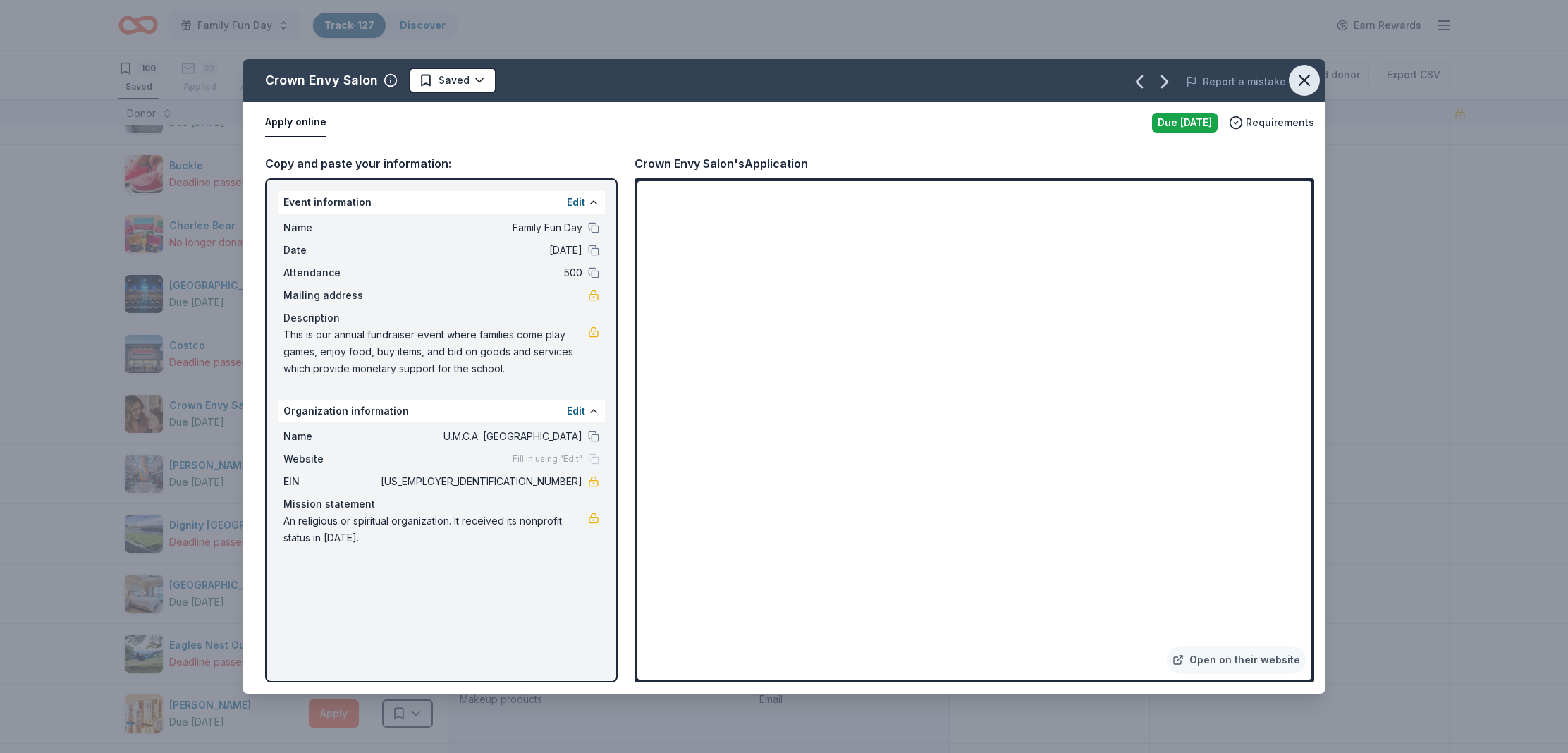
click at [1308, 76] on icon "button" at bounding box center [1304, 80] width 10 height 10
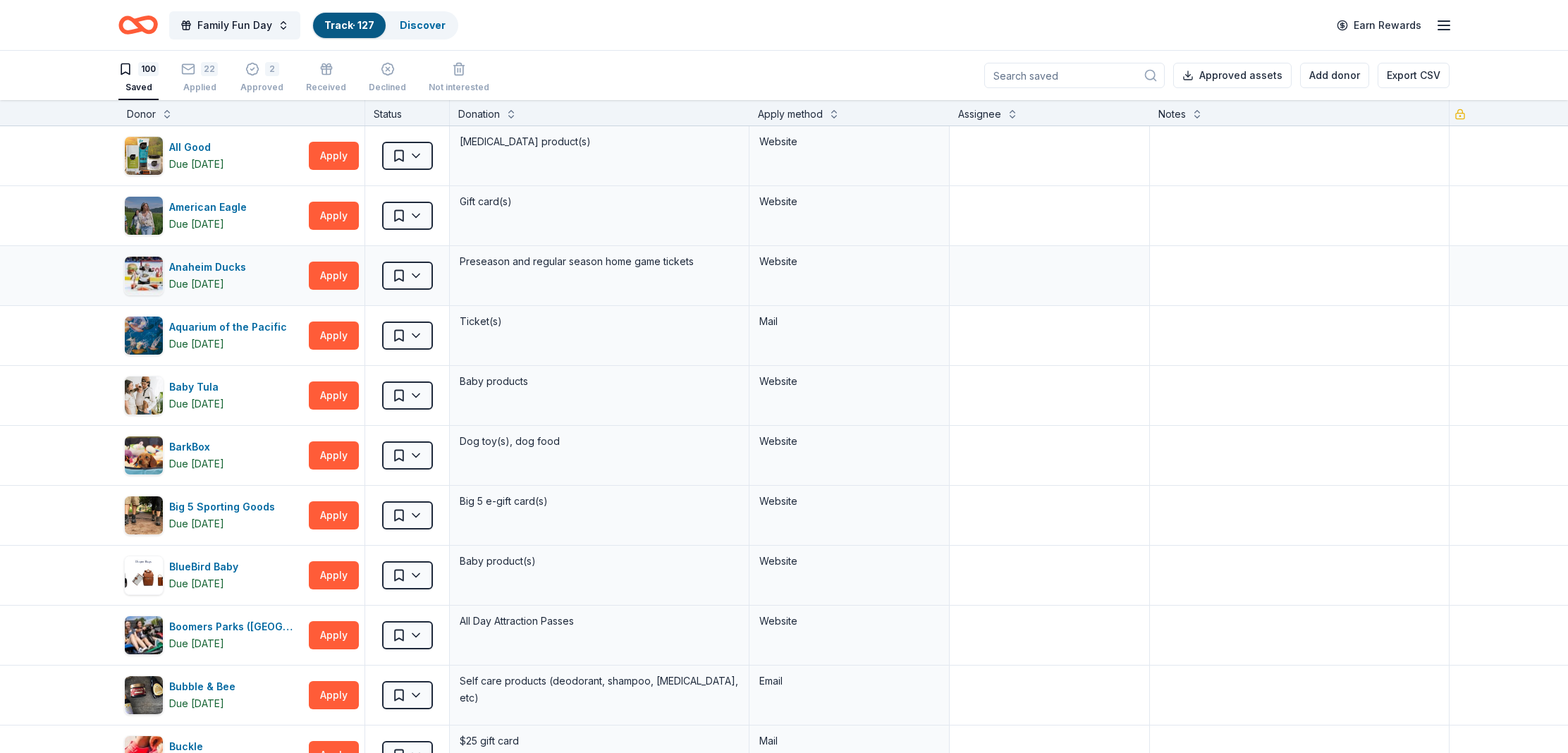
scroll to position [2, 0]
